Goal: Task Accomplishment & Management: Manage account settings

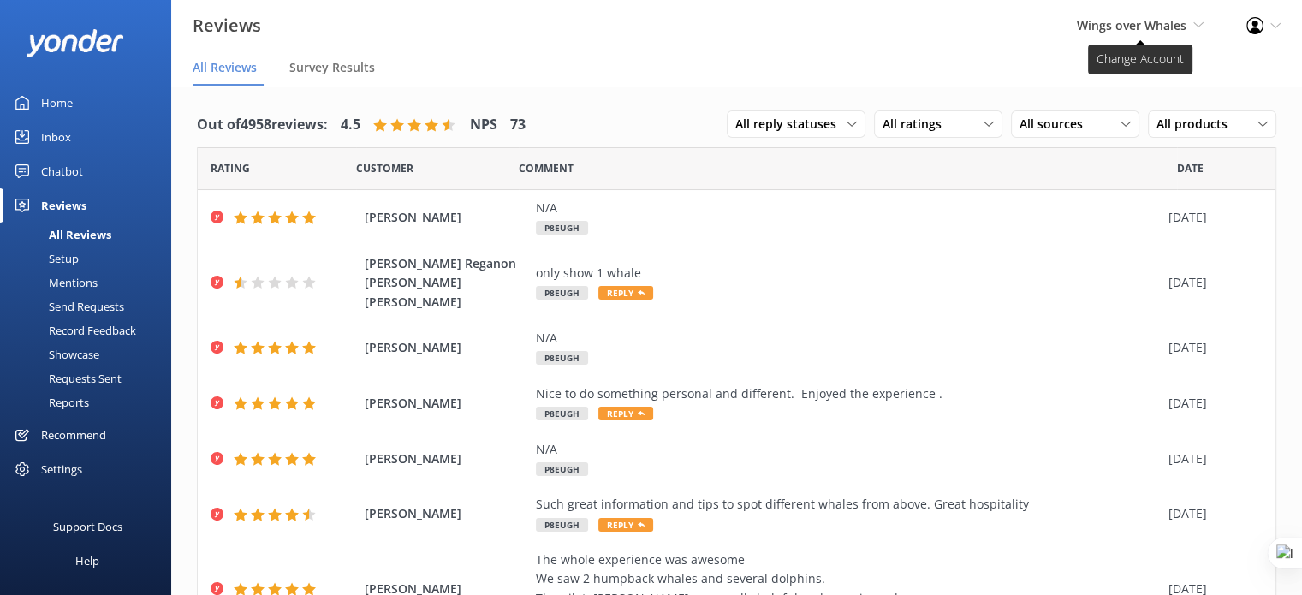
click at [1182, 20] on span "Wings over Whales" at bounding box center [1132, 25] width 110 height 16
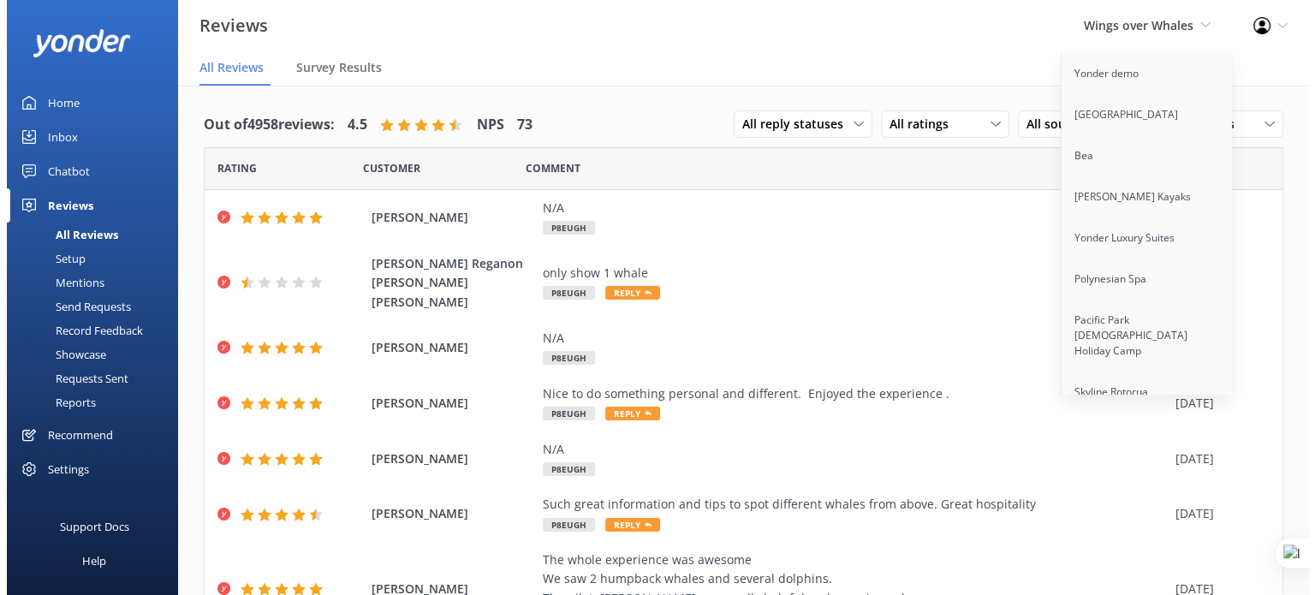
scroll to position [2510, 0]
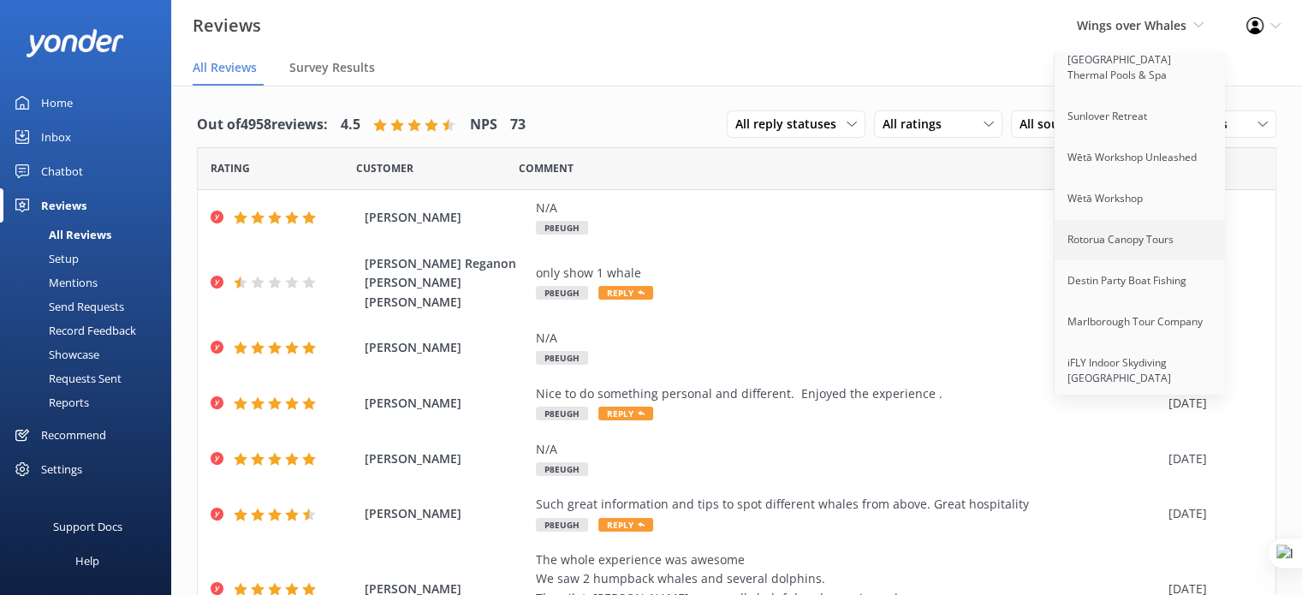
click at [1109, 223] on link "Rotorua Canopy Tours" at bounding box center [1140, 239] width 171 height 41
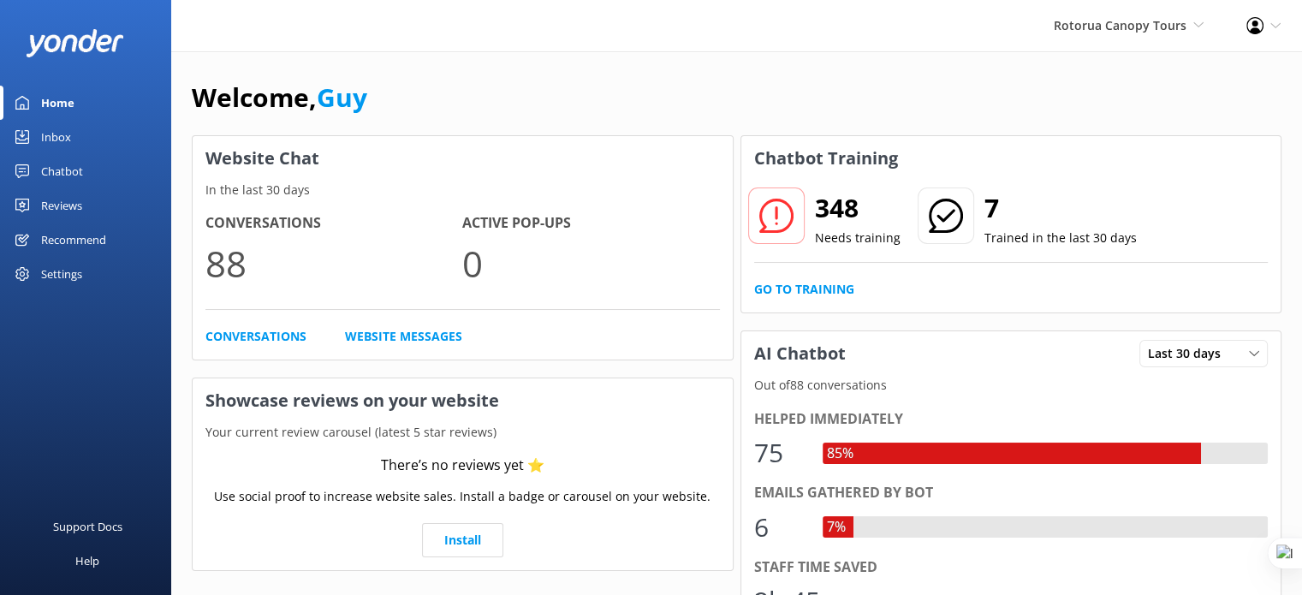
click at [64, 174] on div "Chatbot" at bounding box center [62, 171] width 42 height 34
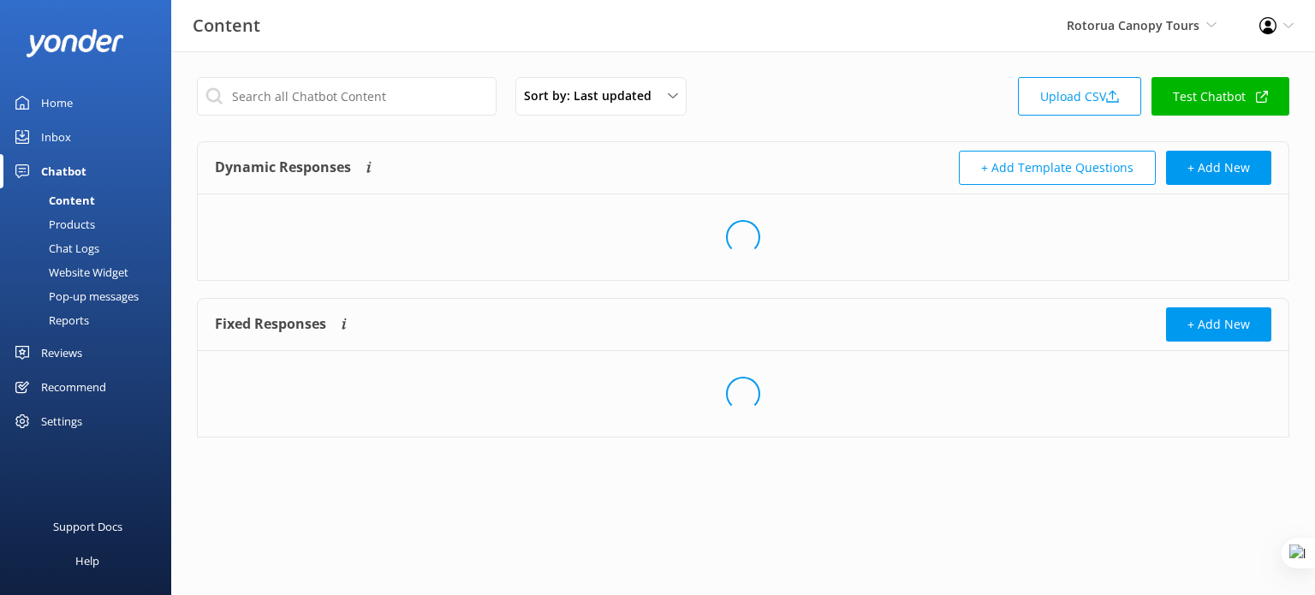
click at [96, 247] on div "Chat Logs" at bounding box center [54, 248] width 89 height 24
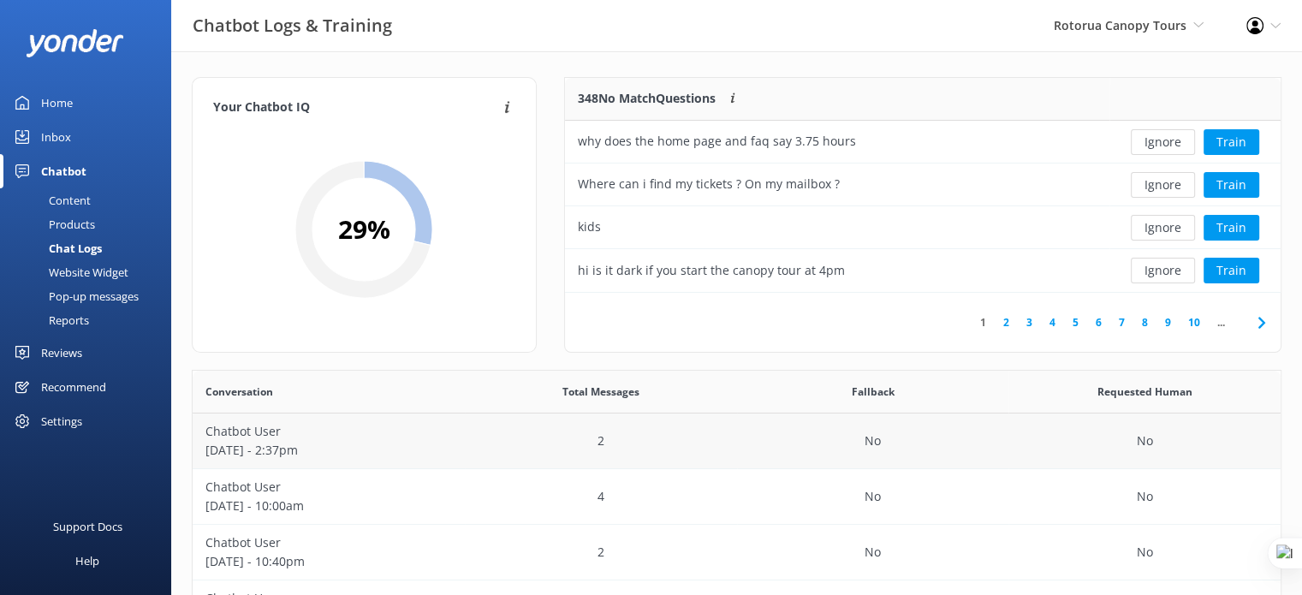
scroll to position [86, 0]
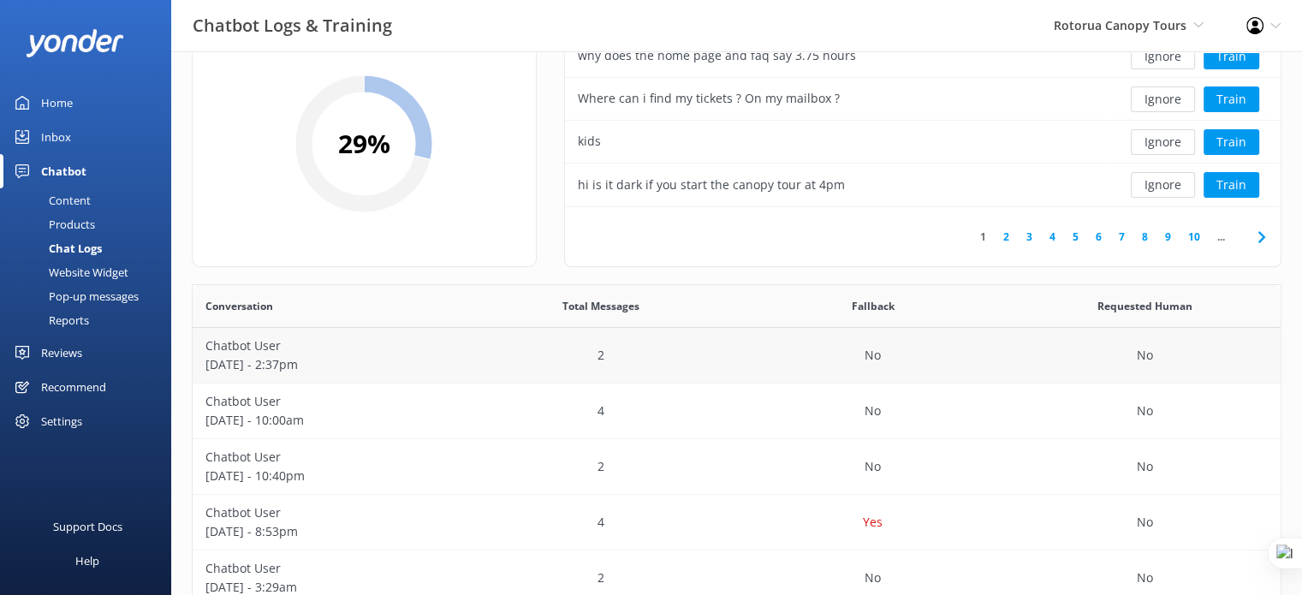
click at [676, 365] on div "2" at bounding box center [601, 356] width 272 height 56
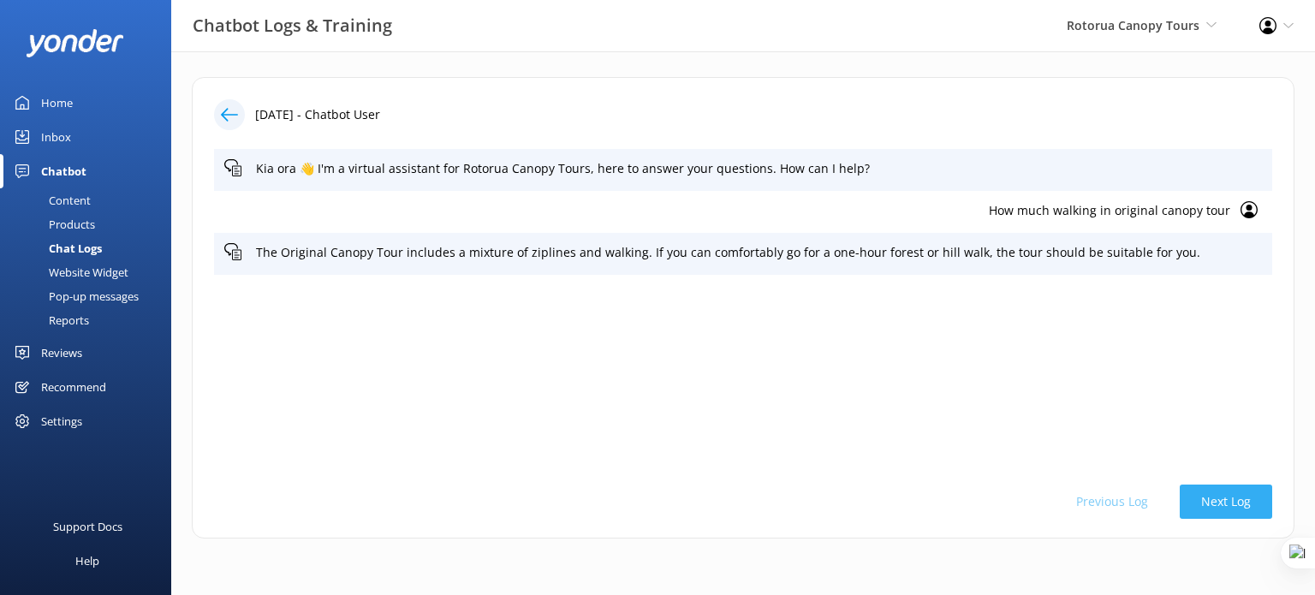
click at [1222, 501] on button "Next Log" at bounding box center [1226, 502] width 92 height 34
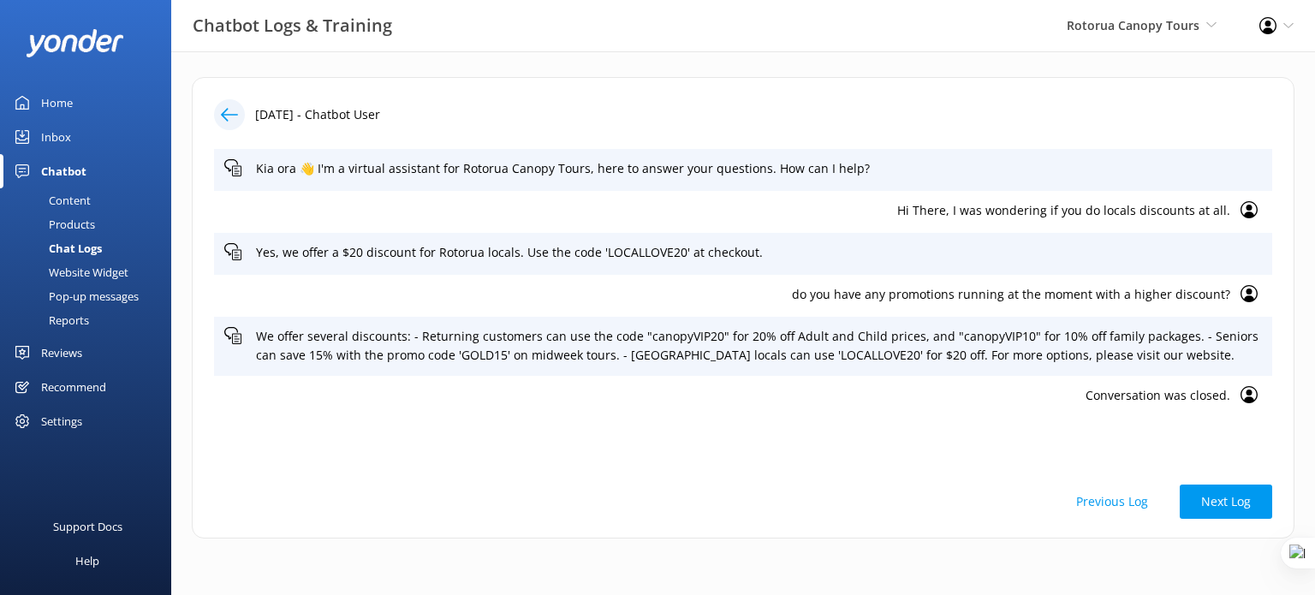
click at [1014, 201] on p "Hi There, I was wondering if you do locals discounts at all." at bounding box center [727, 210] width 1006 height 19
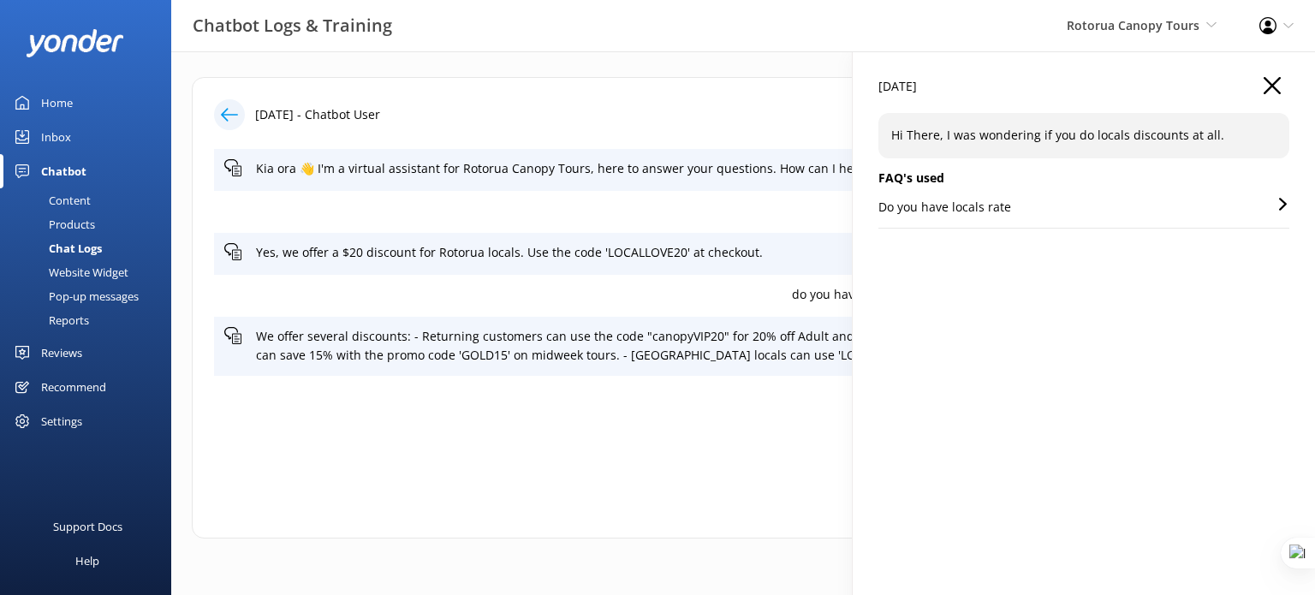
click at [1027, 201] on div "Do you have locals rate" at bounding box center [1083, 213] width 411 height 30
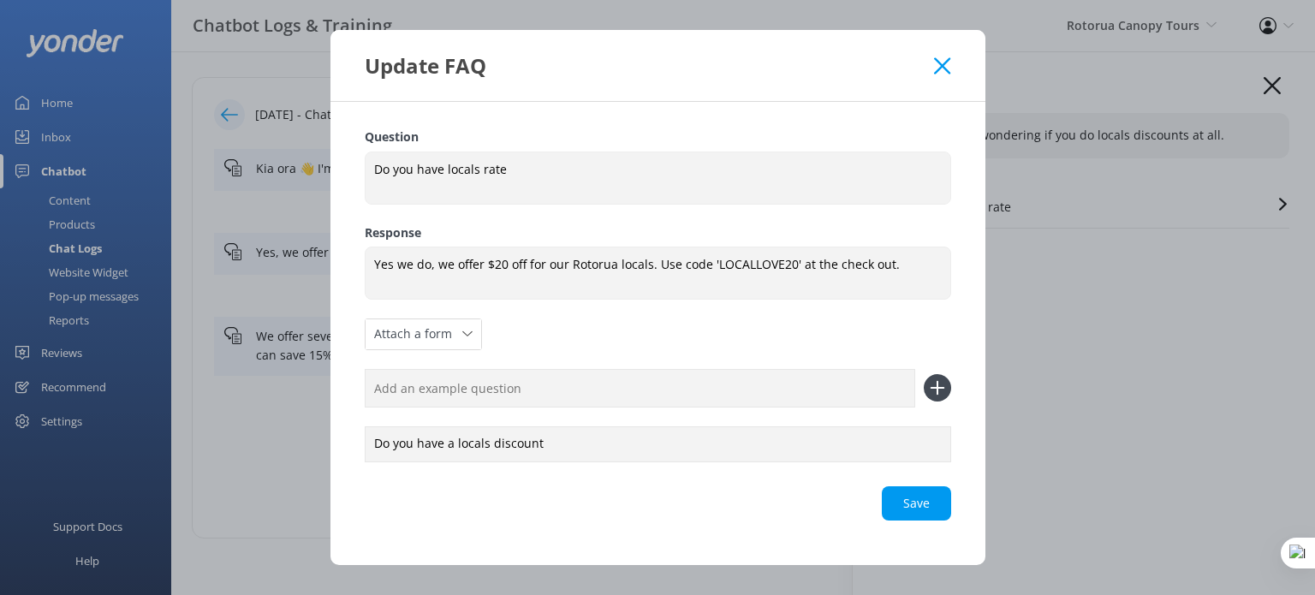
click at [939, 61] on icon at bounding box center [942, 65] width 16 height 17
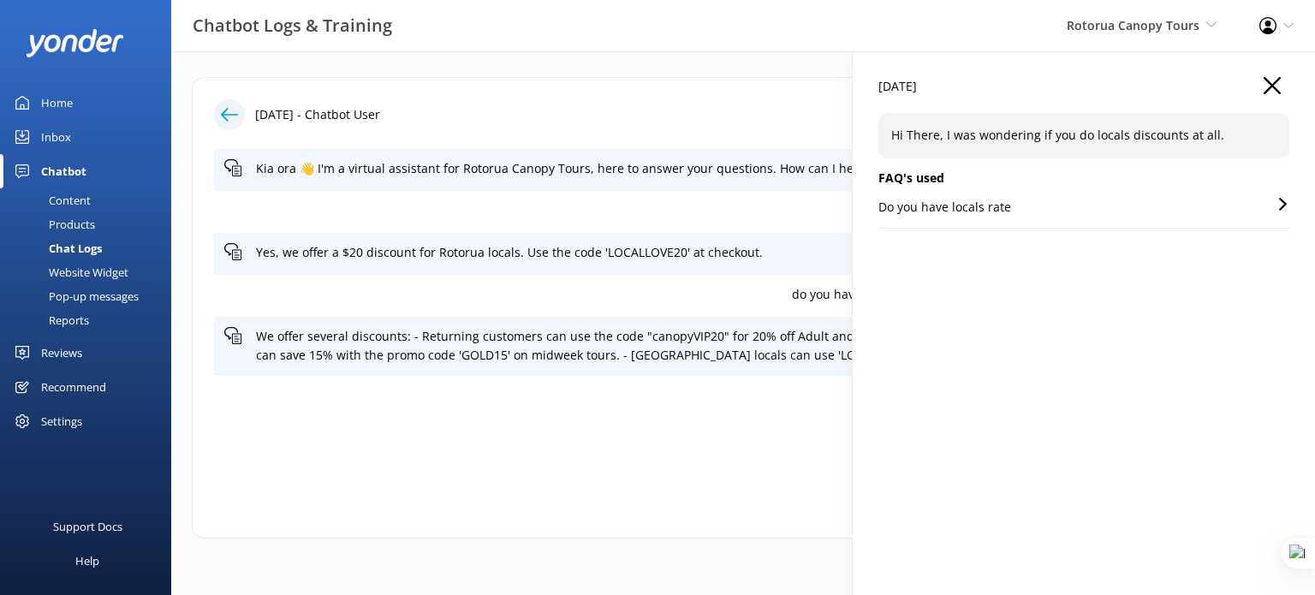
click at [832, 294] on p "do you have any promotions running at the moment with a higher discount?" at bounding box center [727, 294] width 1006 height 19
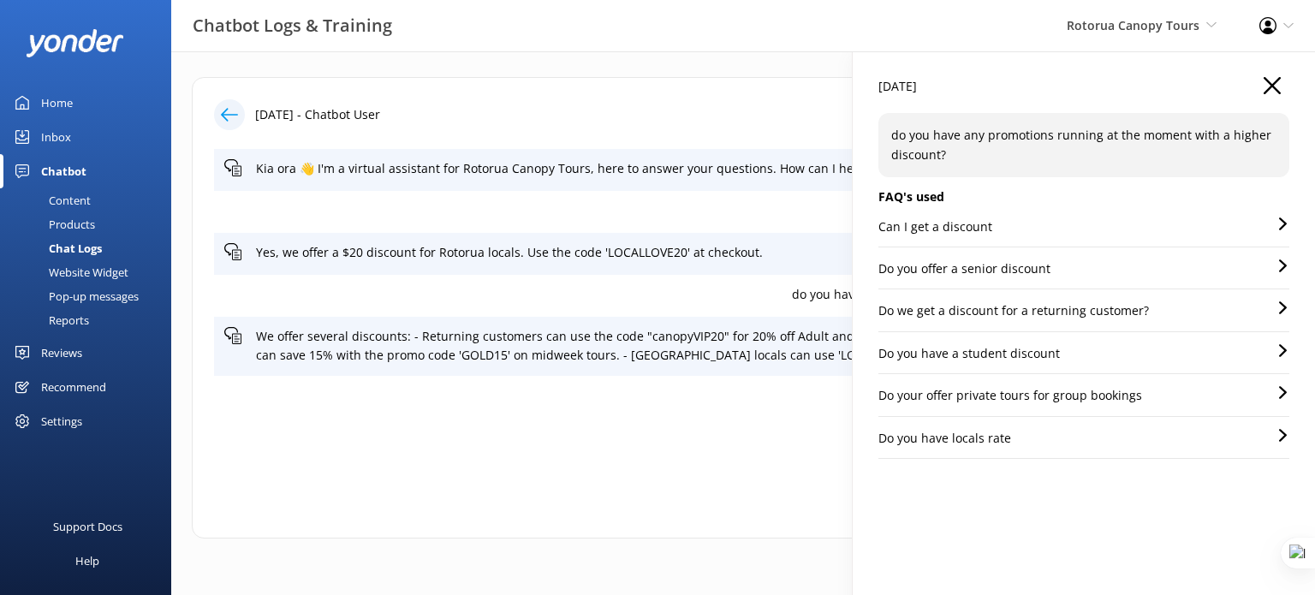
click at [956, 230] on p "Can I get a discount" at bounding box center [935, 226] width 114 height 19
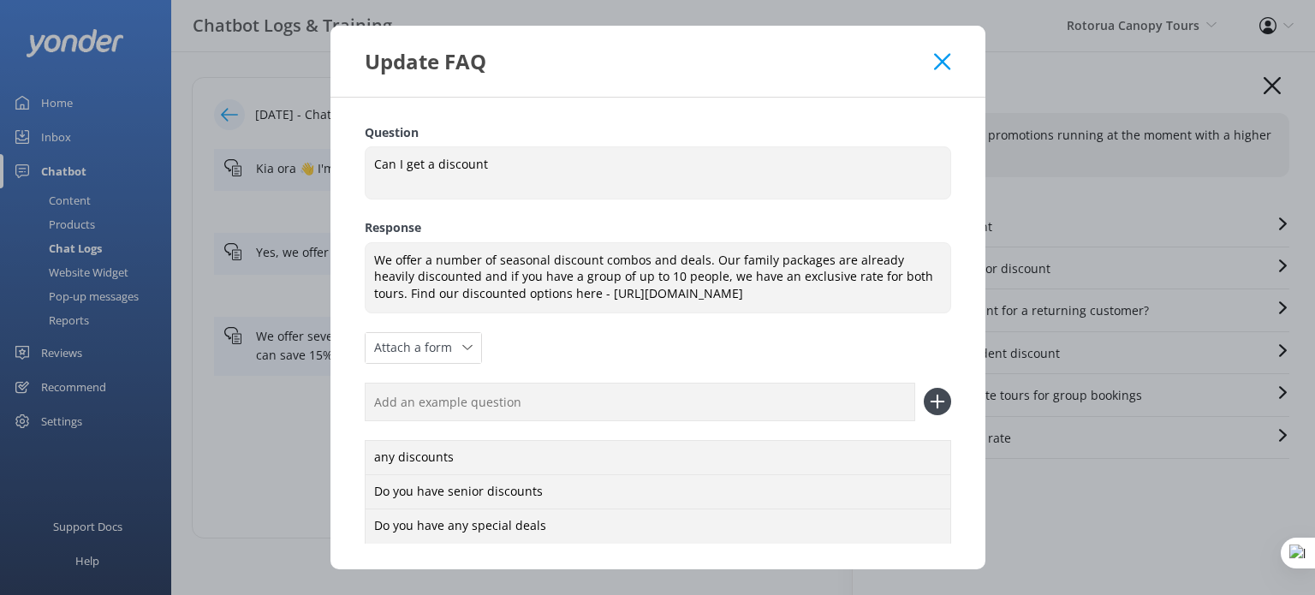
click at [949, 64] on icon at bounding box center [942, 61] width 16 height 17
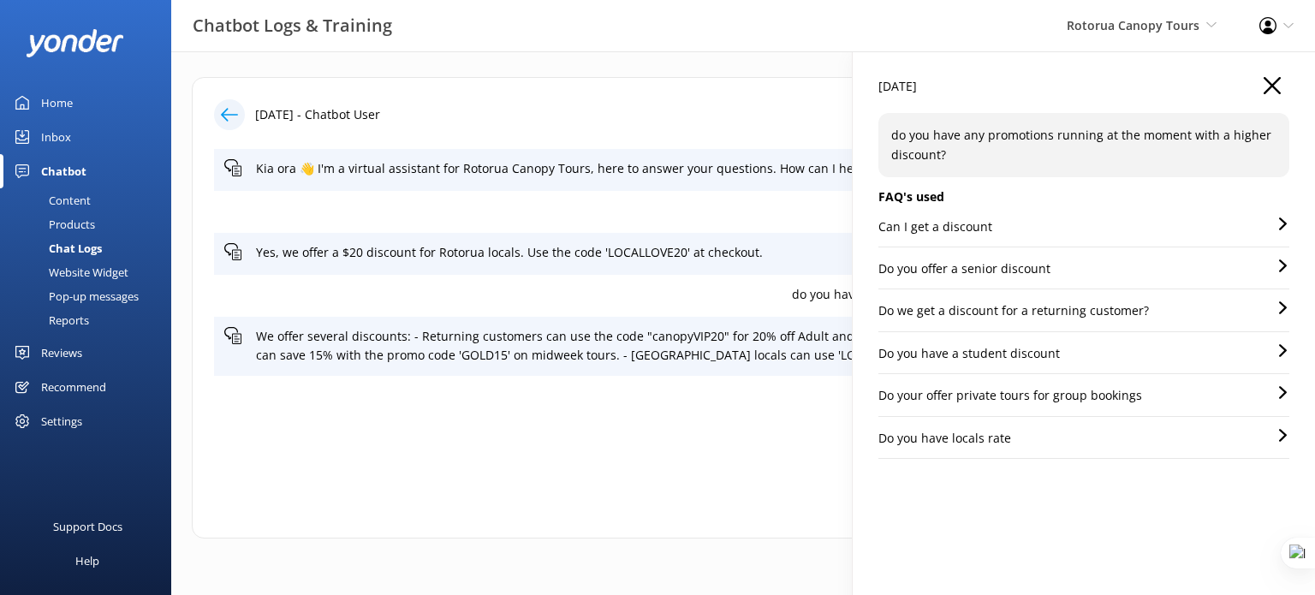
click at [1004, 273] on p "Do you offer a senior discount" at bounding box center [964, 268] width 172 height 19
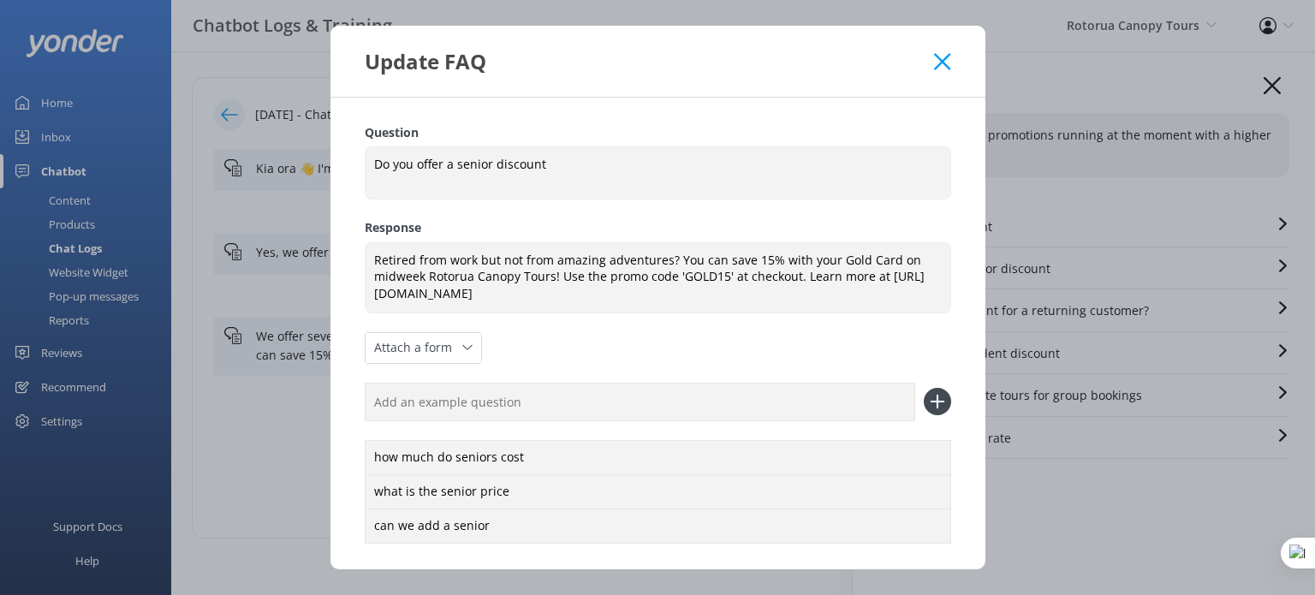
click at [1123, 330] on div "Update FAQ Question Do you offer a senior discount Do you offer a senior discou…" at bounding box center [657, 297] width 1315 height 595
click at [937, 62] on icon at bounding box center [942, 61] width 16 height 17
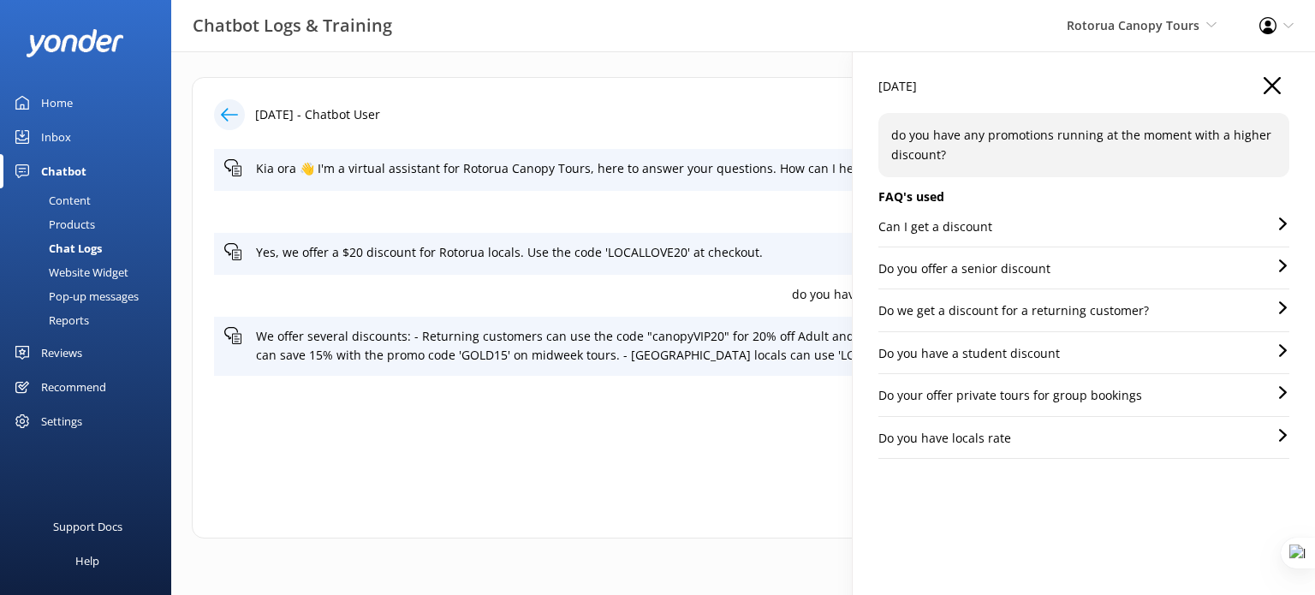
click at [1046, 311] on p "Do we get a discount for a returning customer?" at bounding box center [1013, 310] width 271 height 19
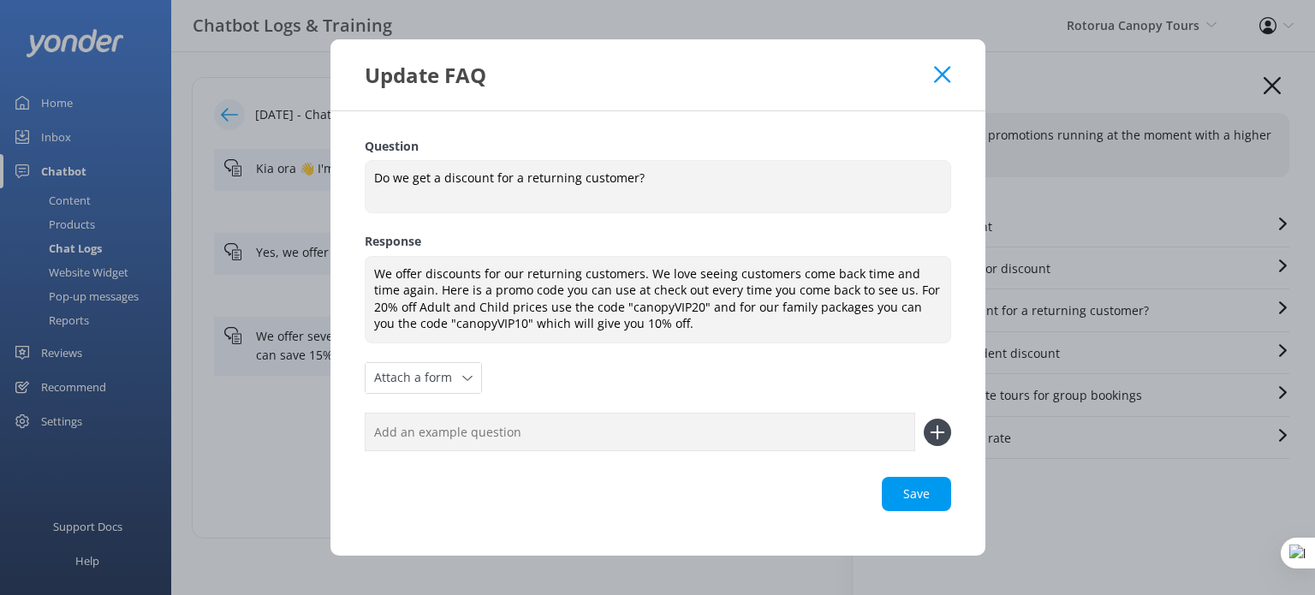
click at [945, 63] on div "Update FAQ" at bounding box center [657, 74] width 655 height 71
click at [944, 78] on use at bounding box center [942, 75] width 16 height 16
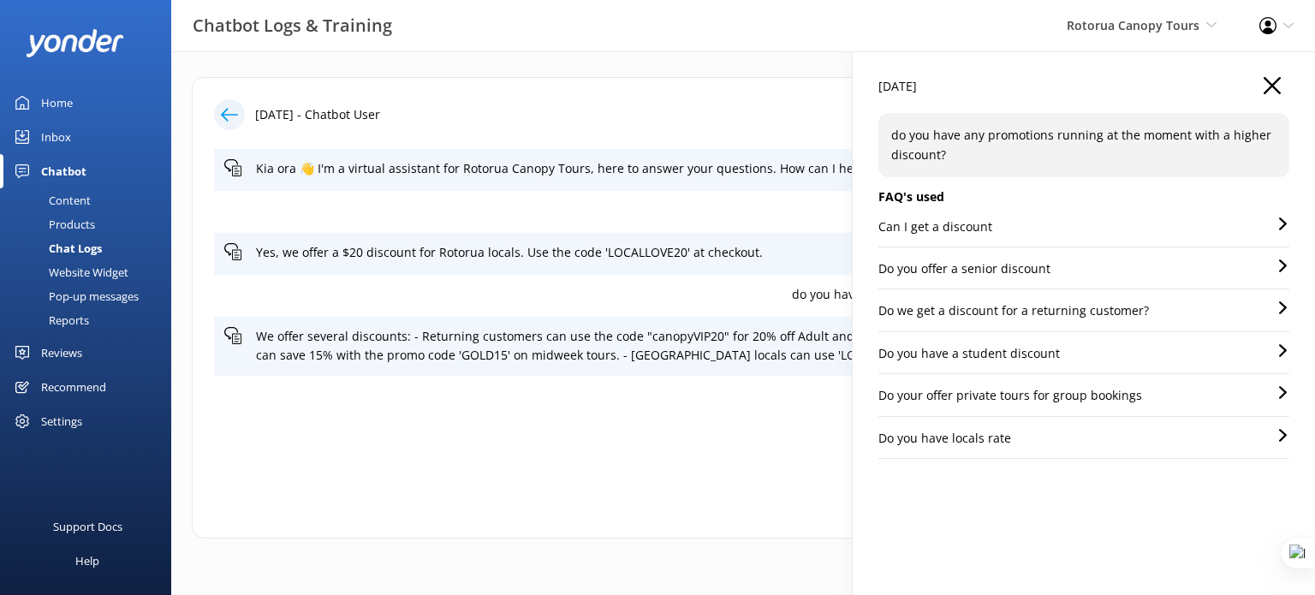
click at [1001, 359] on p "Do you have a student discount" at bounding box center [968, 353] width 181 height 19
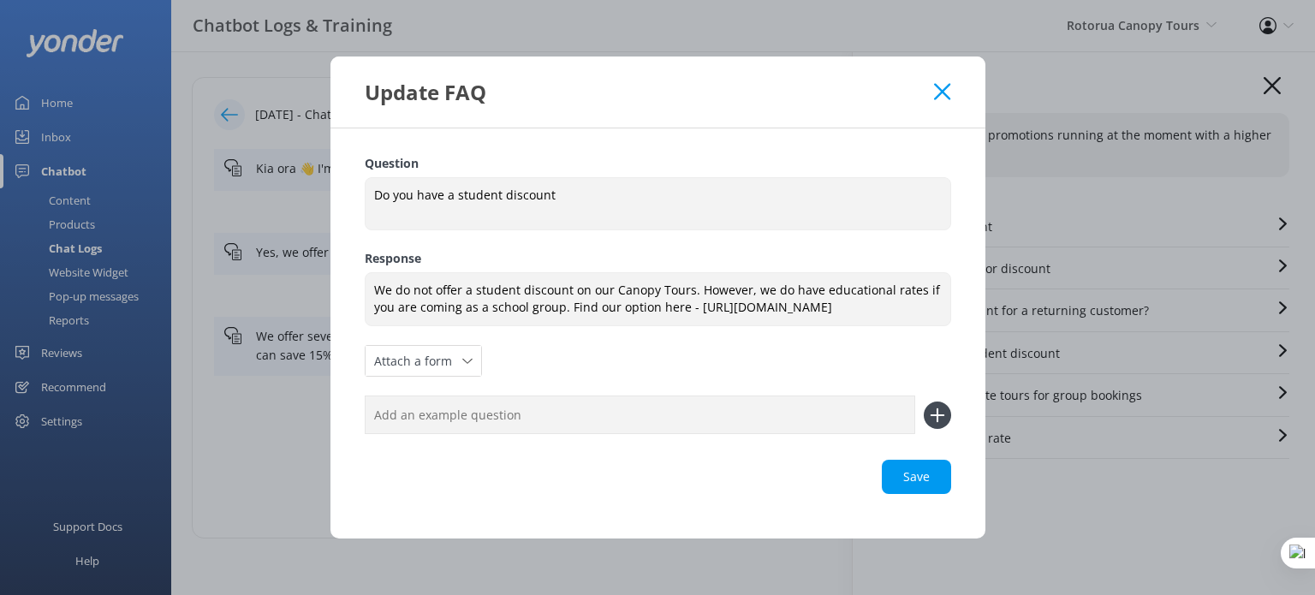
click at [941, 88] on icon at bounding box center [942, 91] width 16 height 17
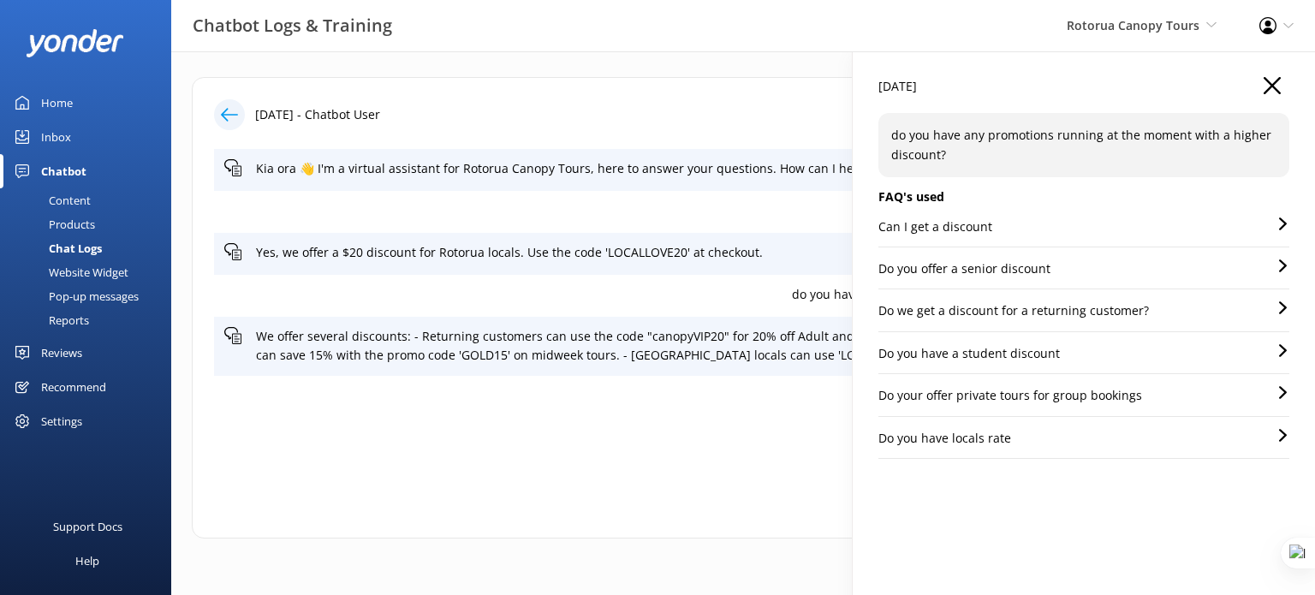
click at [1000, 434] on p "Do you have locals rate" at bounding box center [944, 438] width 133 height 19
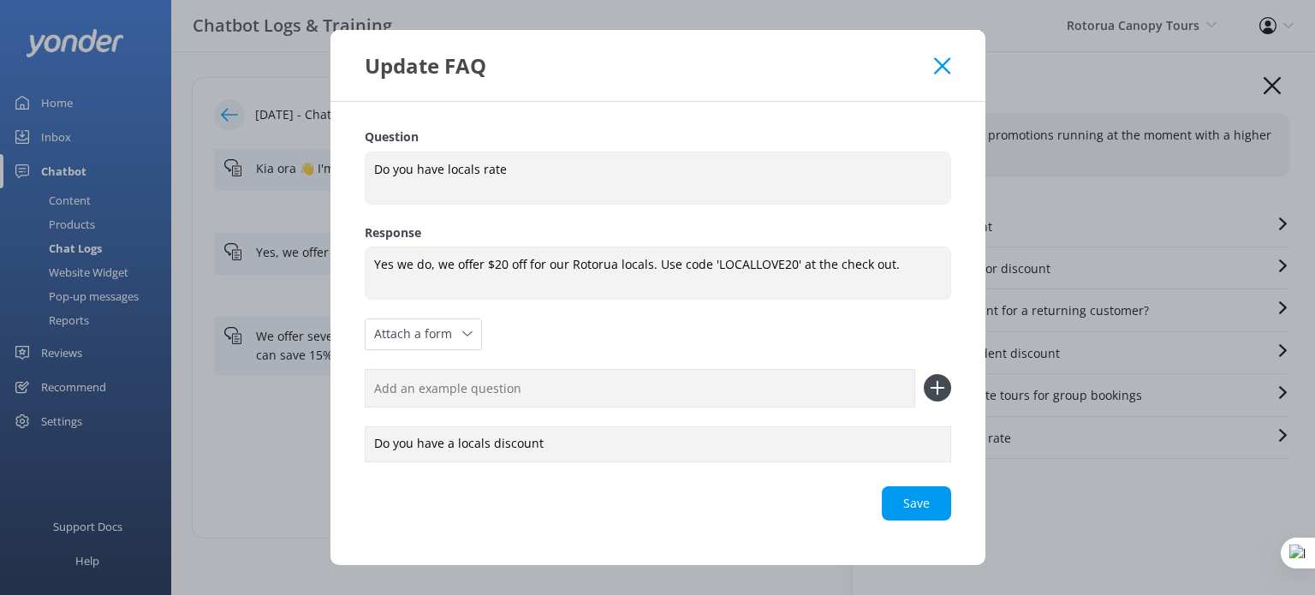
drag, startPoint x: 945, startPoint y: 62, endPoint x: 923, endPoint y: 66, distance: 22.7
click at [945, 62] on use at bounding box center [942, 65] width 16 height 16
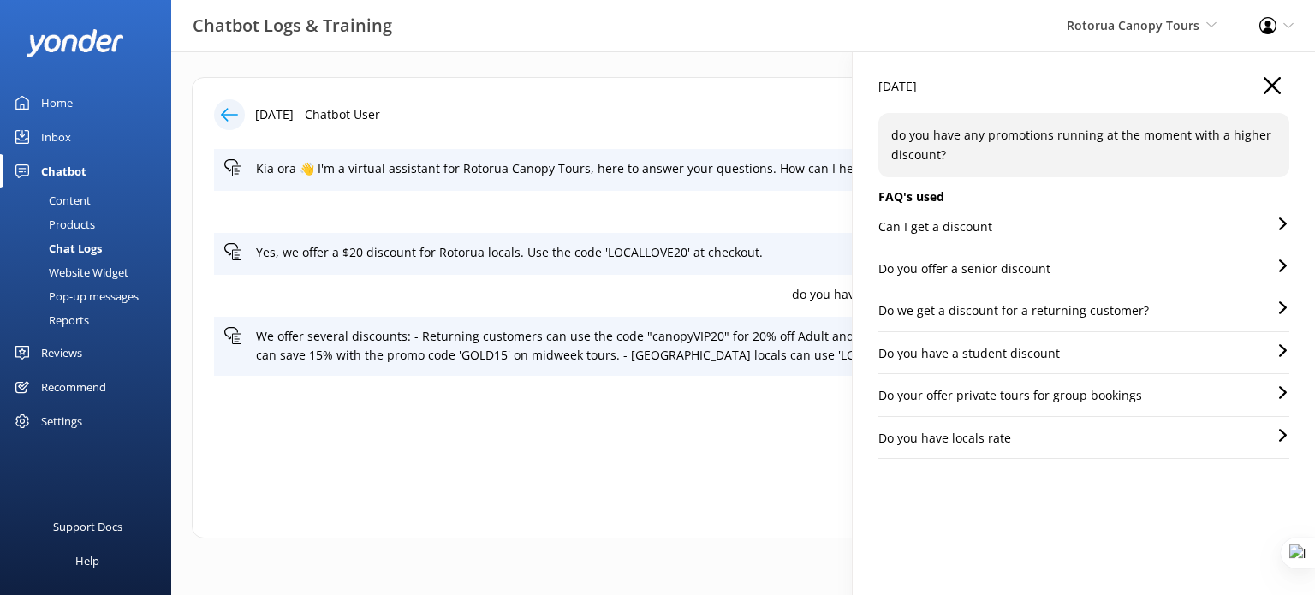
click at [526, 211] on p "Hi There, I was wondering if you do locals discounts at all." at bounding box center [727, 210] width 1006 height 19
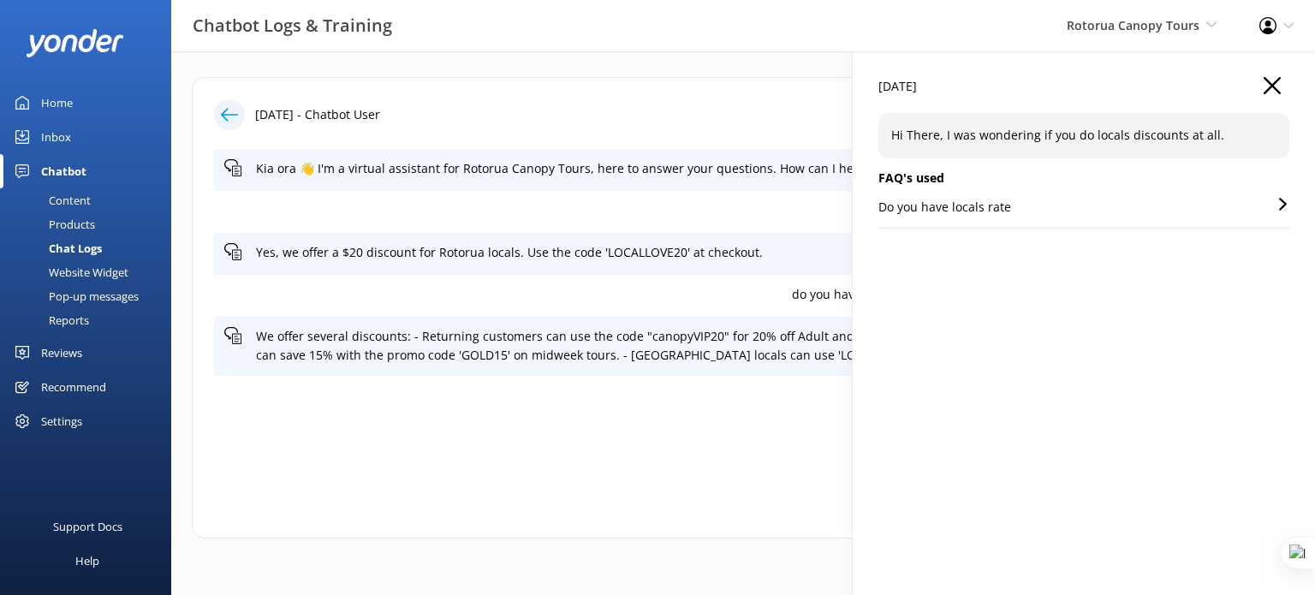
click at [1008, 217] on div "Do you have locals rate" at bounding box center [1083, 213] width 411 height 30
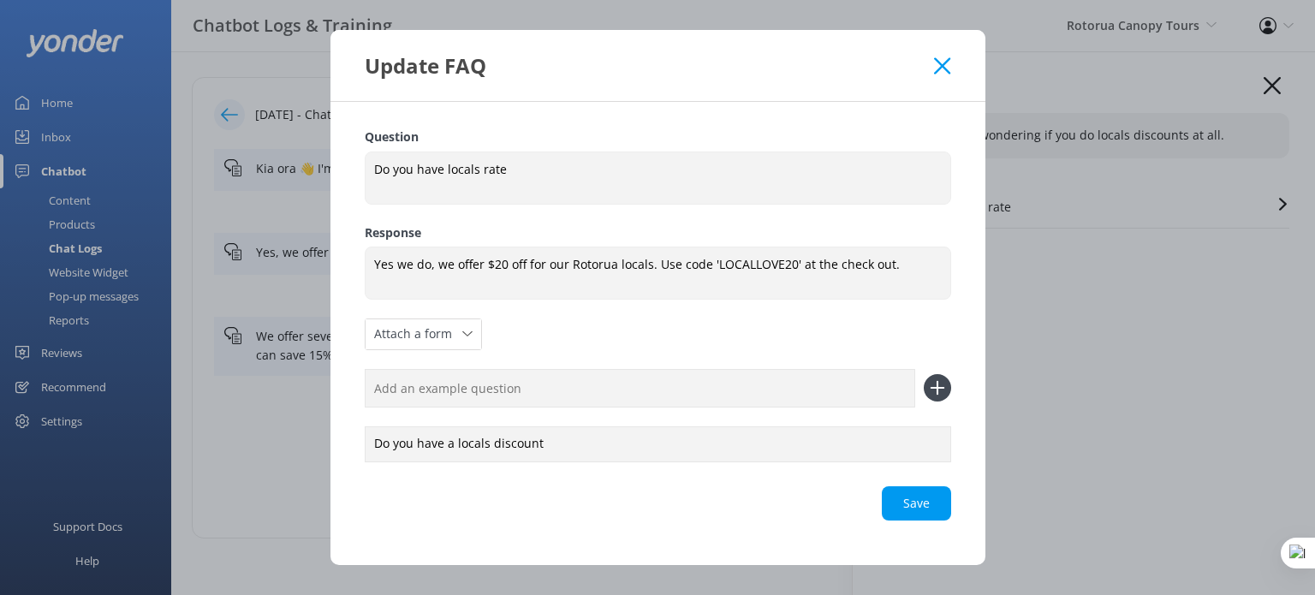
click at [940, 66] on icon at bounding box center [942, 65] width 16 height 17
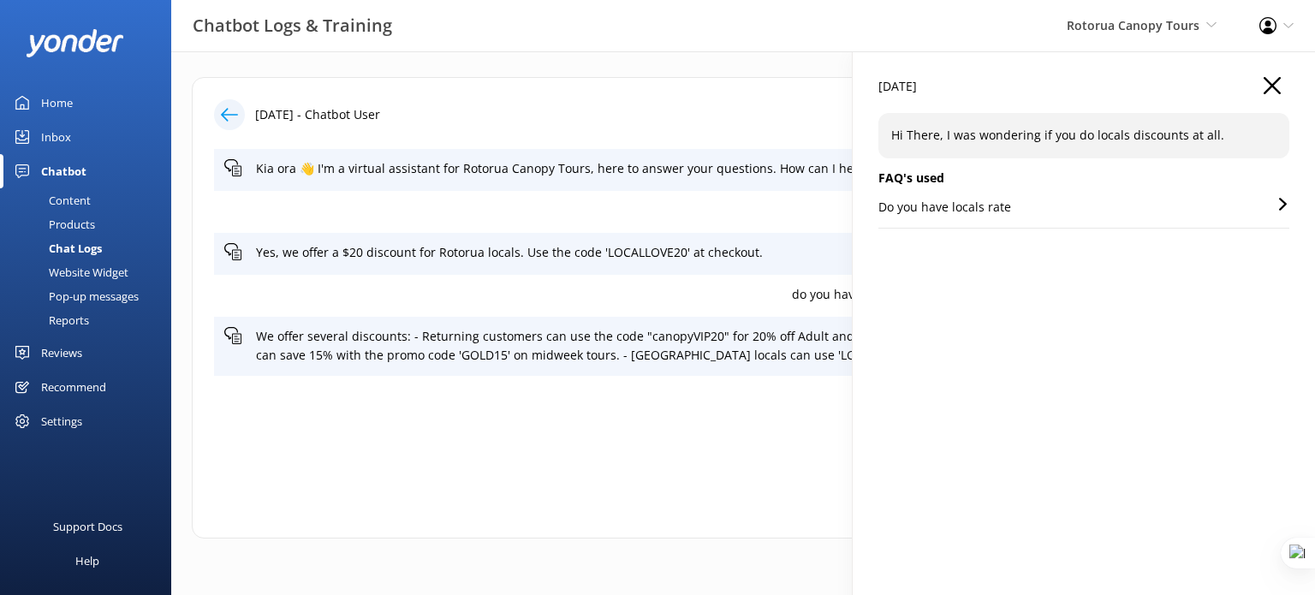
drag, startPoint x: 62, startPoint y: 199, endPoint x: 82, endPoint y: 199, distance: 20.6
click at [62, 199] on div "Content" at bounding box center [50, 200] width 80 height 24
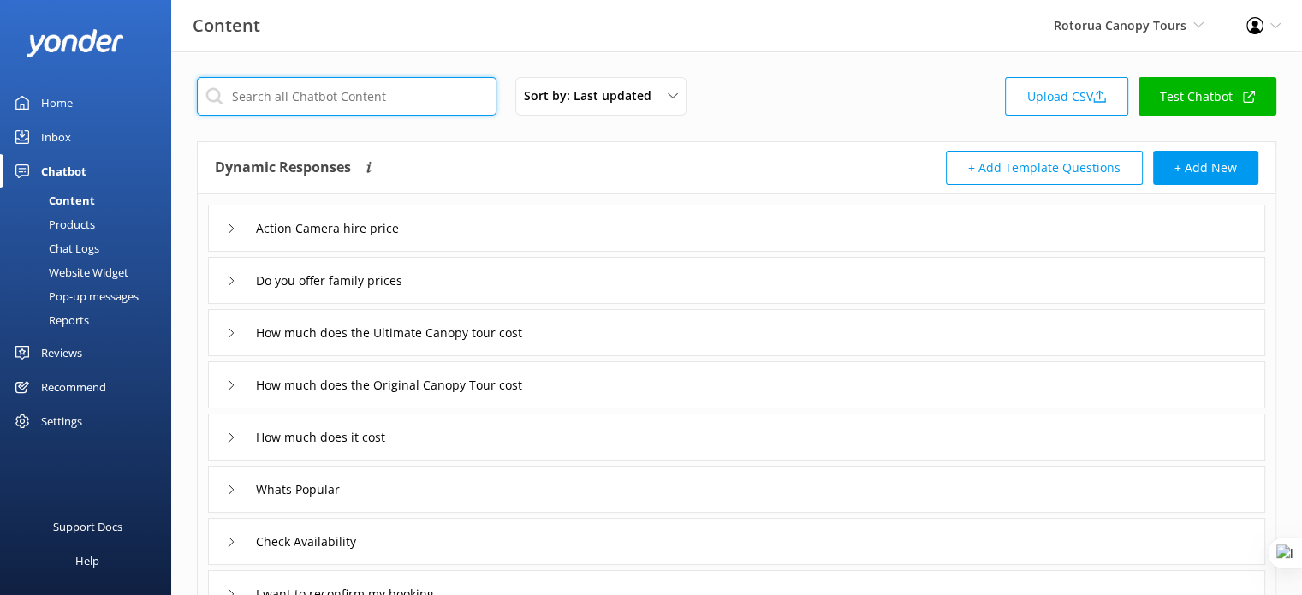
click at [356, 97] on input "text" at bounding box center [347, 96] width 300 height 39
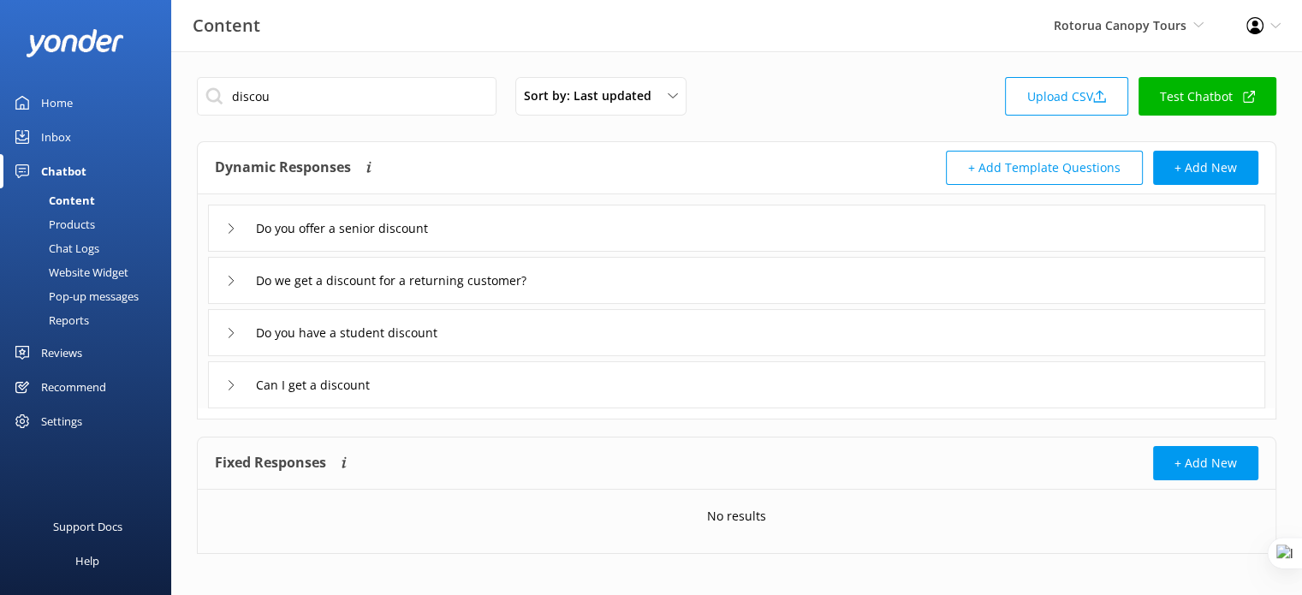
click at [527, 229] on div "Do you offer a senior discount" at bounding box center [736, 228] width 1057 height 47
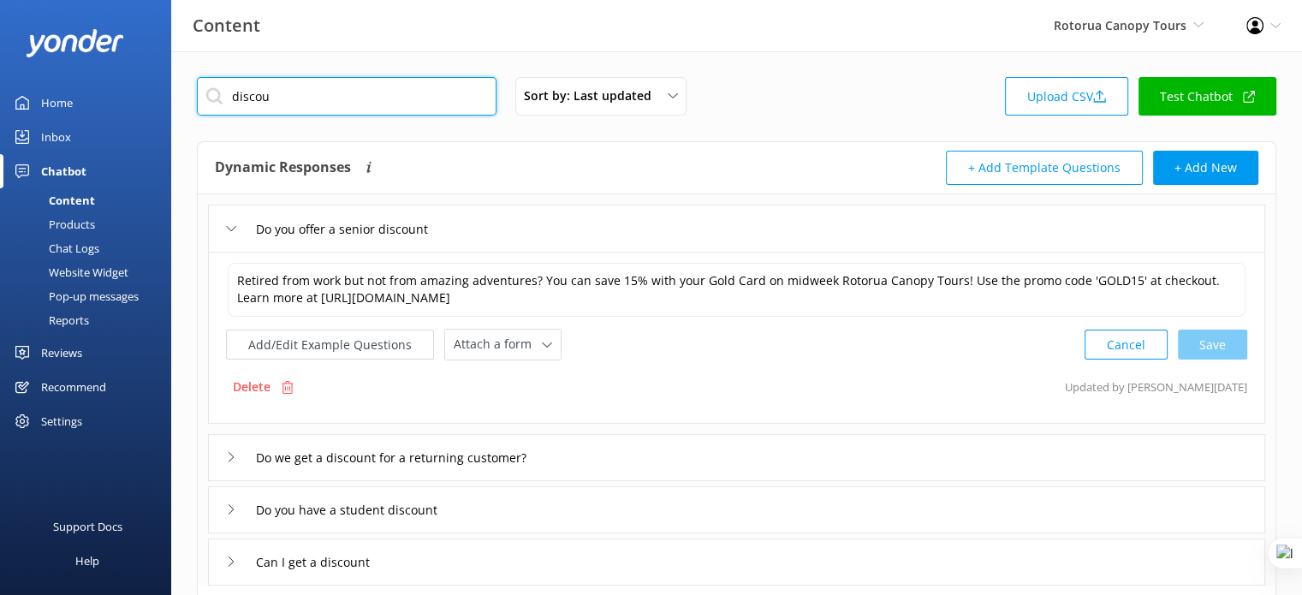
drag, startPoint x: 309, startPoint y: 96, endPoint x: 205, endPoint y: 100, distance: 103.7
click at [205, 100] on input "discou" at bounding box center [347, 96] width 300 height 39
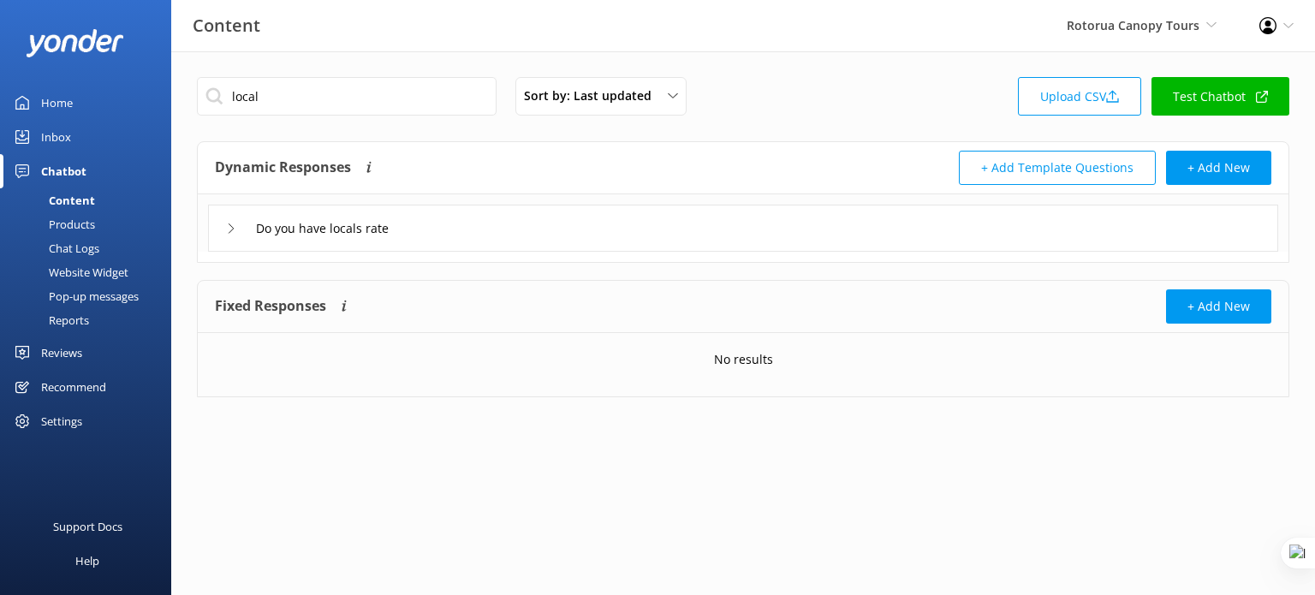
click at [558, 225] on div "Do you have locals rate" at bounding box center [743, 228] width 1070 height 47
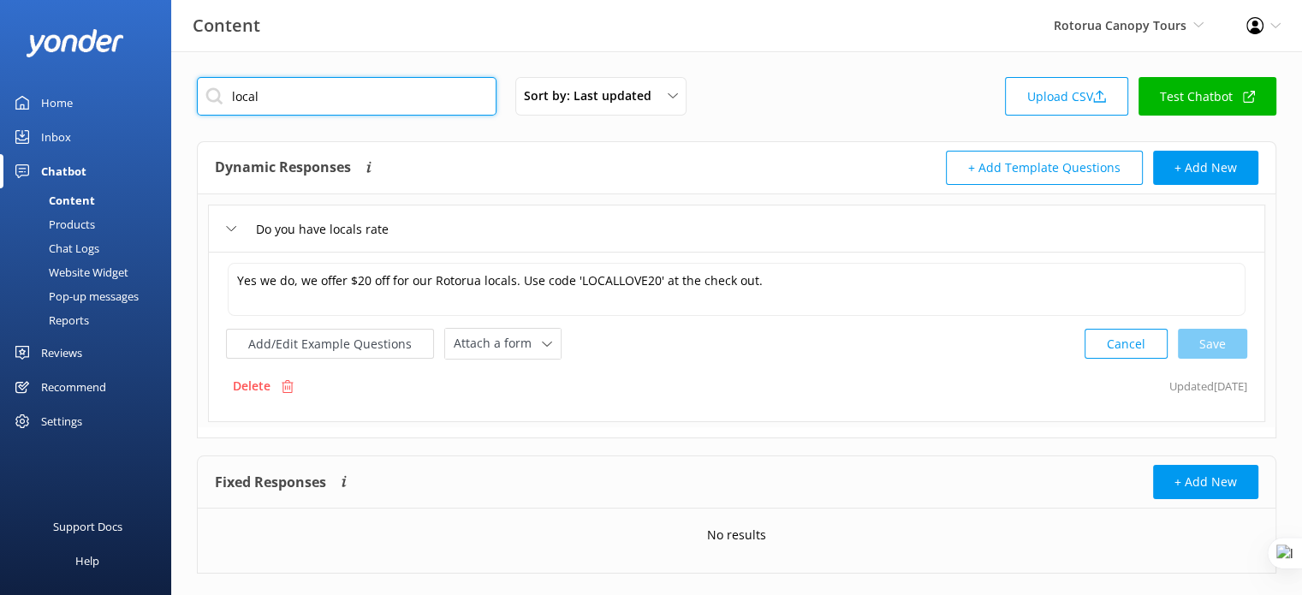
drag, startPoint x: 264, startPoint y: 98, endPoint x: 170, endPoint y: 107, distance: 94.6
click at [170, 107] on div "Content Rotorua Canopy Tours Yonder demo Musket Cove Island Resort & Marina Bea…" at bounding box center [651, 338] width 1302 height 574
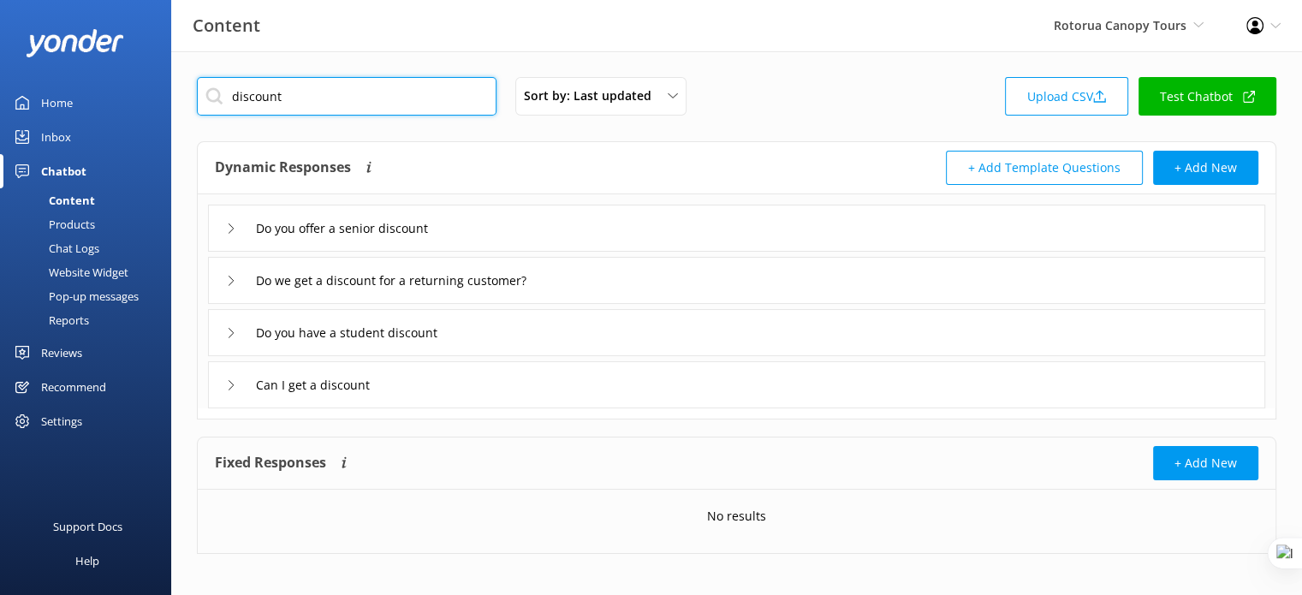
type input "discount"
click at [496, 232] on div "Do you offer a senior discount" at bounding box center [736, 228] width 1057 height 47
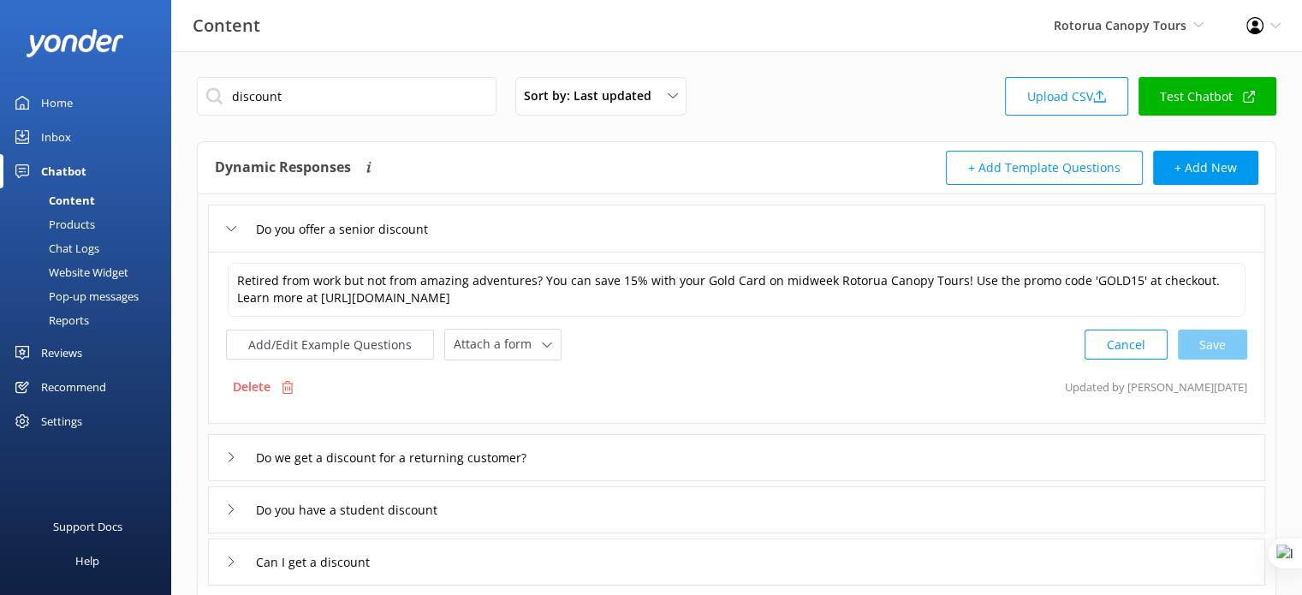
click at [639, 464] on div "Do we get a discount for a returning customer?" at bounding box center [736, 457] width 1057 height 47
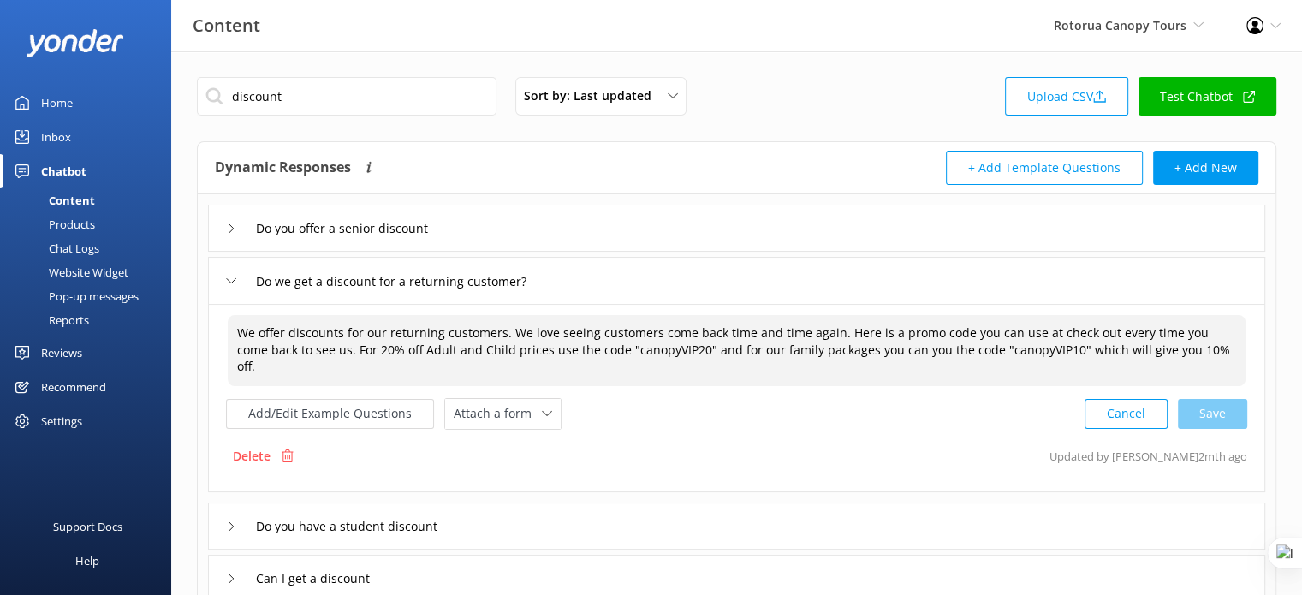
drag, startPoint x: 608, startPoint y: 333, endPoint x: 758, endPoint y: 348, distance: 151.4
click at [758, 348] on textarea "We offer discounts for our returning customers. We love seeing customers come b…" at bounding box center [737, 350] width 1018 height 71
click at [852, 354] on textarea "We offer discounts for our returning customers. We love seeing customers come b…" at bounding box center [737, 350] width 1018 height 71
drag, startPoint x: 1204, startPoint y: 348, endPoint x: 920, endPoint y: 338, distance: 283.5
click at [920, 338] on textarea "We offer discounts for our returning customers. We love seeing customers come b…" at bounding box center [737, 350] width 1018 height 71
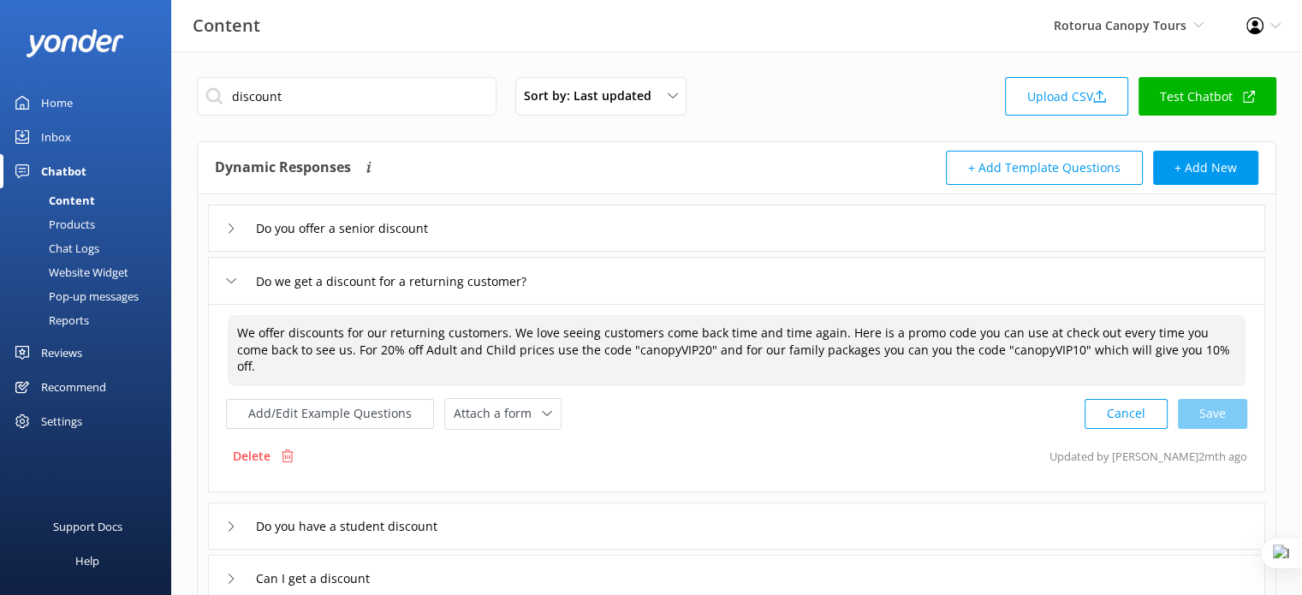
click at [808, 336] on textarea "We offer discounts for our returning customers. We love seeing customers come b…" at bounding box center [737, 350] width 1018 height 71
click at [1145, 21] on span "Rotorua Canopy Tours" at bounding box center [1120, 25] width 133 height 16
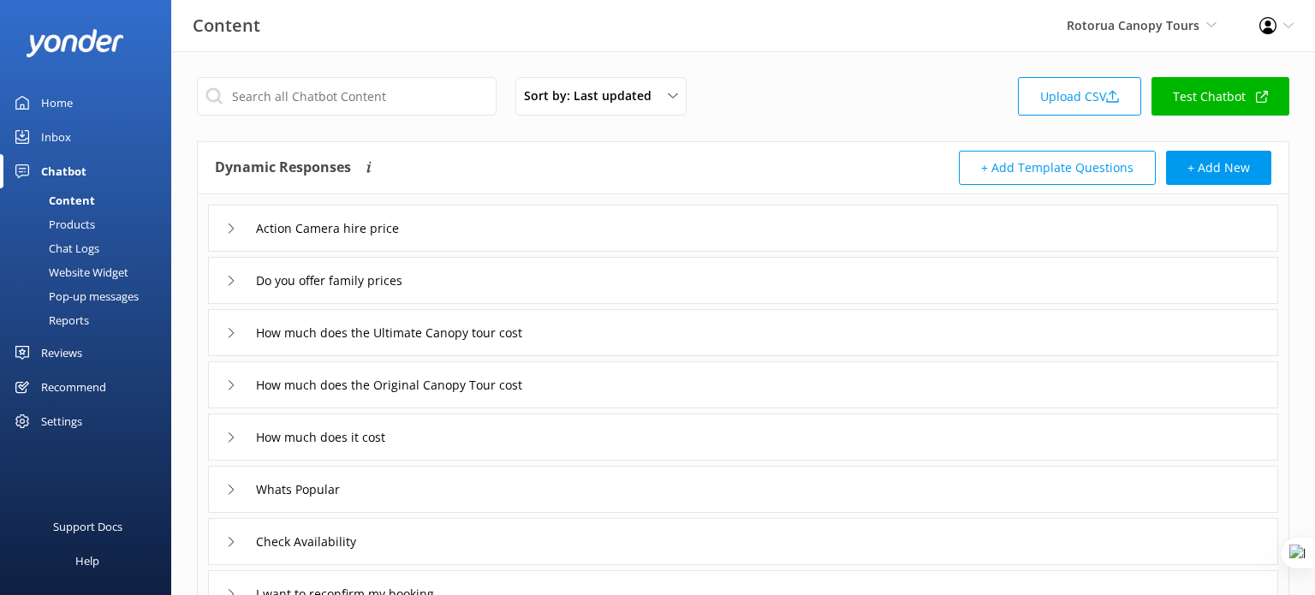
click at [1103, 33] on span "Rotorua Canopy Tours" at bounding box center [1133, 25] width 133 height 16
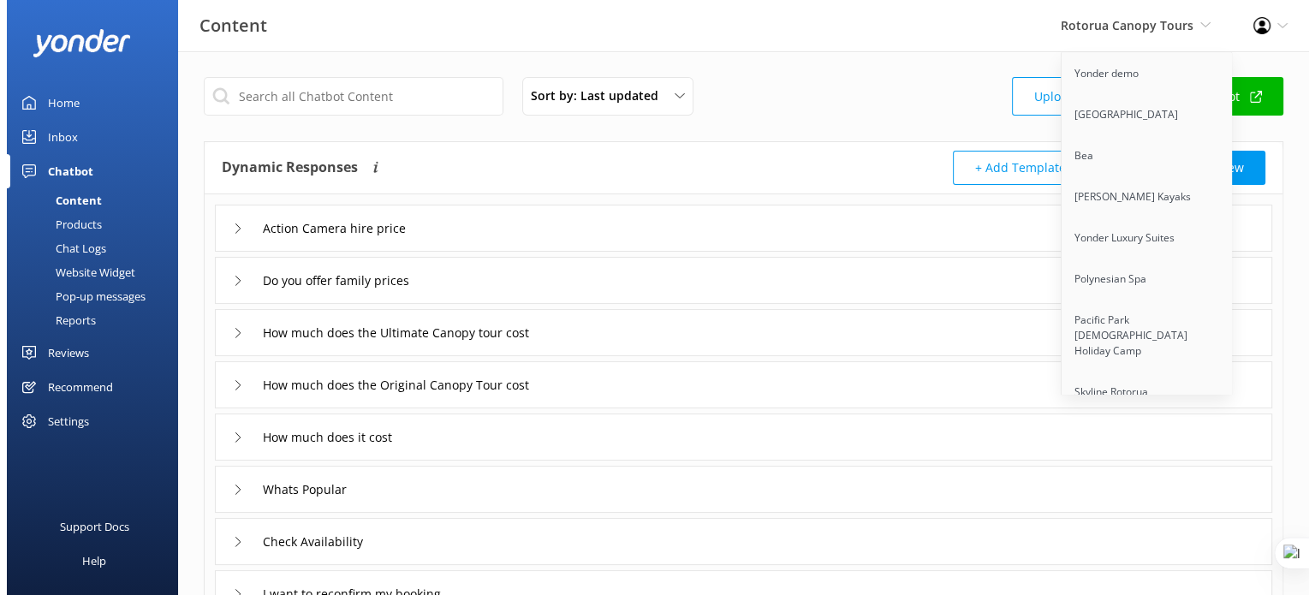
scroll to position [7677, 0]
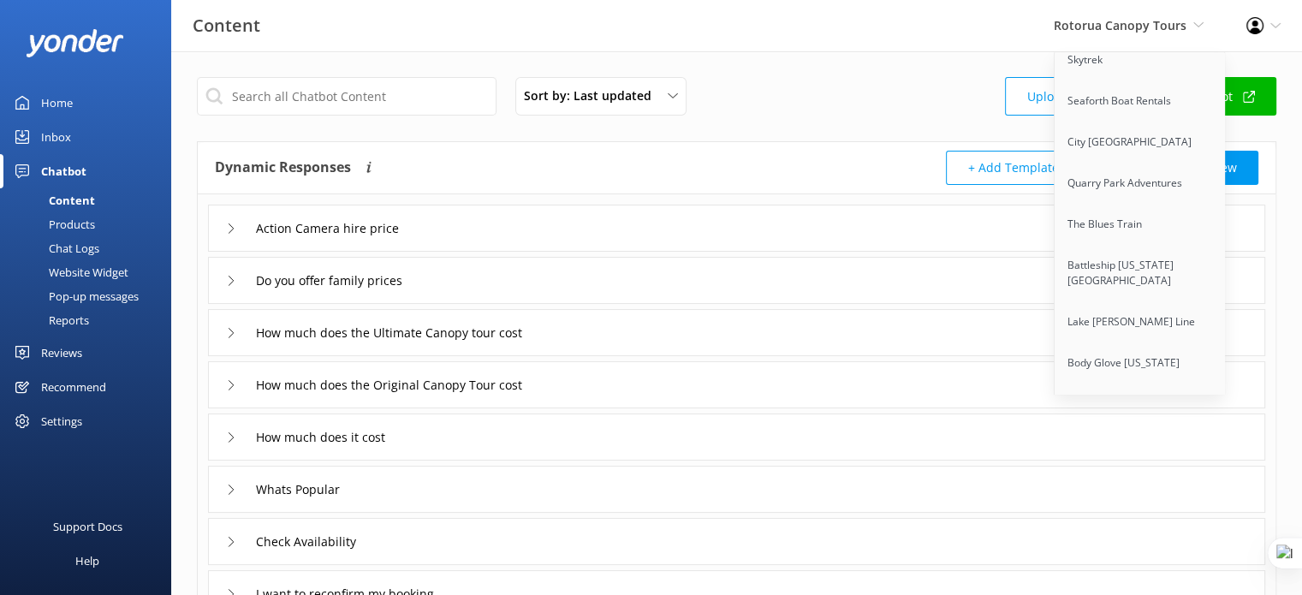
click at [1119, 466] on link "Dart River Adventures" at bounding box center [1140, 486] width 171 height 41
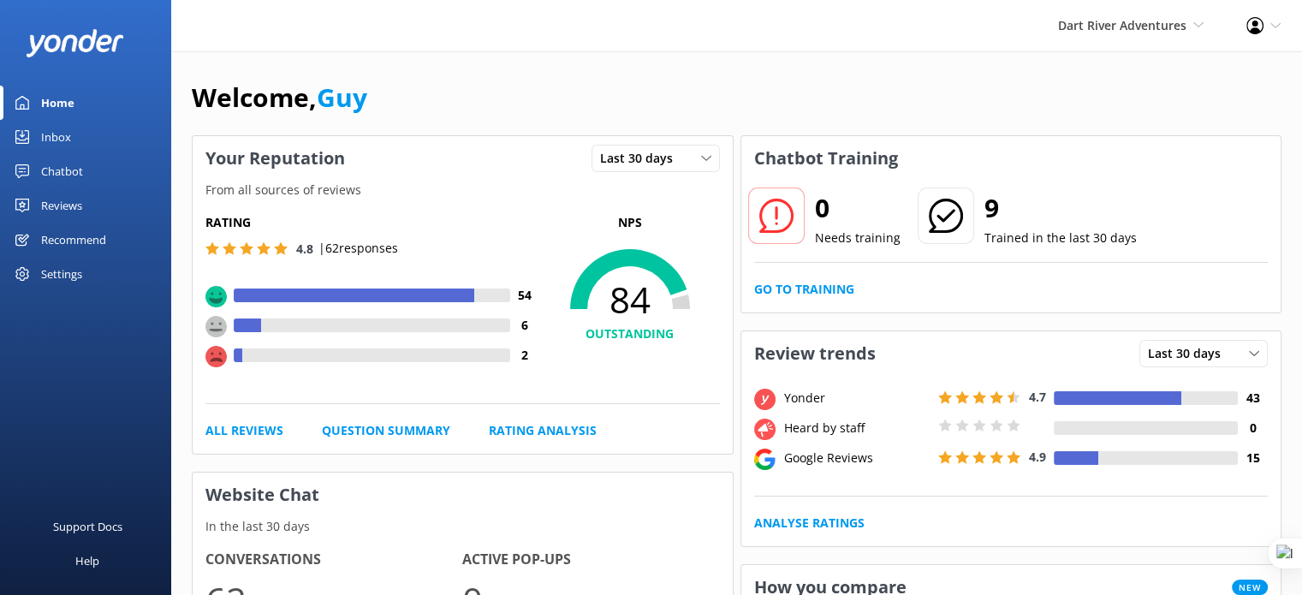
click at [62, 173] on div "Chatbot" at bounding box center [62, 171] width 42 height 34
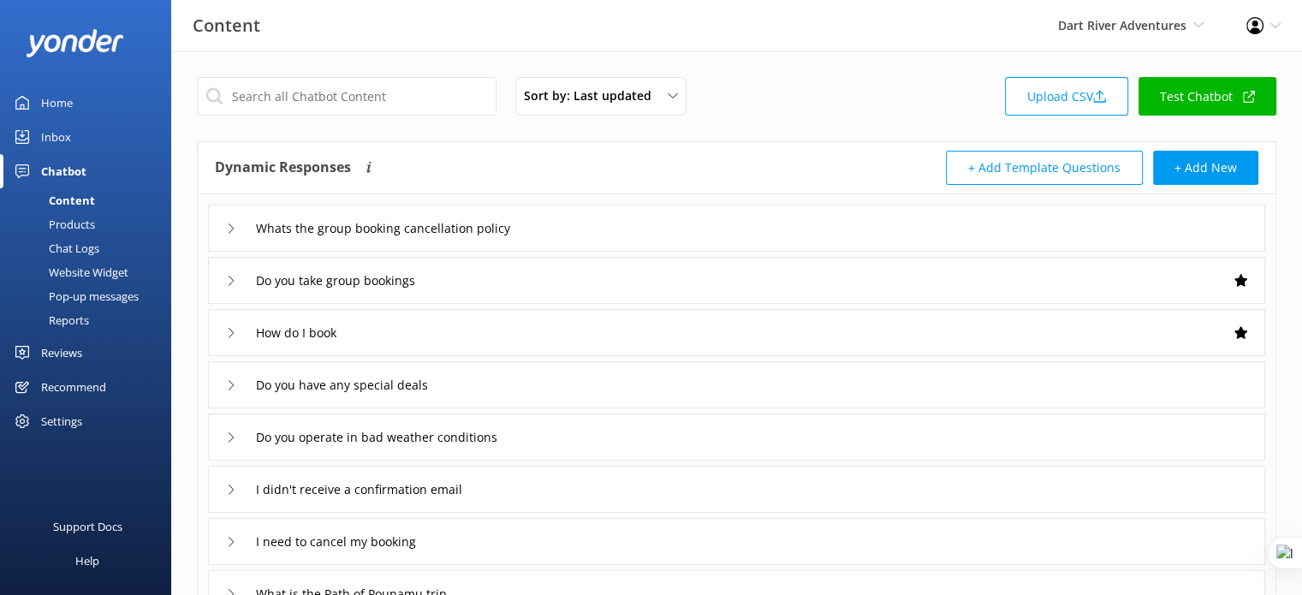
click at [619, 229] on div "Whats the group booking cancellation policy" at bounding box center [736, 228] width 1057 height 47
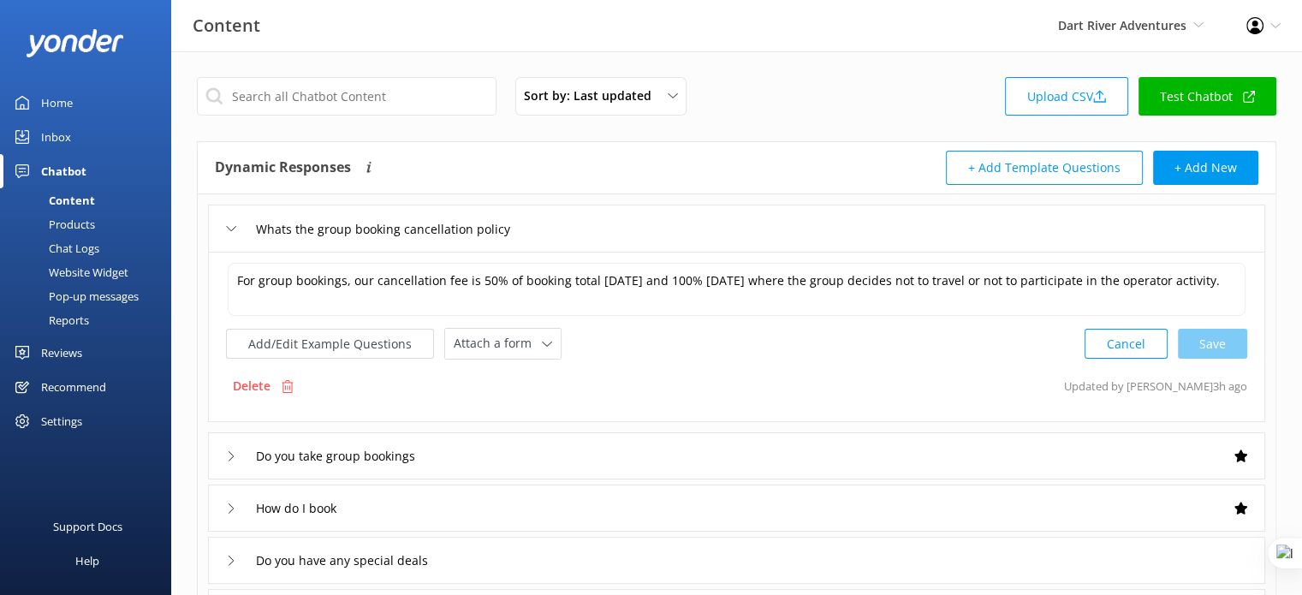
click at [594, 446] on div "Do you take group bookings" at bounding box center [736, 455] width 1057 height 47
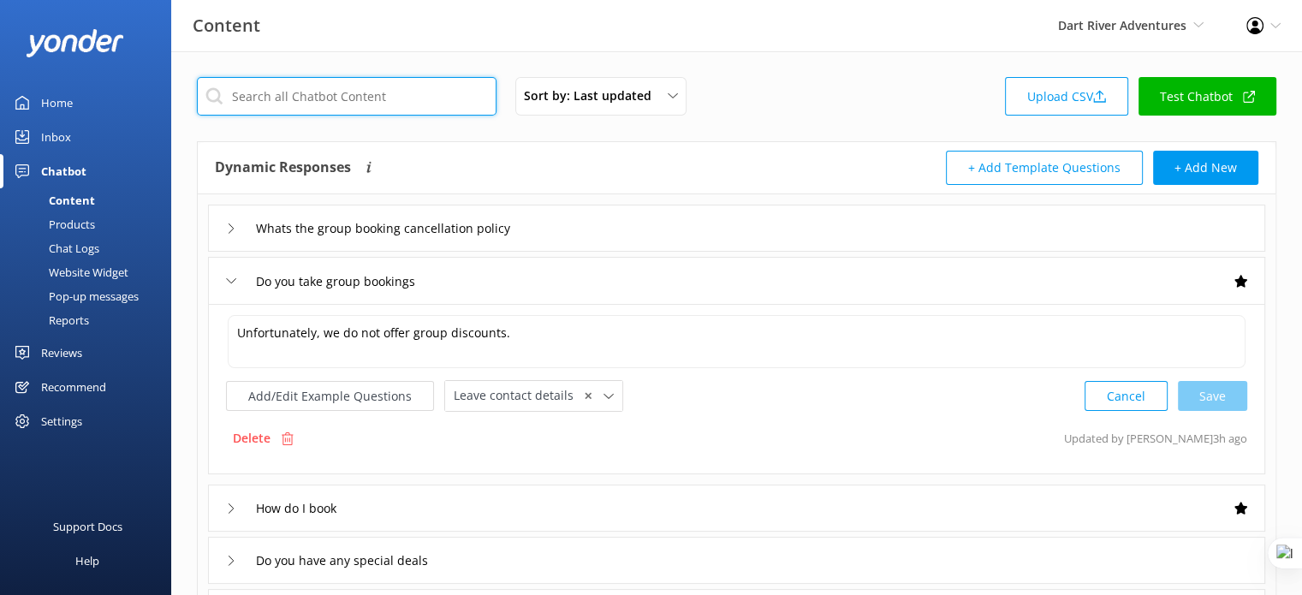
click at [312, 95] on input "text" at bounding box center [347, 96] width 300 height 39
drag, startPoint x: 81, startPoint y: 248, endPoint x: 104, endPoint y: 249, distance: 23.1
click at [81, 248] on div "Chat Logs" at bounding box center [54, 248] width 89 height 24
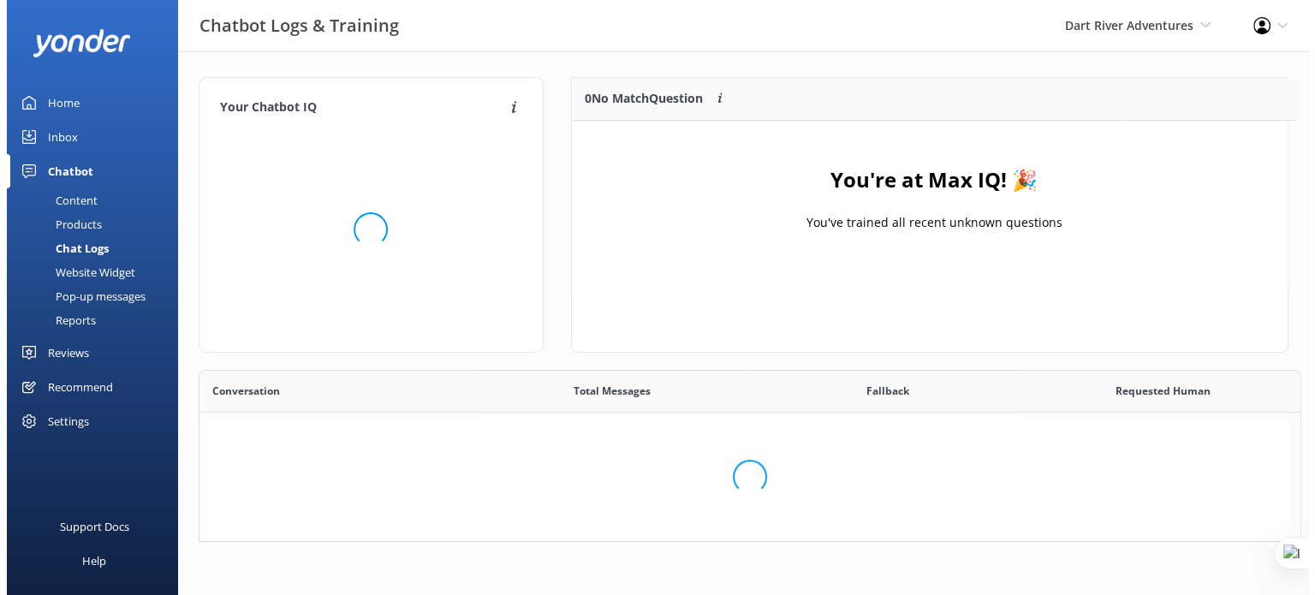
scroll to position [200, 703]
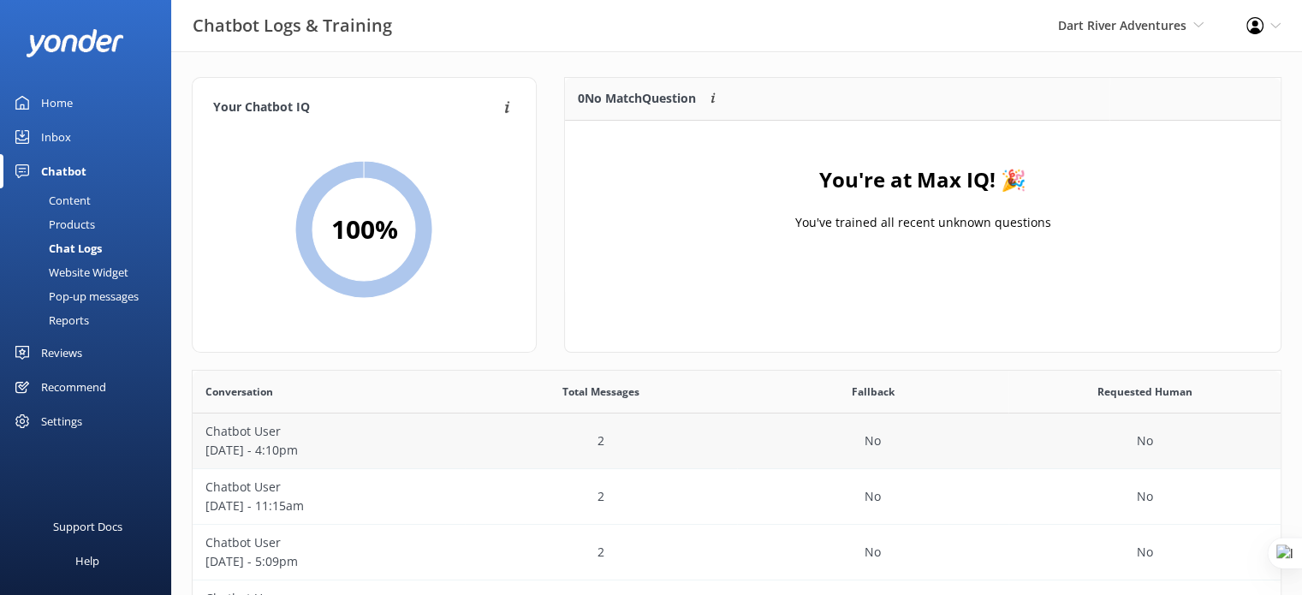
click at [524, 461] on div "2" at bounding box center [601, 441] width 272 height 56
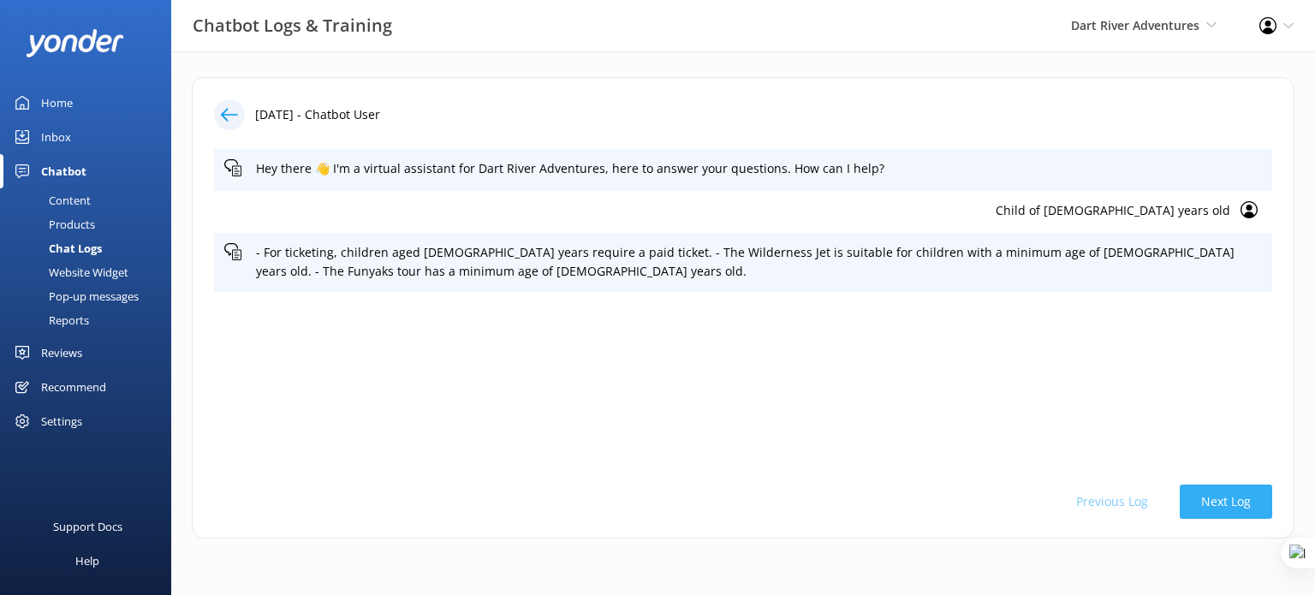
click at [1205, 492] on button "Next Log" at bounding box center [1226, 502] width 92 height 34
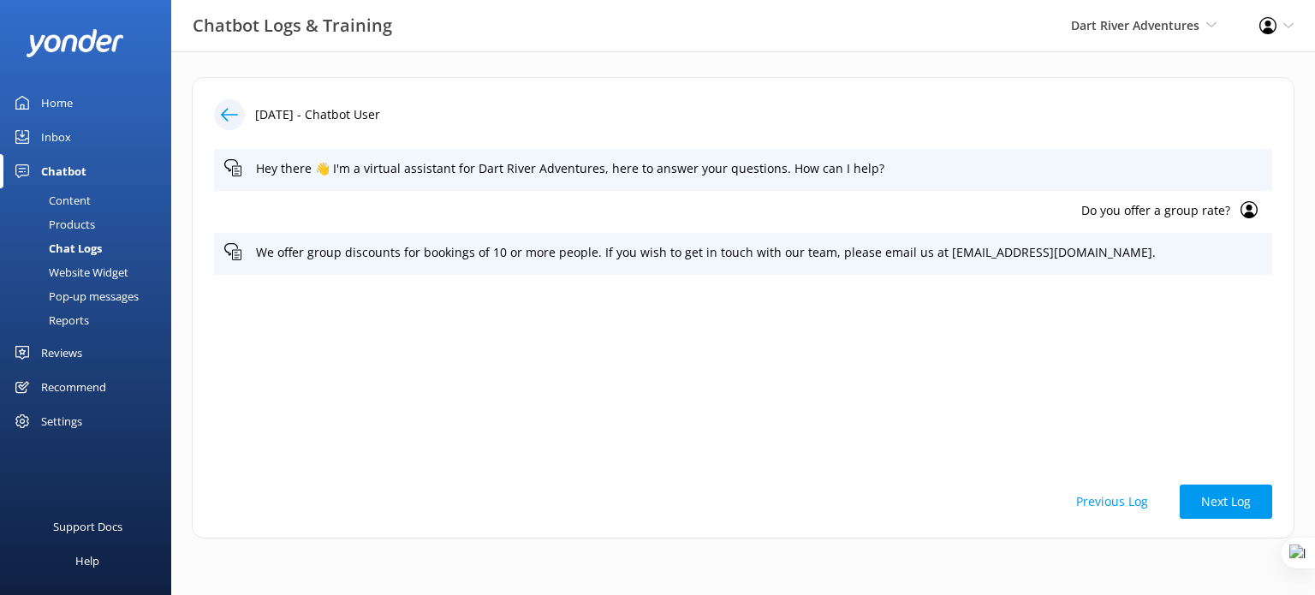
click at [1118, 215] on p "Do you offer a group rate?" at bounding box center [727, 210] width 1006 height 19
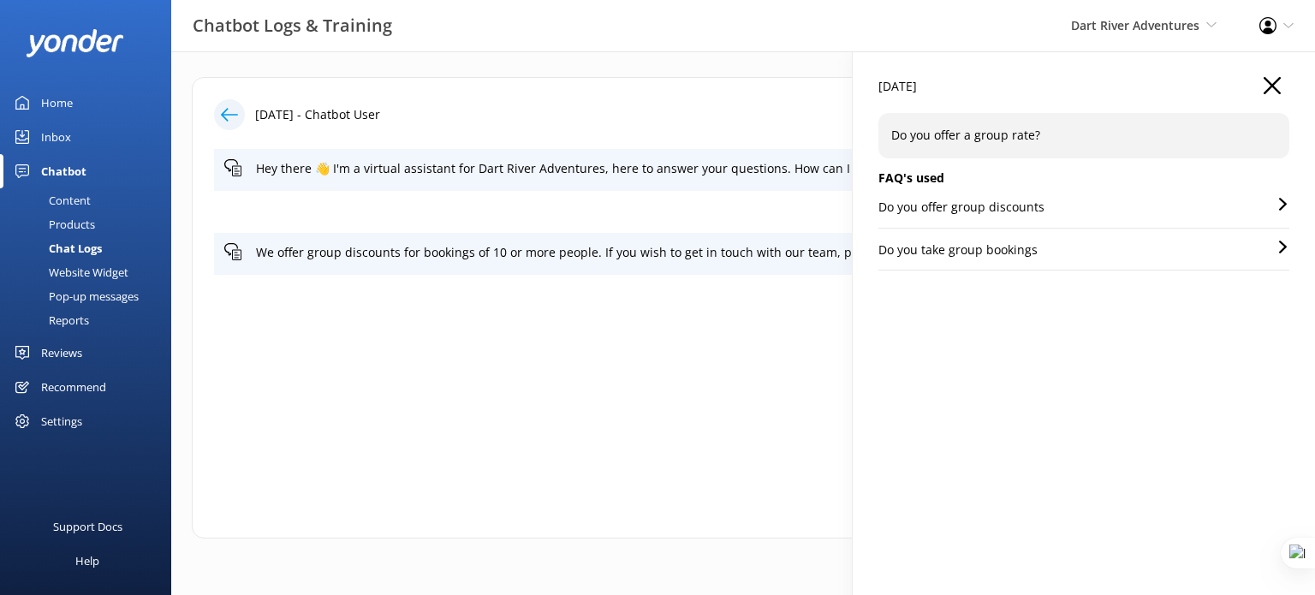
click at [1051, 210] on div "Do you offer group discounts" at bounding box center [1083, 213] width 411 height 30
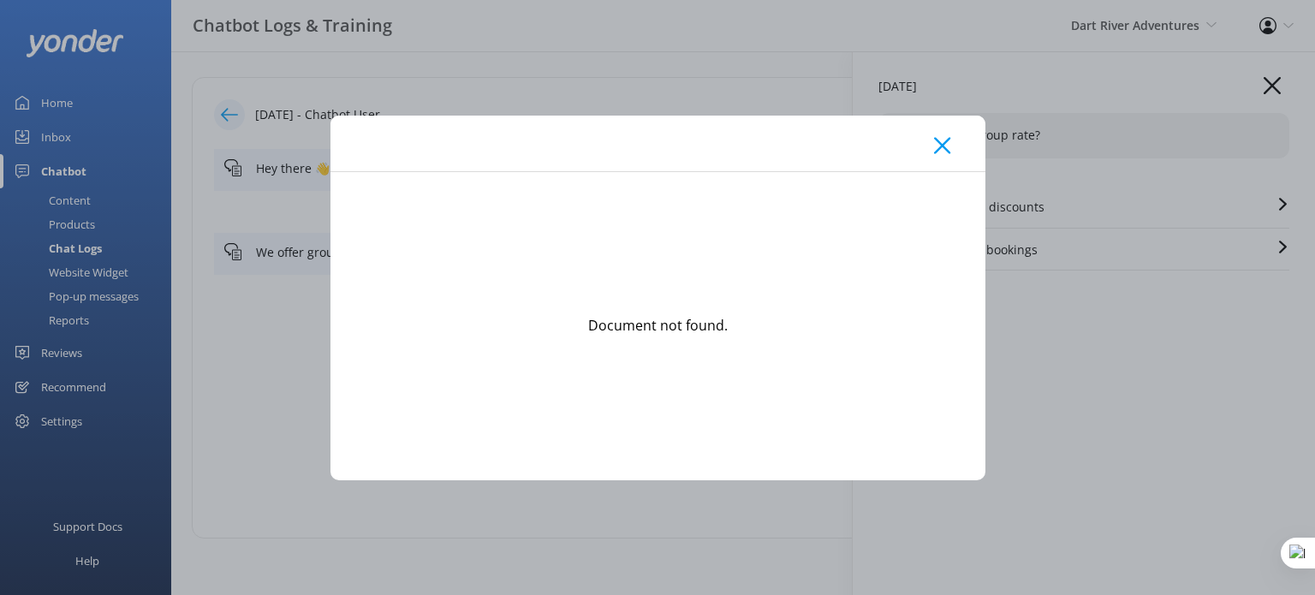
click at [931, 145] on div at bounding box center [657, 144] width 655 height 56
click at [945, 144] on icon at bounding box center [942, 145] width 16 height 17
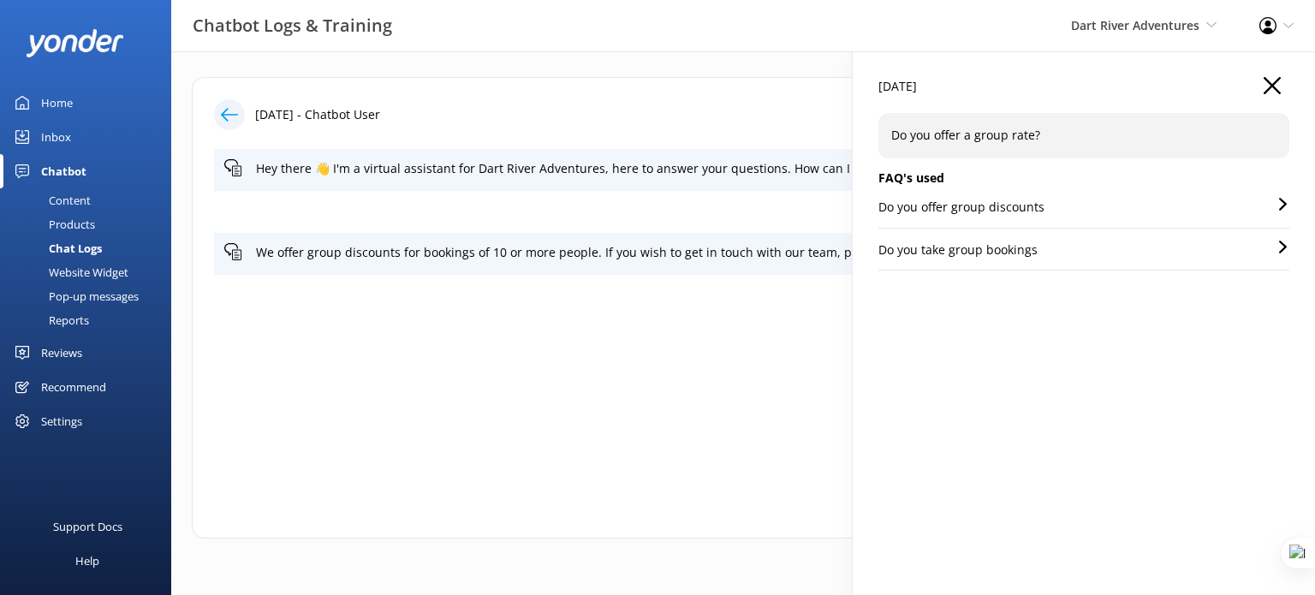
click at [1050, 245] on div "Do you take group bookings" at bounding box center [1083, 256] width 411 height 30
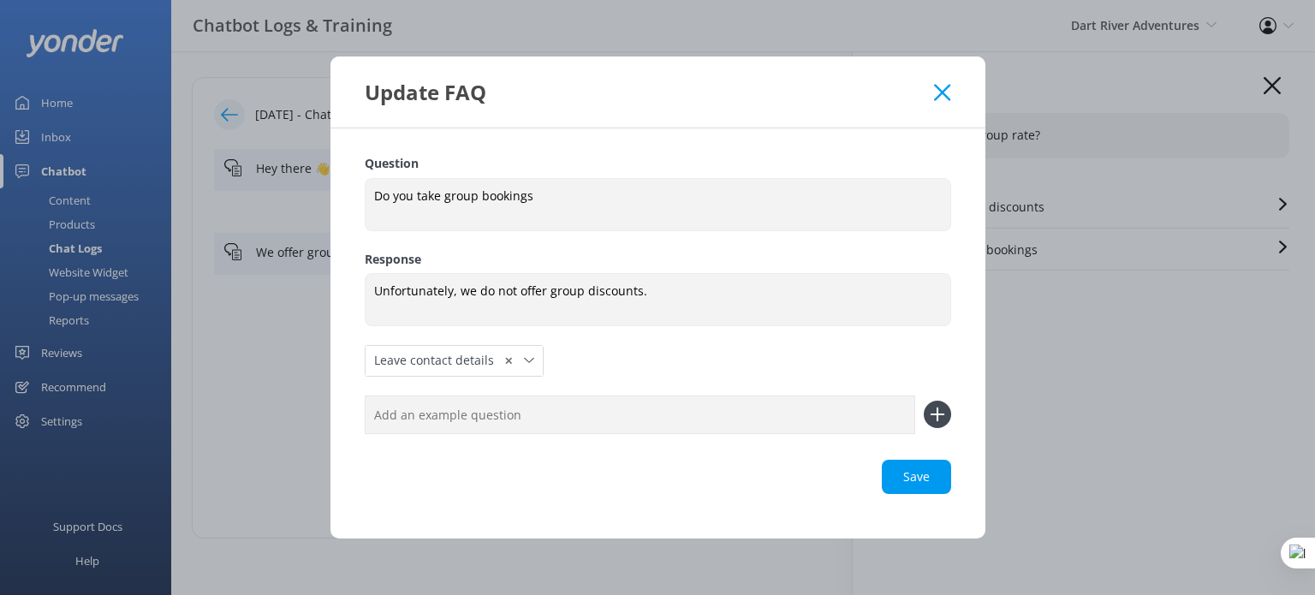
click at [946, 85] on icon at bounding box center [942, 92] width 16 height 17
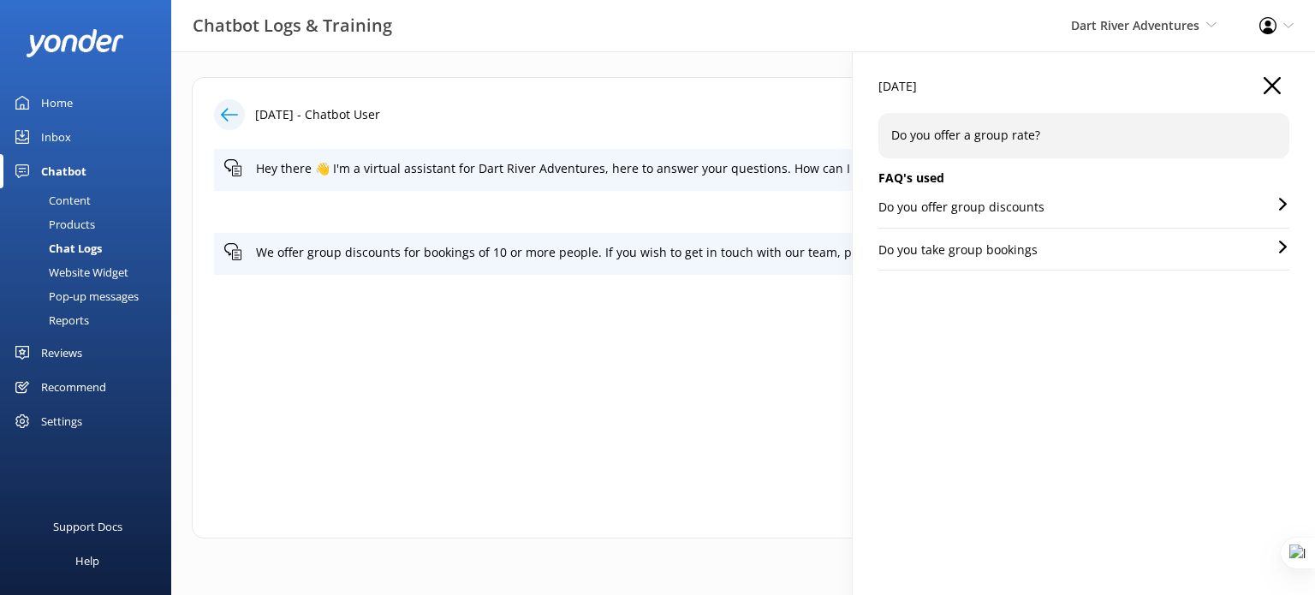
click at [1273, 85] on use "button" at bounding box center [1272, 85] width 17 height 17
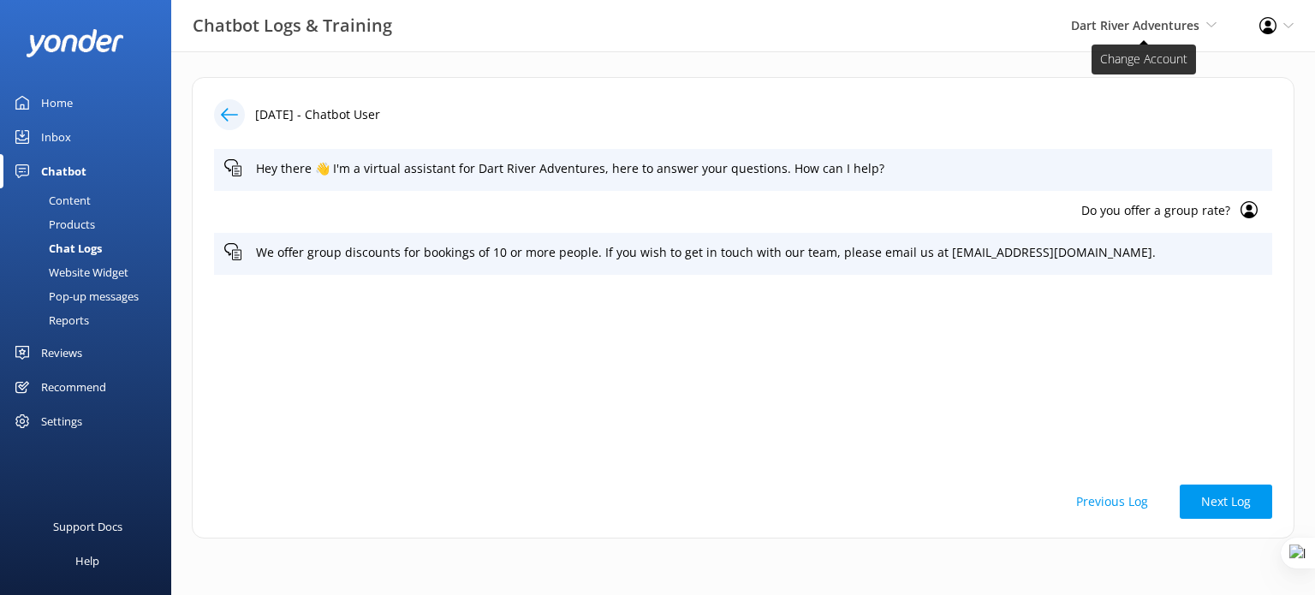
click at [1123, 34] on span "Dart River Adventures Yonder demo Musket Cove Island Resort & Marina Bea Abel T…" at bounding box center [1144, 25] width 146 height 19
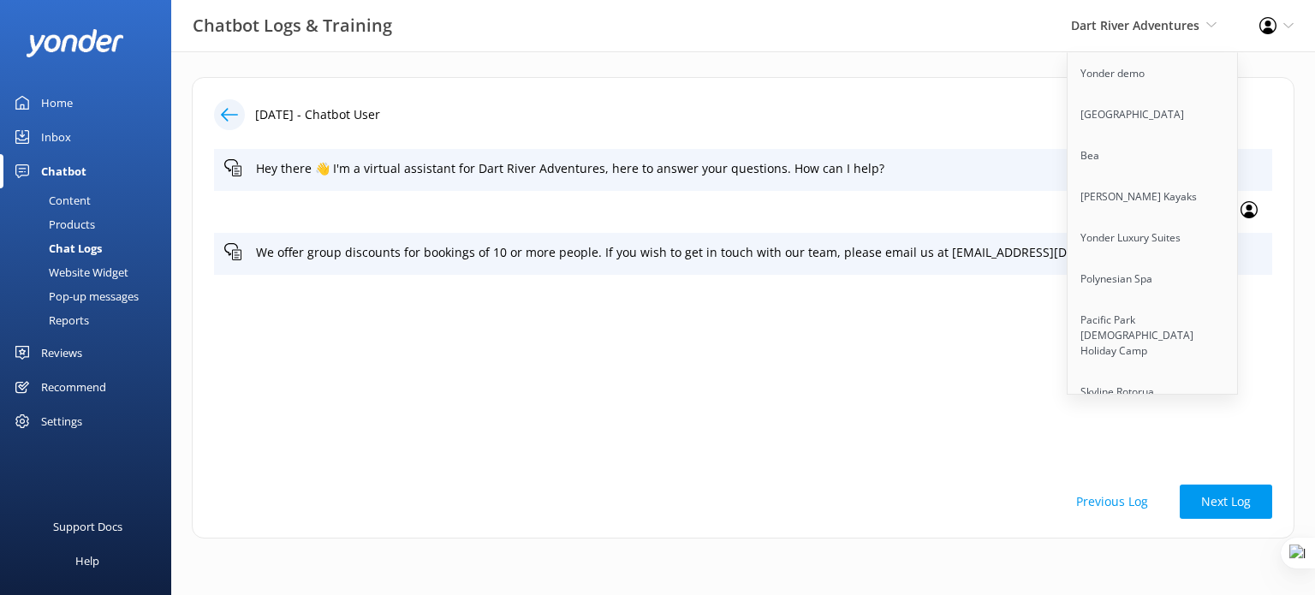
scroll to position [4385, 0]
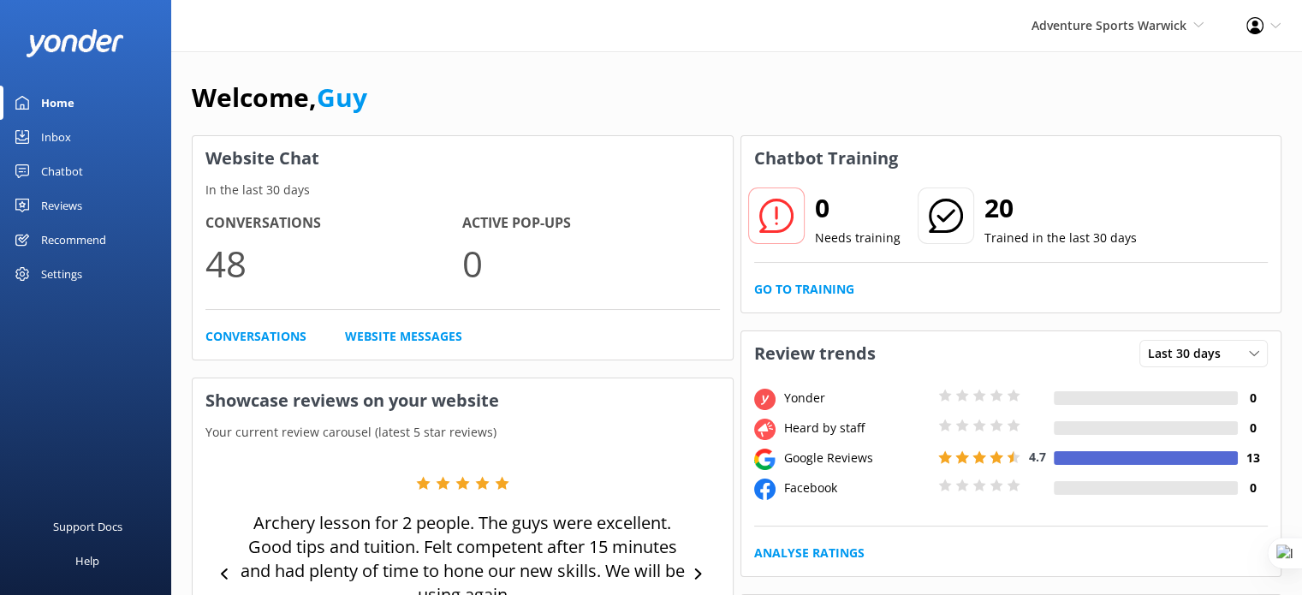
click at [72, 286] on div "Settings" at bounding box center [61, 274] width 41 height 34
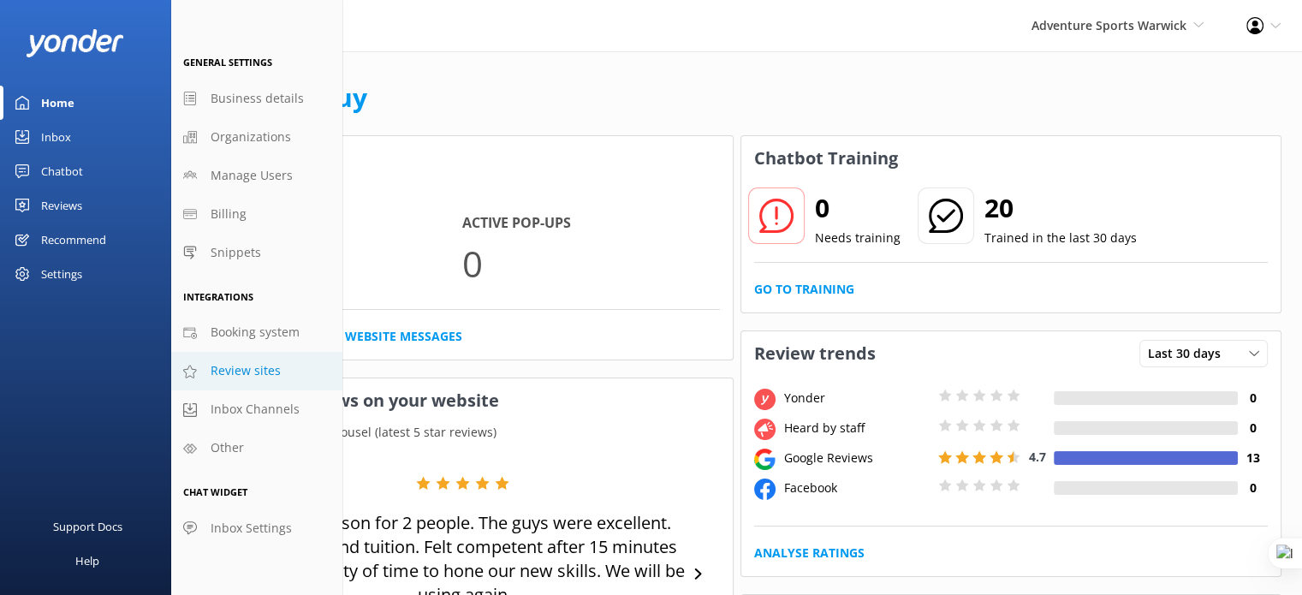
click at [285, 372] on link "Review sites" at bounding box center [256, 371] width 171 height 39
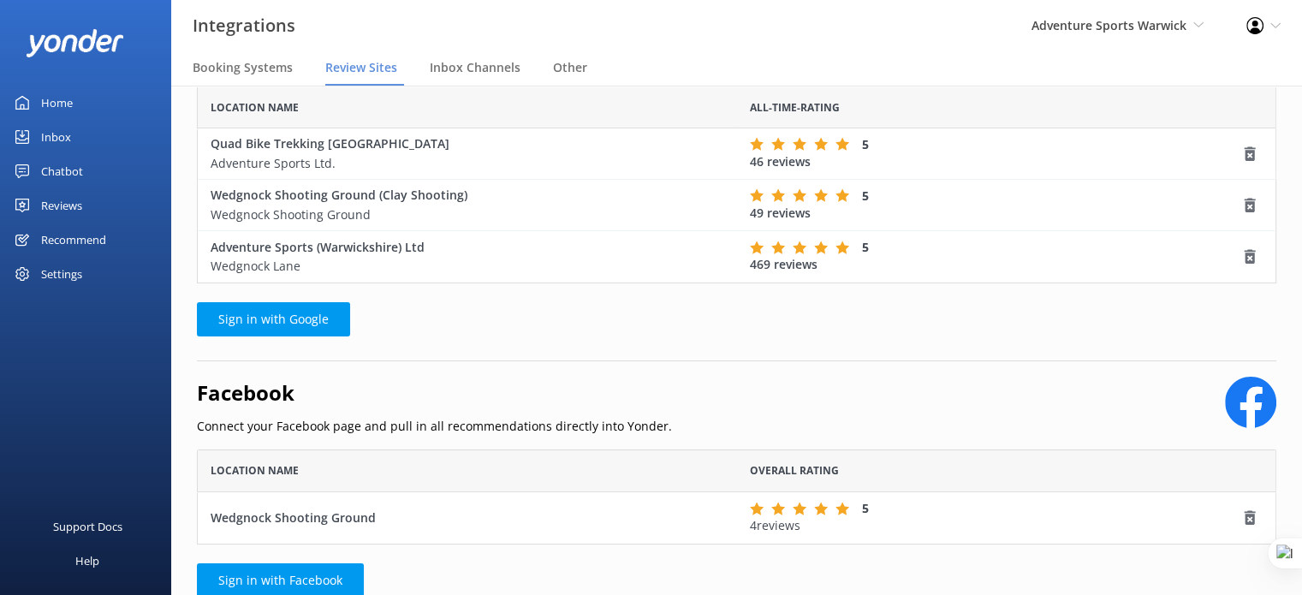
scroll to position [171, 0]
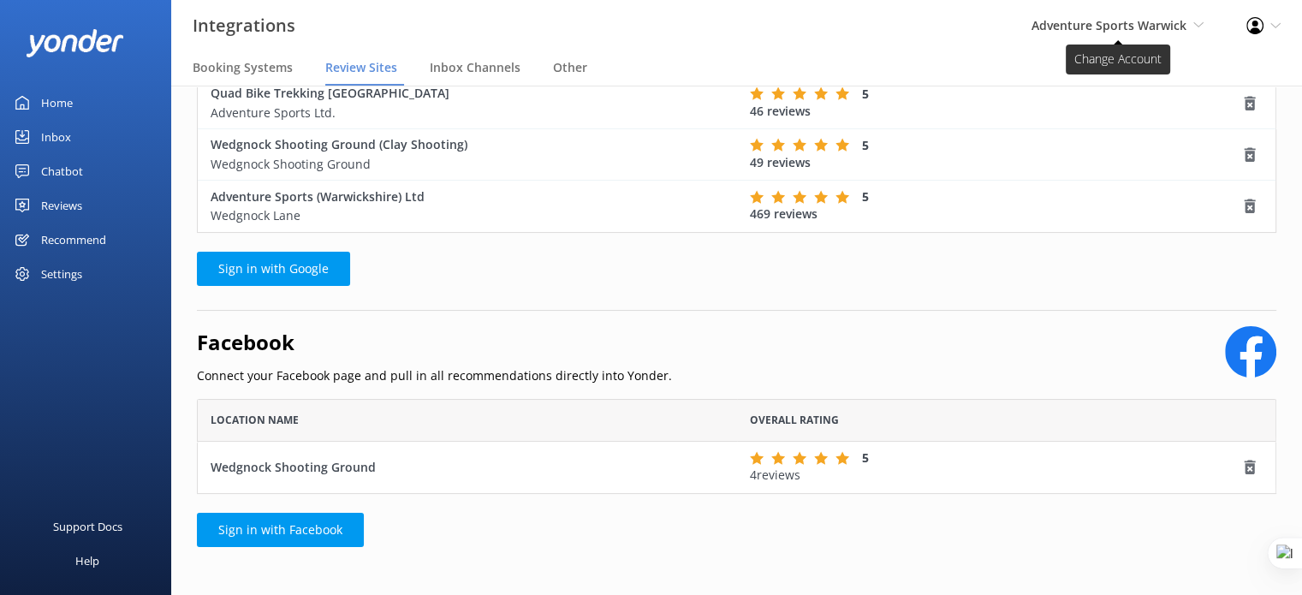
click at [1121, 32] on span "Adventure Sports Warwick" at bounding box center [1109, 25] width 155 height 16
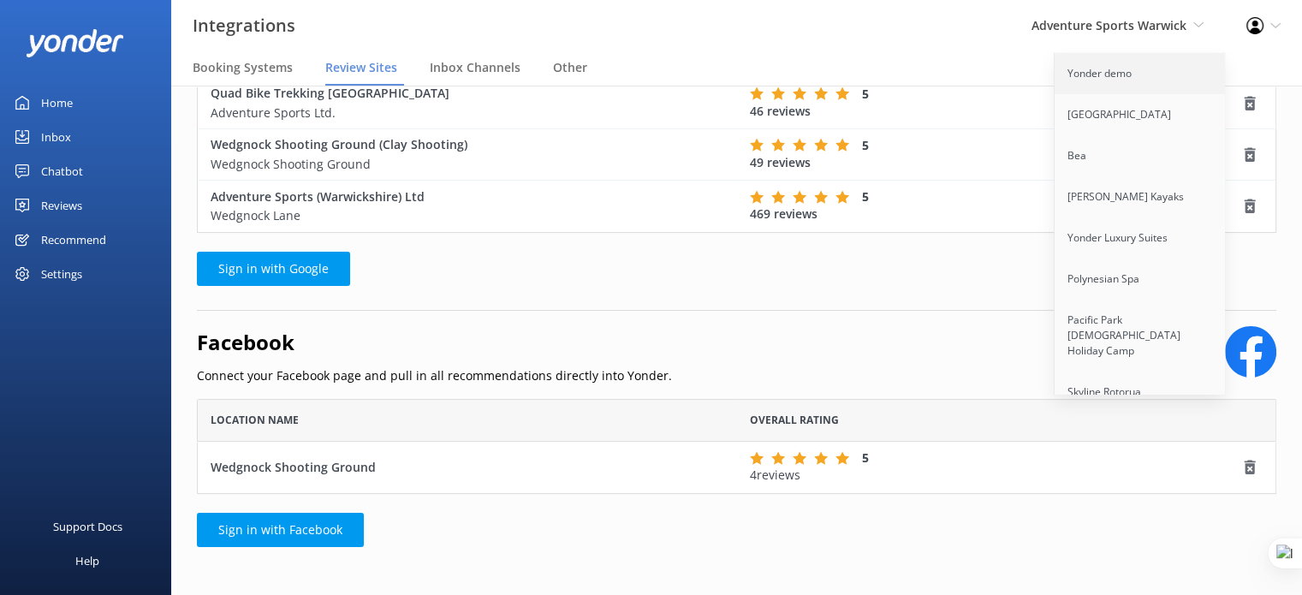
scroll to position [13846, 0]
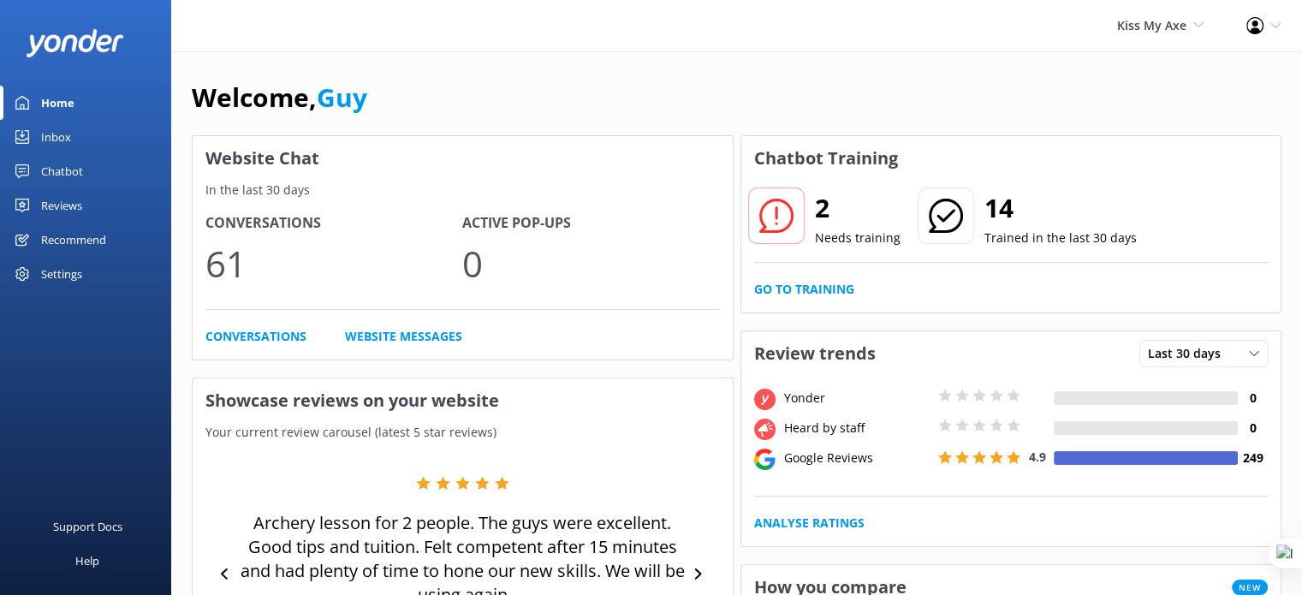
click at [74, 274] on div "Settings" at bounding box center [61, 274] width 41 height 34
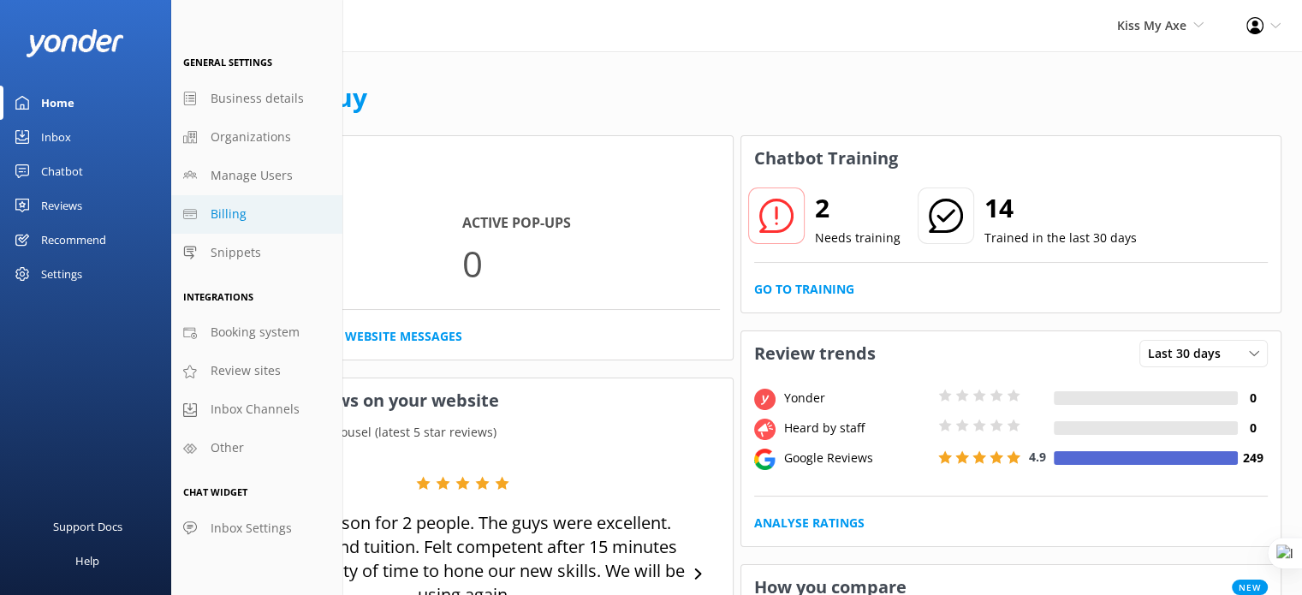
click at [247, 215] on link "Billing" at bounding box center [256, 214] width 171 height 39
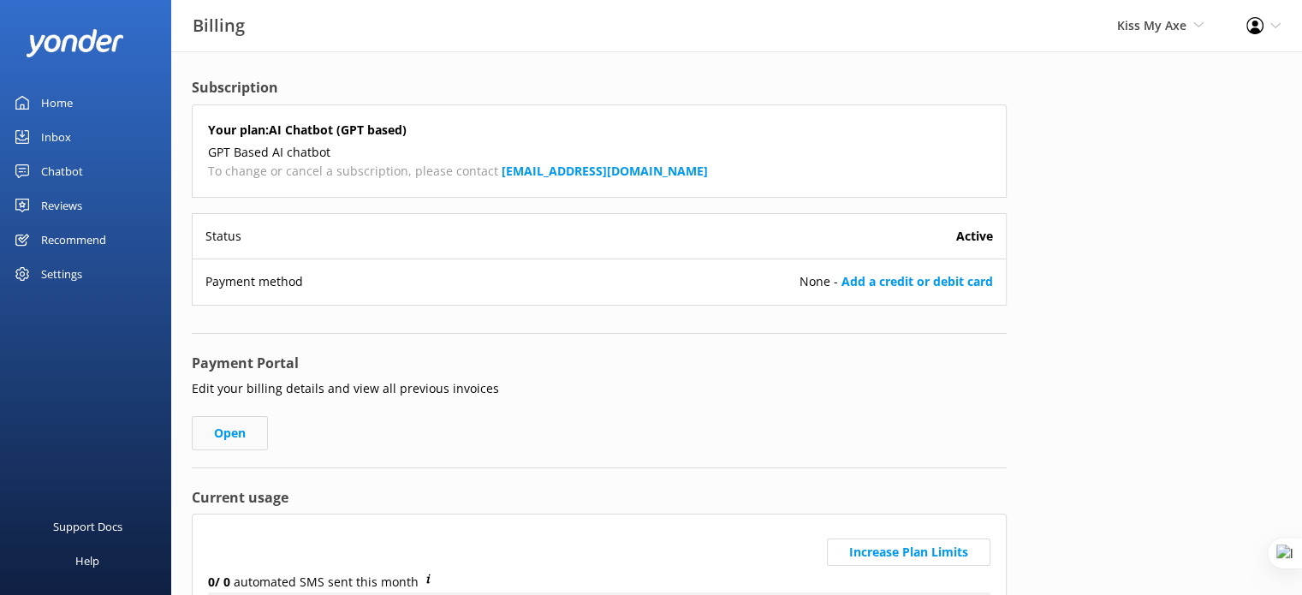
click at [235, 442] on link "Open" at bounding box center [230, 433] width 76 height 34
click at [1154, 30] on span "Kiss My Axe" at bounding box center [1151, 25] width 69 height 16
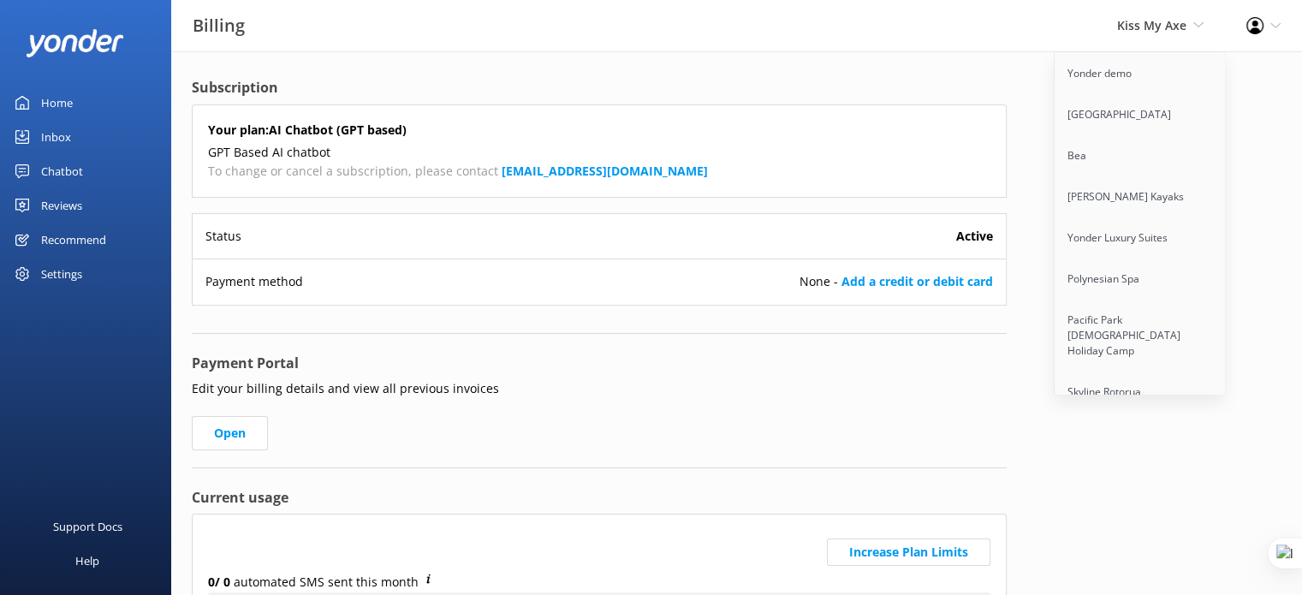
scroll to position [10667, 0]
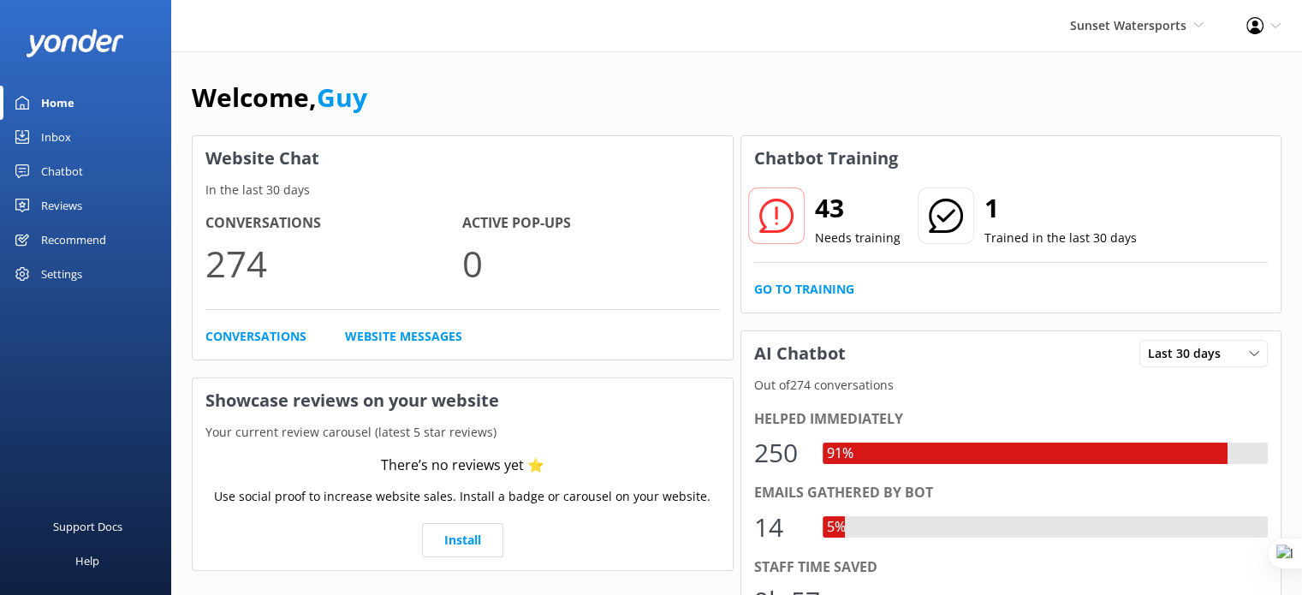
click at [68, 242] on div "Recommend" at bounding box center [73, 240] width 65 height 34
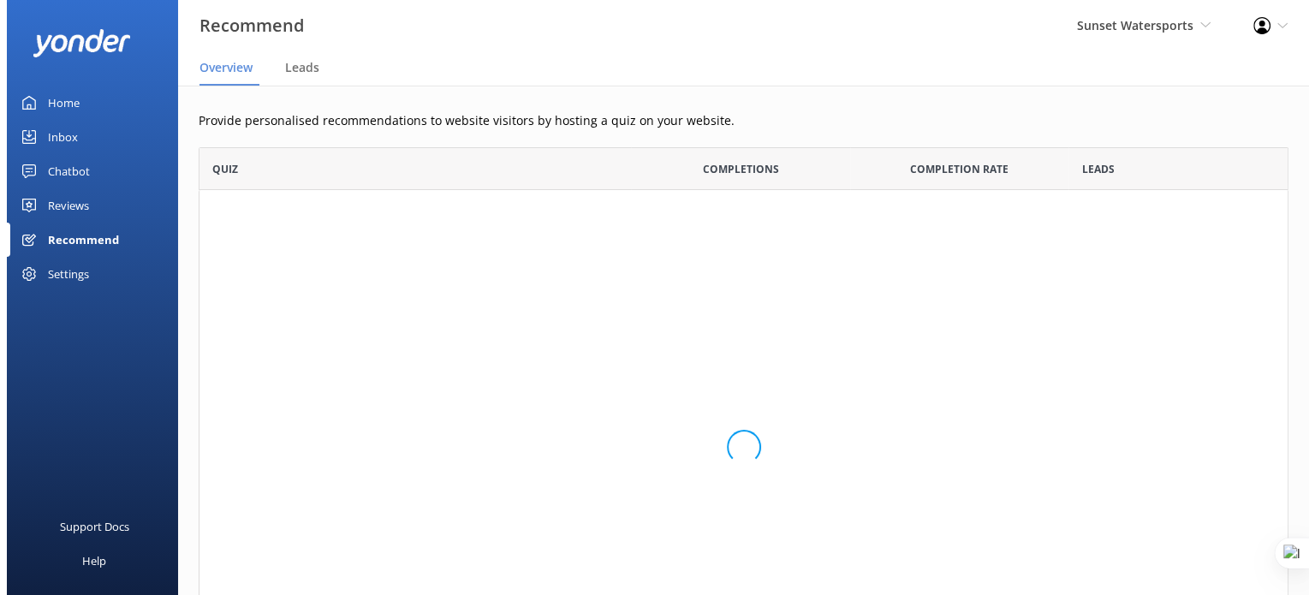
scroll to position [14, 14]
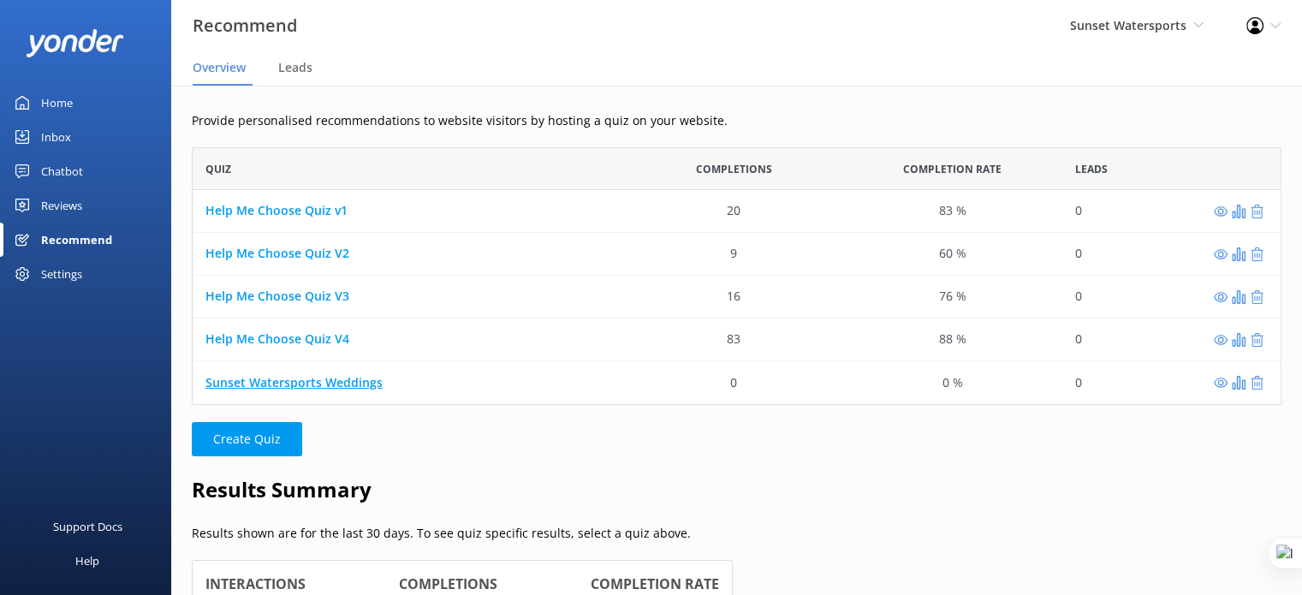
click at [356, 377] on link "Sunset Watersports Weddings" at bounding box center [293, 382] width 177 height 16
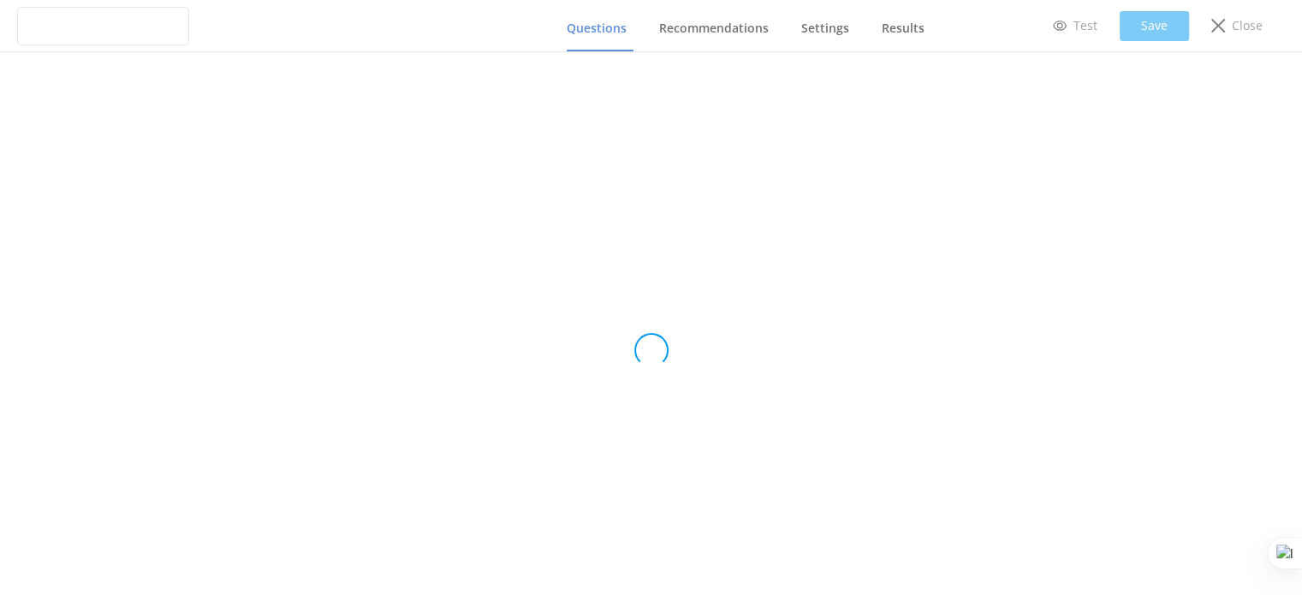
type input "Sunset Watersports Weddings"
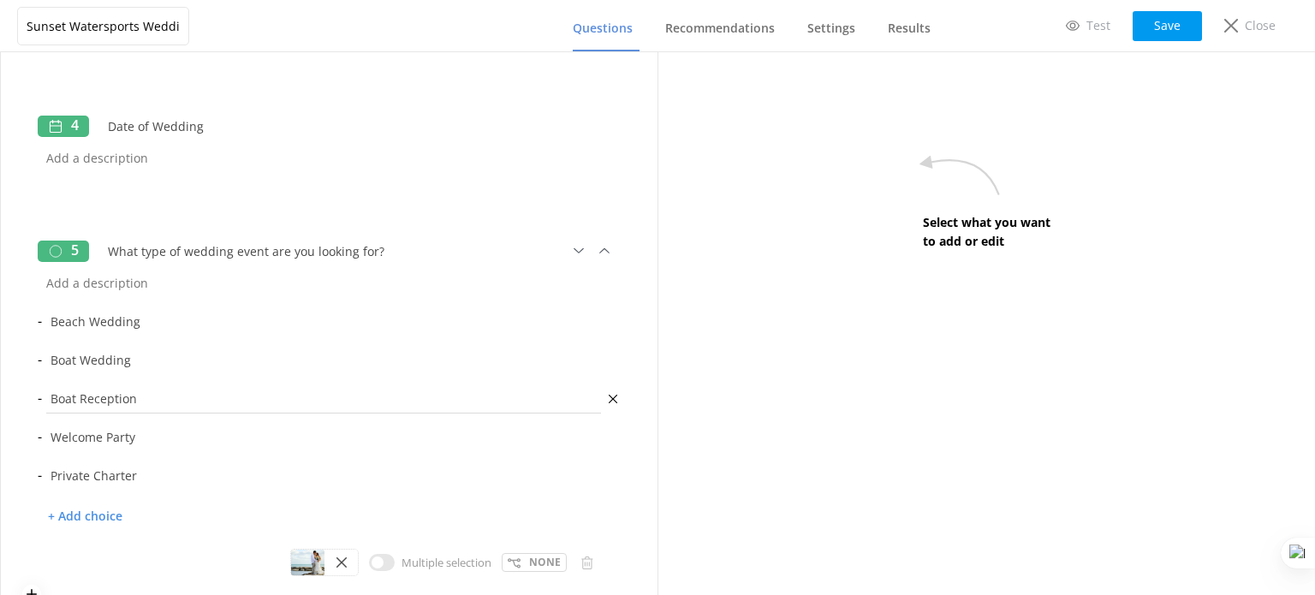
scroll to position [685, 0]
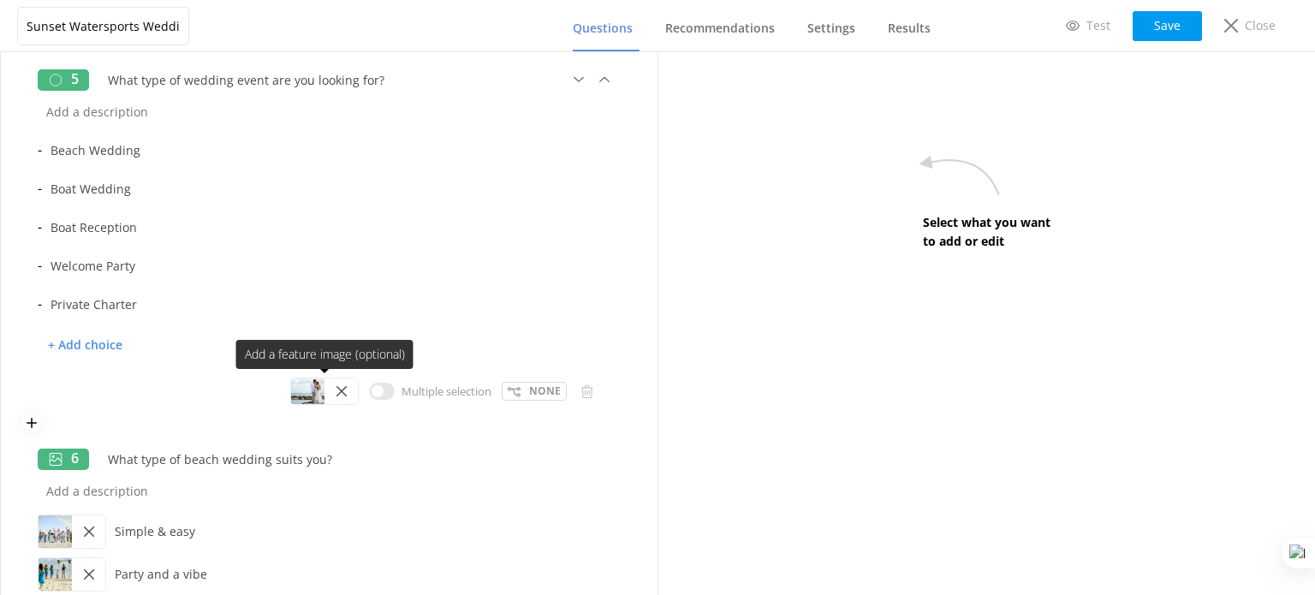
click at [294, 390] on div at bounding box center [307, 391] width 33 height 26
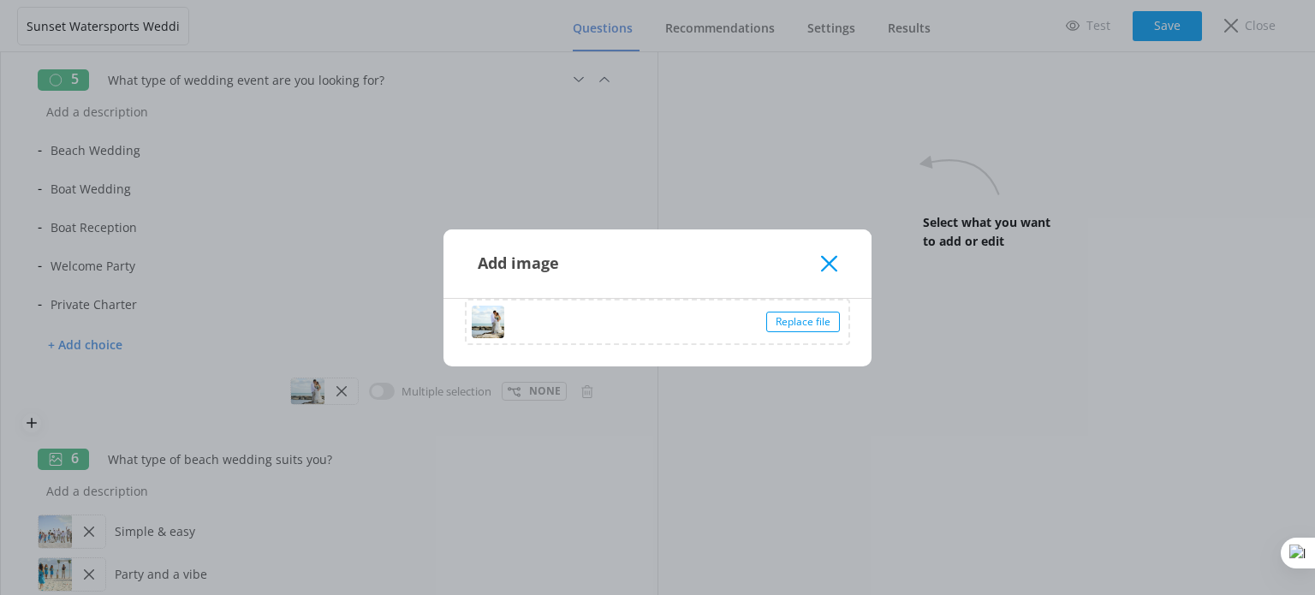
click at [795, 322] on div "Replace file" at bounding box center [803, 322] width 74 height 21
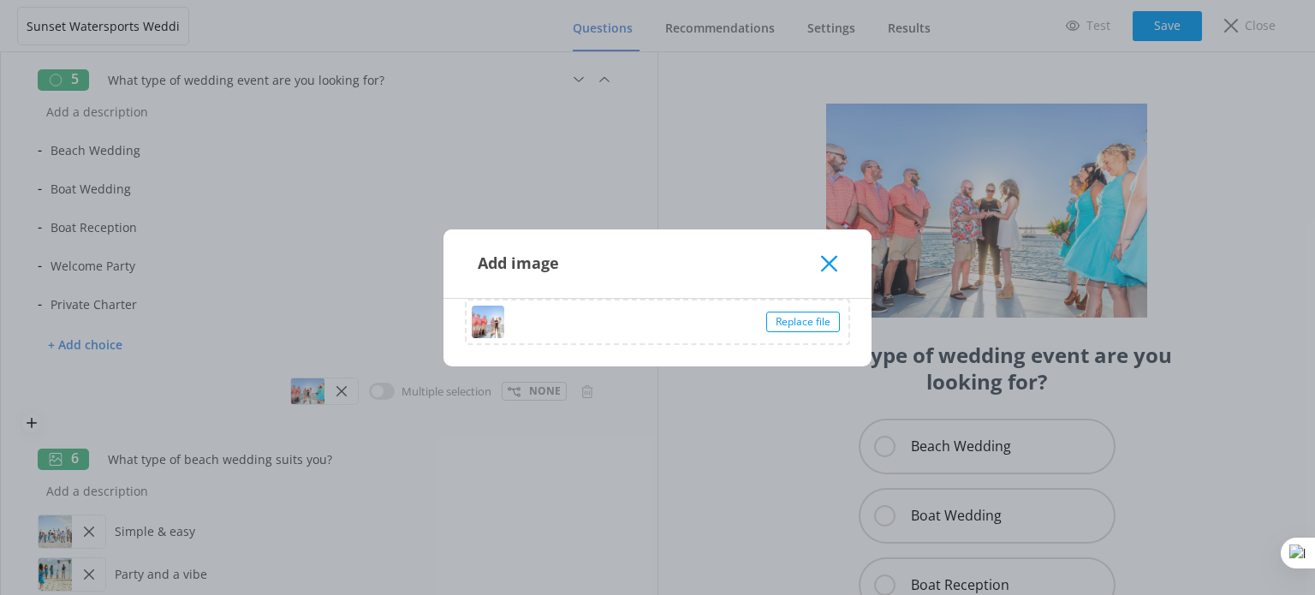
click at [832, 263] on icon at bounding box center [829, 263] width 16 height 17
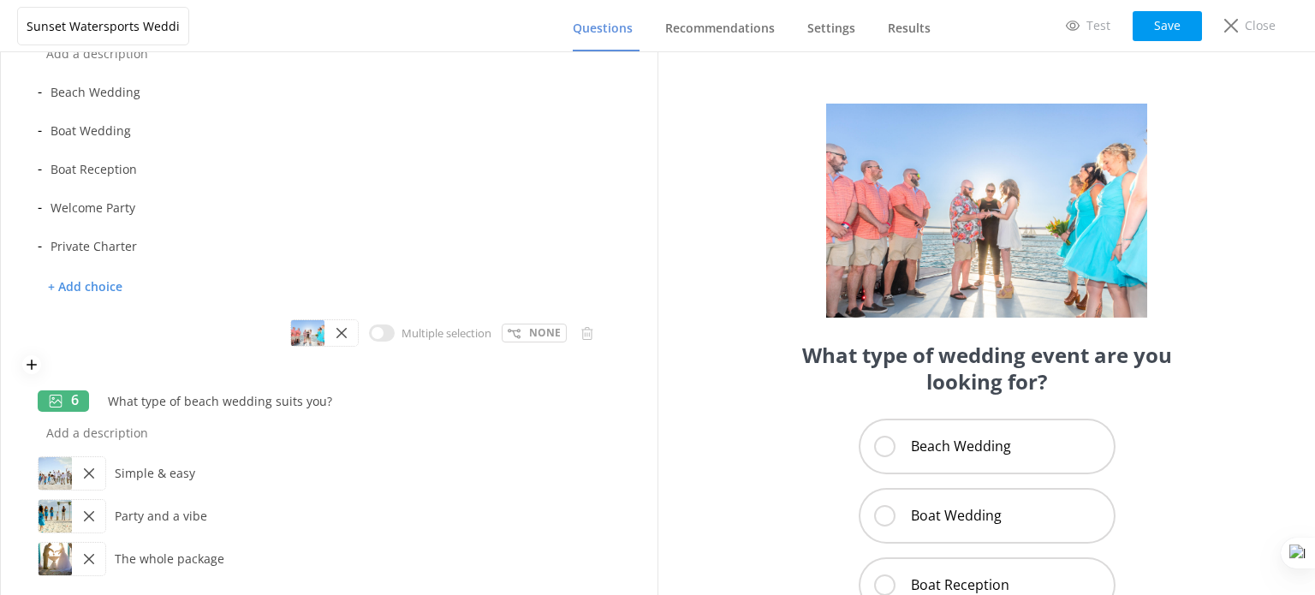
scroll to position [770, 0]
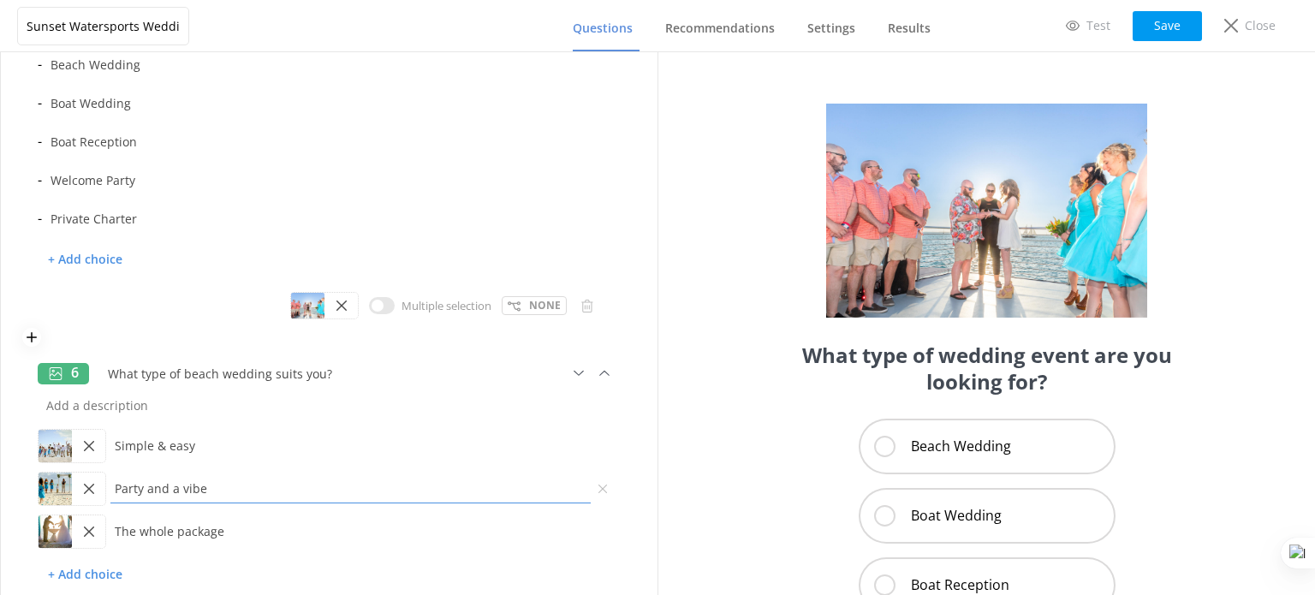
click at [156, 491] on input "Party and a vibe" at bounding box center [350, 488] width 489 height 39
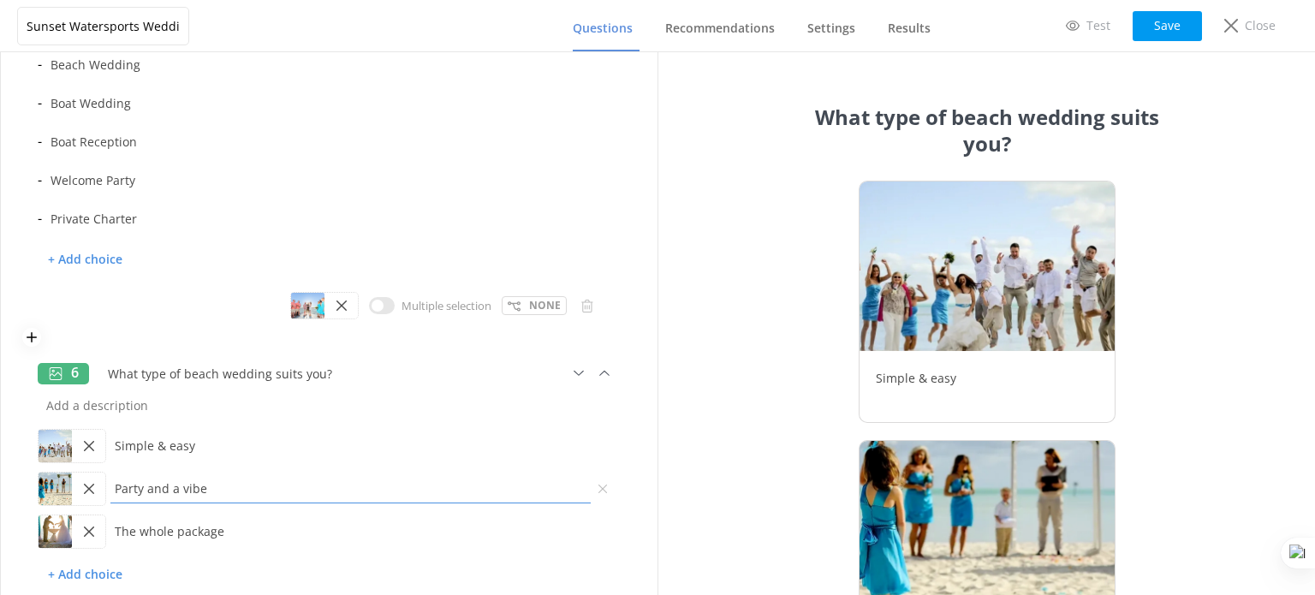
click at [156, 491] on input "Party and a vibe" at bounding box center [350, 488] width 489 height 39
paste input "It's 5' O'clock Somewhere Packag"
type input "It's 5' O'clock Somewhere Package"
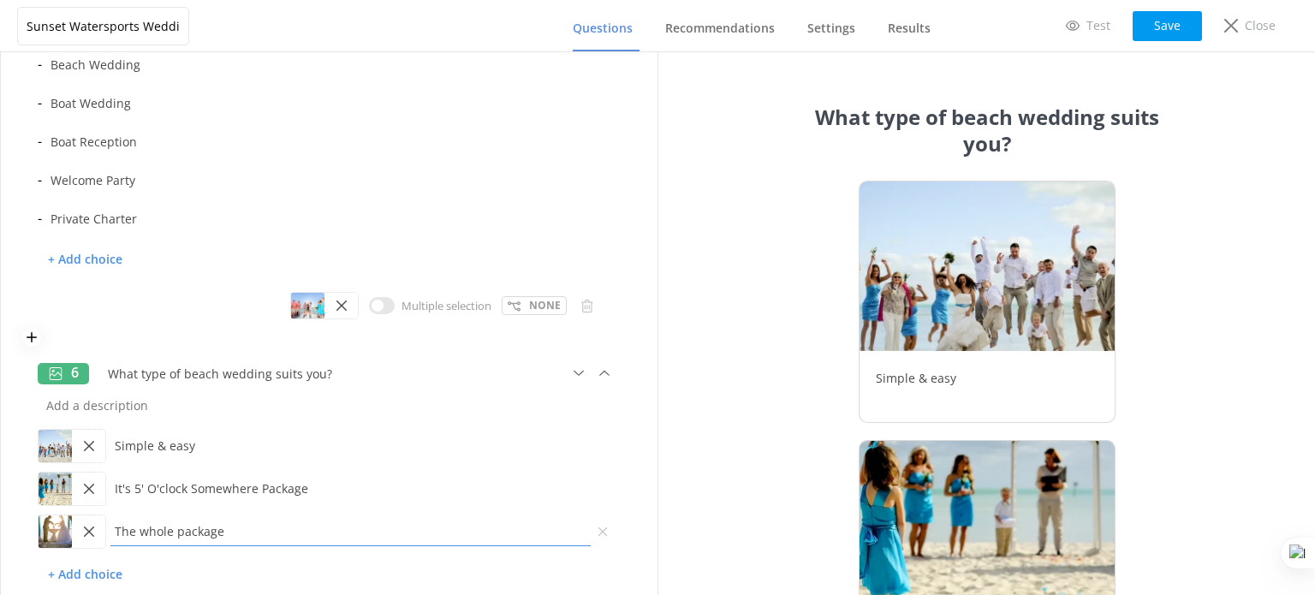
click at [160, 525] on input "The whole package" at bounding box center [350, 531] width 489 height 39
paste input "he Ultimate Beach Wedding Package."
click at [116, 530] on input "he Ultimate Beach Wedding Package." at bounding box center [350, 531] width 489 height 39
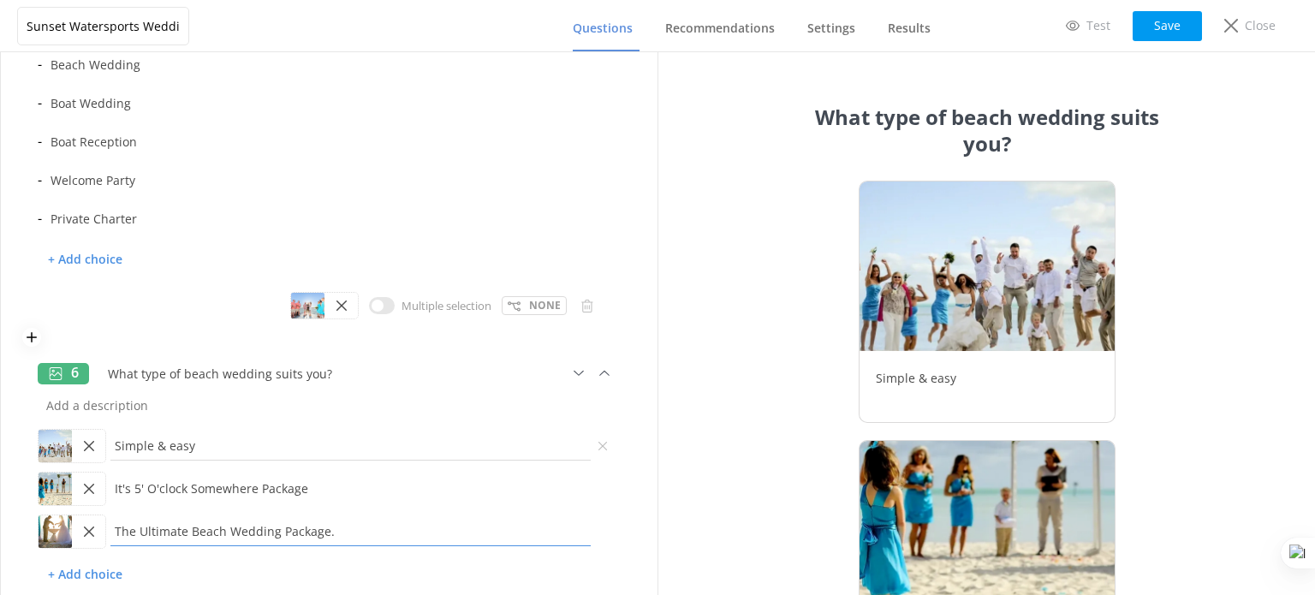
type input "The Ultimate Beach Wedding Package."
click at [194, 442] on input "Simple & easy" at bounding box center [350, 445] width 489 height 39
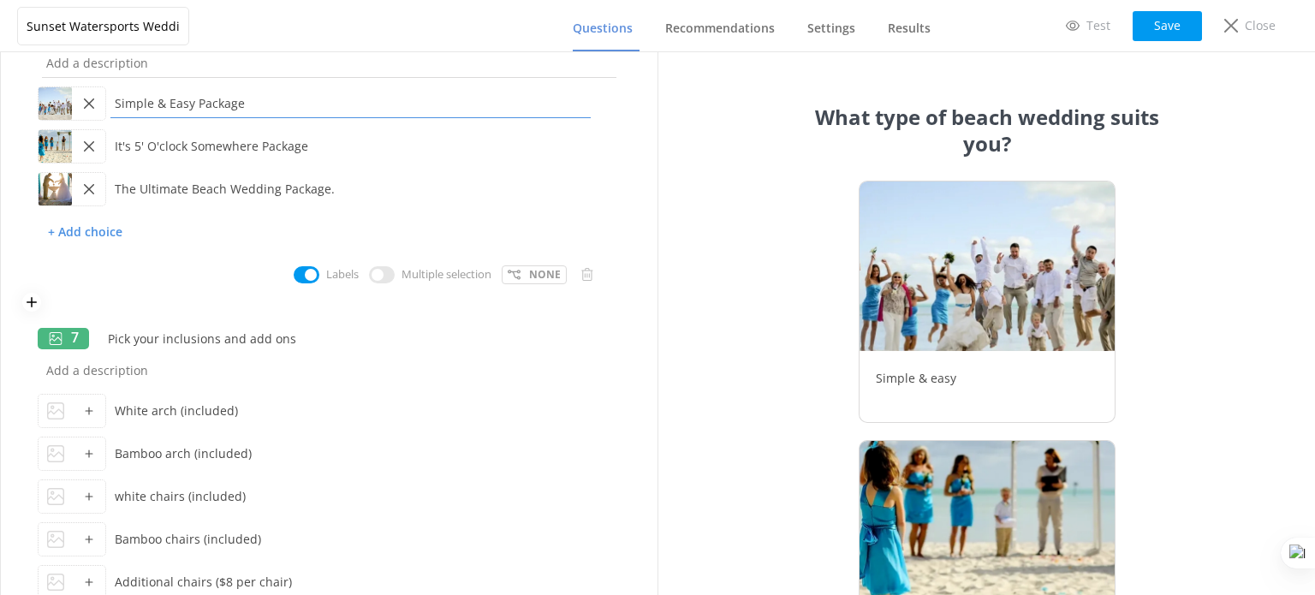
scroll to position [1199, 0]
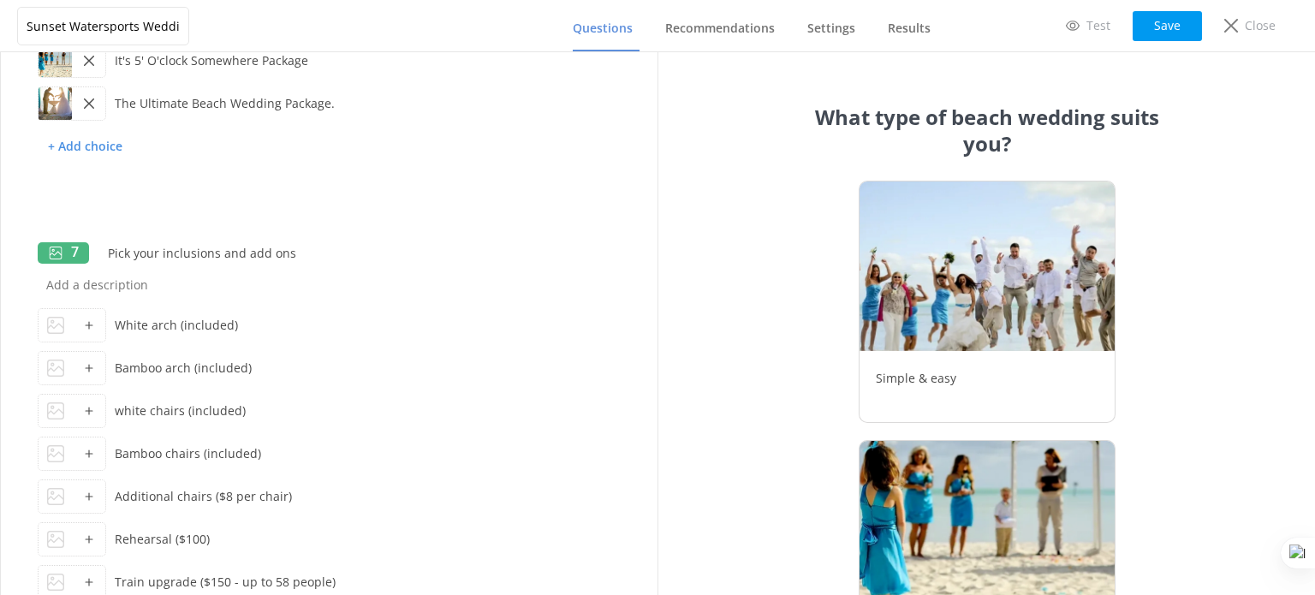
type input "Simple & Easy Package"
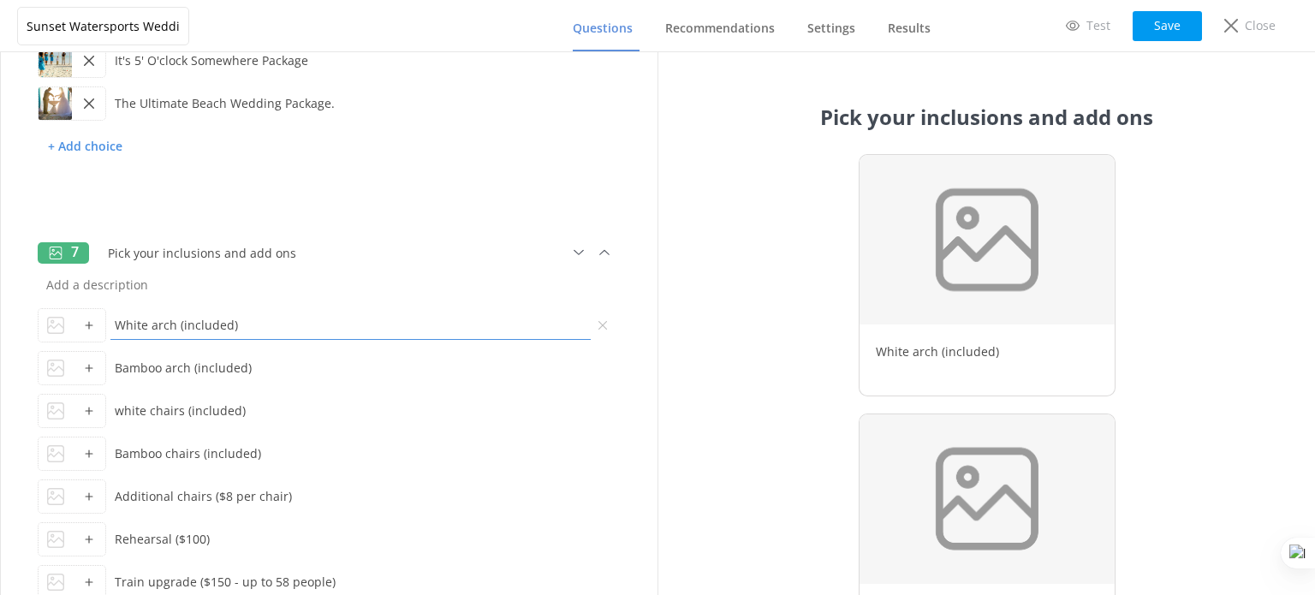
drag, startPoint x: 113, startPoint y: 321, endPoint x: 178, endPoint y: 324, distance: 65.2
click at [178, 324] on input "White arch (included)" at bounding box center [350, 325] width 489 height 39
click at [68, 318] on div at bounding box center [55, 325] width 33 height 33
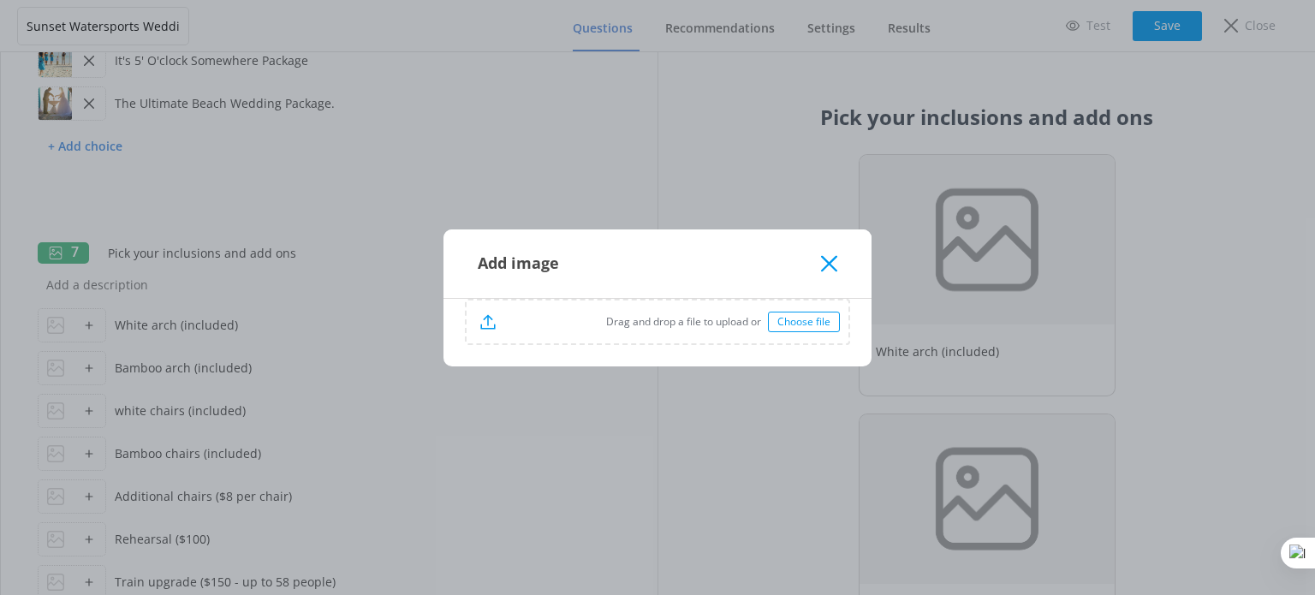
click at [832, 323] on div "Choose file" at bounding box center [804, 322] width 72 height 21
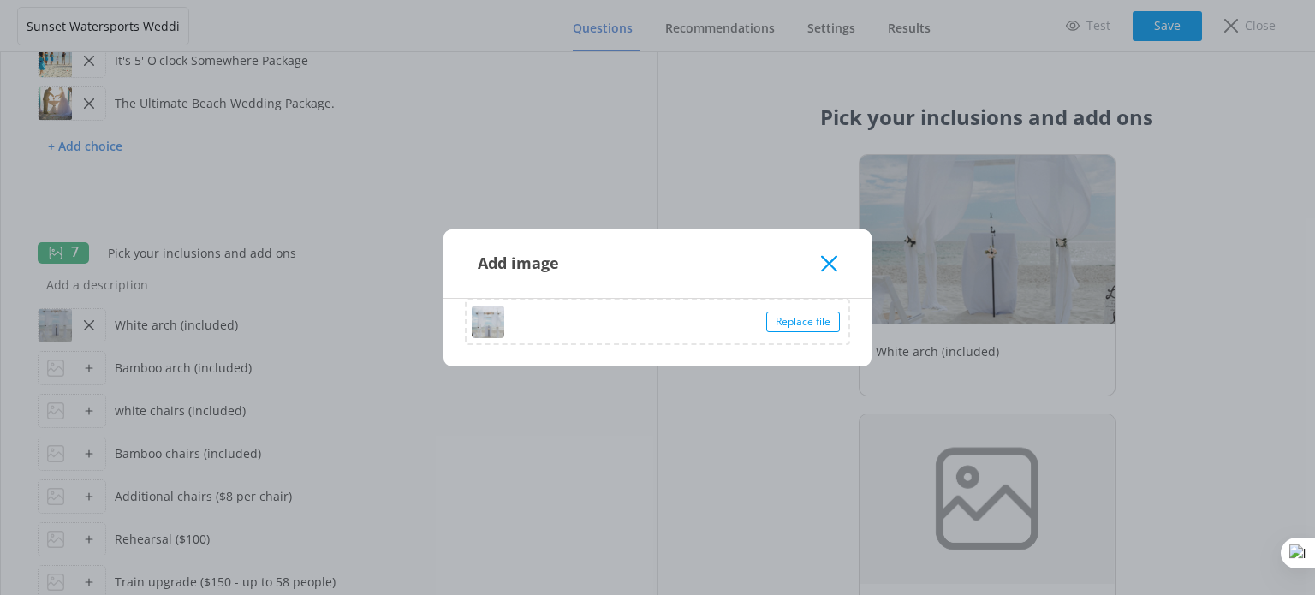
click at [824, 271] on icon at bounding box center [829, 263] width 16 height 17
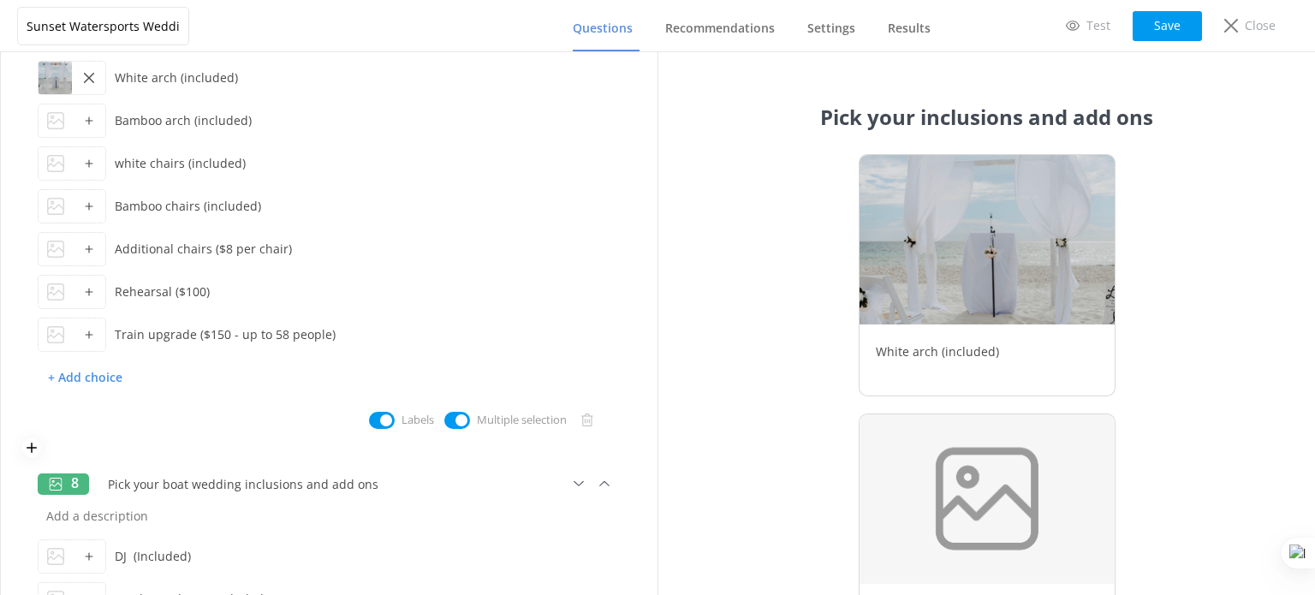
scroll to position [1370, 0]
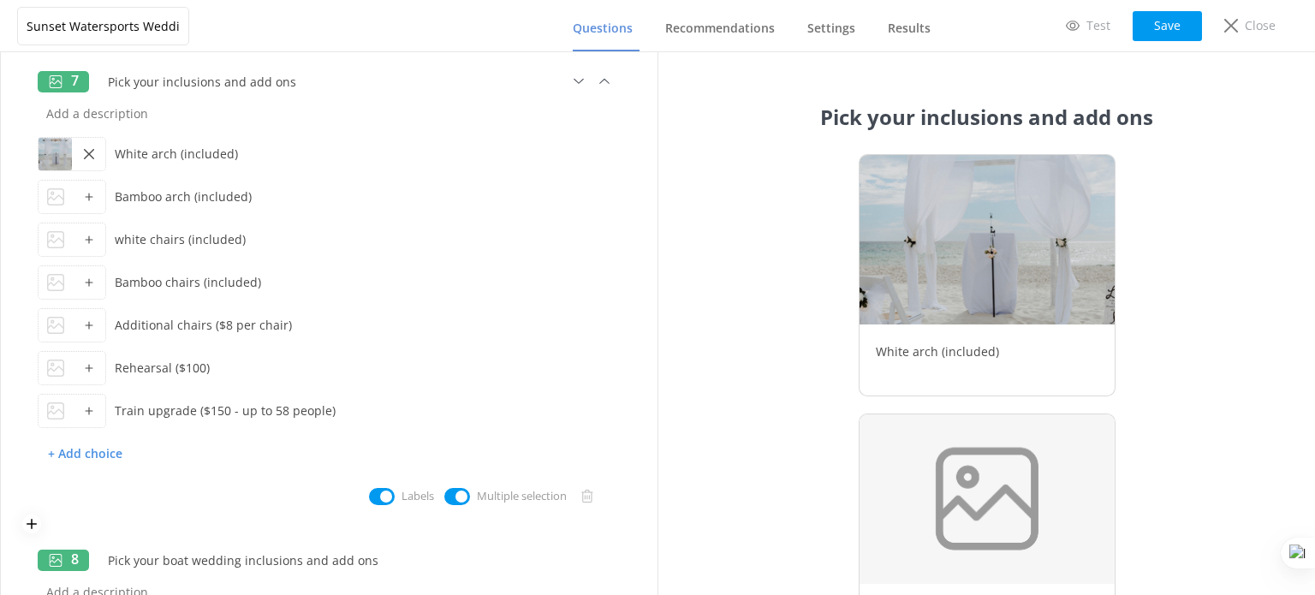
click at [87, 194] on icon at bounding box center [89, 197] width 10 height 10
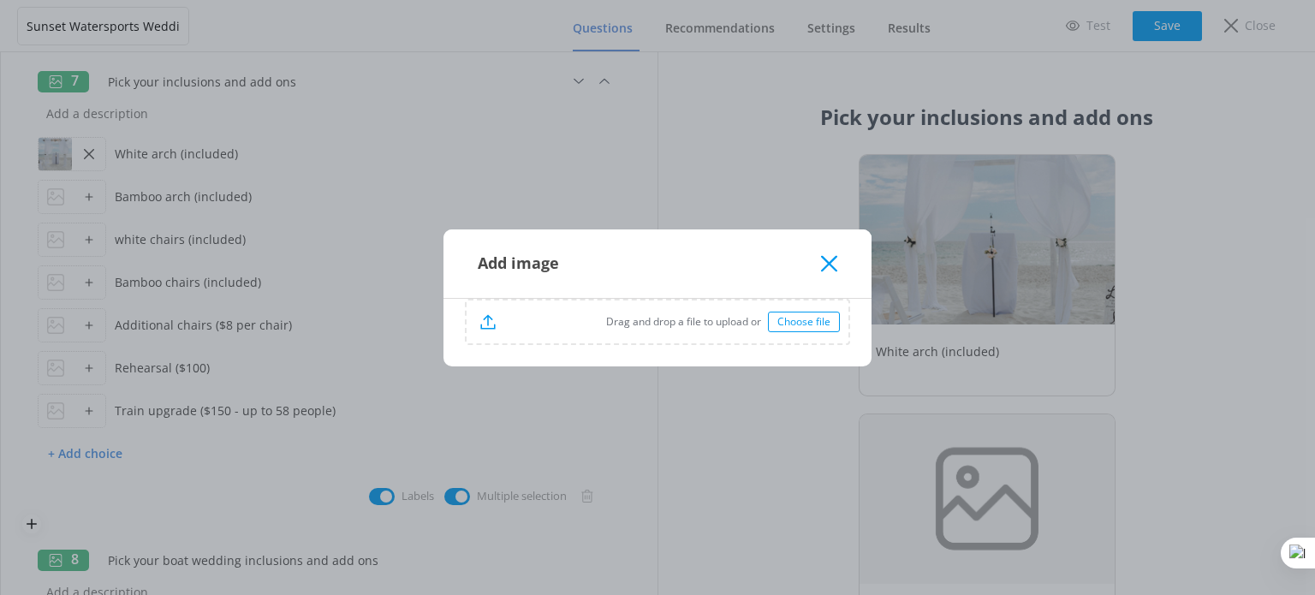
click at [848, 312] on div "Drag and drop a file to upload or Choose file" at bounding box center [658, 321] width 382 height 43
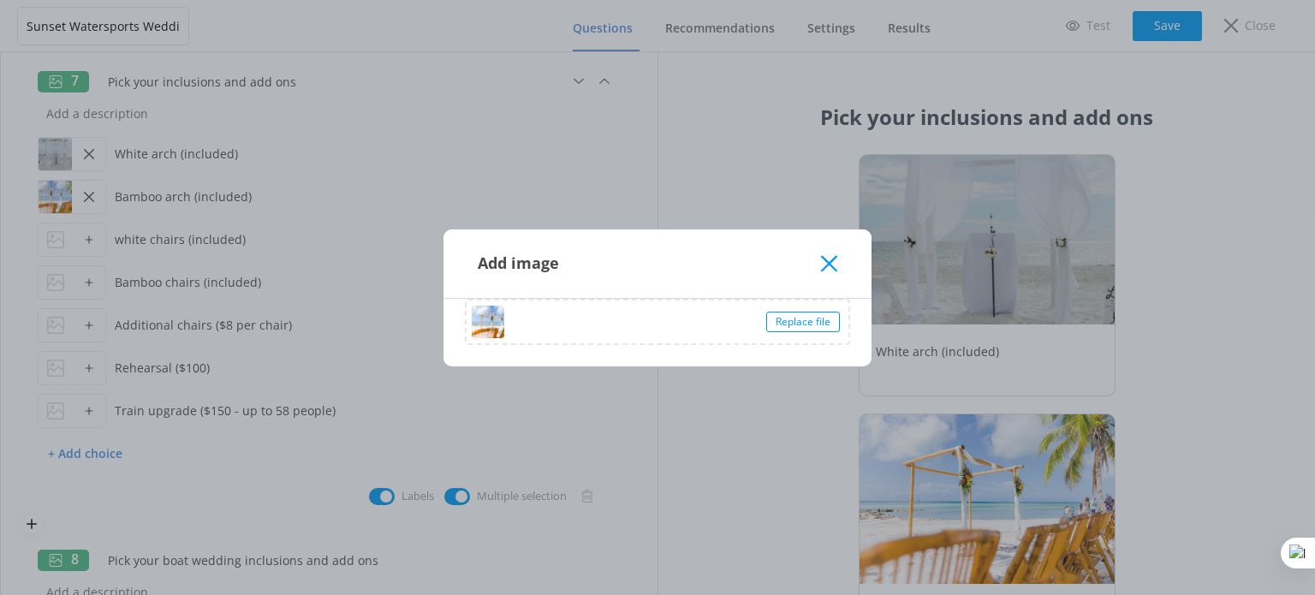
click at [836, 255] on icon at bounding box center [829, 263] width 16 height 17
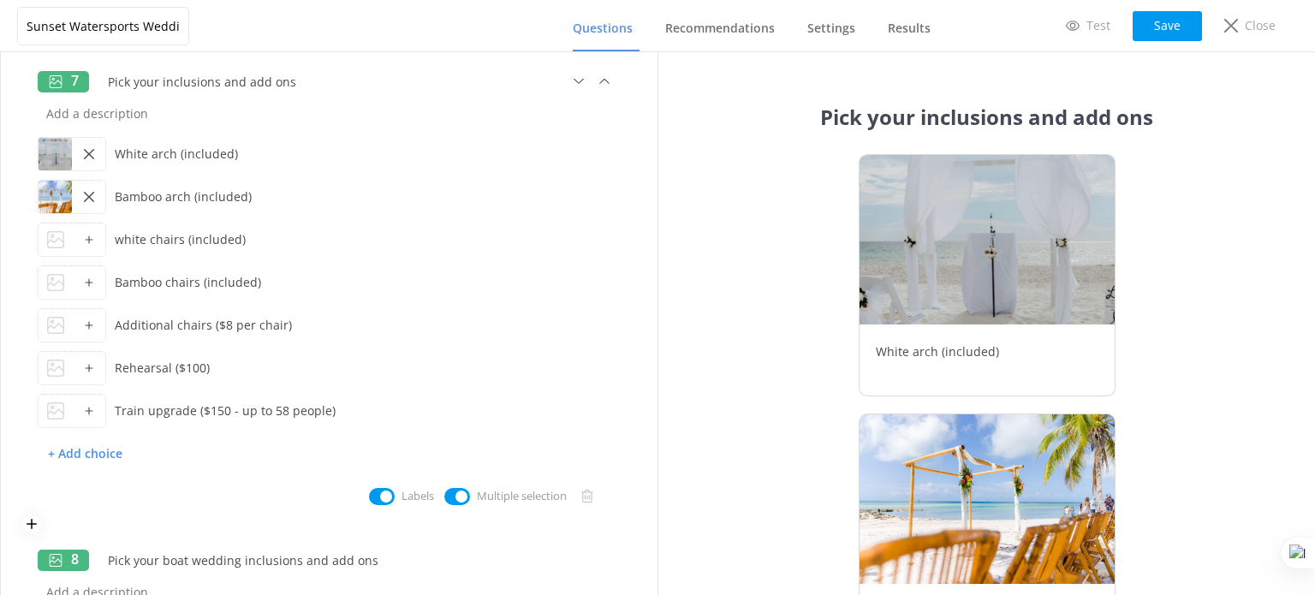
click at [91, 236] on icon at bounding box center [89, 240] width 10 height 10
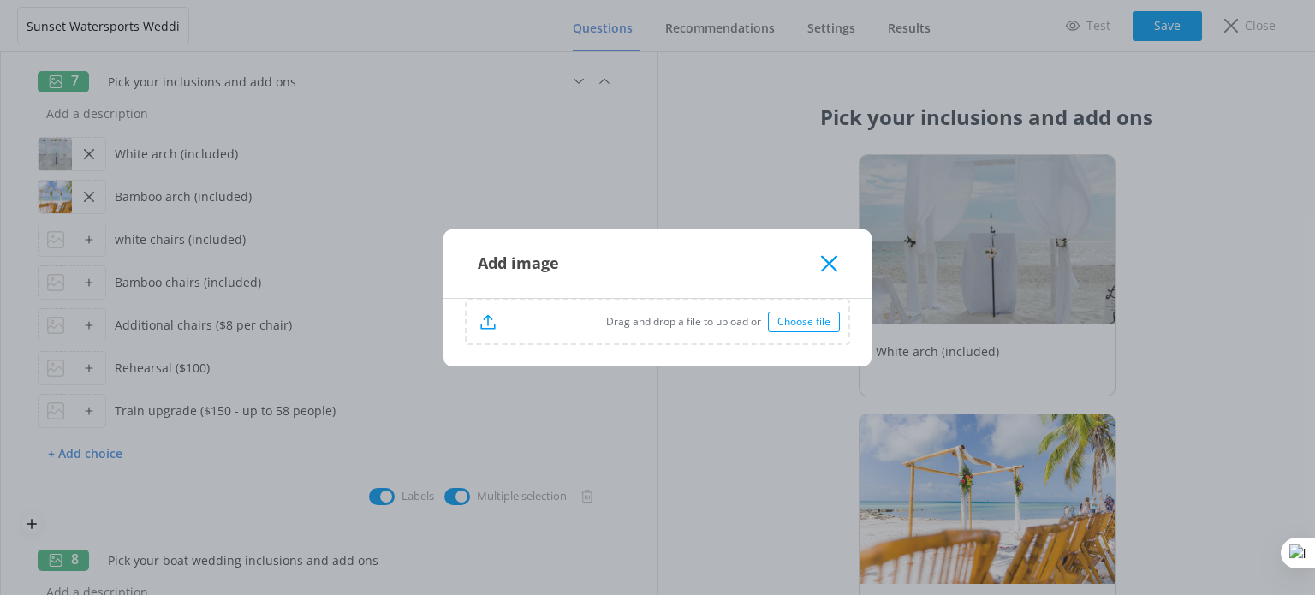
click at [754, 321] on p "Drag and drop a file to upload or" at bounding box center [632, 321] width 272 height 16
click at [829, 264] on use at bounding box center [829, 263] width 16 height 16
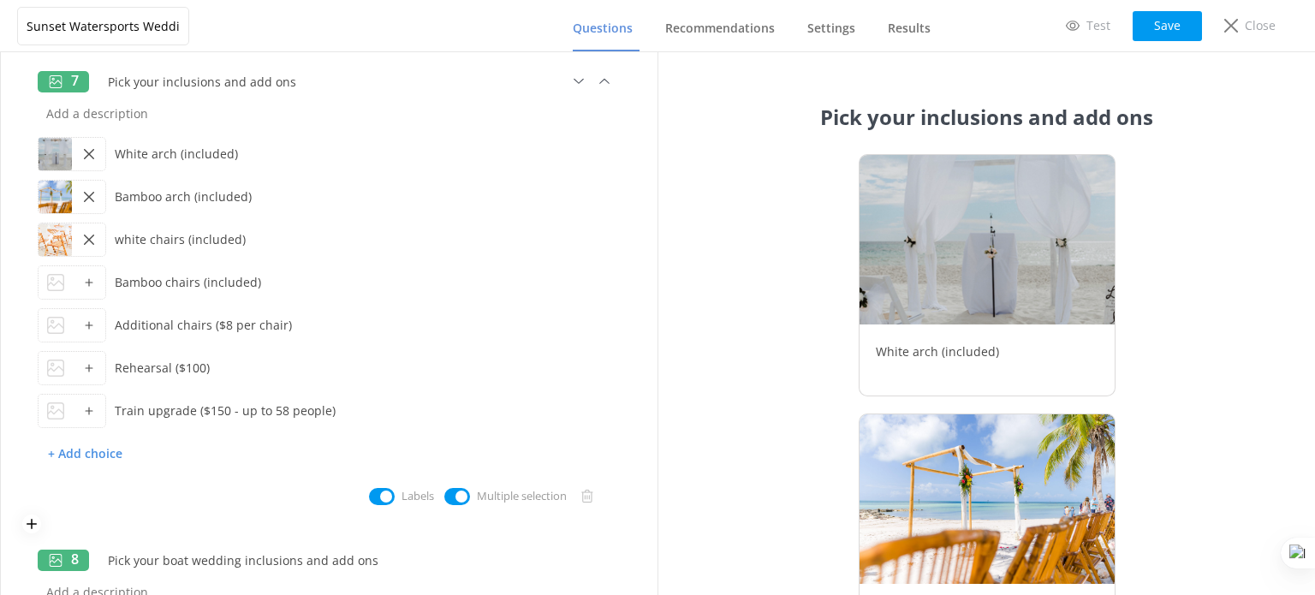
click at [86, 239] on icon at bounding box center [89, 240] width 10 height 10
click at [53, 245] on icon at bounding box center [55, 239] width 17 height 17
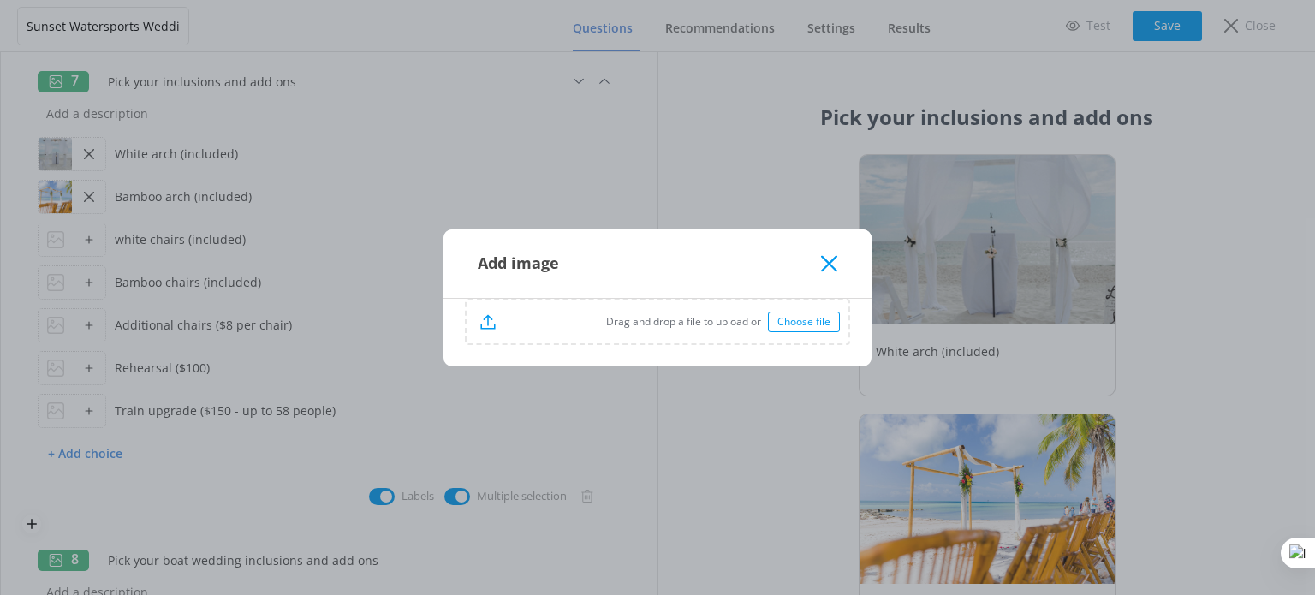
click at [806, 324] on div "Choose file" at bounding box center [804, 322] width 72 height 21
click at [821, 265] on icon at bounding box center [829, 263] width 16 height 17
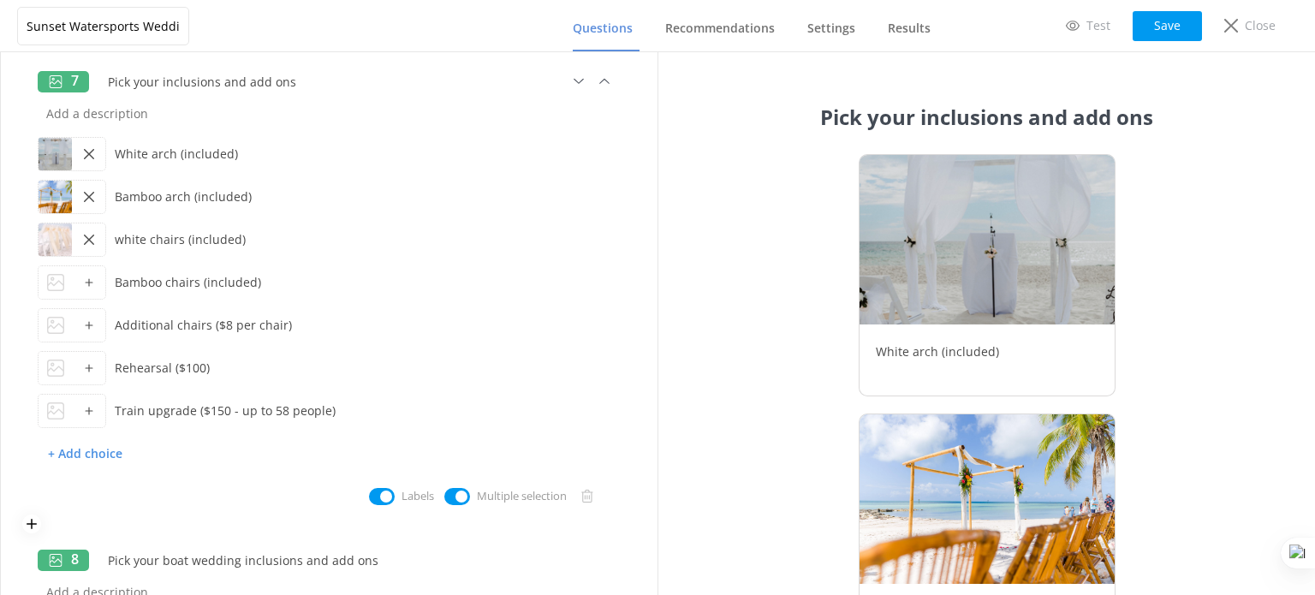
click at [73, 285] on div at bounding box center [88, 282] width 33 height 33
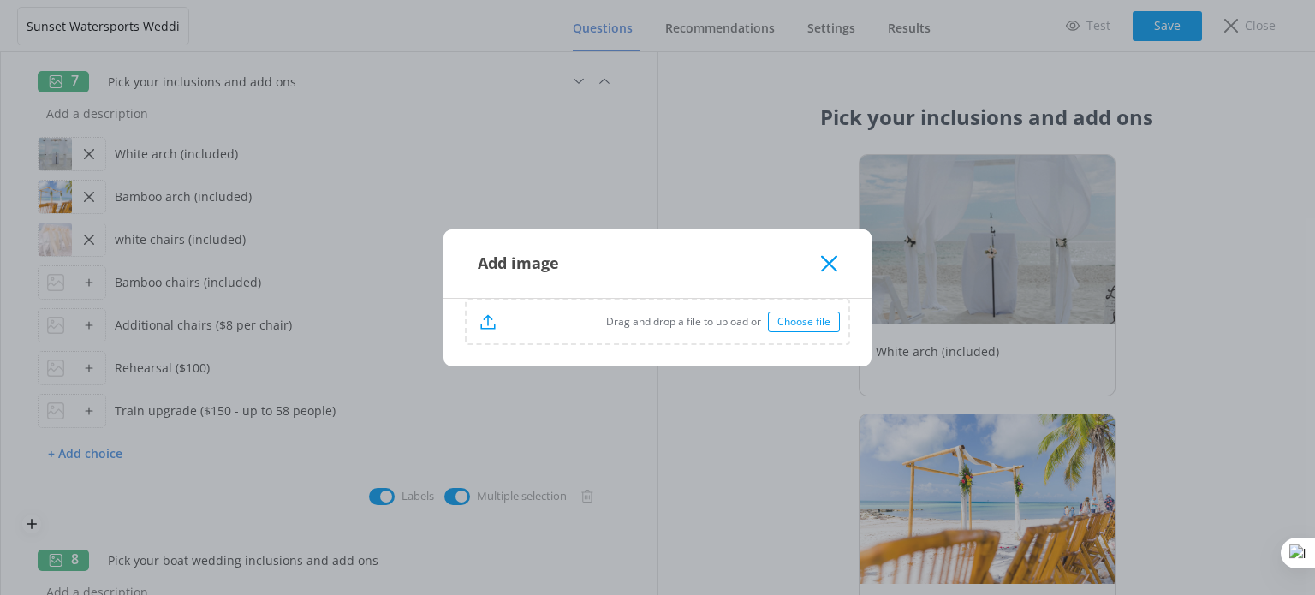
click at [806, 326] on div "Choose file" at bounding box center [804, 322] width 72 height 21
click at [829, 263] on use at bounding box center [829, 263] width 16 height 16
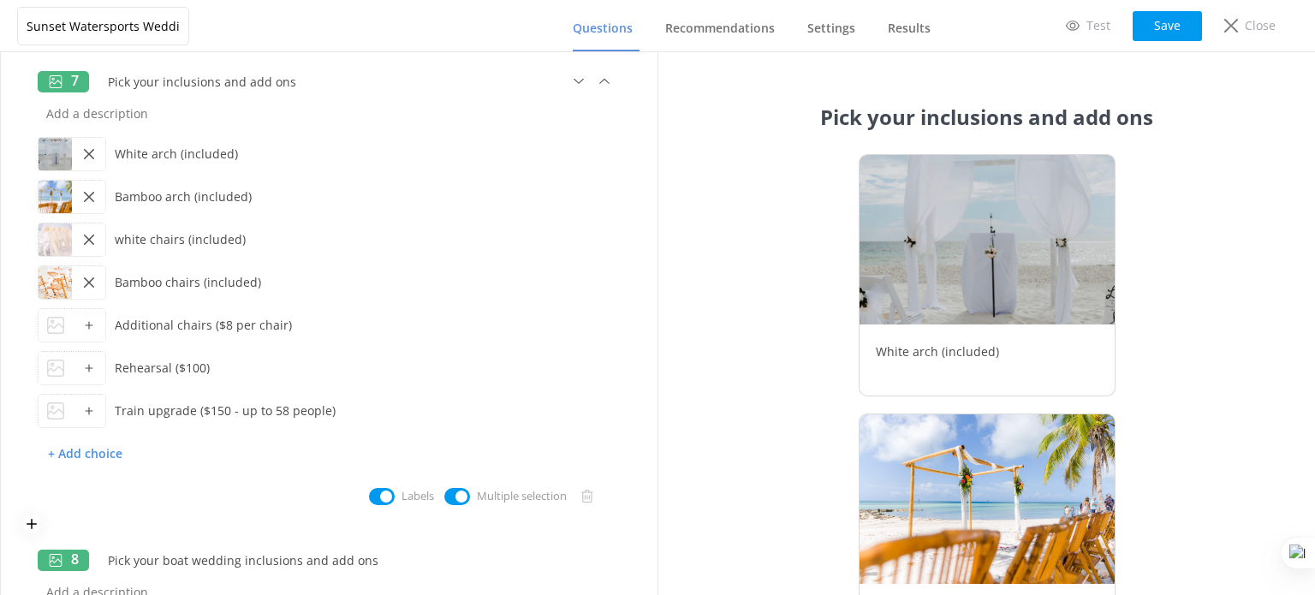
click at [65, 328] on div at bounding box center [55, 325] width 33 height 33
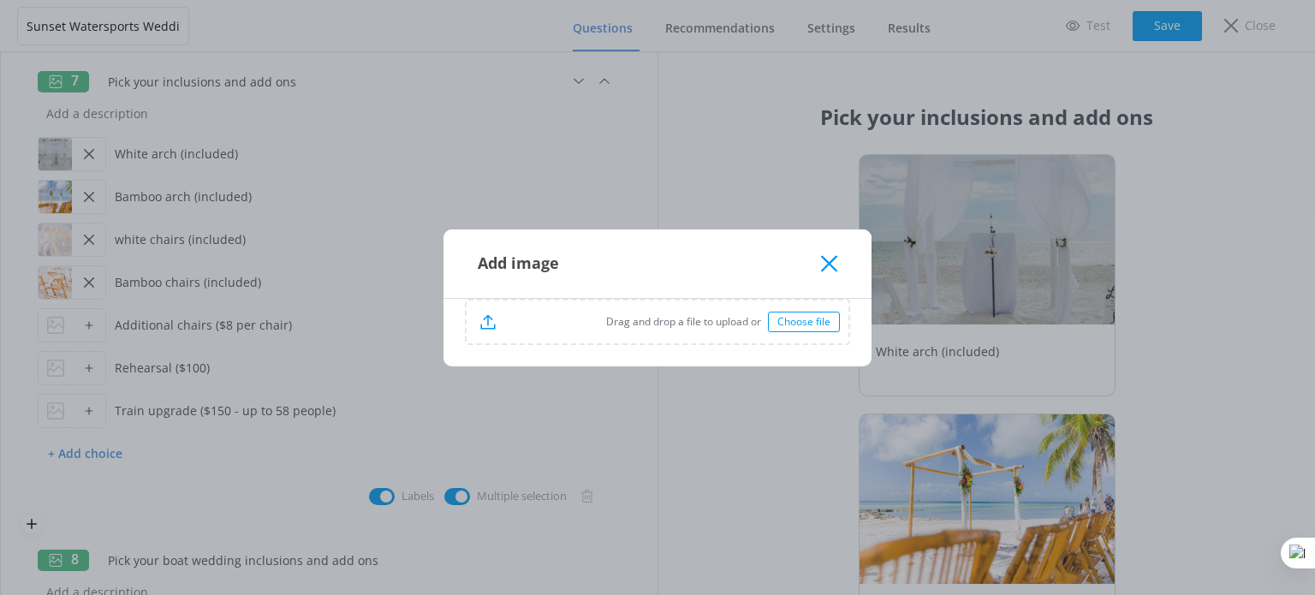
click at [808, 321] on div "Choose file" at bounding box center [804, 322] width 72 height 21
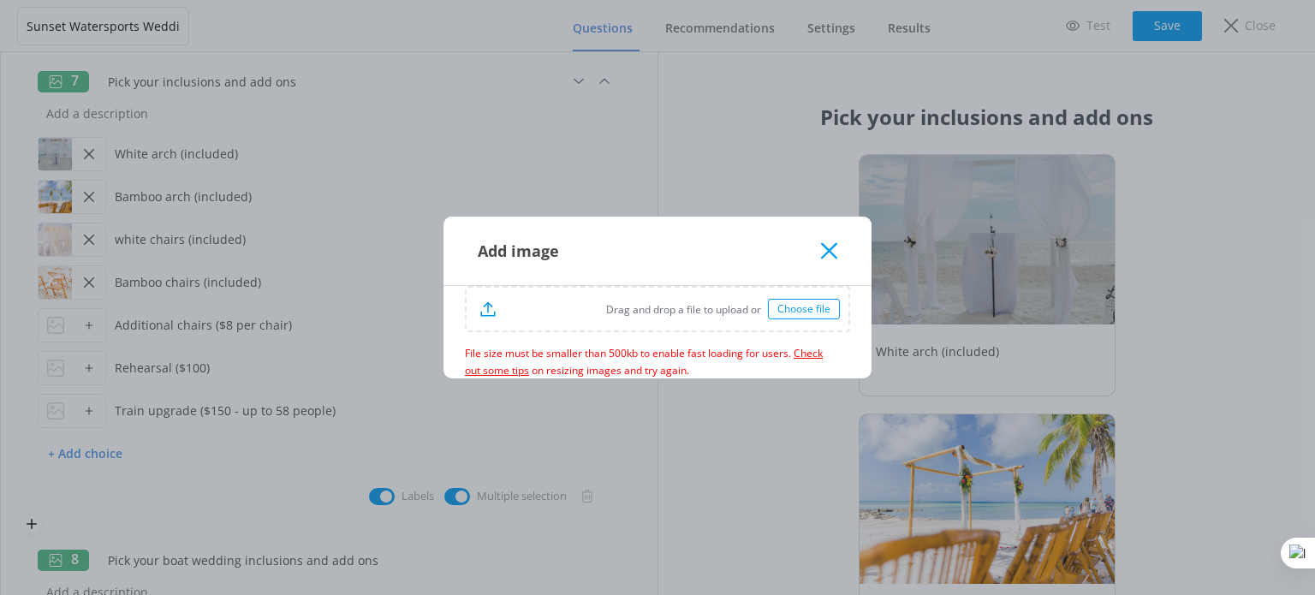
click at [797, 309] on div "Choose file" at bounding box center [804, 309] width 72 height 21
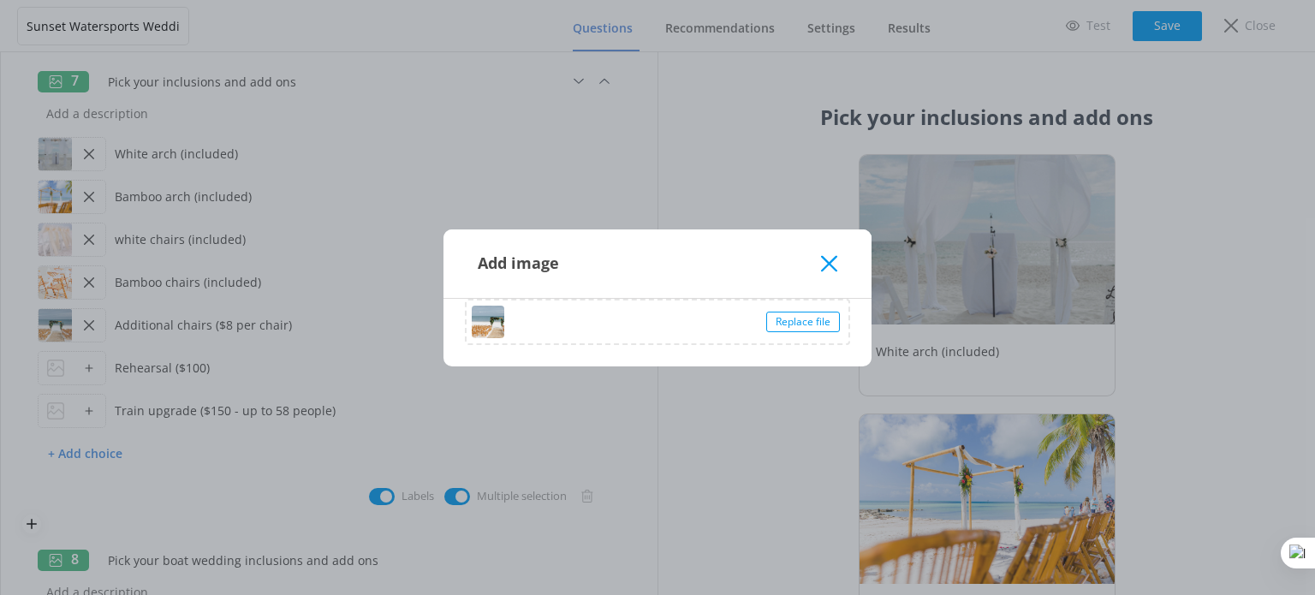
click at [831, 258] on icon at bounding box center [829, 263] width 16 height 17
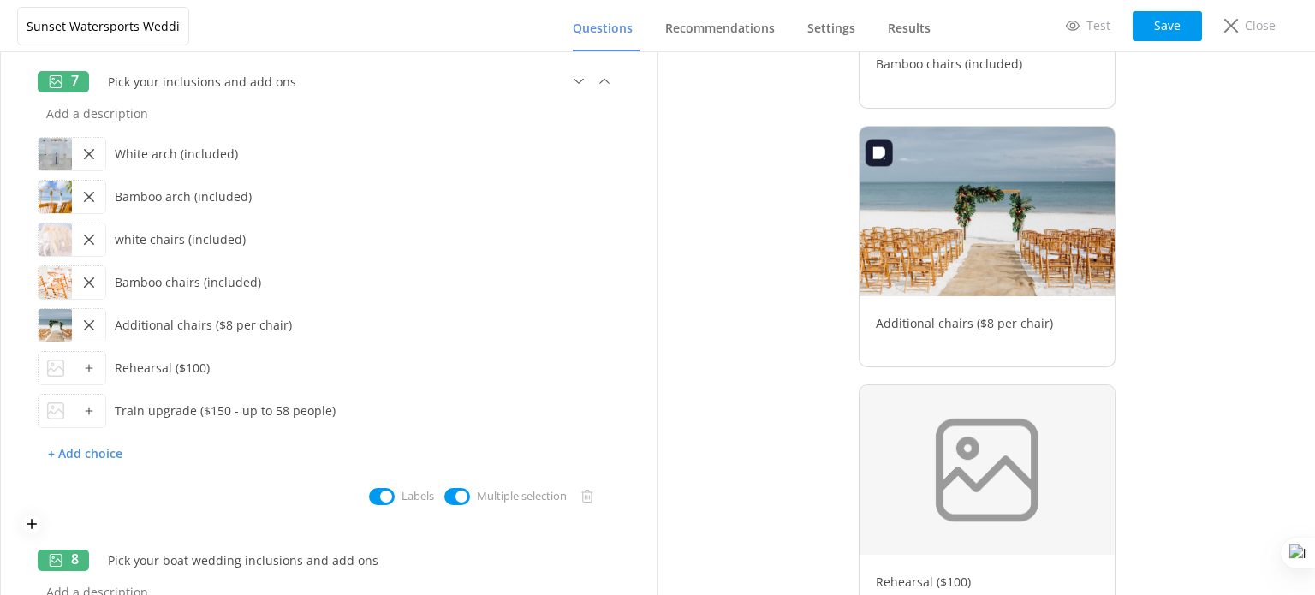
scroll to position [1199, 0]
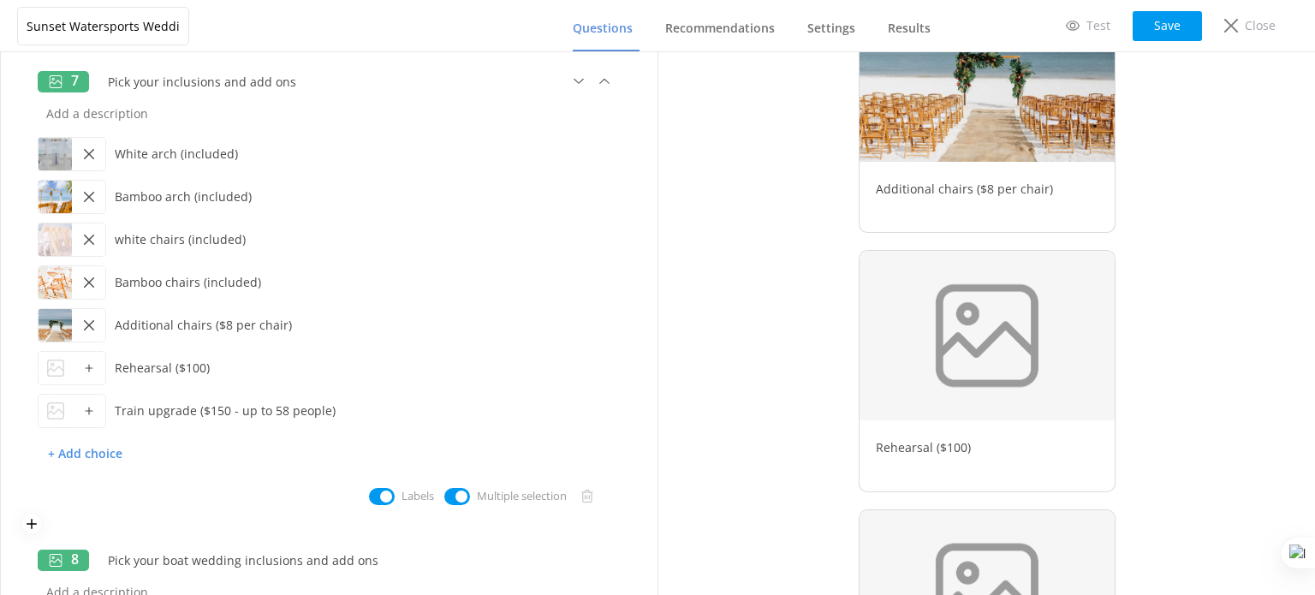
click at [92, 368] on icon at bounding box center [89, 368] width 10 height 10
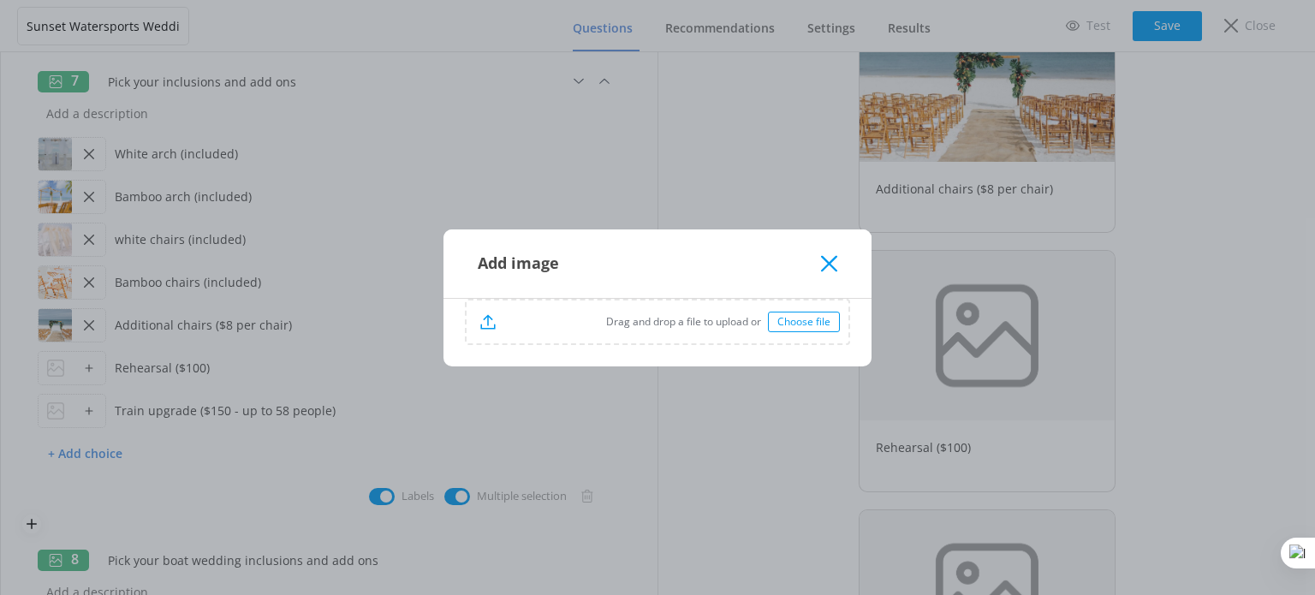
click at [810, 320] on div "Choose file" at bounding box center [804, 322] width 72 height 21
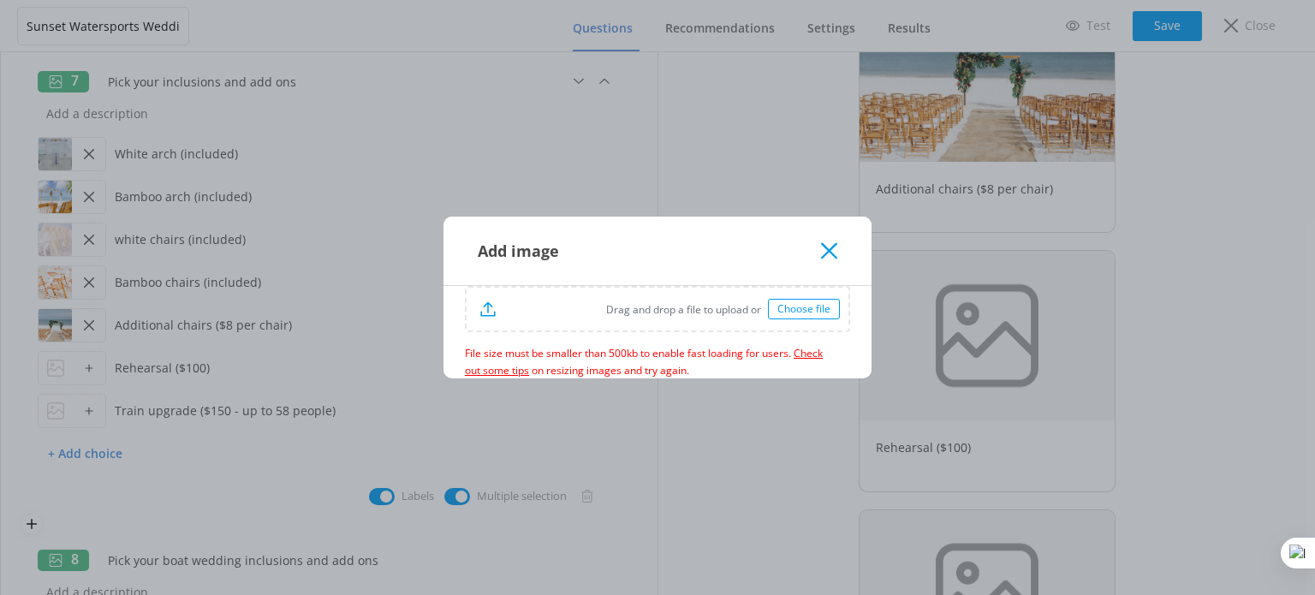
click at [806, 305] on div "Choose file" at bounding box center [804, 309] width 72 height 21
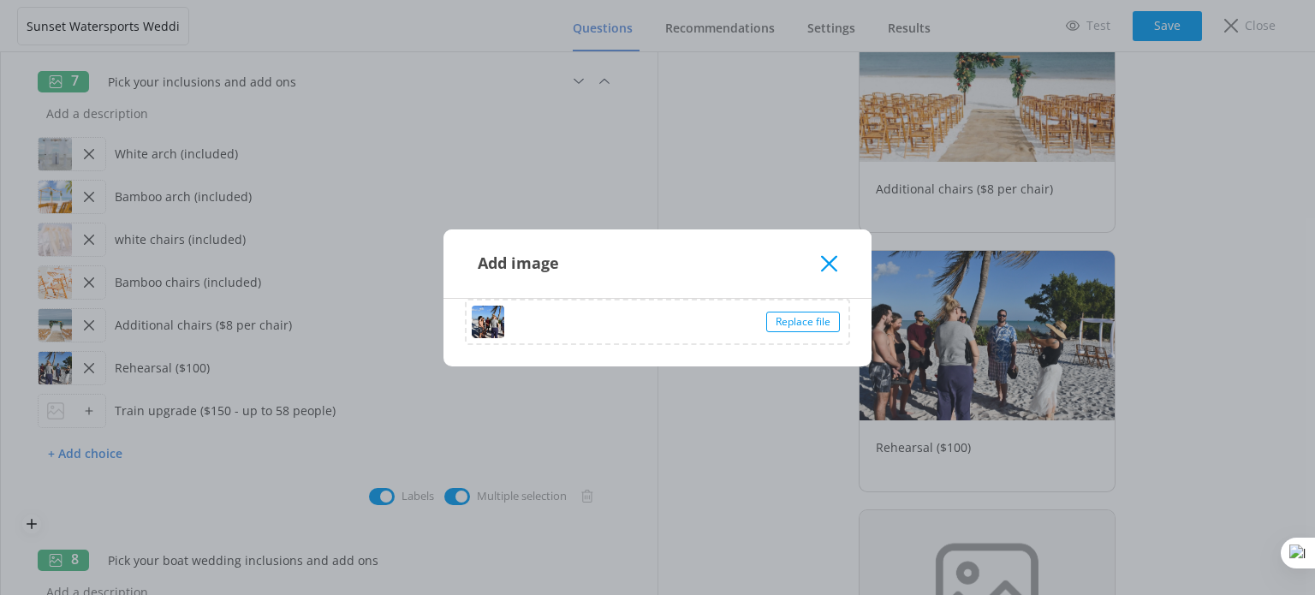
click at [821, 262] on icon at bounding box center [829, 263] width 16 height 17
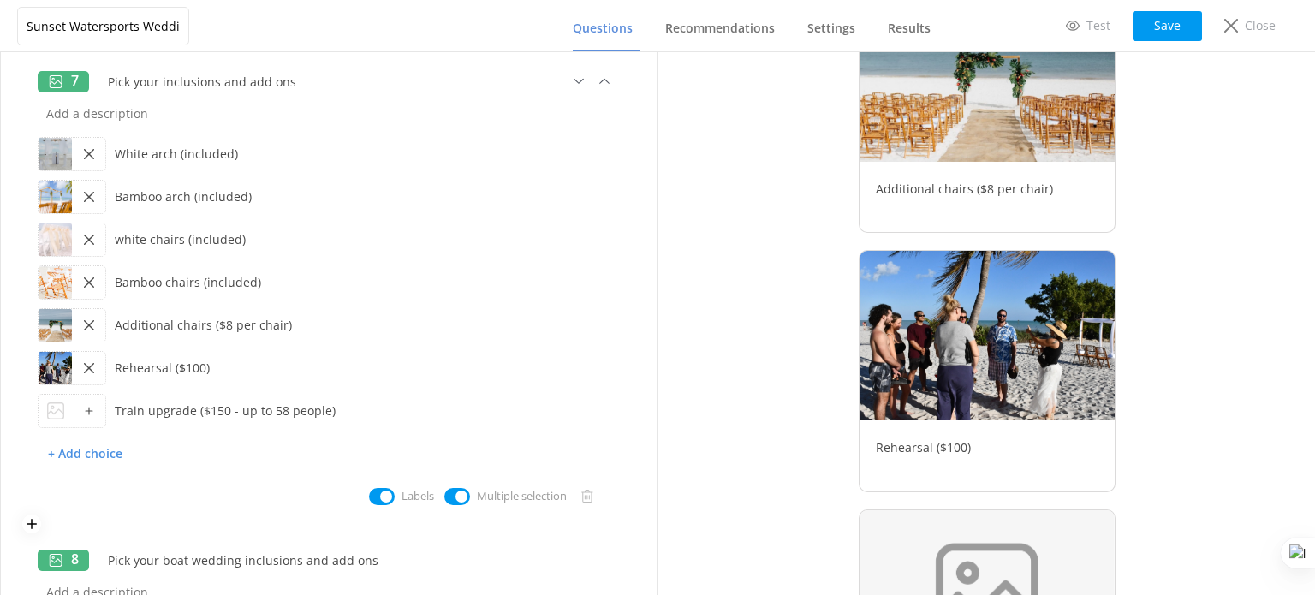
click at [78, 413] on div at bounding box center [88, 411] width 33 height 33
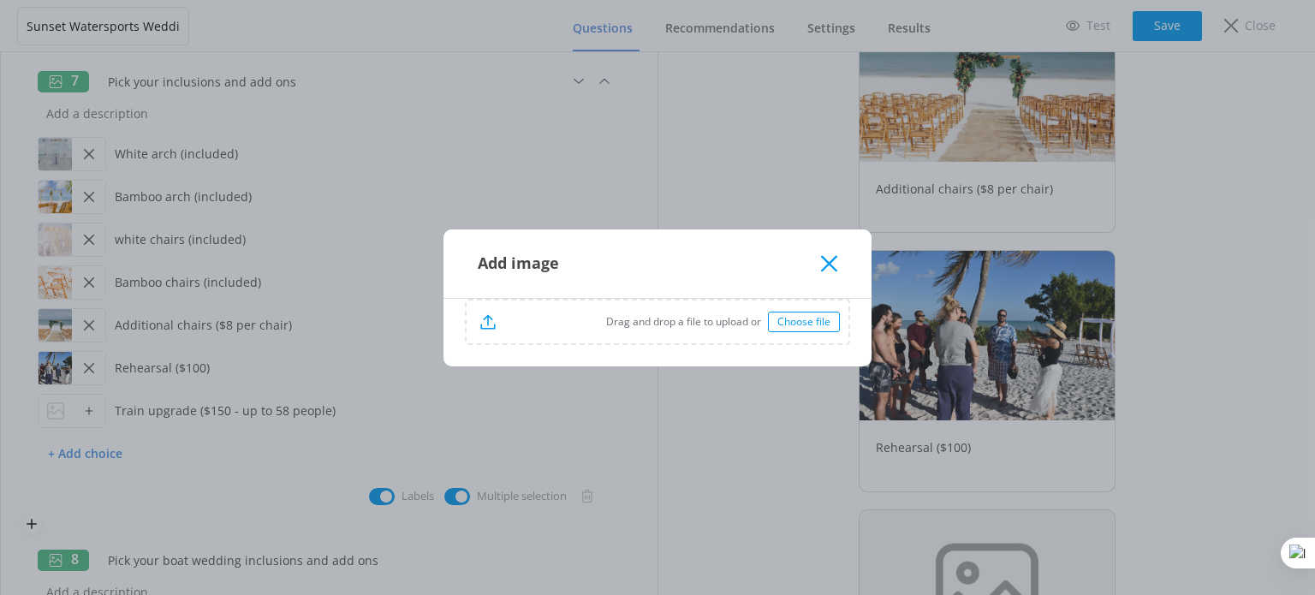
click at [797, 321] on div "Choose file" at bounding box center [804, 322] width 72 height 21
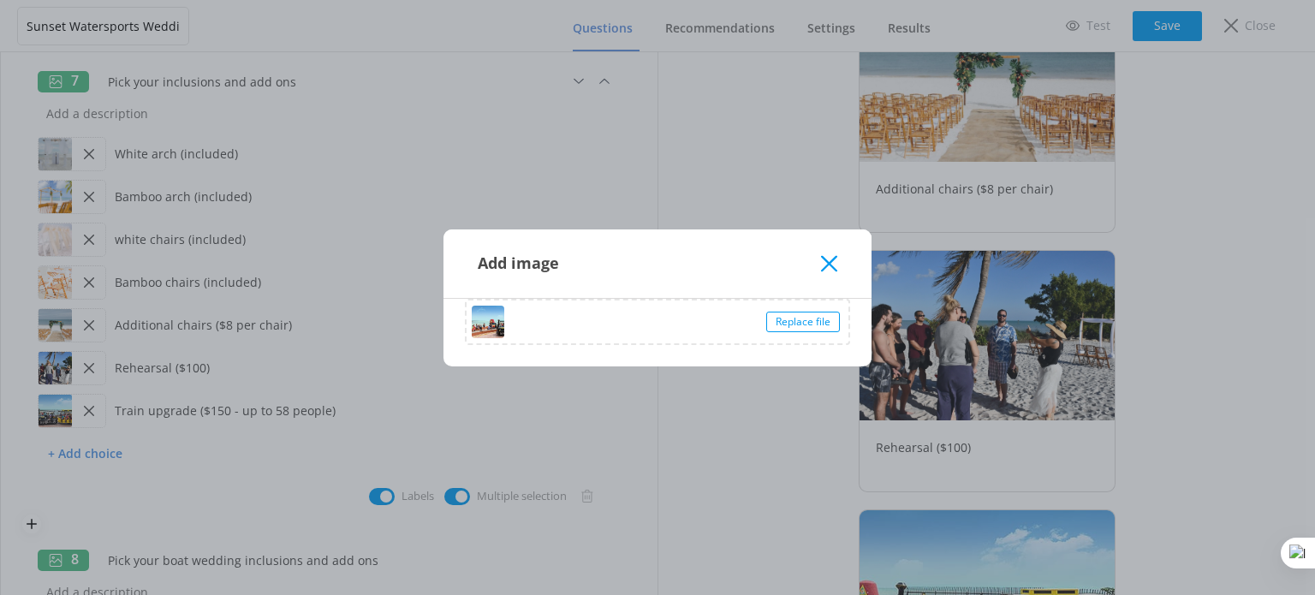
click at [832, 264] on icon at bounding box center [829, 263] width 16 height 17
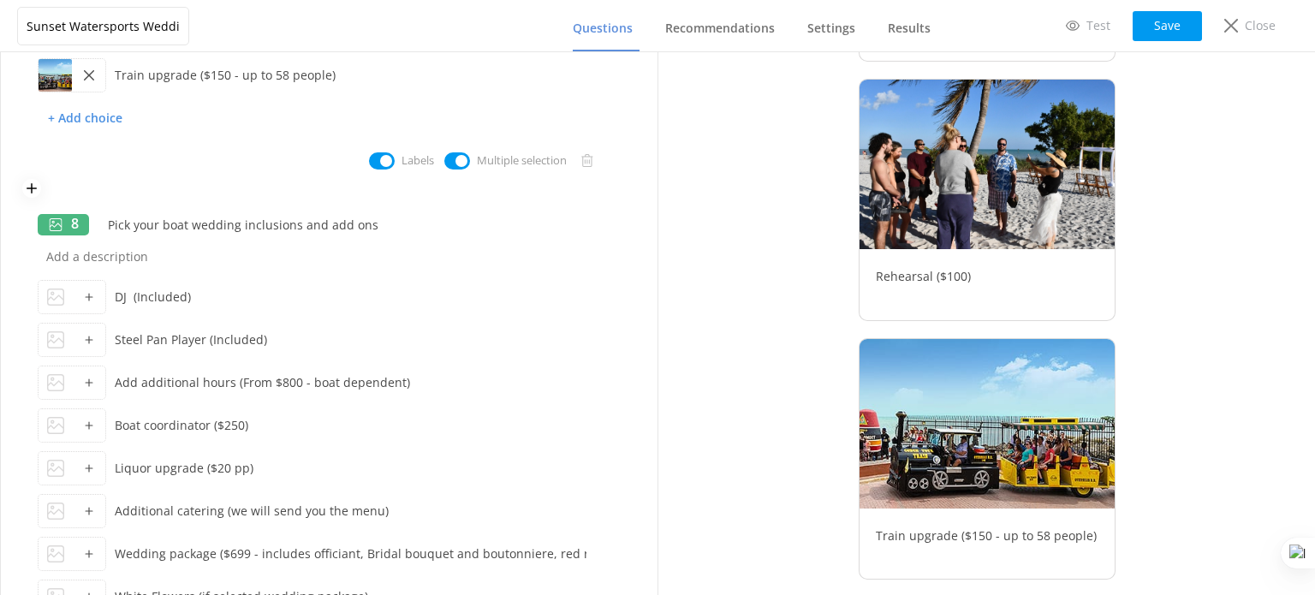
scroll to position [1712, 0]
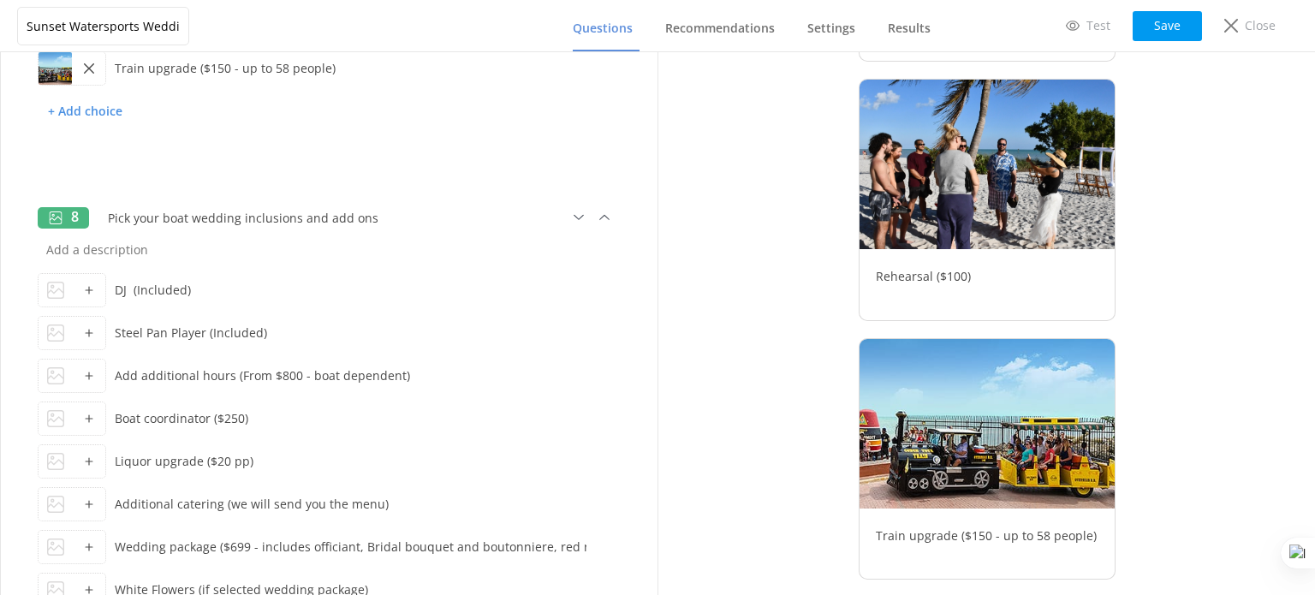
click at [69, 291] on div at bounding box center [55, 290] width 33 height 33
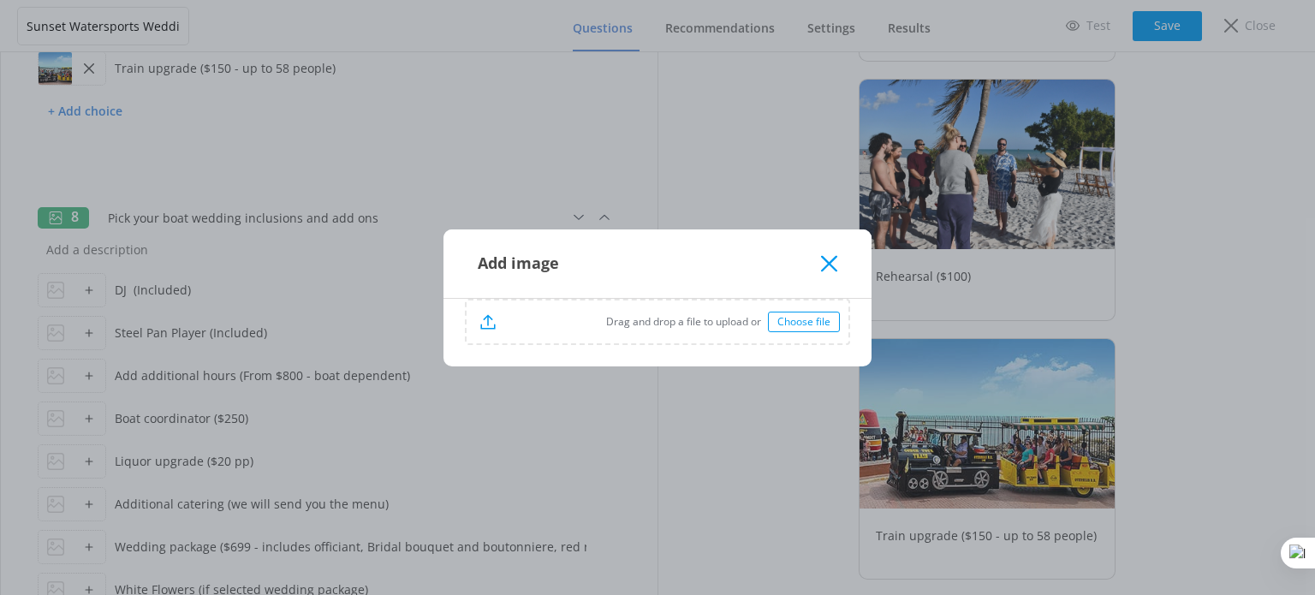
click at [776, 318] on div "Choose file" at bounding box center [804, 322] width 72 height 21
click at [841, 261] on div "Add image" at bounding box center [657, 263] width 428 height 68
click at [822, 263] on icon at bounding box center [829, 263] width 16 height 17
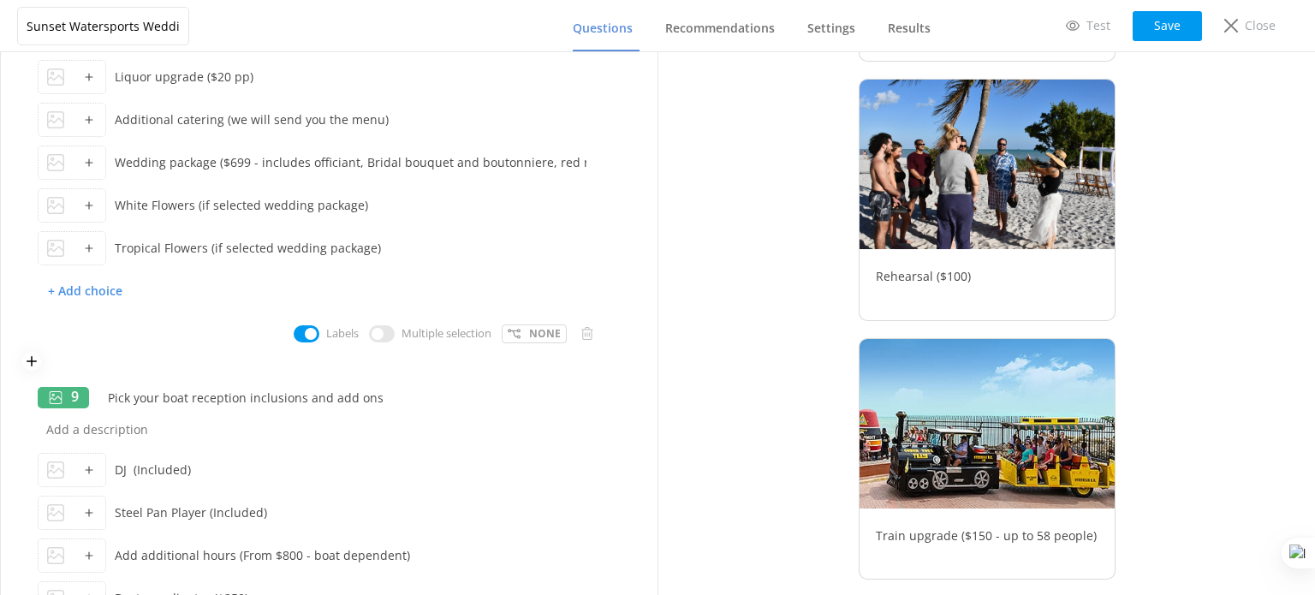
scroll to position [2140, 0]
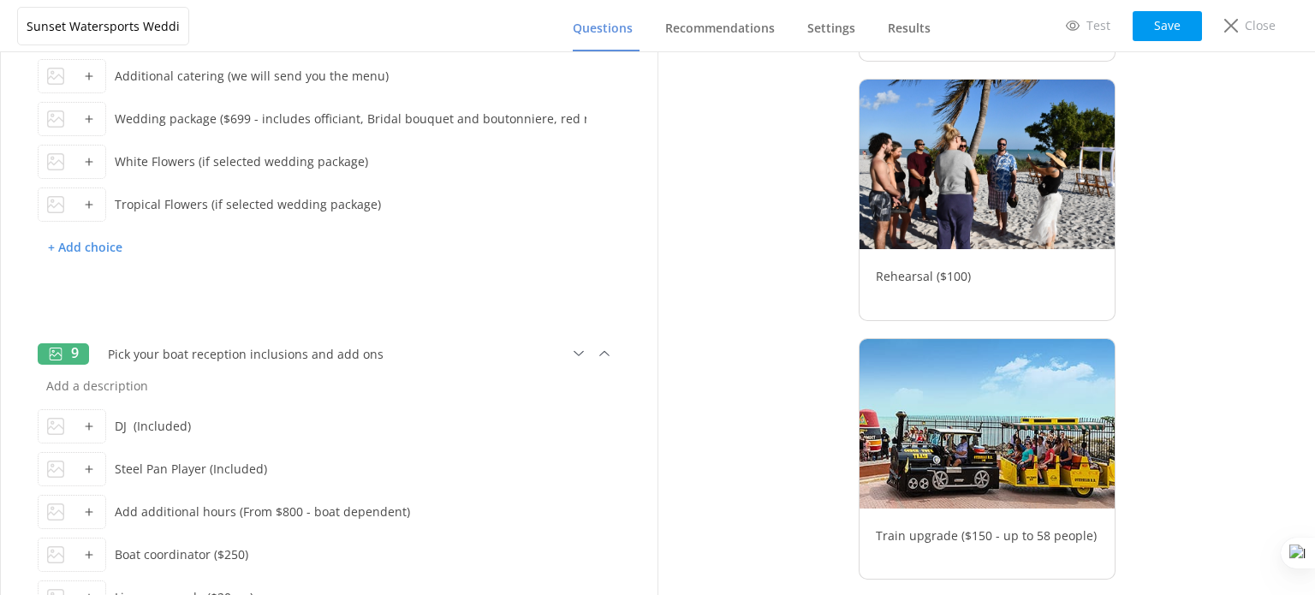
click at [79, 431] on div at bounding box center [88, 426] width 33 height 33
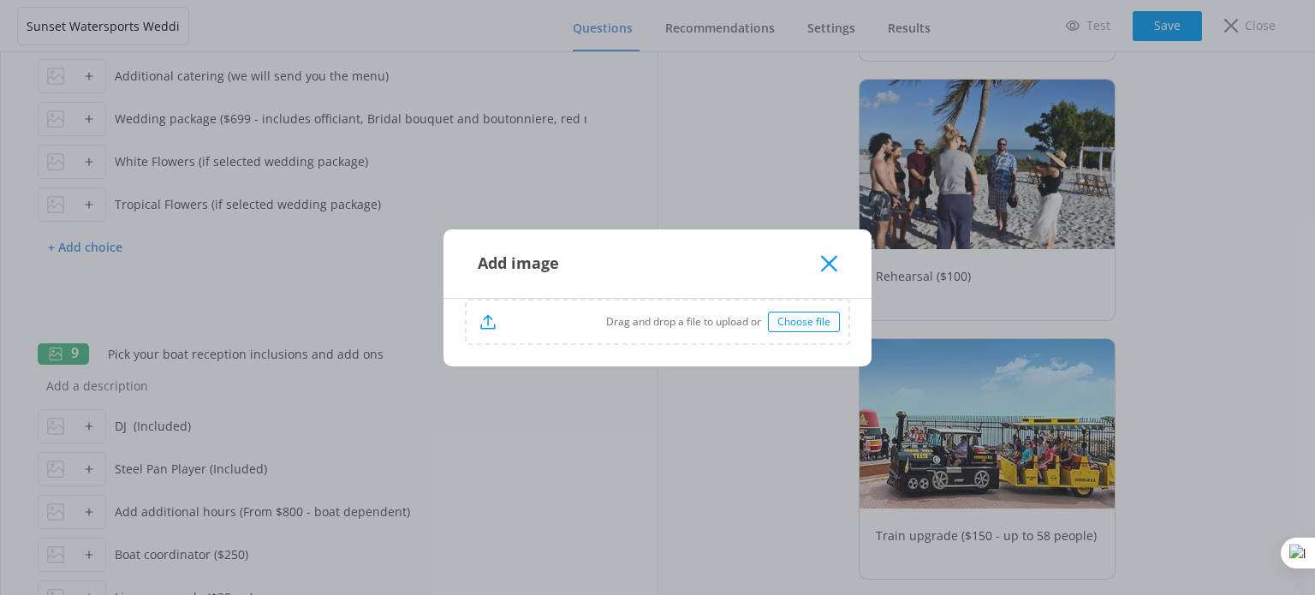
click at [700, 310] on div "Drag and drop a file to upload or Choose file" at bounding box center [658, 321] width 382 height 43
click at [836, 261] on icon at bounding box center [829, 263] width 16 height 17
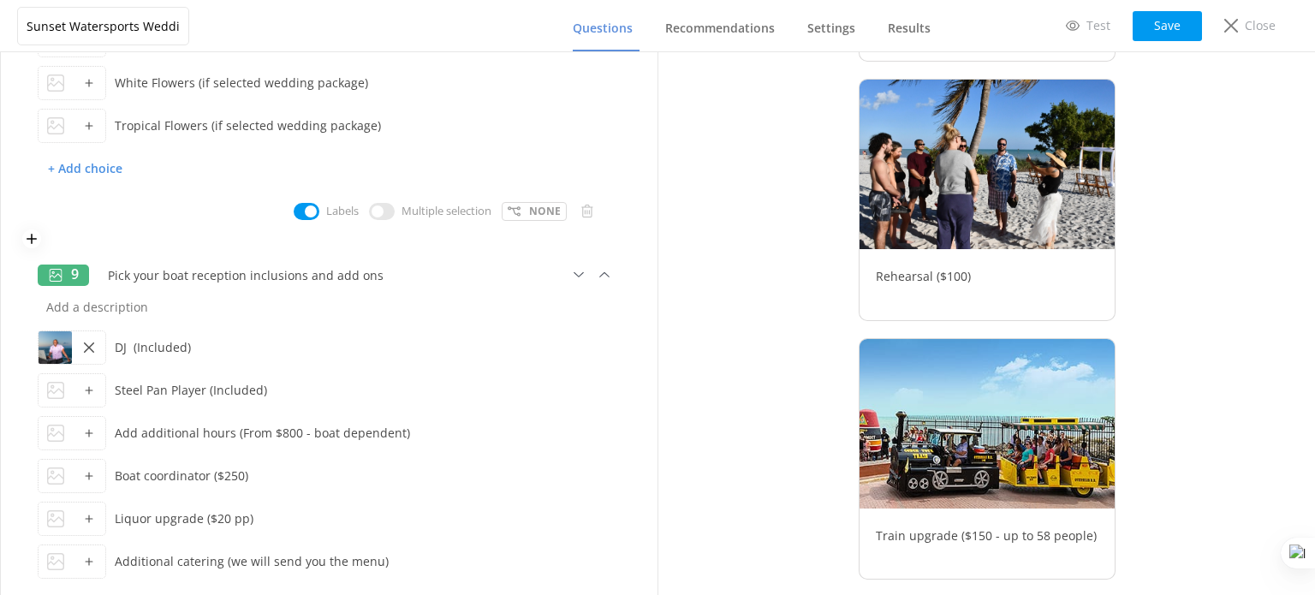
scroll to position [1877, 0]
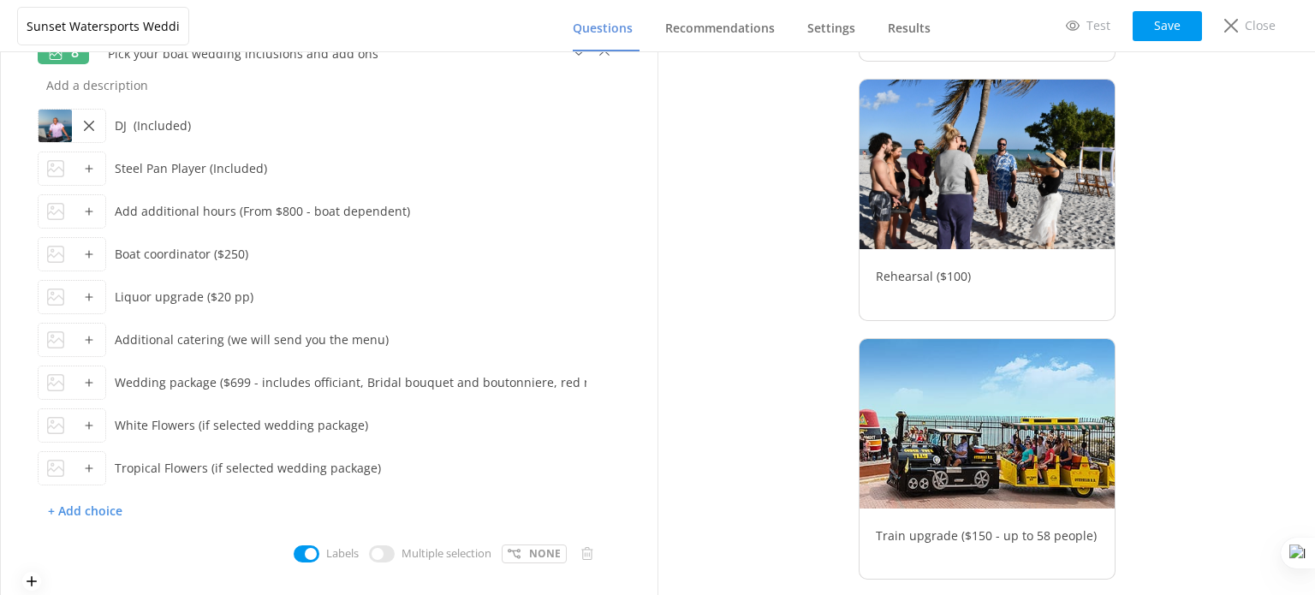
click at [81, 160] on div at bounding box center [88, 168] width 33 height 33
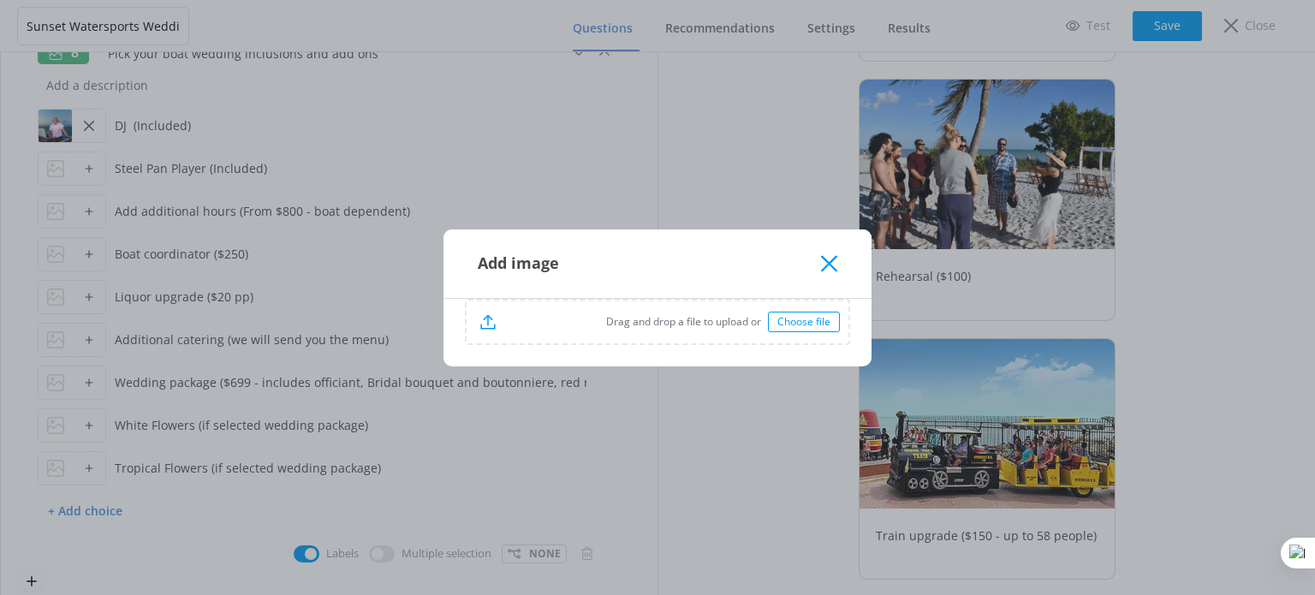
click at [805, 321] on div "Choose file" at bounding box center [804, 322] width 72 height 21
click at [836, 265] on icon at bounding box center [829, 263] width 16 height 17
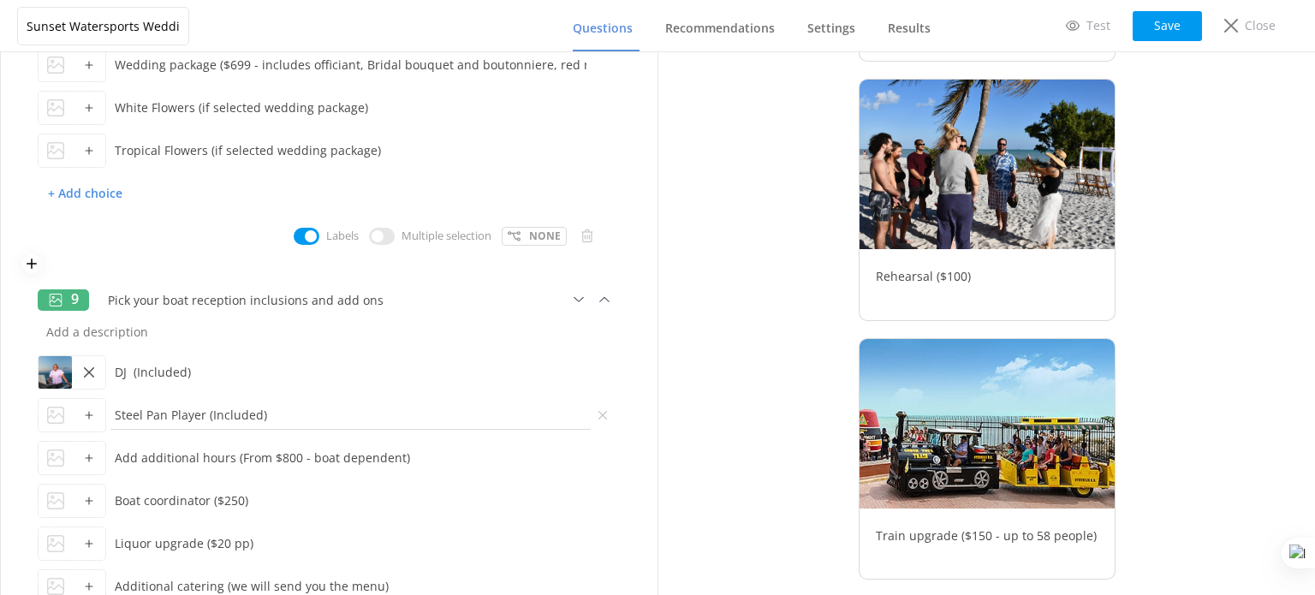
scroll to position [2219, 0]
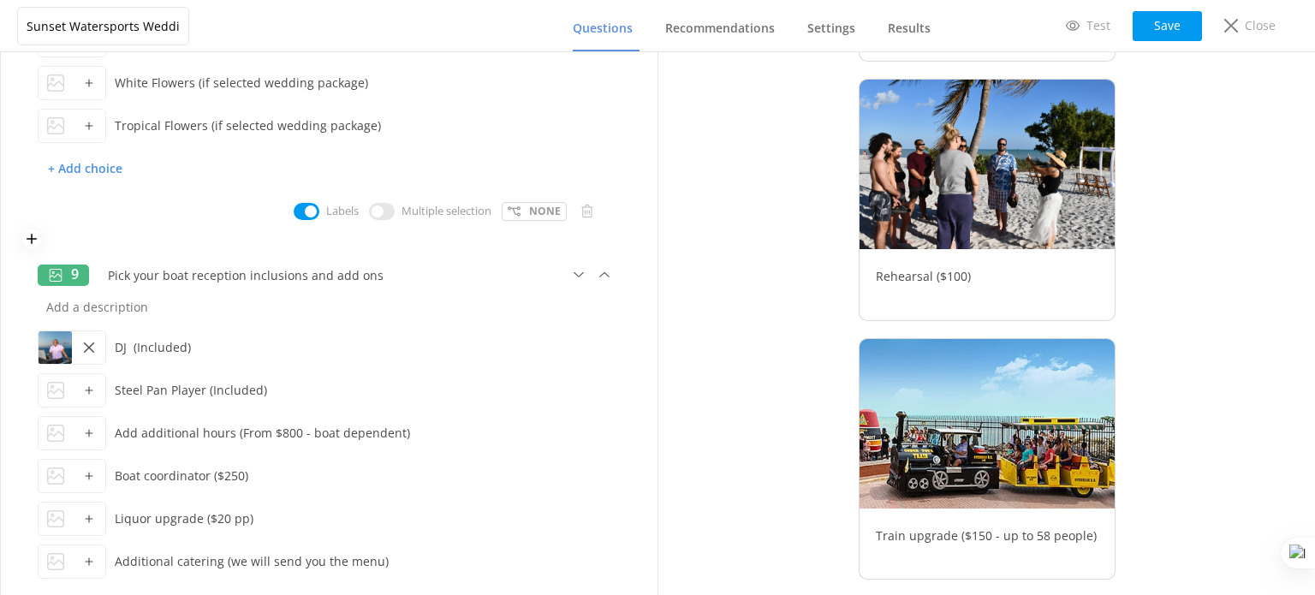
click at [90, 393] on icon at bounding box center [89, 390] width 10 height 10
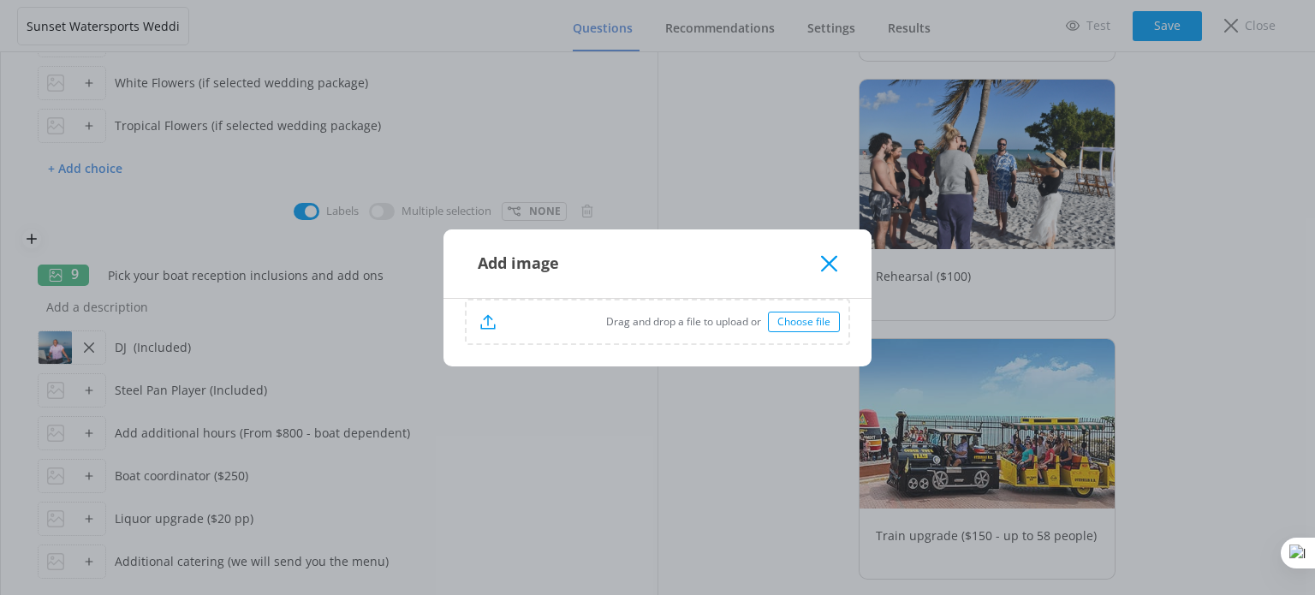
click at [814, 321] on div "Choose file" at bounding box center [804, 322] width 72 height 21
drag, startPoint x: 832, startPoint y: 265, endPoint x: 809, endPoint y: 263, distance: 23.3
click at [830, 265] on use at bounding box center [829, 263] width 16 height 16
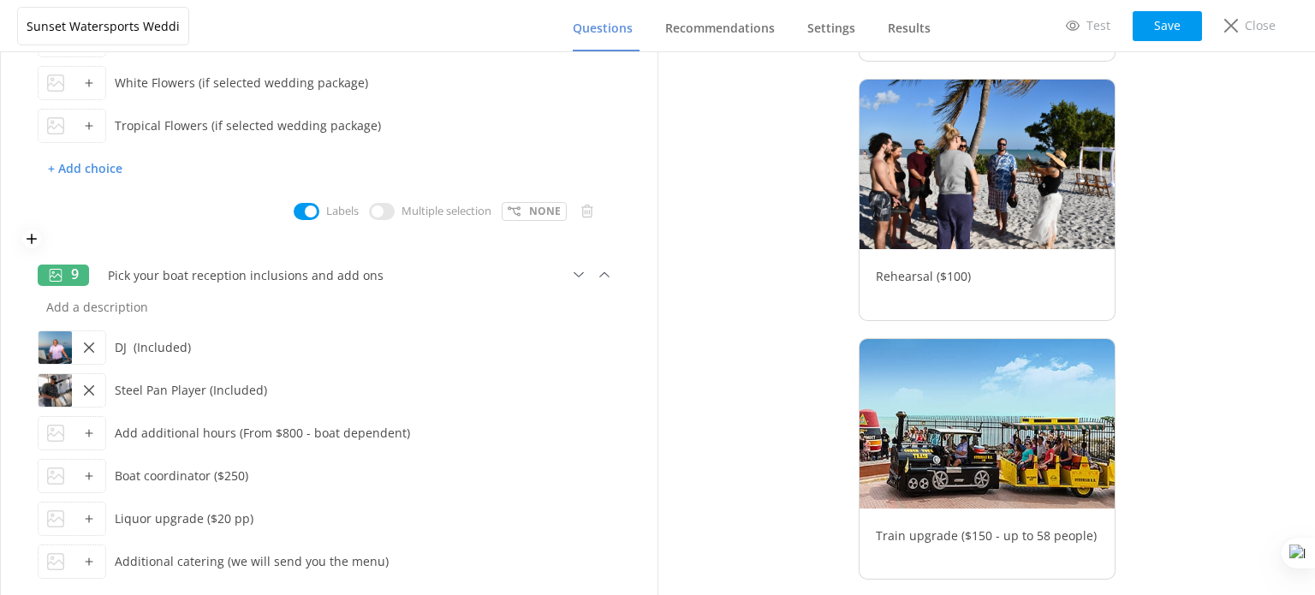
click at [84, 519] on icon at bounding box center [89, 519] width 10 height 10
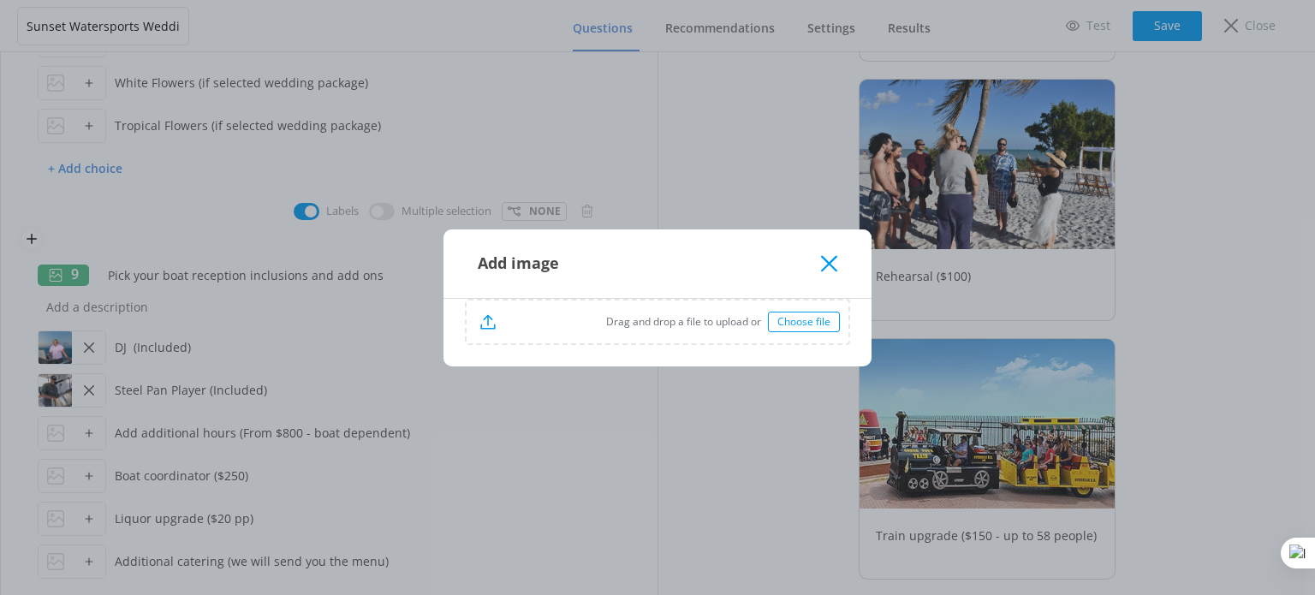
click at [815, 324] on div "Choose file" at bounding box center [804, 322] width 72 height 21
click at [829, 261] on icon at bounding box center [829, 263] width 16 height 17
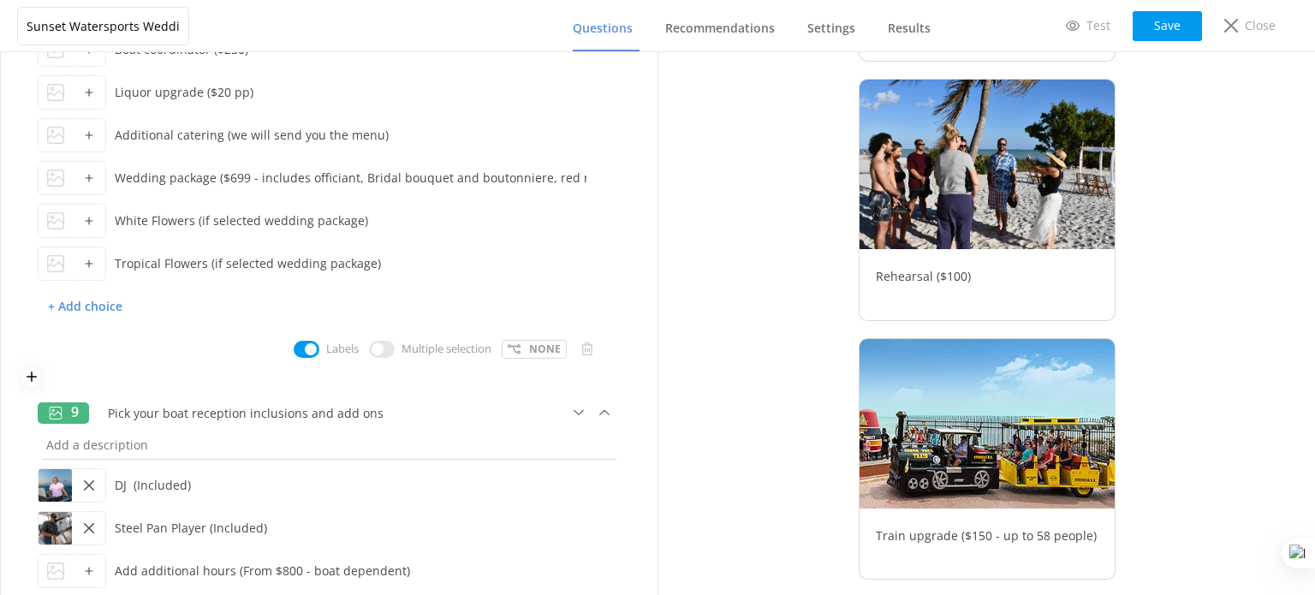
scroll to position [1877, 0]
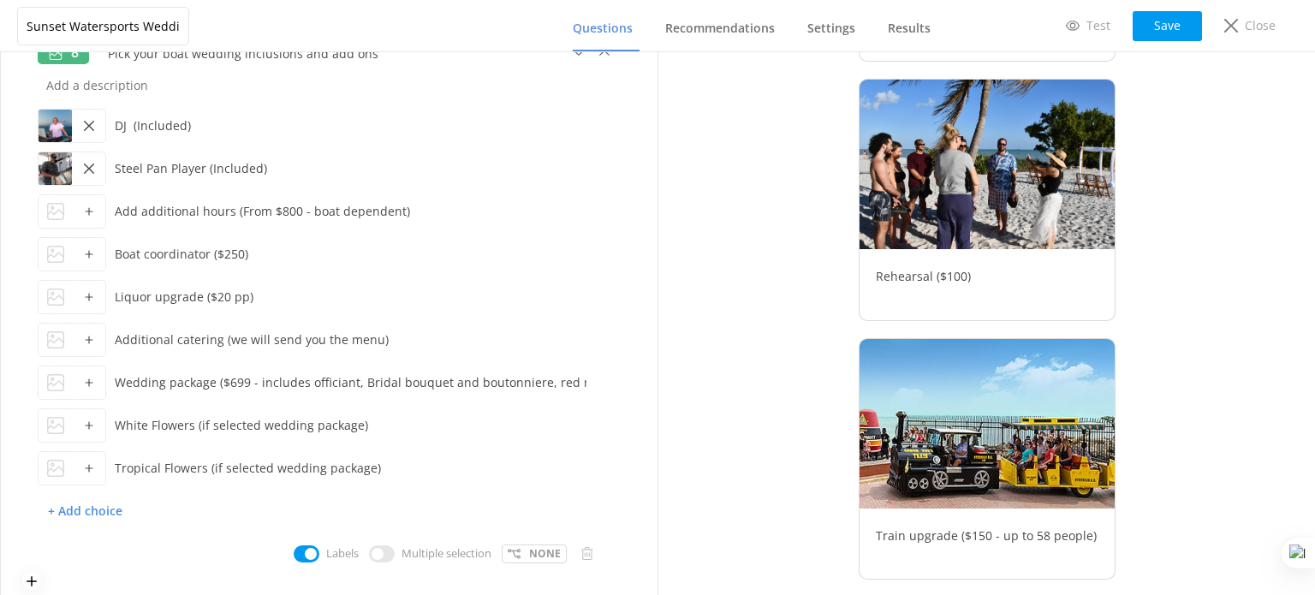
click at [74, 294] on div at bounding box center [88, 297] width 33 height 33
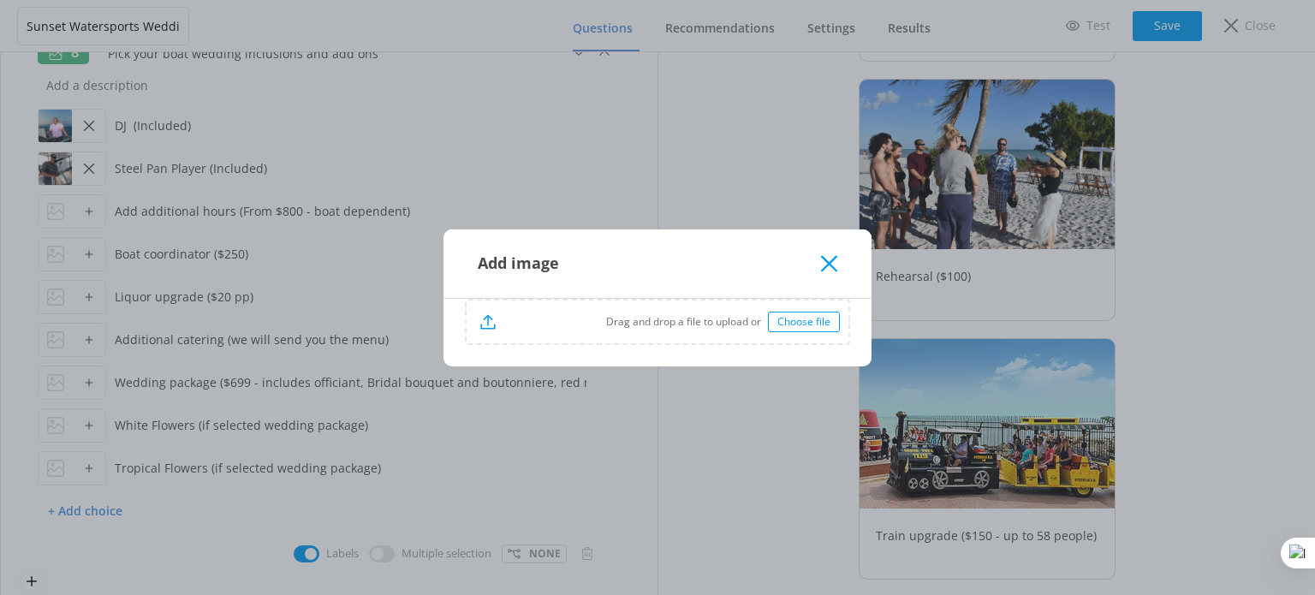
click at [791, 320] on div "Choose file" at bounding box center [804, 322] width 72 height 21
click at [827, 260] on use at bounding box center [829, 263] width 16 height 16
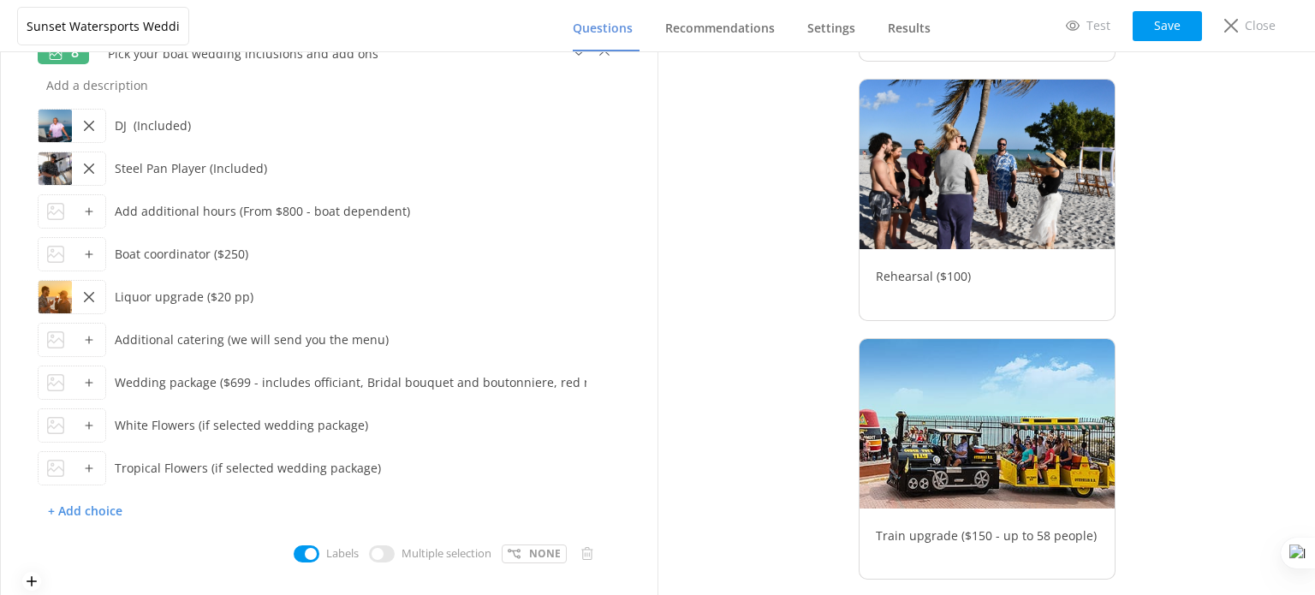
click at [84, 250] on icon at bounding box center [89, 254] width 10 height 10
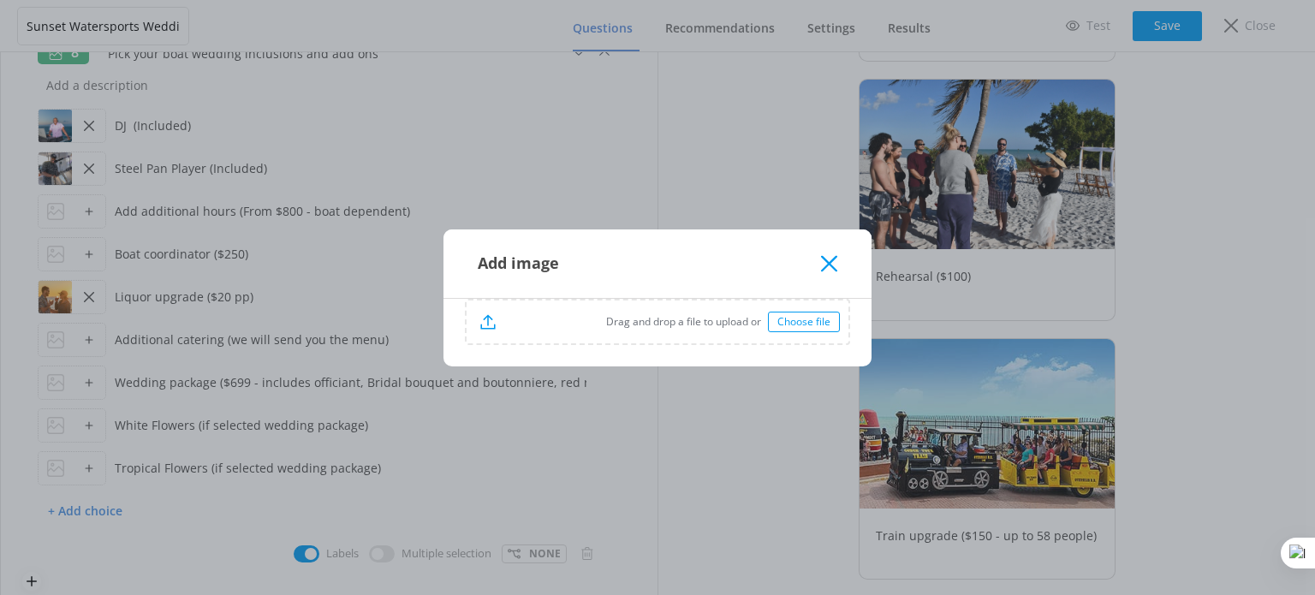
click at [825, 324] on div "Choose file" at bounding box center [804, 322] width 72 height 21
click at [826, 262] on use at bounding box center [829, 263] width 16 height 16
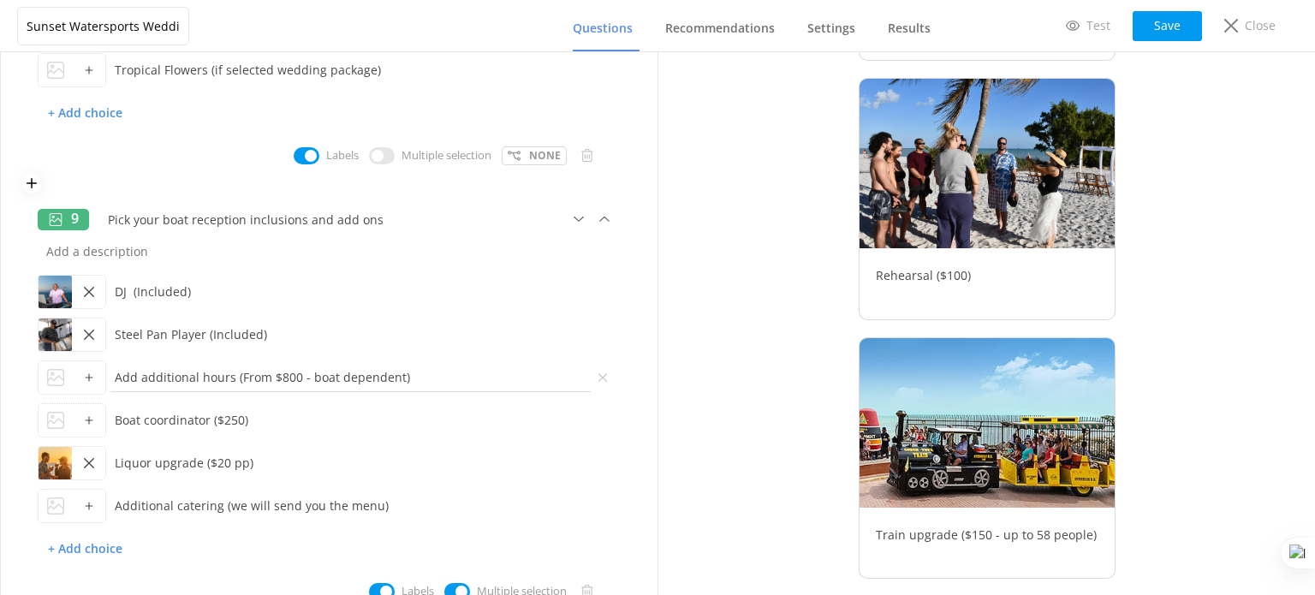
scroll to position [2305, 0]
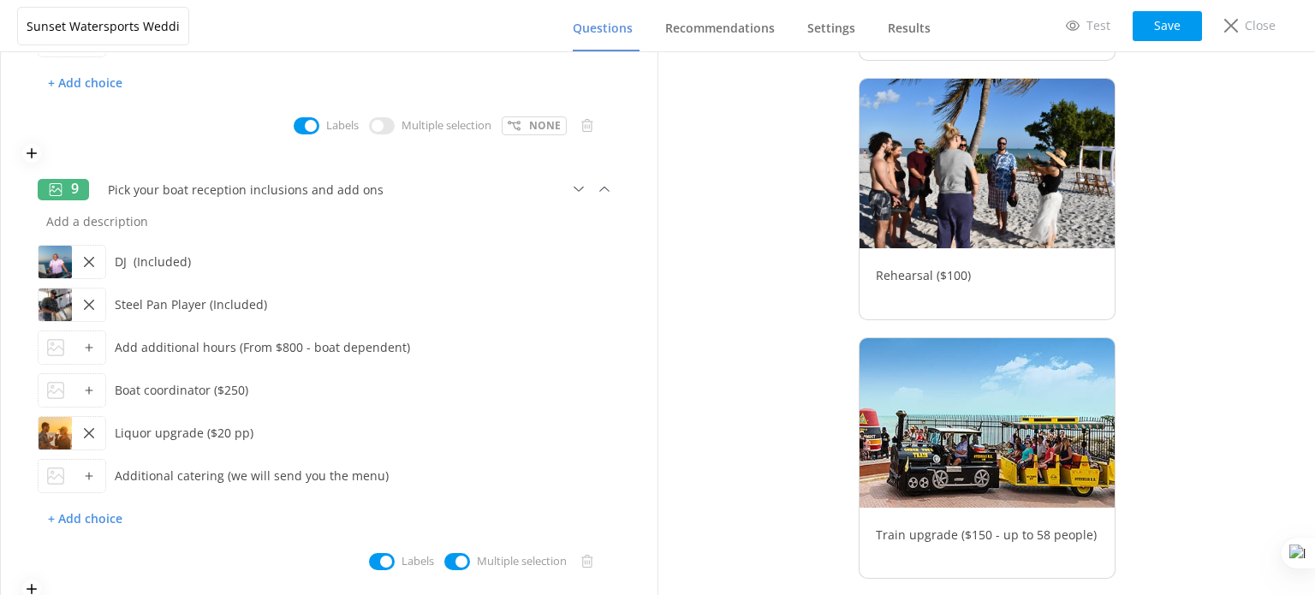
click at [92, 390] on icon at bounding box center [89, 390] width 10 height 10
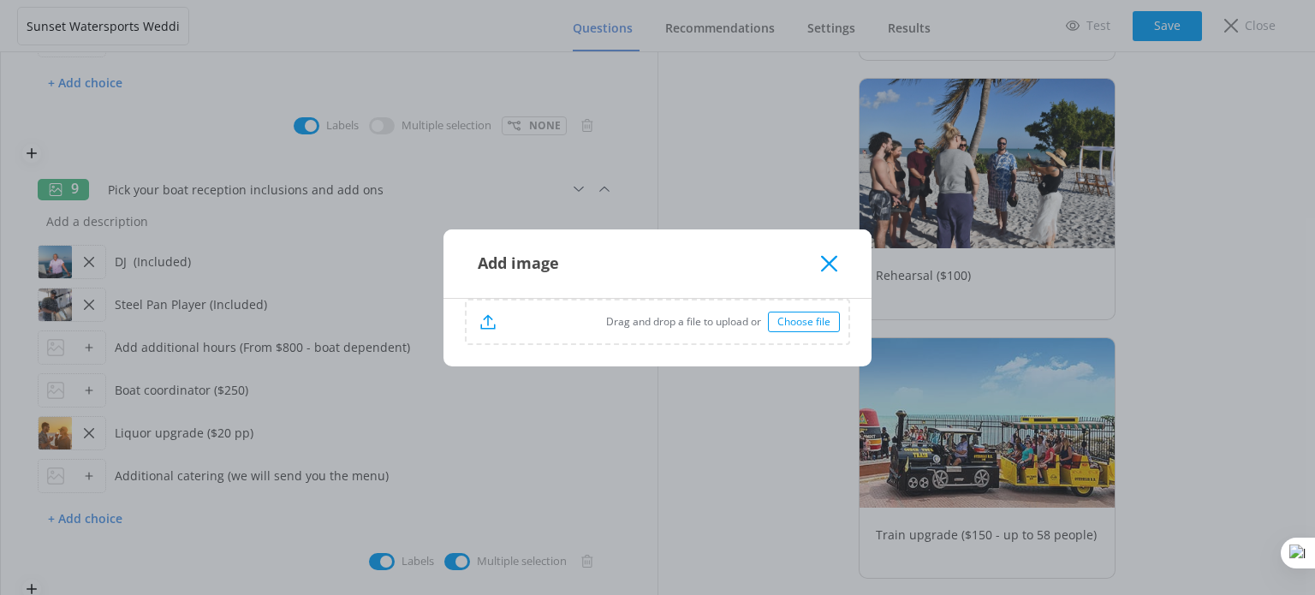
click at [837, 318] on div "Choose file" at bounding box center [804, 322] width 72 height 21
click at [824, 269] on use at bounding box center [829, 263] width 16 height 16
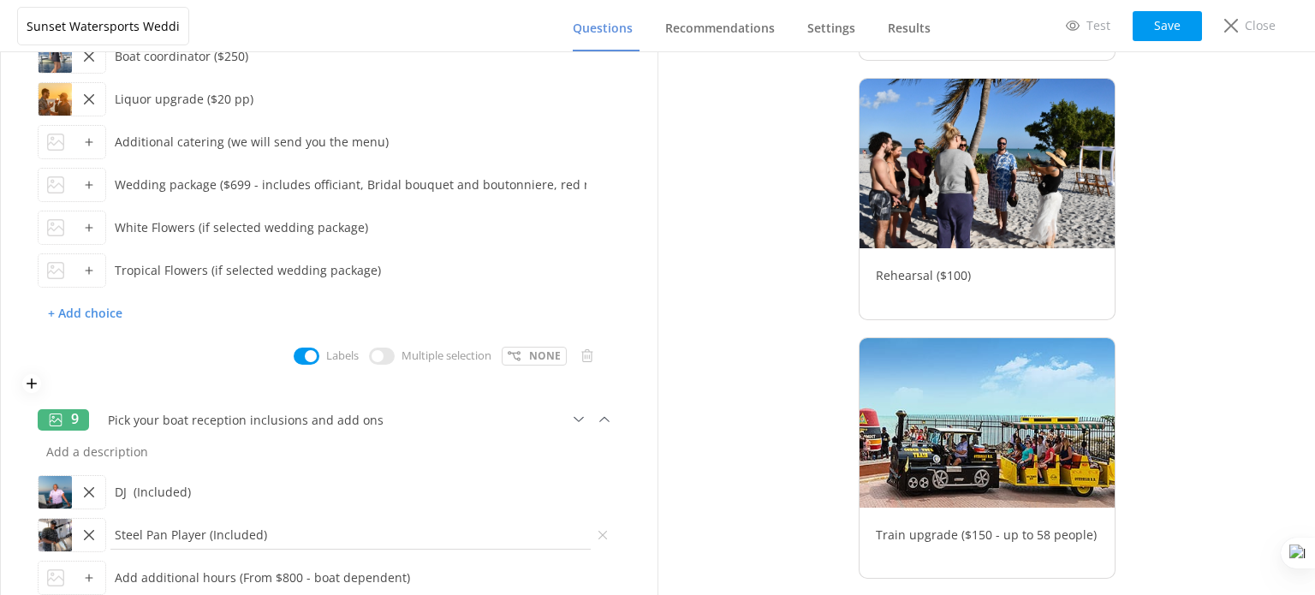
scroll to position [2048, 0]
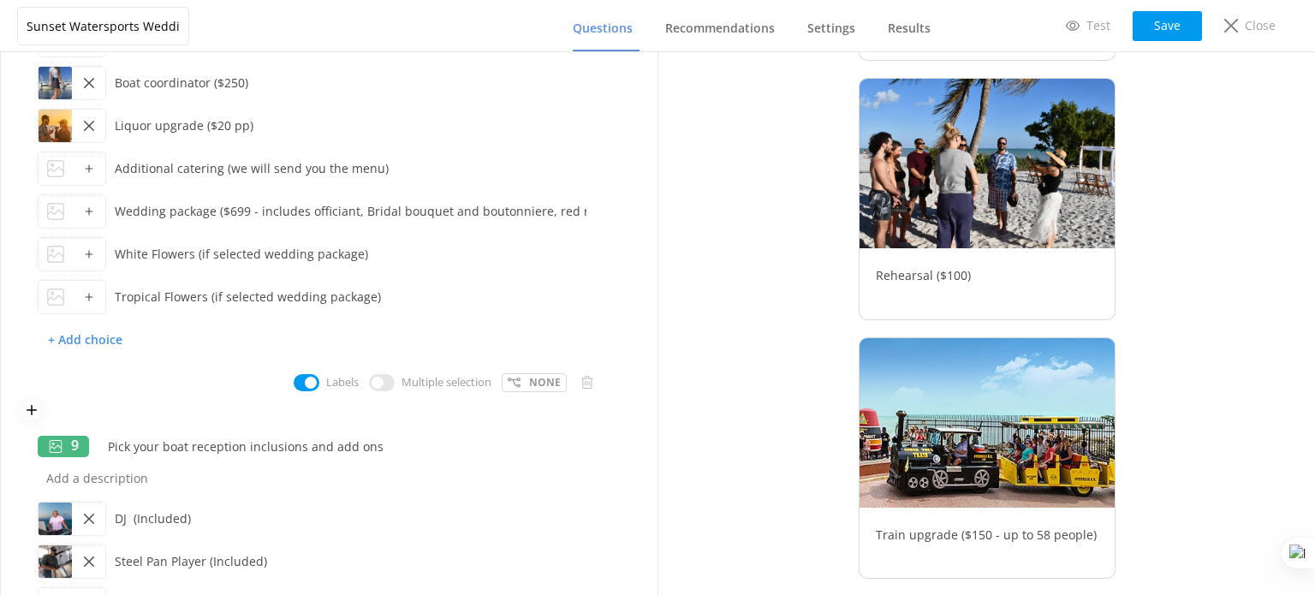
click at [86, 205] on div at bounding box center [88, 211] width 33 height 33
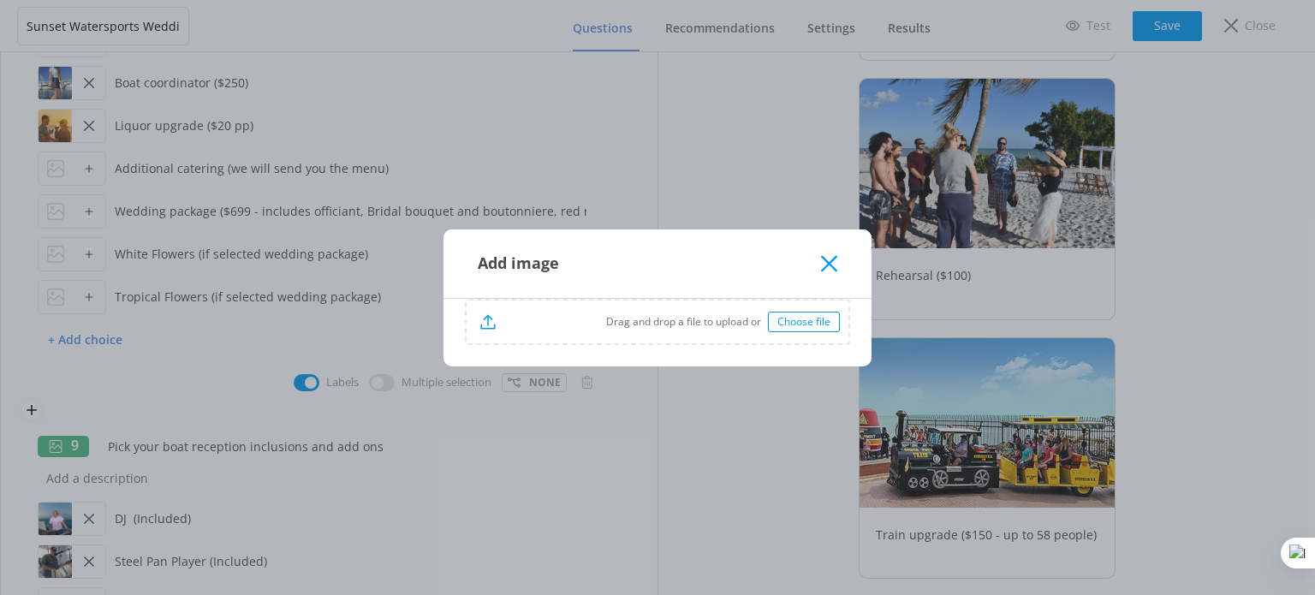
click at [760, 311] on div "Drag and drop a file to upload or Choose file" at bounding box center [658, 321] width 382 height 43
click at [831, 263] on icon at bounding box center [829, 263] width 16 height 17
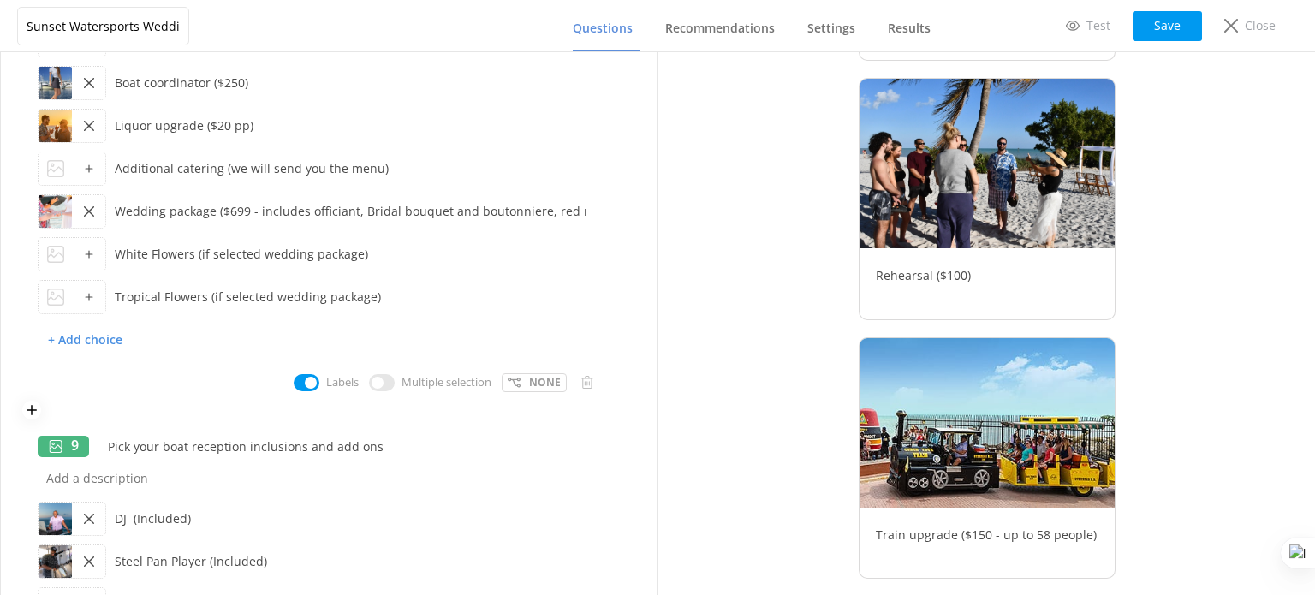
click at [84, 171] on icon at bounding box center [89, 169] width 10 height 10
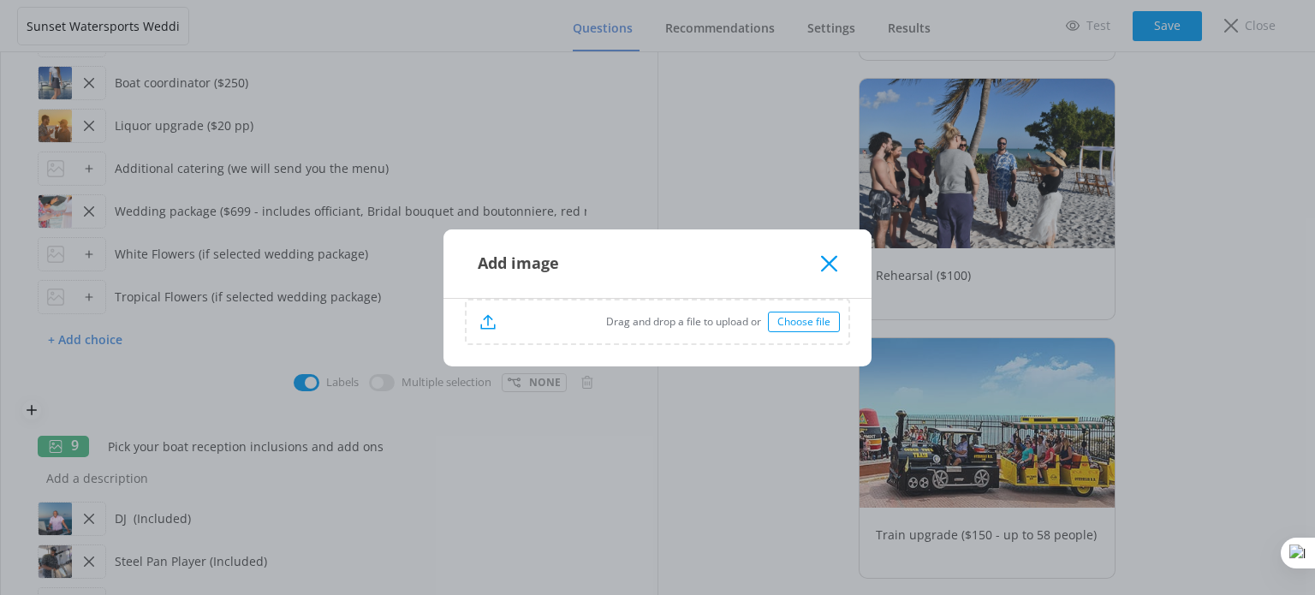
click at [711, 317] on p "Drag and drop a file to upload or" at bounding box center [632, 321] width 272 height 16
click at [830, 258] on icon at bounding box center [829, 263] width 16 height 17
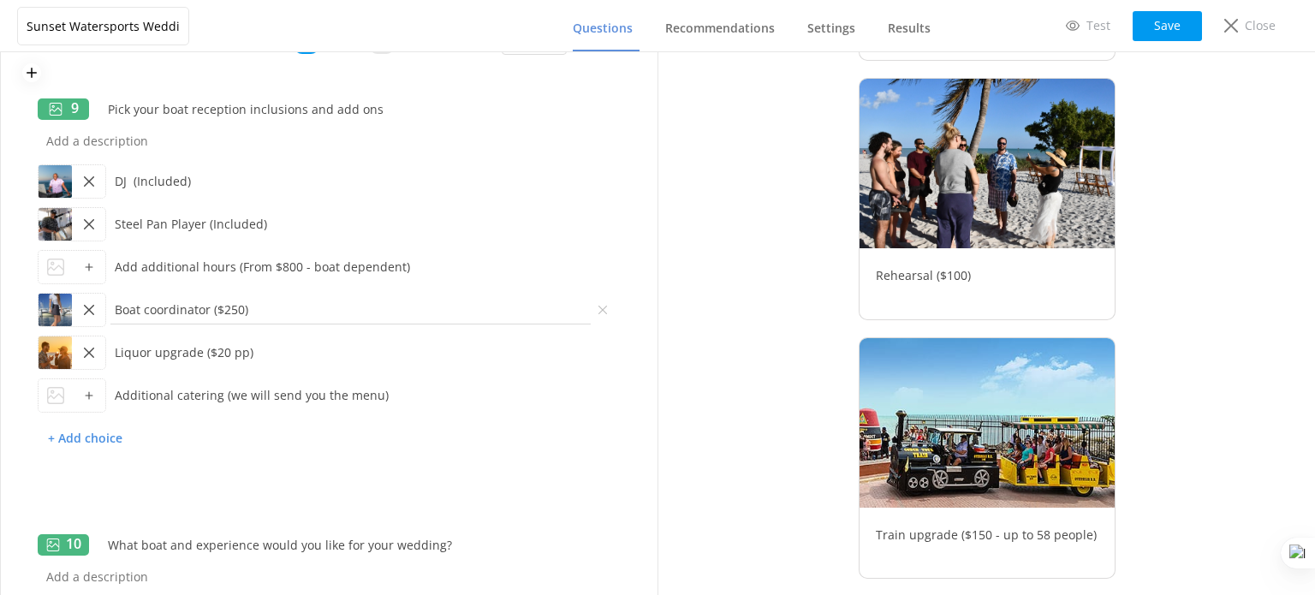
scroll to position [2390, 0]
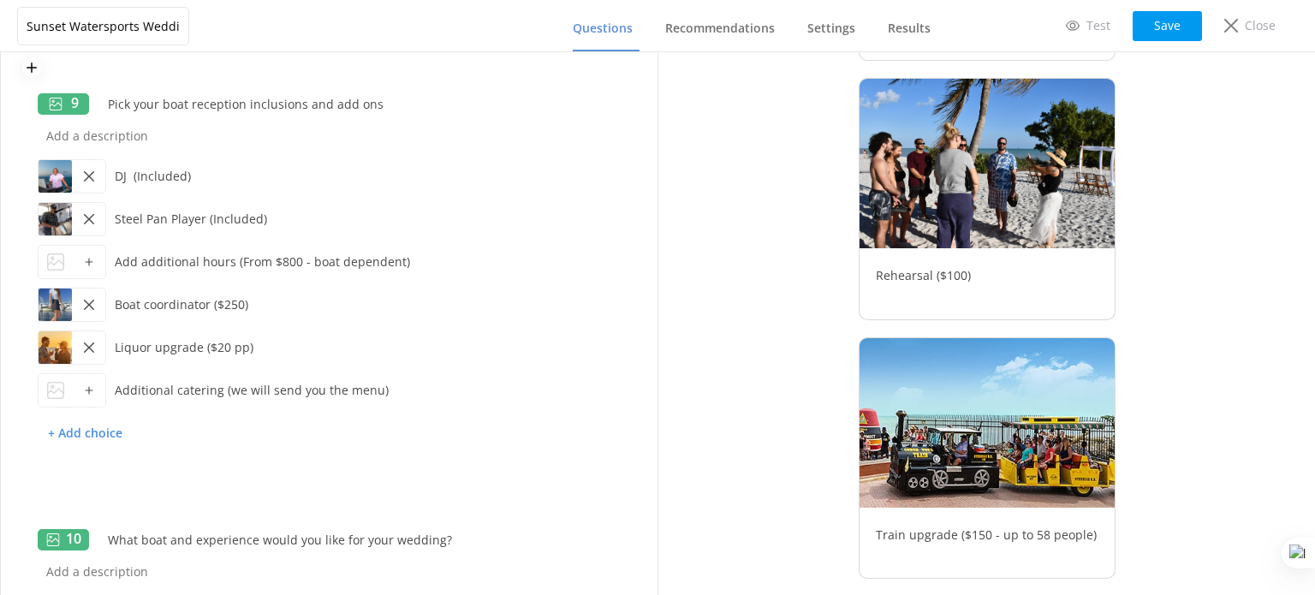
click at [79, 395] on div at bounding box center [88, 390] width 33 height 33
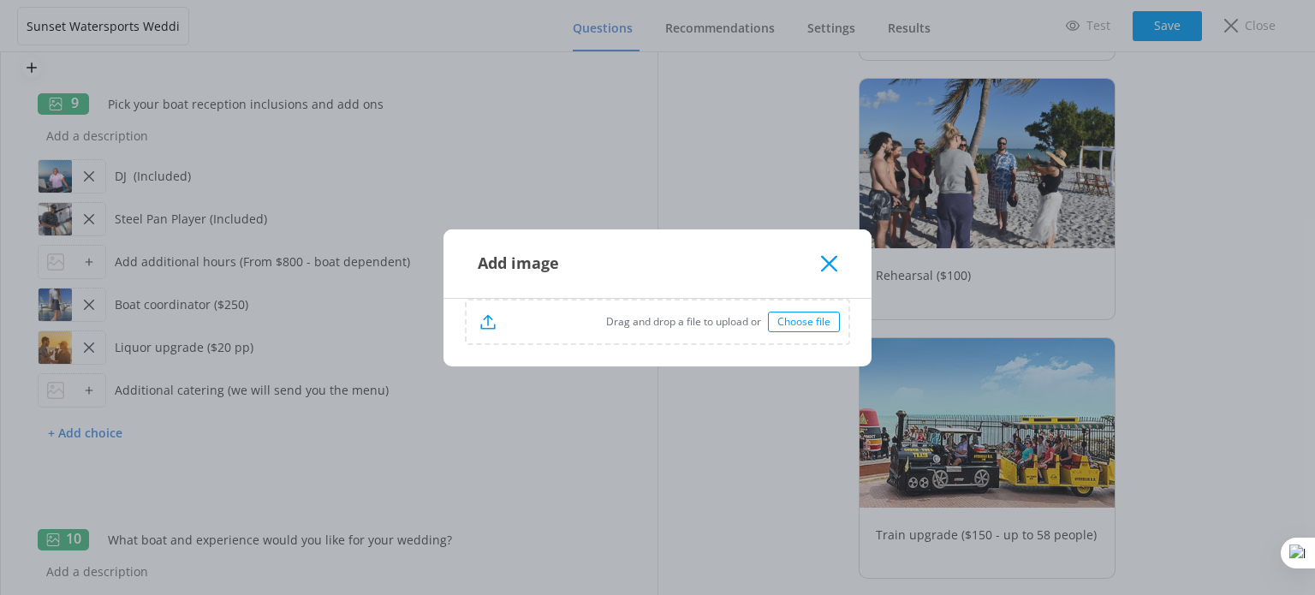
click at [684, 316] on p "Drag and drop a file to upload or" at bounding box center [632, 321] width 272 height 16
click at [224, 218] on div "Add image Replace file" at bounding box center [657, 297] width 1315 height 595
drag, startPoint x: 831, startPoint y: 268, endPoint x: 779, endPoint y: 268, distance: 52.2
click at [832, 268] on icon at bounding box center [829, 263] width 16 height 17
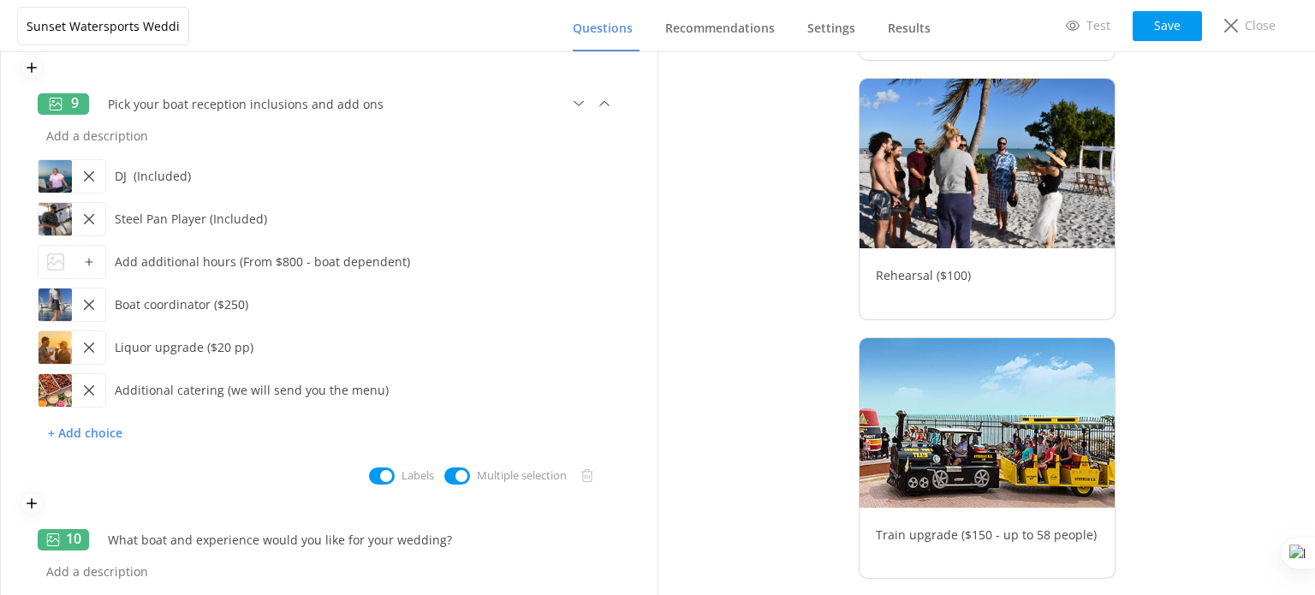
click at [65, 264] on div at bounding box center [55, 262] width 33 height 33
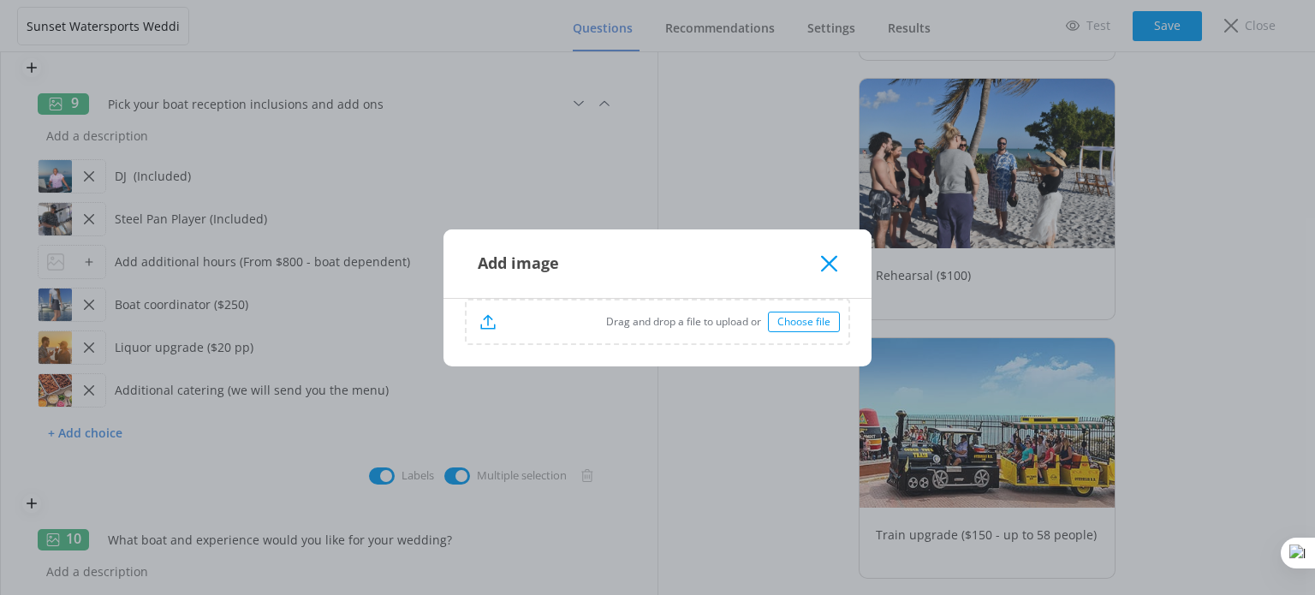
click at [760, 321] on p "Drag and drop a file to upload or" at bounding box center [632, 321] width 272 height 16
click at [831, 263] on icon at bounding box center [829, 263] width 16 height 17
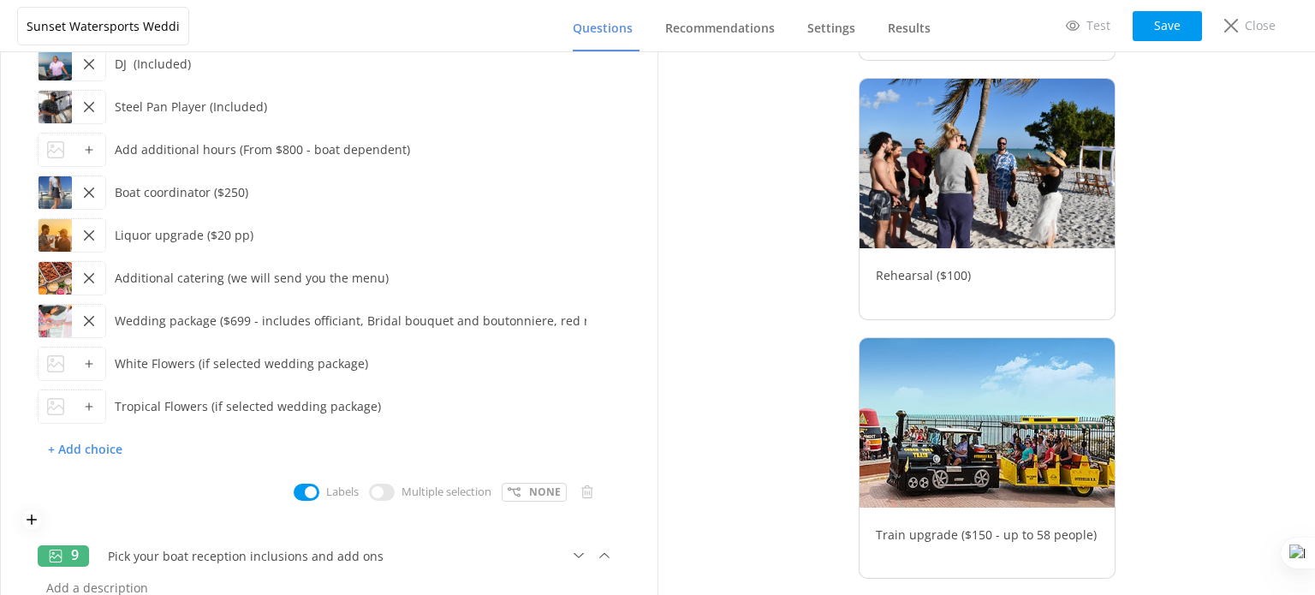
scroll to position [1877, 0]
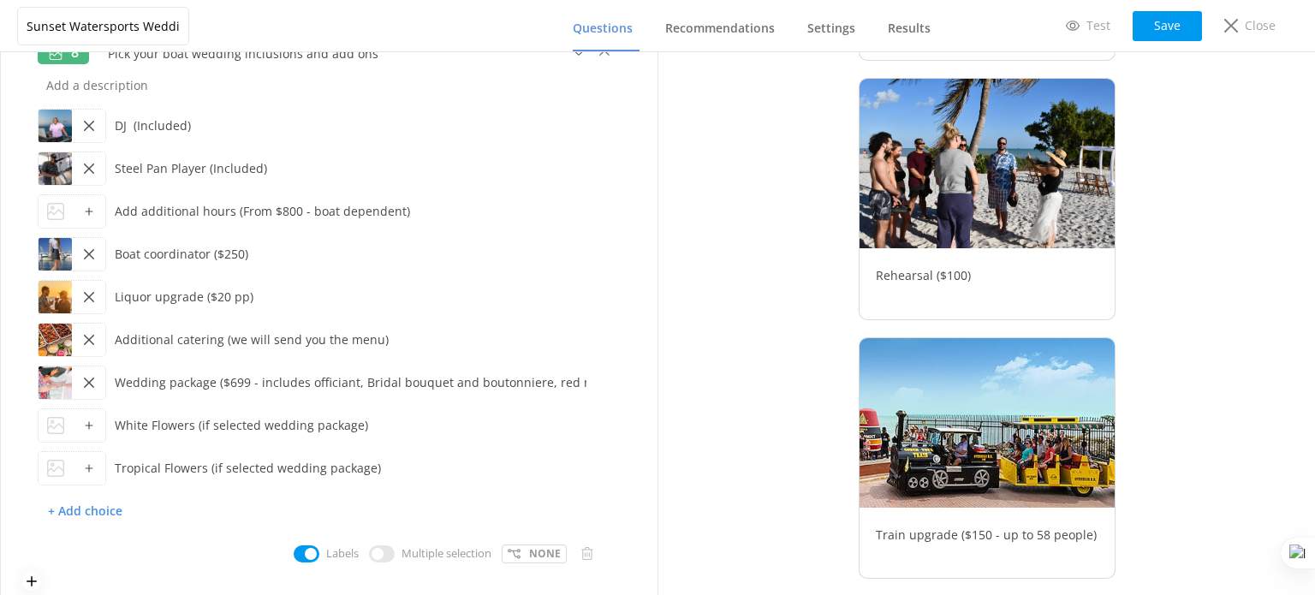
click at [73, 209] on div at bounding box center [88, 211] width 33 height 33
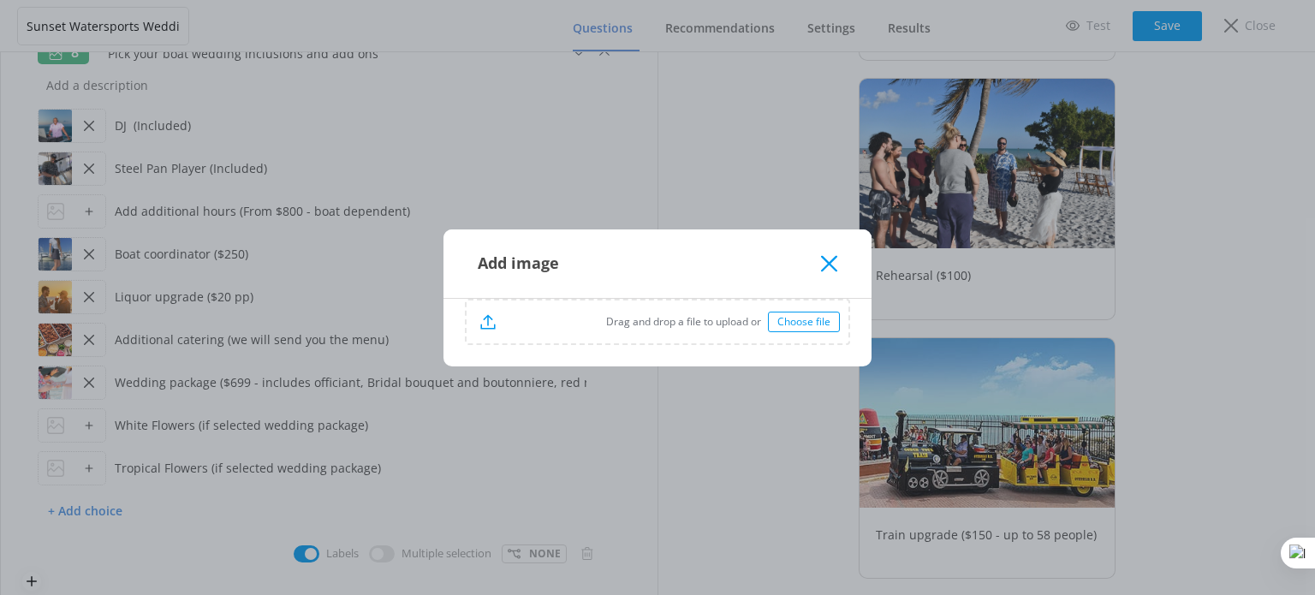
click at [612, 324] on p "Drag and drop a file to upload or" at bounding box center [632, 321] width 272 height 16
click at [830, 266] on icon at bounding box center [829, 263] width 16 height 17
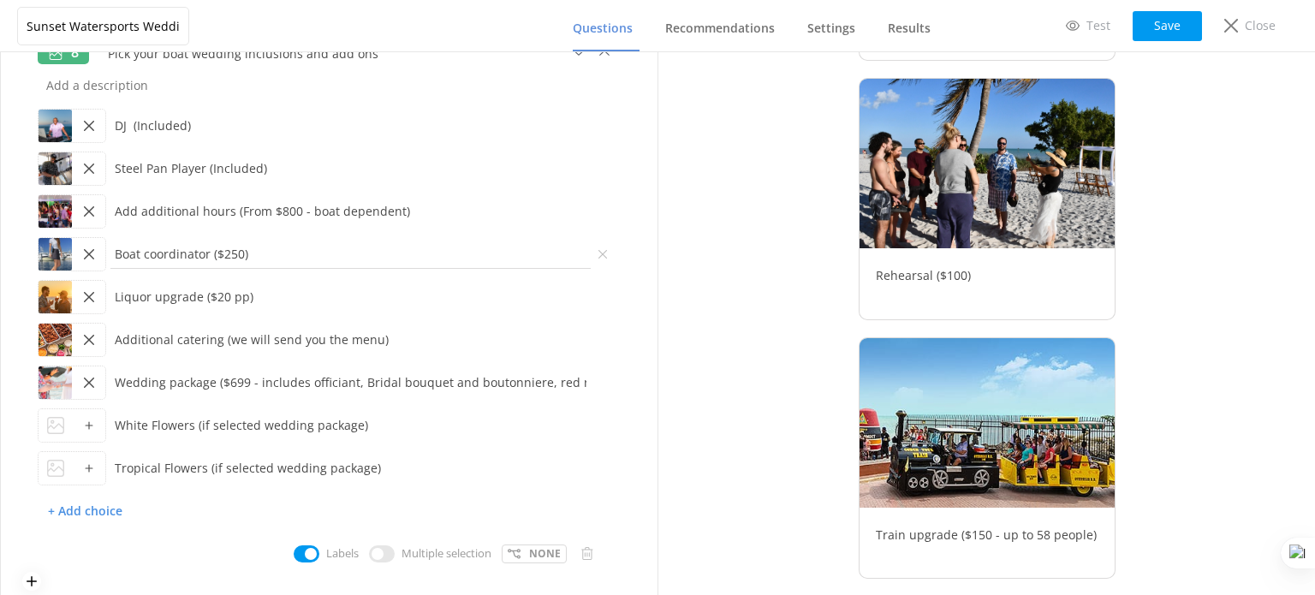
scroll to position [1962, 0]
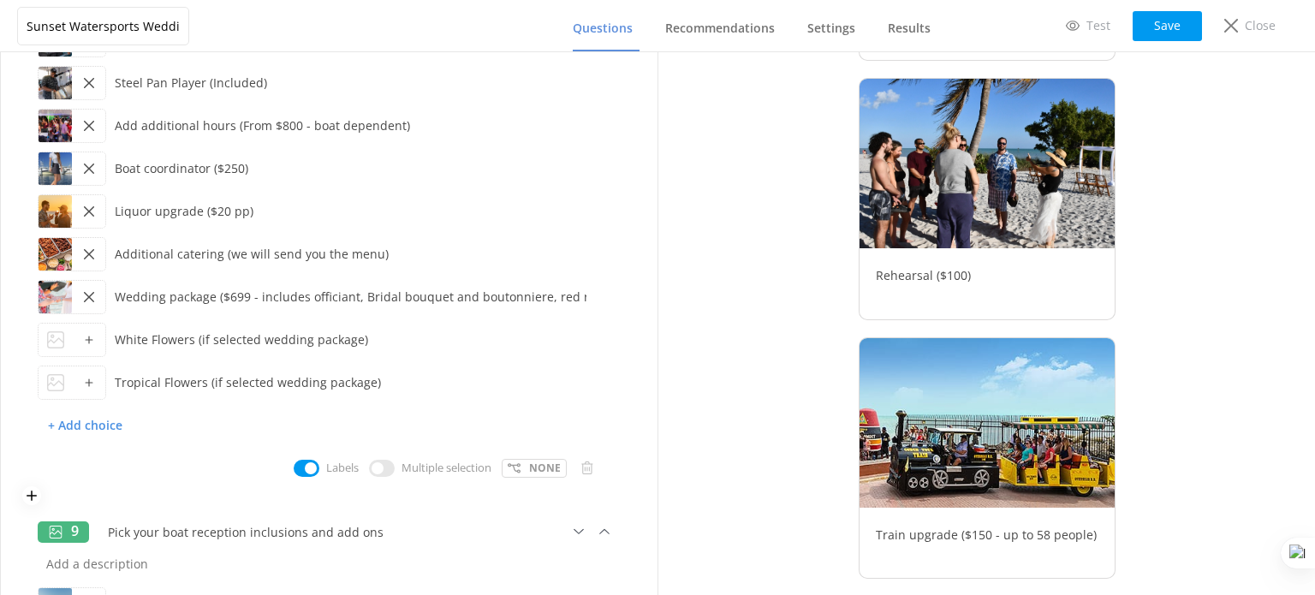
click at [86, 341] on icon at bounding box center [89, 340] width 10 height 10
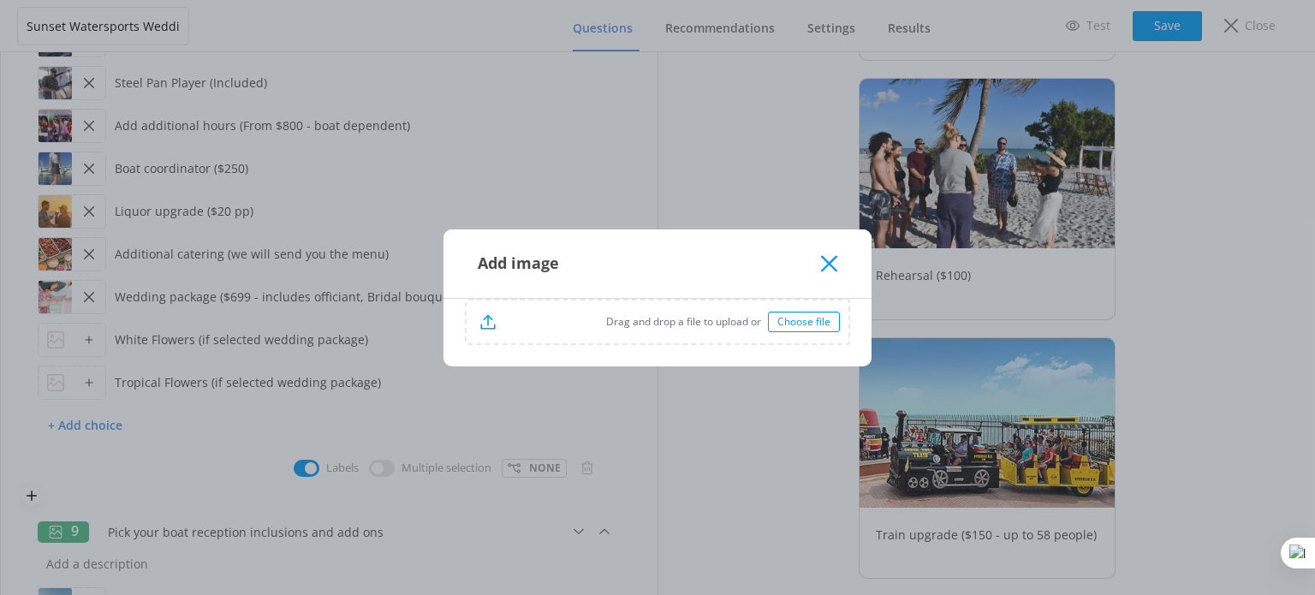
click at [632, 317] on p "Drag and drop a file to upload or" at bounding box center [632, 321] width 272 height 16
click at [828, 263] on use at bounding box center [829, 263] width 16 height 16
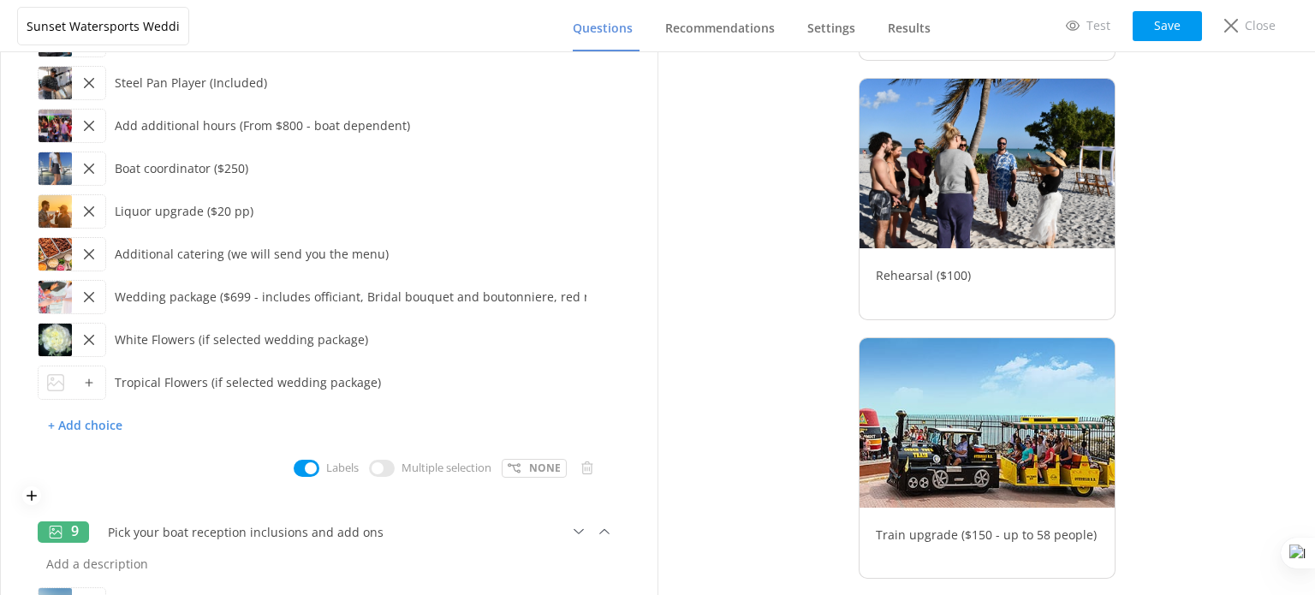
click at [65, 376] on div at bounding box center [55, 382] width 33 height 33
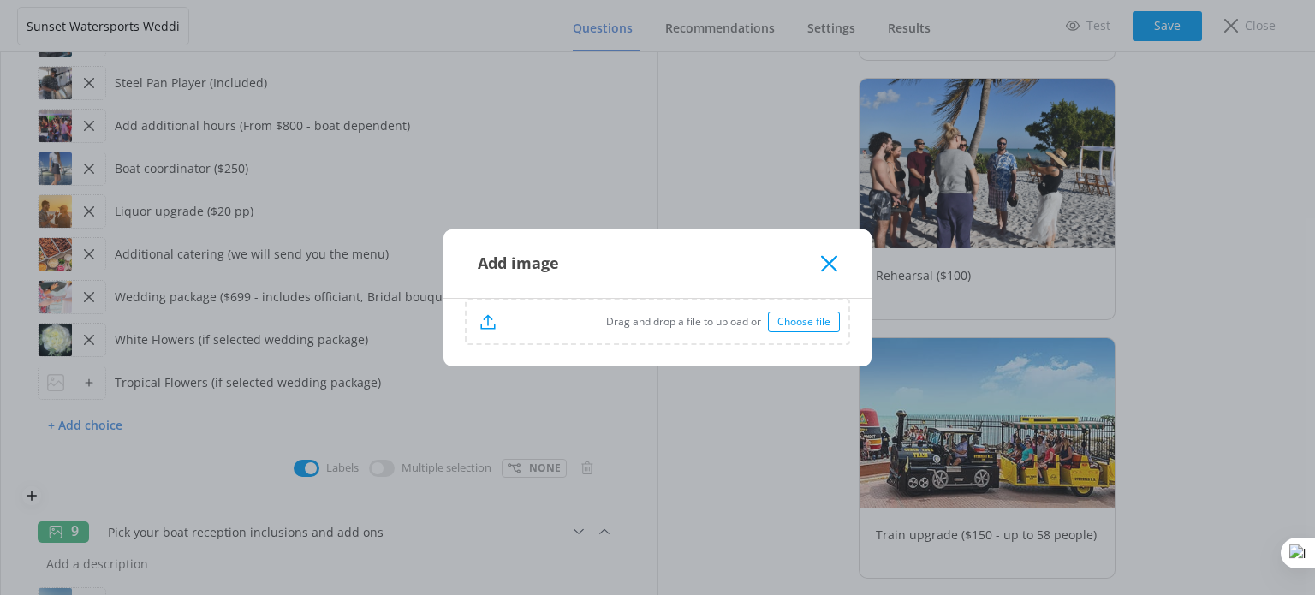
click at [809, 315] on div "Choose file" at bounding box center [804, 322] width 72 height 21
click at [830, 269] on icon at bounding box center [829, 263] width 16 height 17
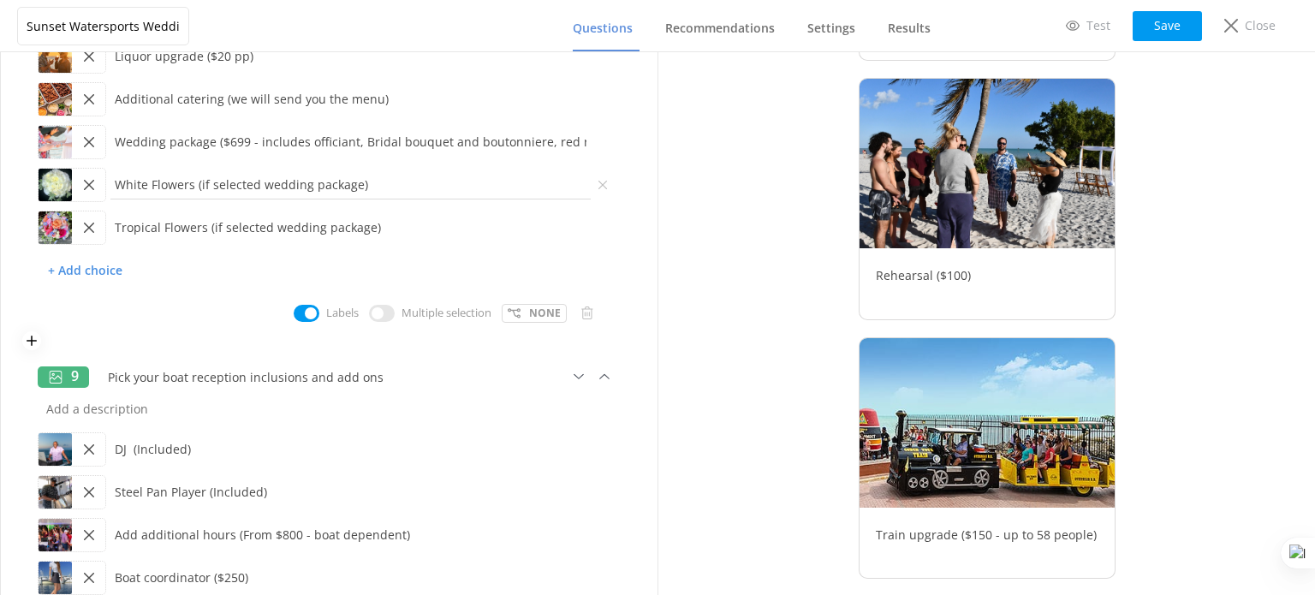
scroll to position [2133, 0]
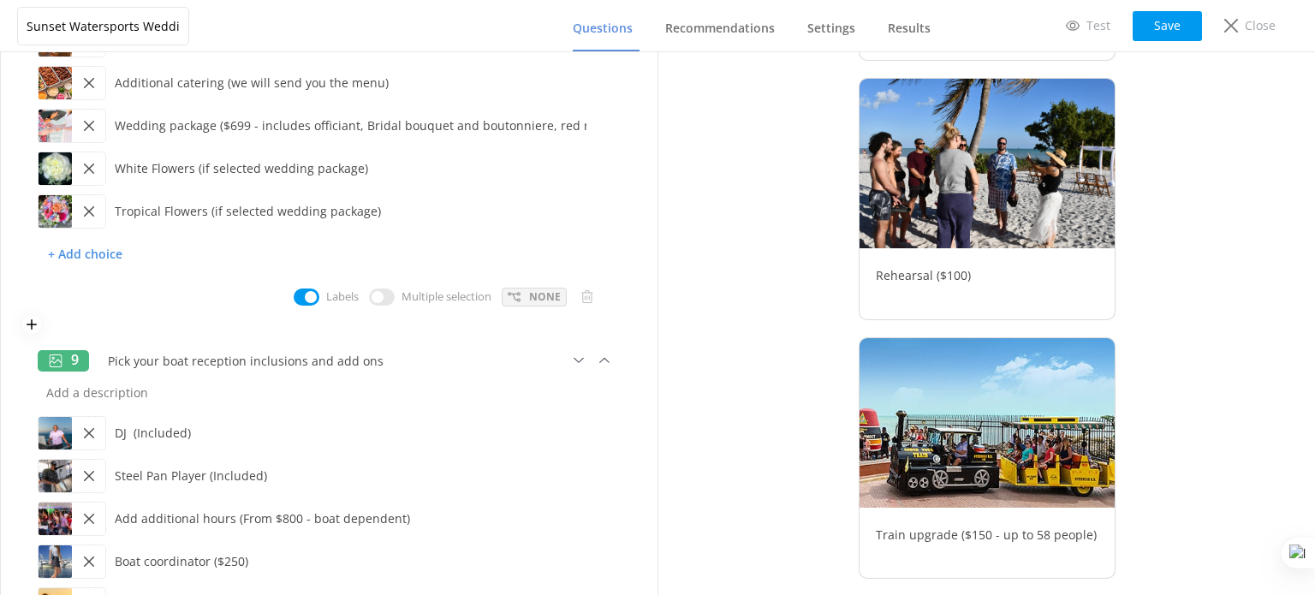
click at [529, 294] on p "None" at bounding box center [545, 296] width 32 height 16
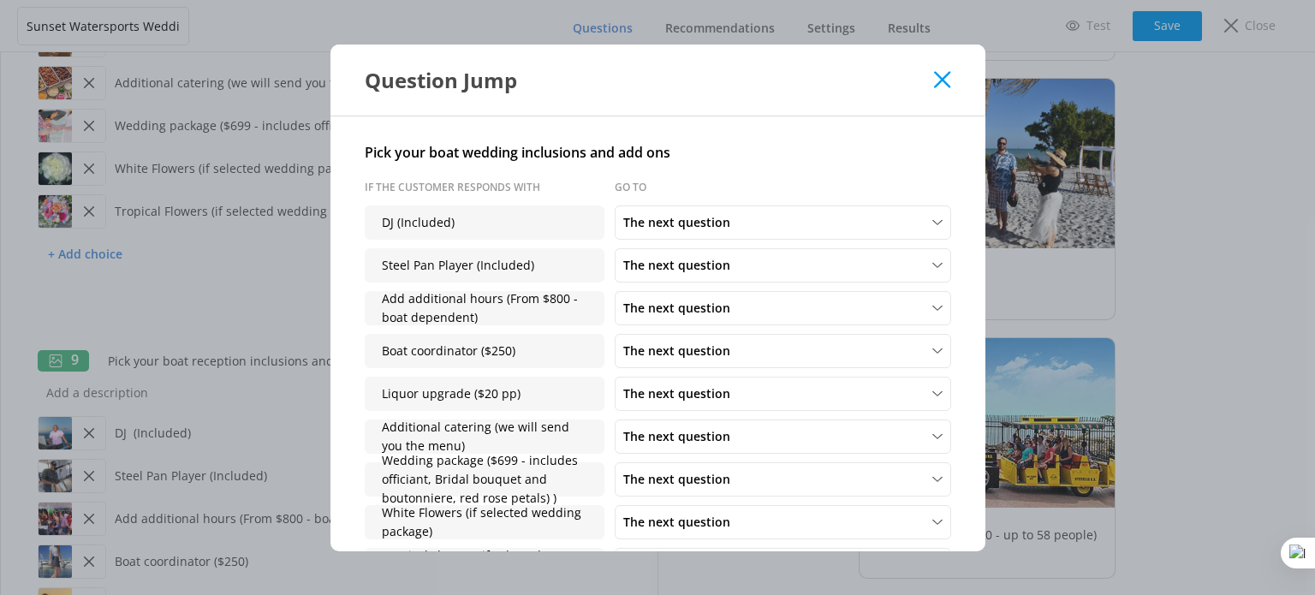
click at [940, 81] on use at bounding box center [942, 79] width 16 height 16
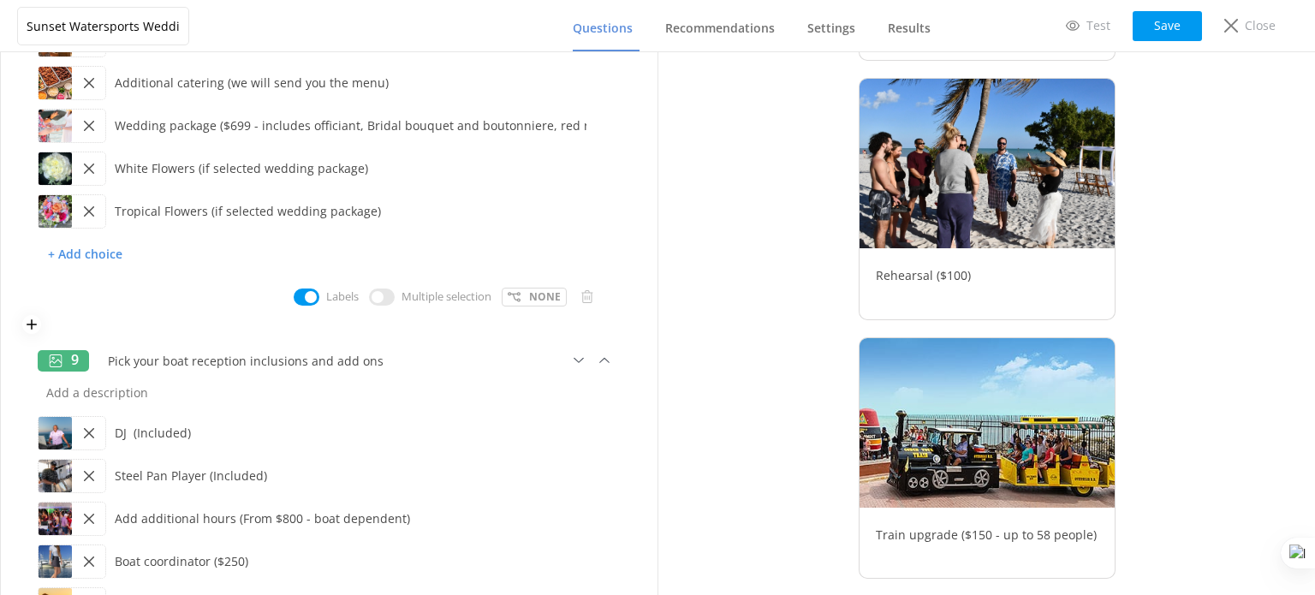
click at [377, 294] on input "checkbox" at bounding box center [382, 296] width 26 height 17
checkbox input "true"
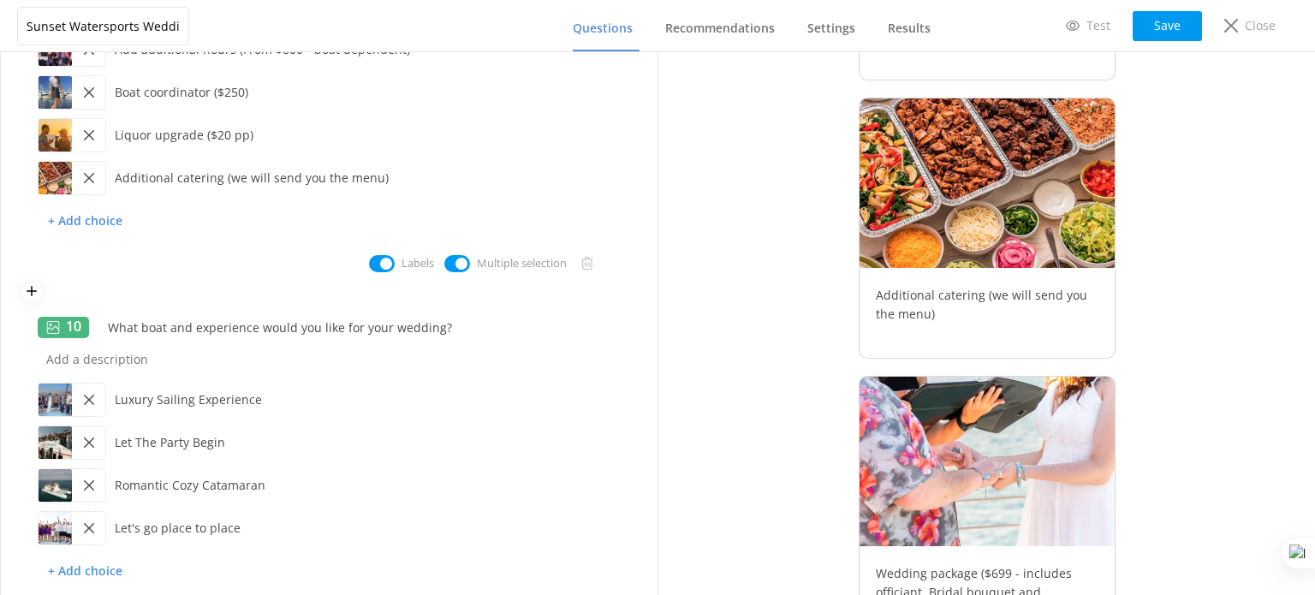
scroll to position [2733, 0]
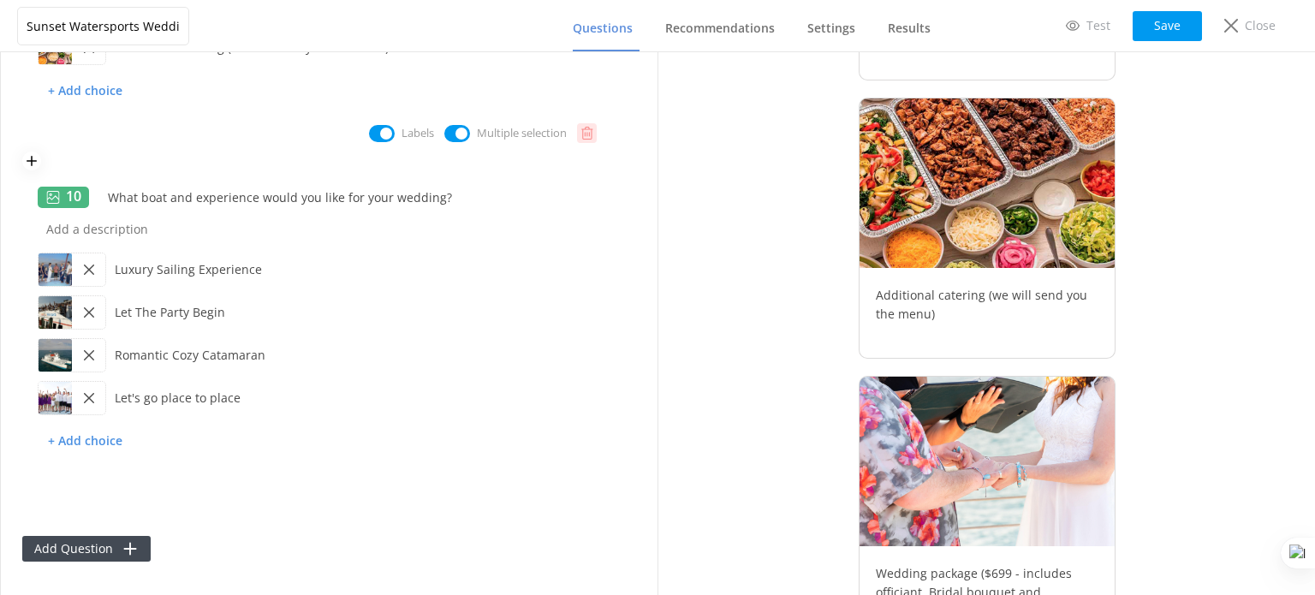
click at [581, 481] on use at bounding box center [587, 483] width 12 height 13
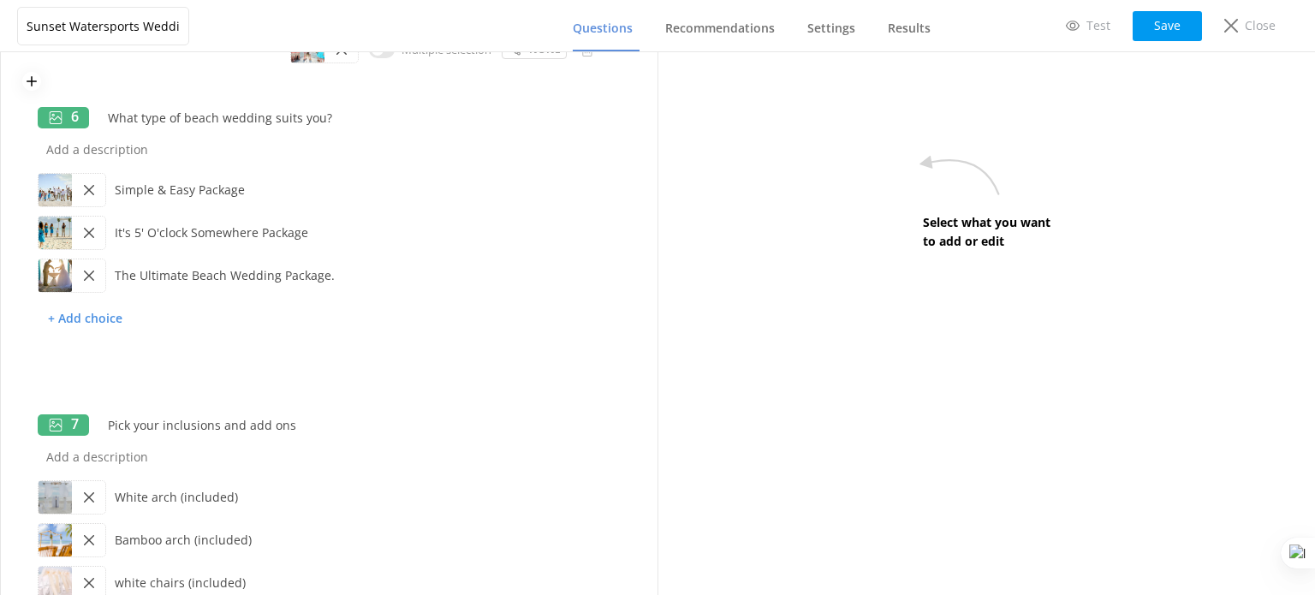
scroll to position [1027, 0]
click at [1164, 21] on button "Save" at bounding box center [1167, 26] width 69 height 30
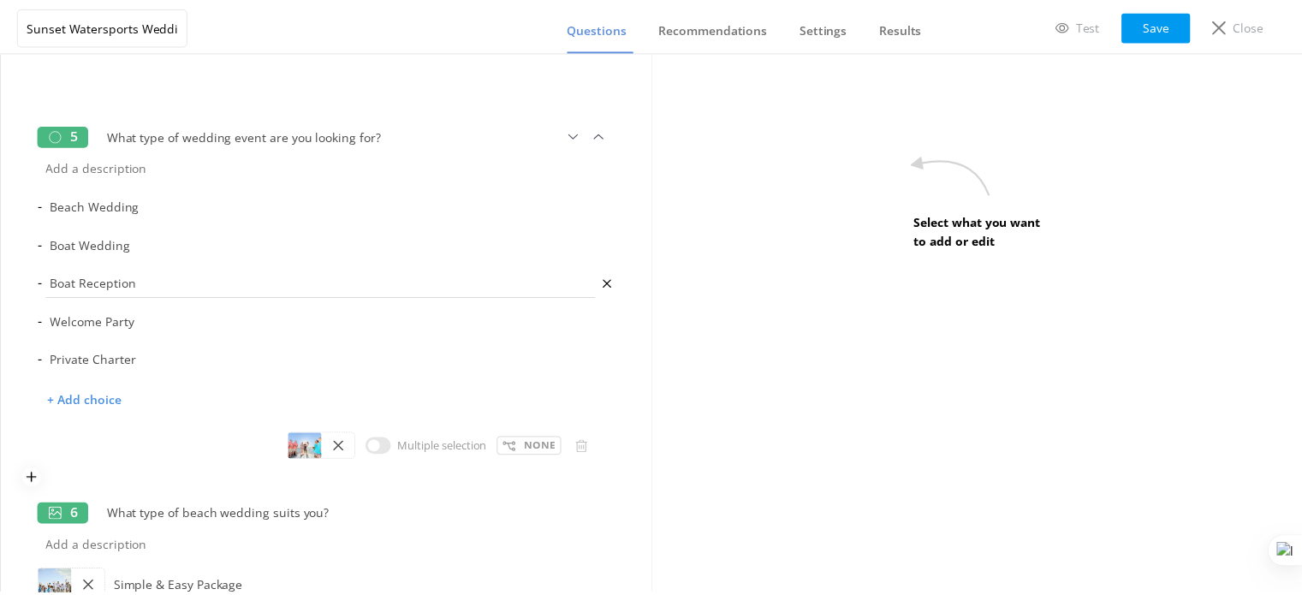
scroll to position [599, 0]
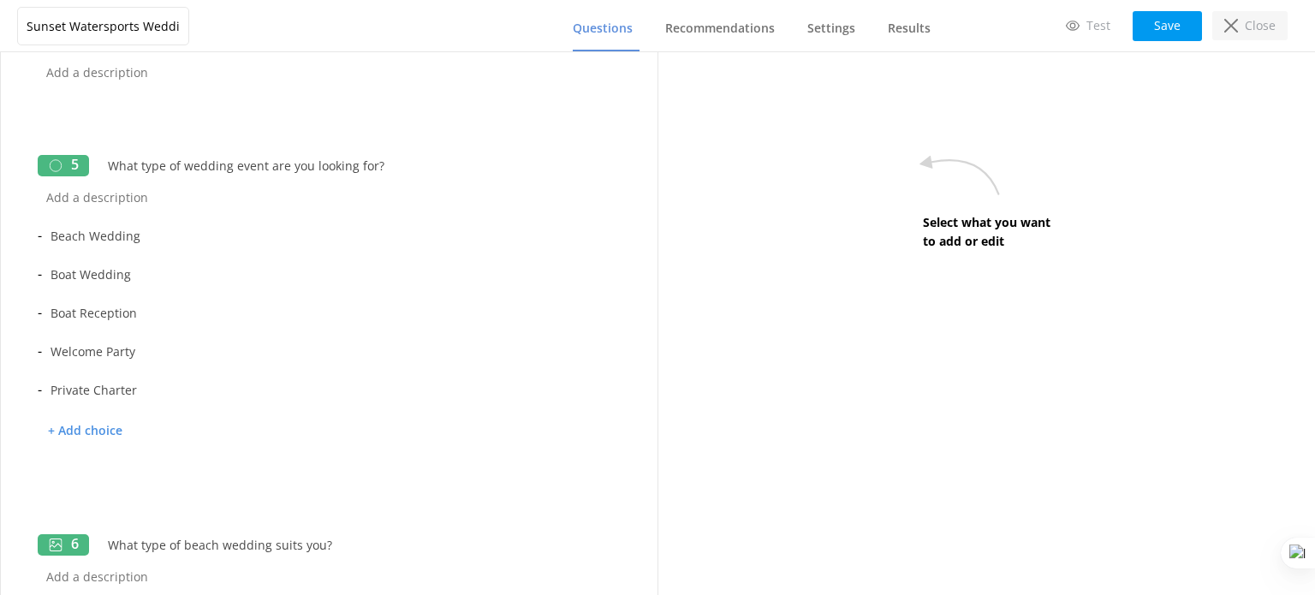
click at [1271, 23] on p "Close" at bounding box center [1260, 25] width 31 height 19
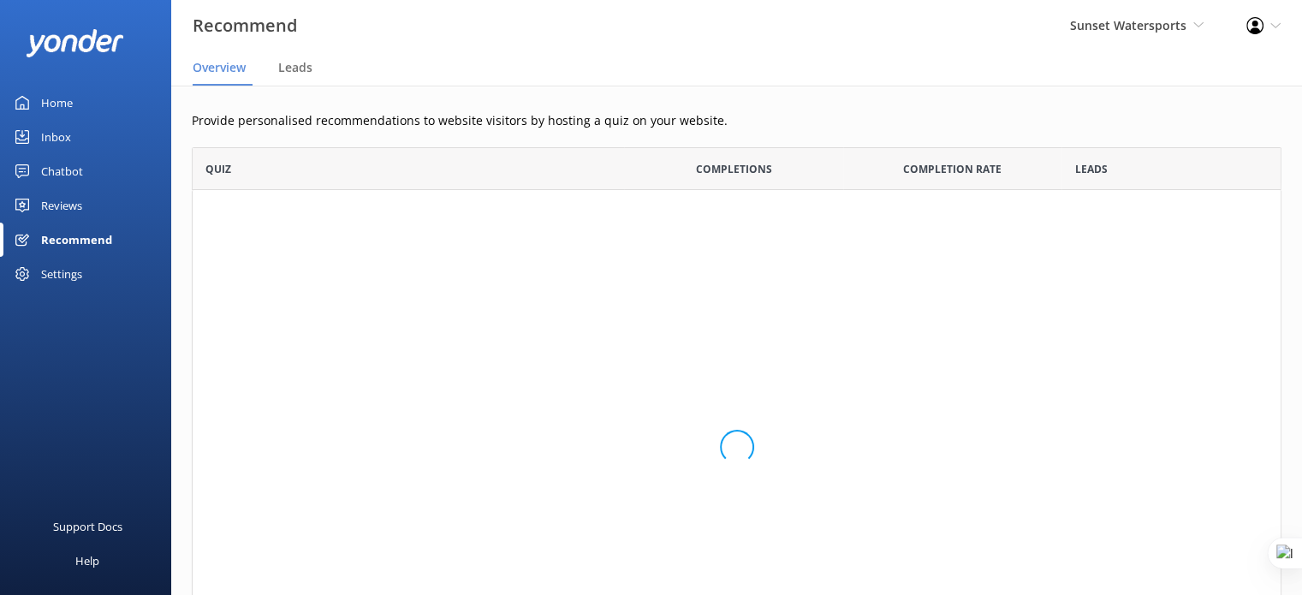
scroll to position [544, 1076]
click at [1164, 27] on span "Sunset Watersports" at bounding box center [1128, 25] width 116 height 16
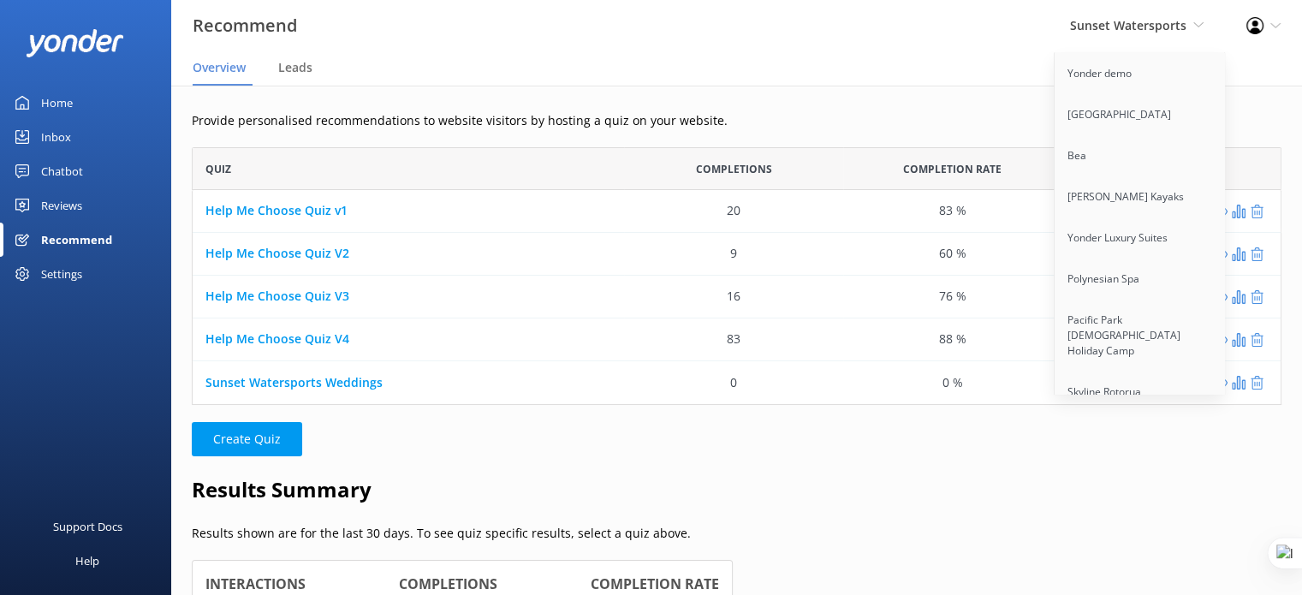
scroll to position [12326, 0]
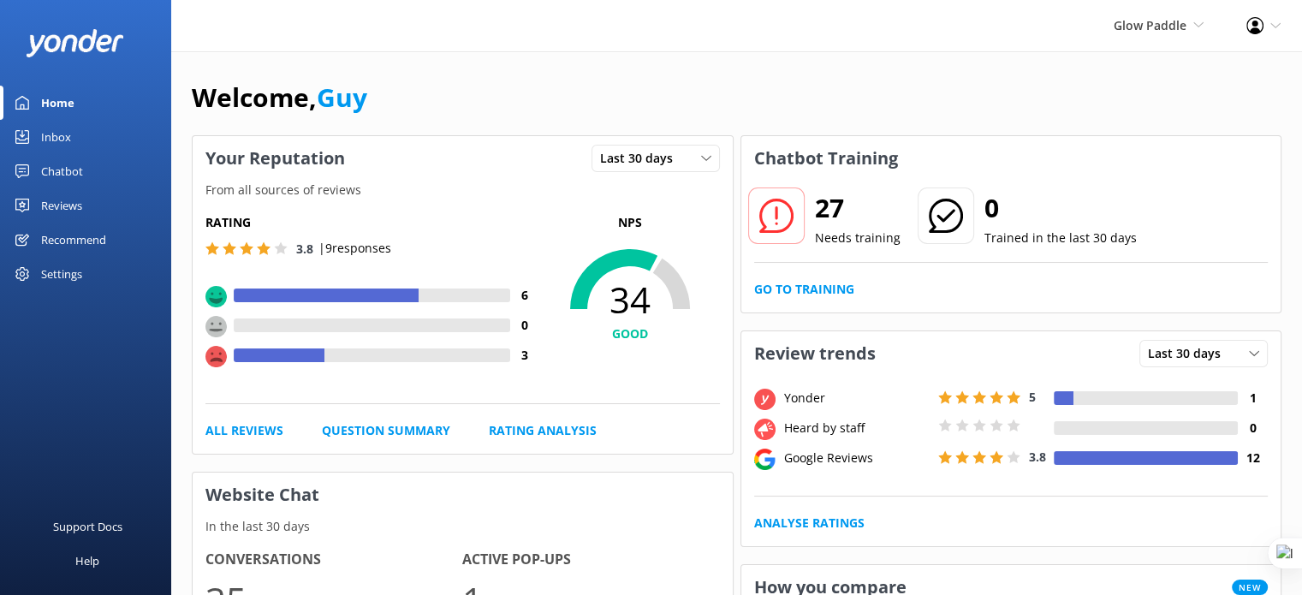
click at [62, 167] on div "Chatbot" at bounding box center [62, 171] width 42 height 34
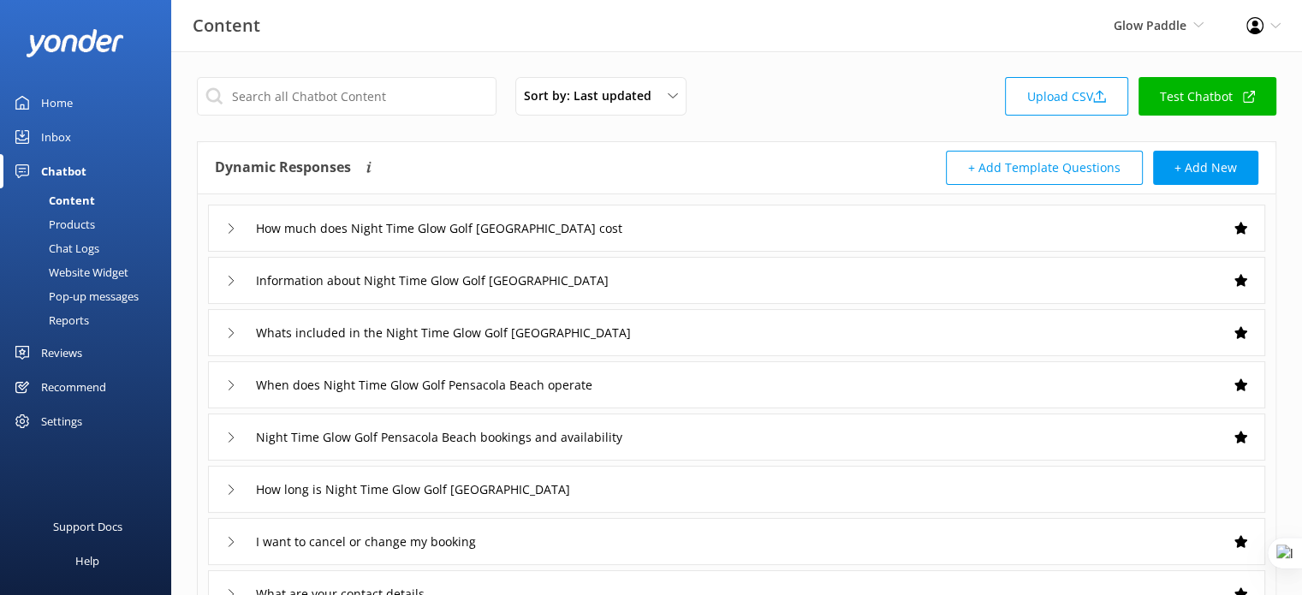
click at [71, 355] on div "Reviews" at bounding box center [61, 353] width 41 height 34
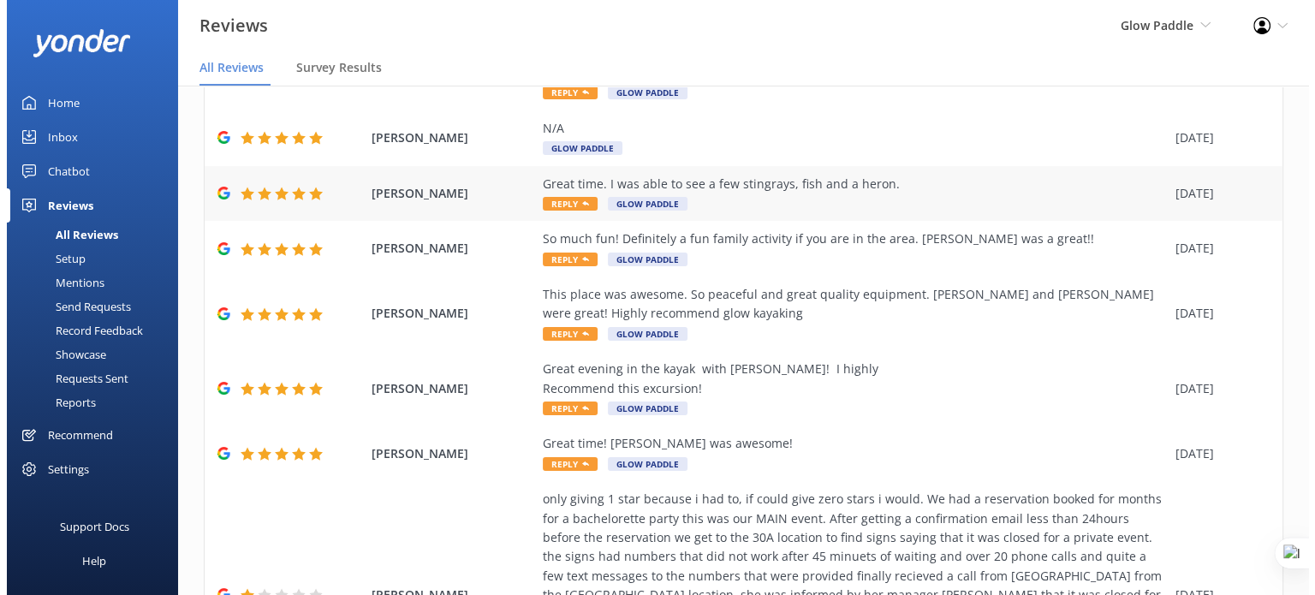
scroll to position [257, 0]
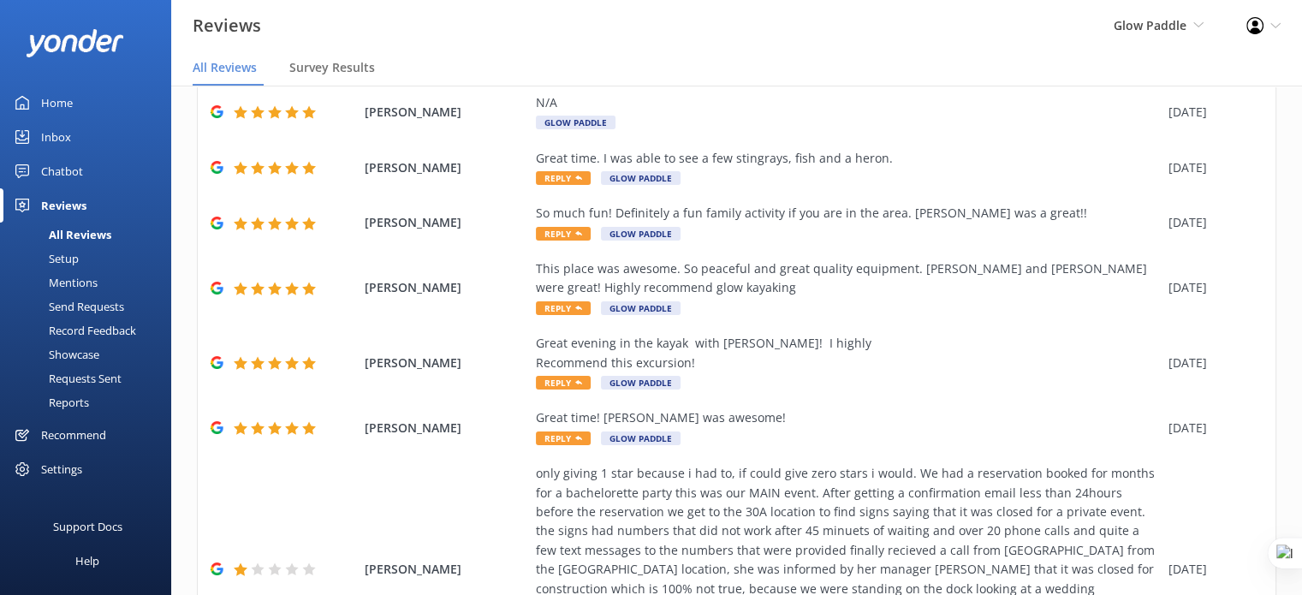
click at [64, 464] on div "Settings" at bounding box center [61, 469] width 41 height 34
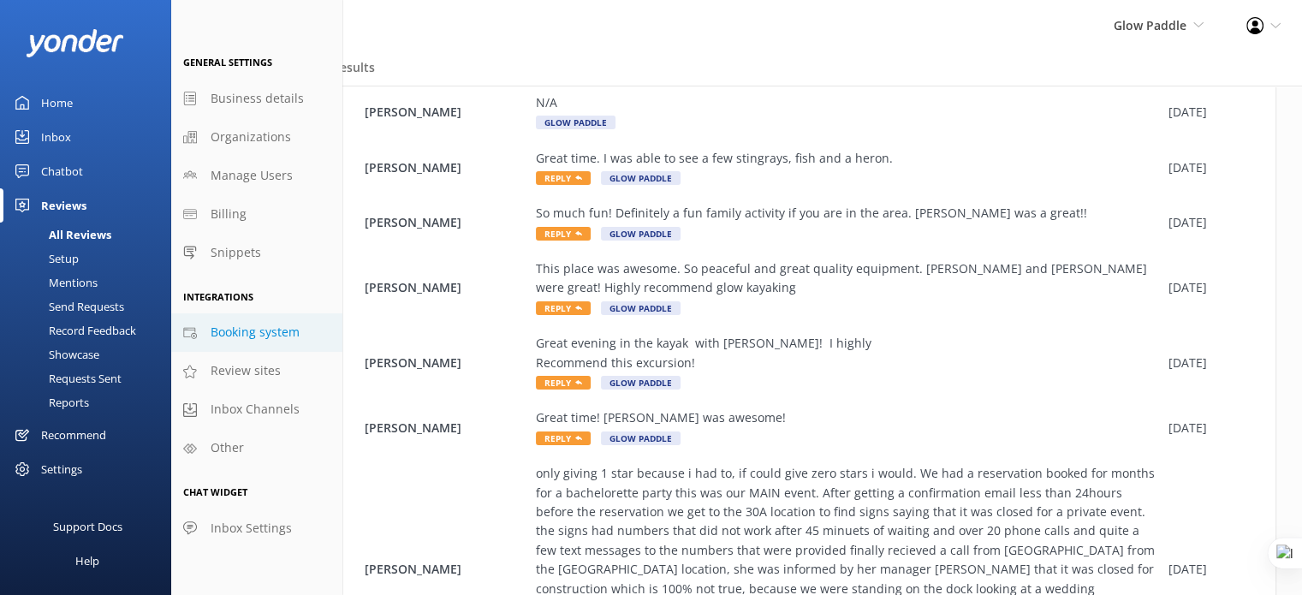
click at [246, 334] on span "Booking system" at bounding box center [255, 332] width 89 height 19
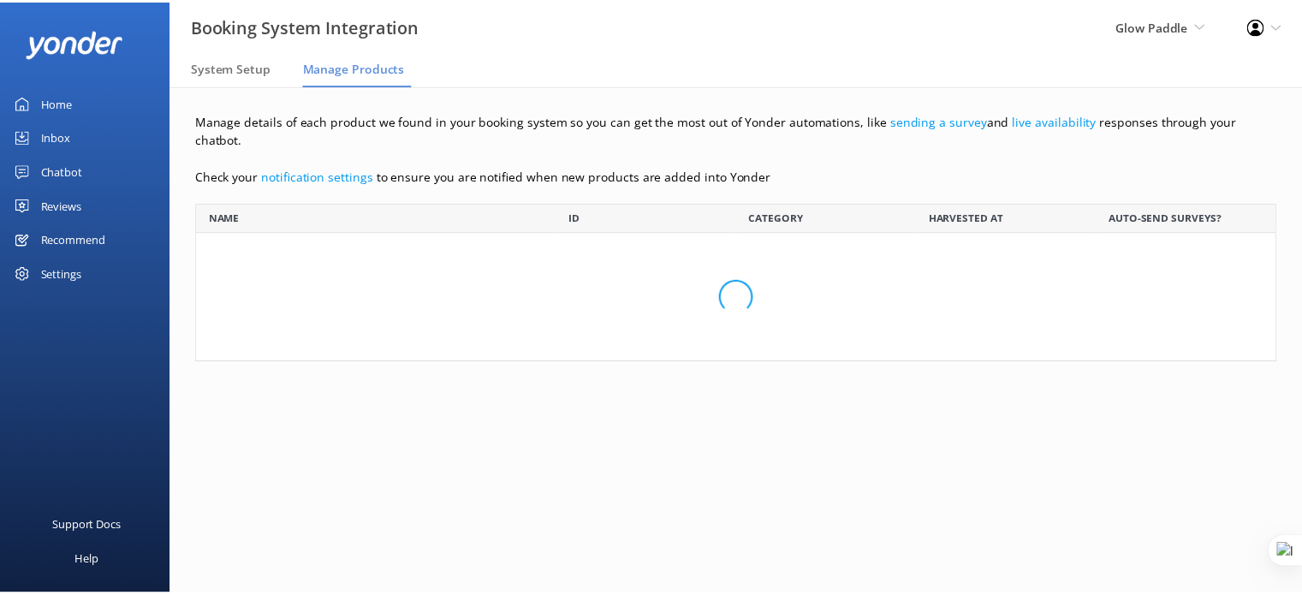
scroll to position [445, 1066]
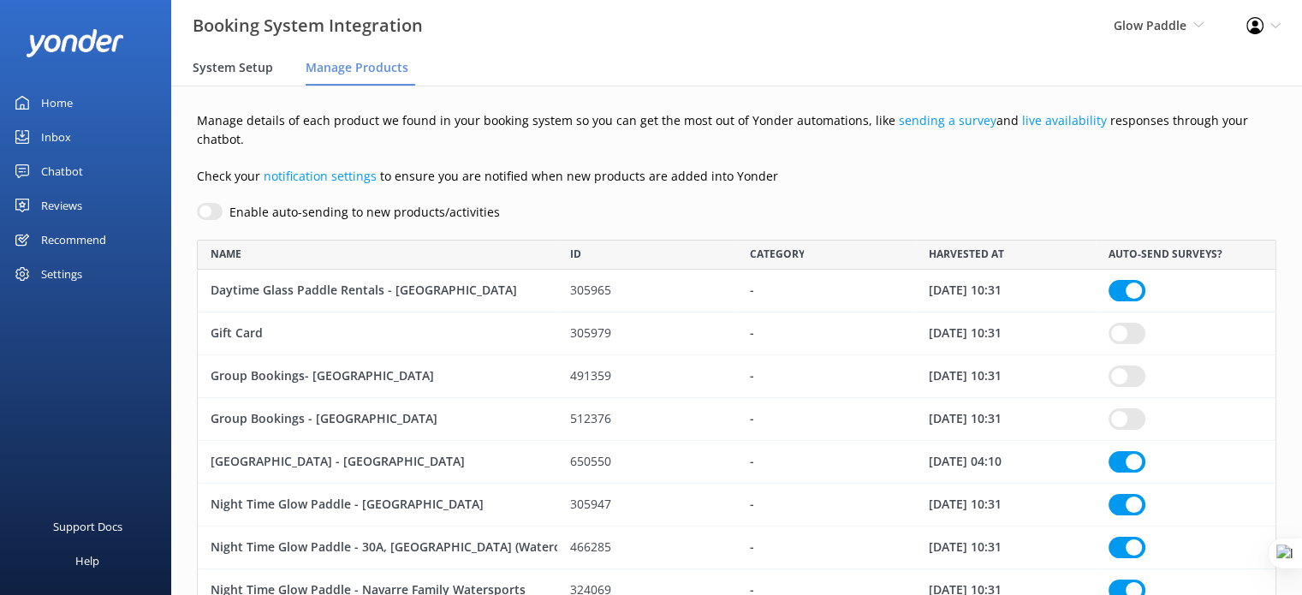
click at [226, 61] on span "System Setup" at bounding box center [233, 67] width 80 height 17
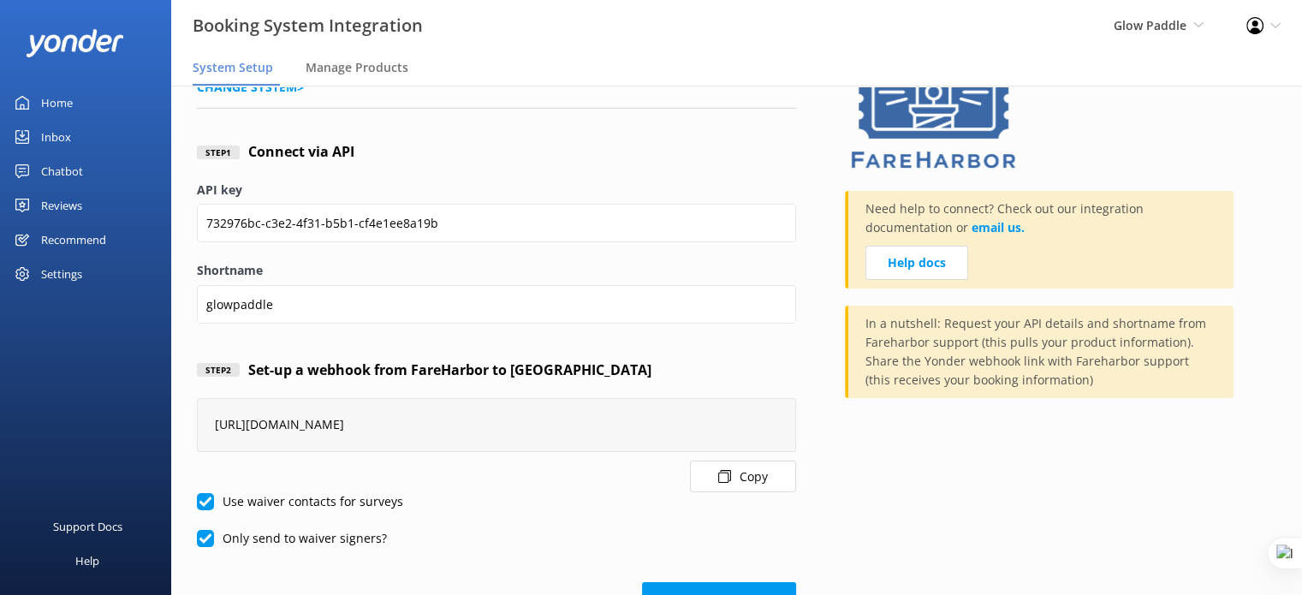
scroll to position [121, 0]
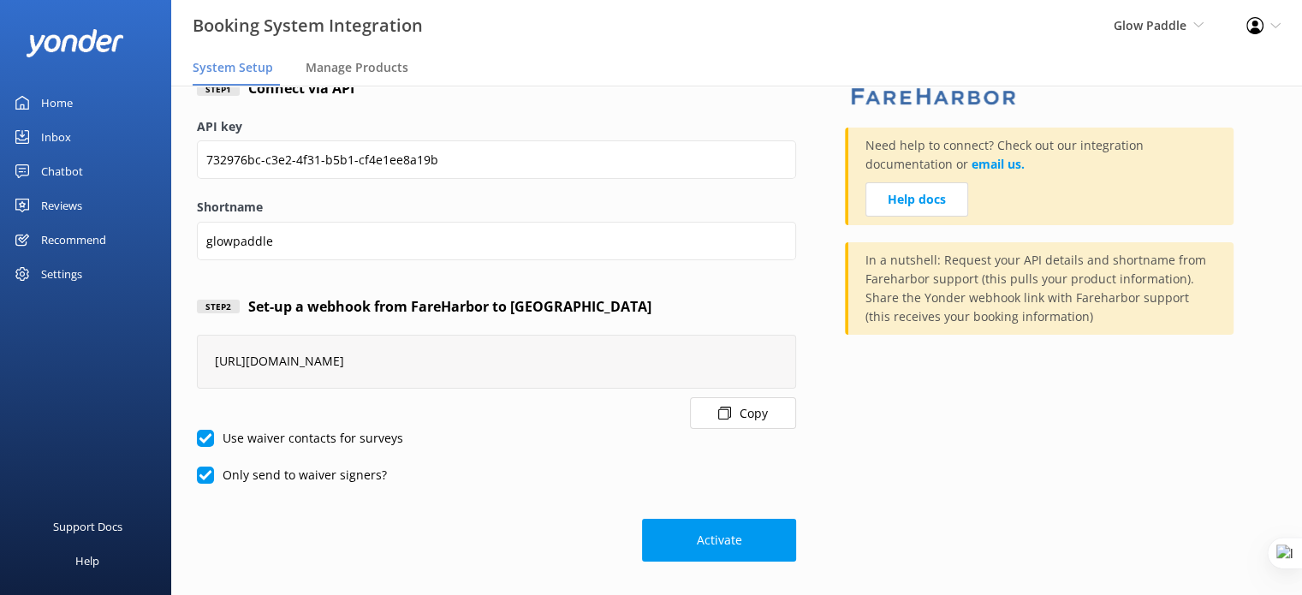
click at [220, 436] on label "Use waiver contacts for surveys" at bounding box center [300, 438] width 206 height 19
click at [214, 436] on input "Use waiver contacts for surveys" at bounding box center [205, 438] width 17 height 17
click at [211, 438] on input "Use waiver contacts for surveys" at bounding box center [205, 438] width 17 height 17
click at [205, 435] on input "Use waiver contacts for surveys" at bounding box center [205, 438] width 17 height 17
checkbox input "false"
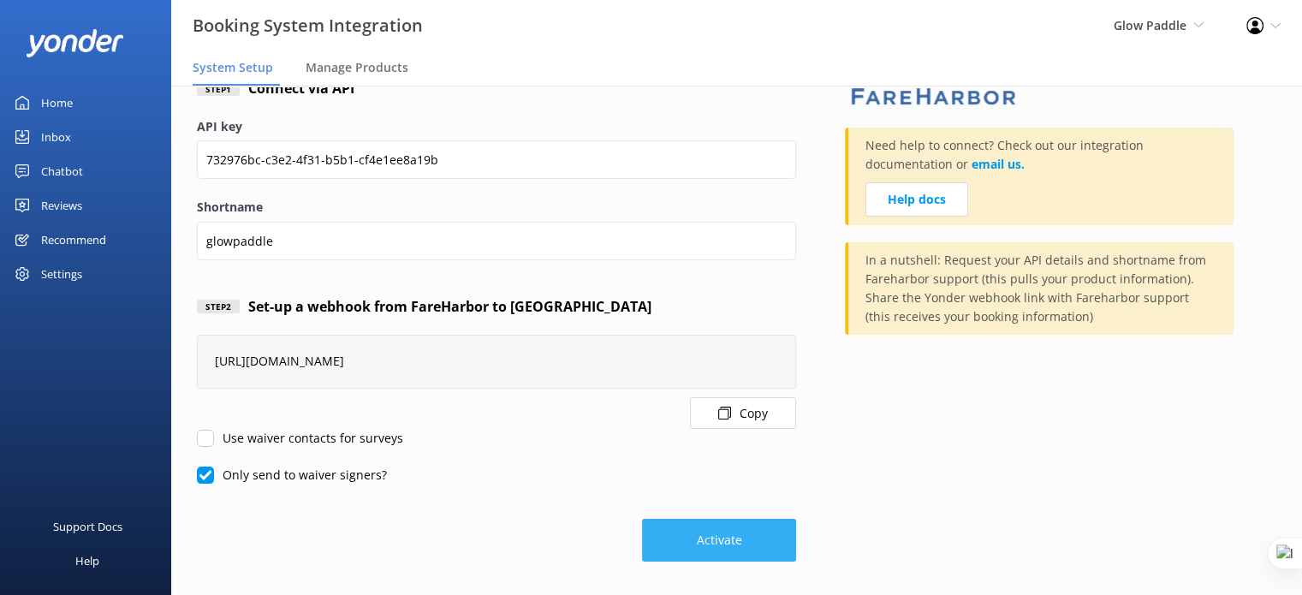
click at [729, 538] on button "Activate" at bounding box center [719, 540] width 154 height 43
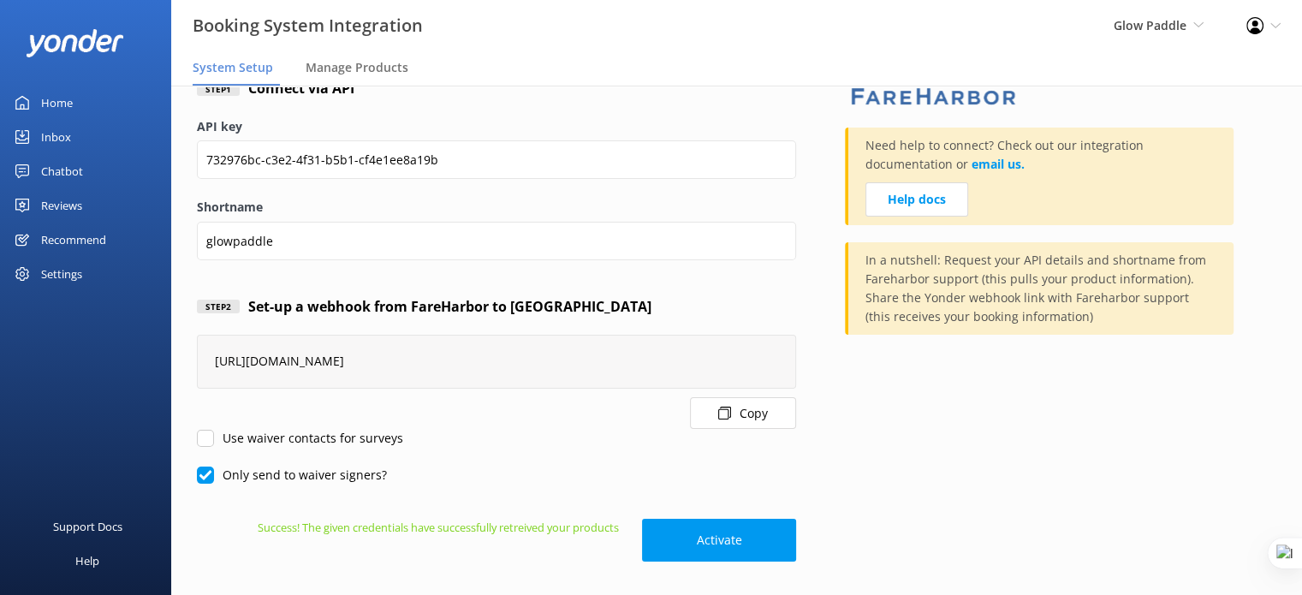
click at [45, 109] on div "Home" at bounding box center [57, 103] width 32 height 34
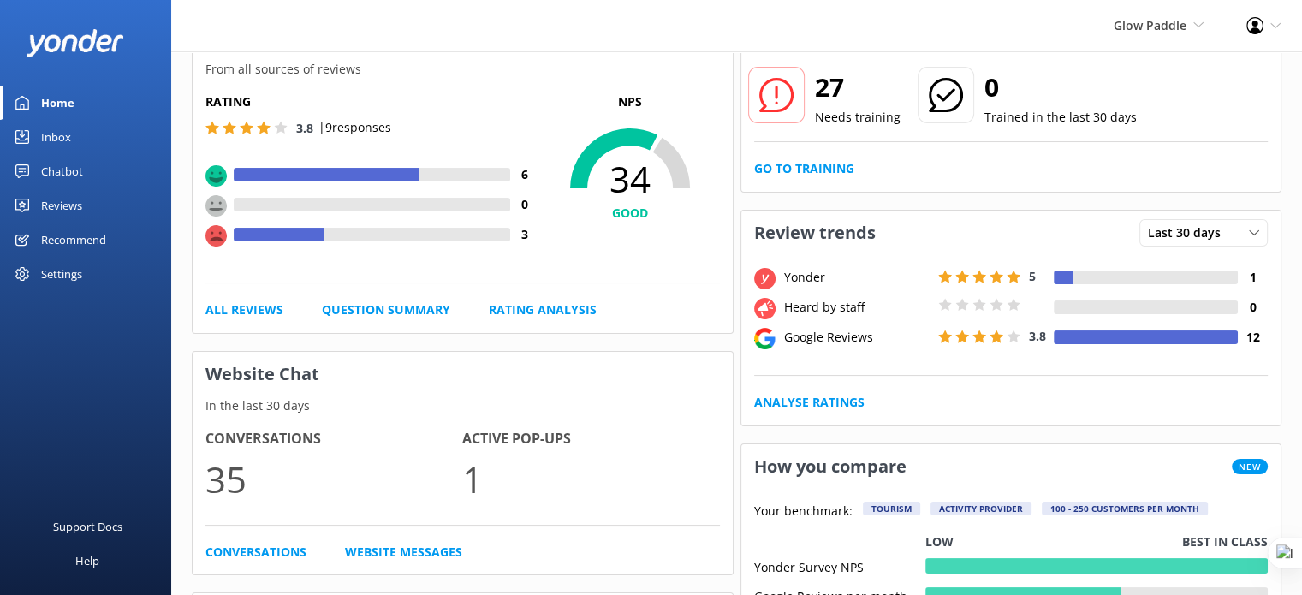
click at [92, 276] on div "Settings" at bounding box center [85, 274] width 171 height 34
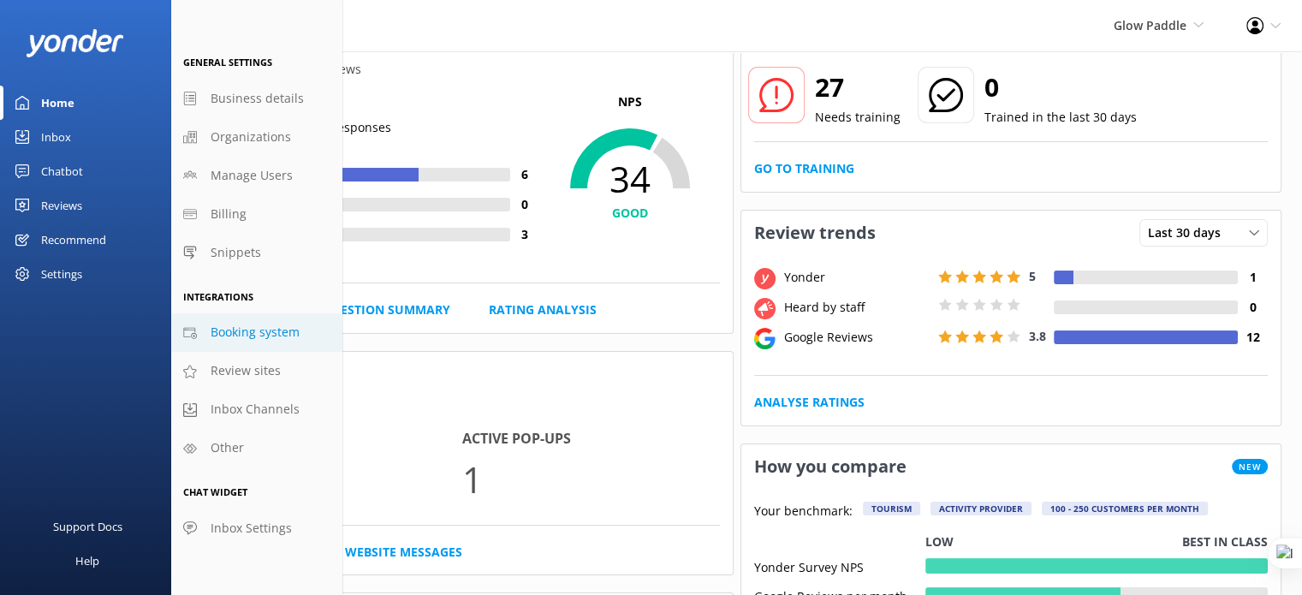
click at [253, 332] on span "Booking system" at bounding box center [255, 332] width 89 height 19
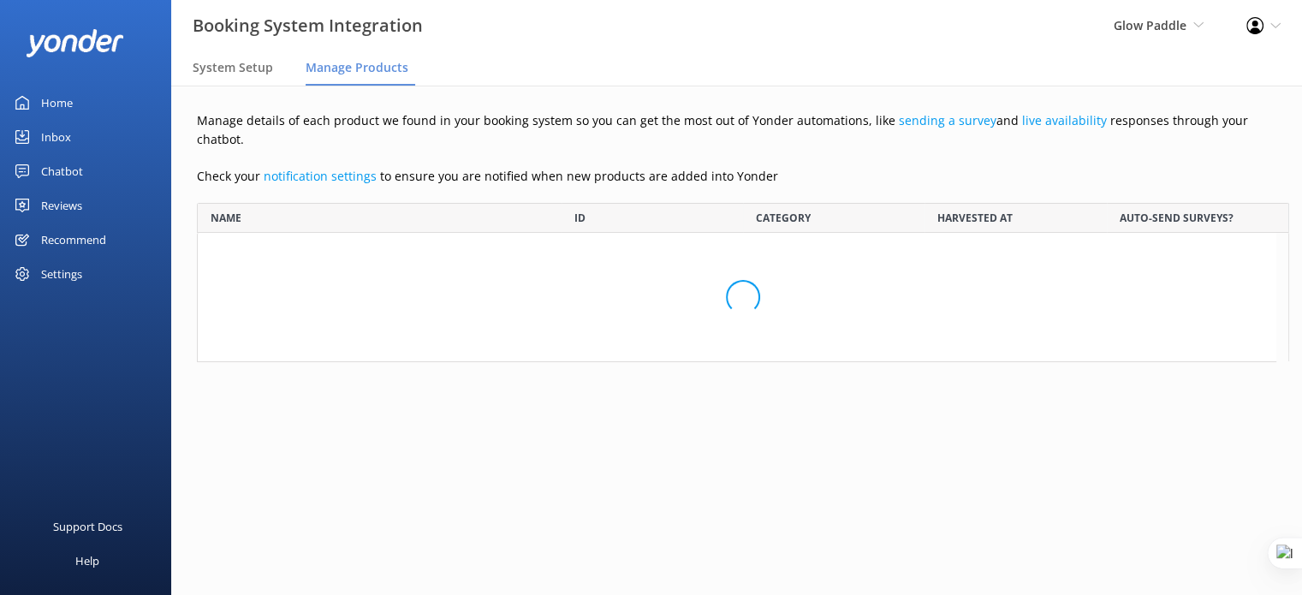
scroll to position [445, 1066]
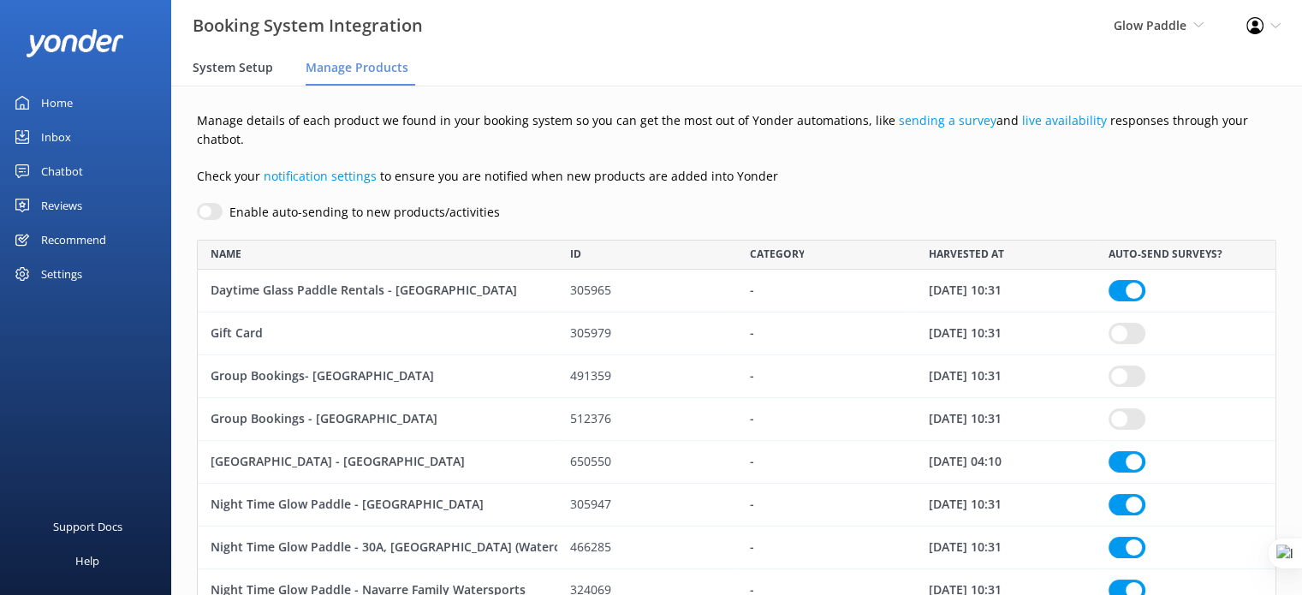
click at [250, 62] on span "System Setup" at bounding box center [233, 67] width 80 height 17
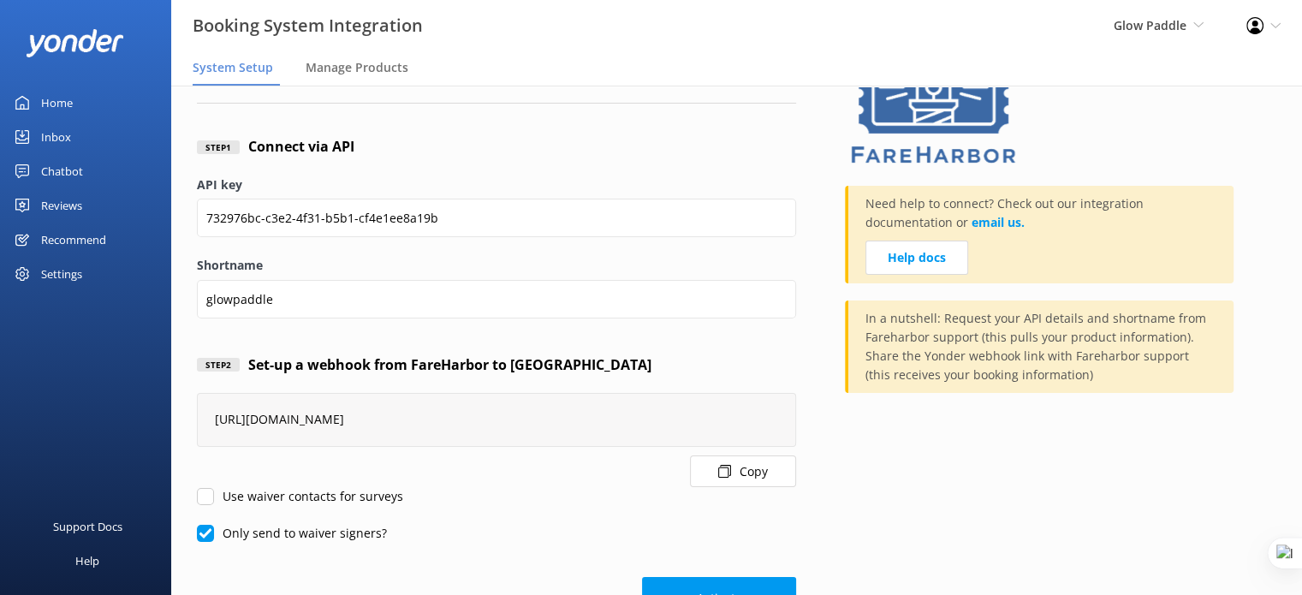
scroll to position [121, 0]
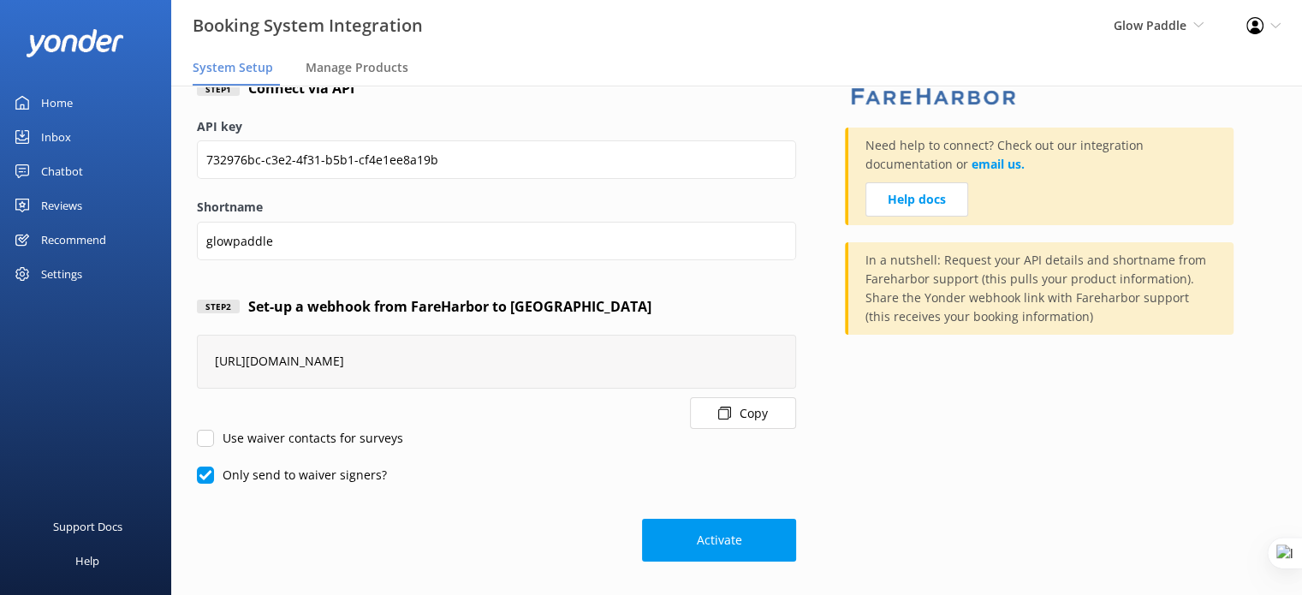
click at [208, 472] on input "Only send to waiver signers?" at bounding box center [205, 475] width 17 height 17
checkbox input "false"
click at [206, 437] on input "Use waiver contacts for surveys" at bounding box center [205, 438] width 17 height 17
checkbox input "true"
click at [711, 539] on button "Activate" at bounding box center [719, 540] width 154 height 43
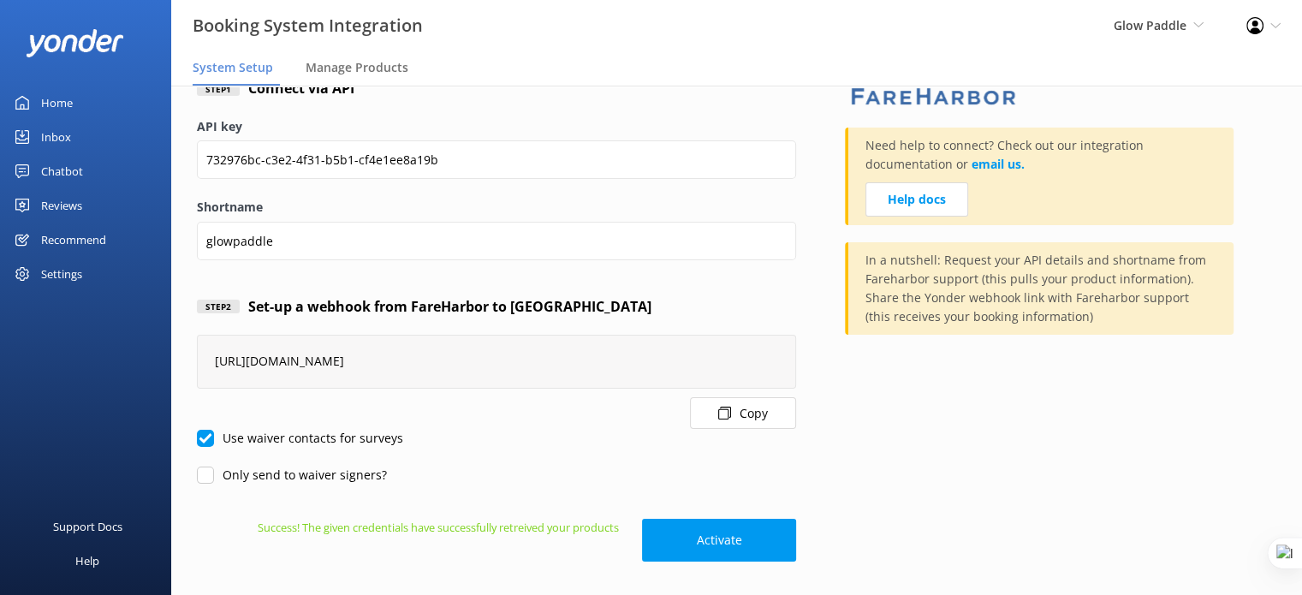
click at [62, 98] on div "Home" at bounding box center [57, 103] width 32 height 34
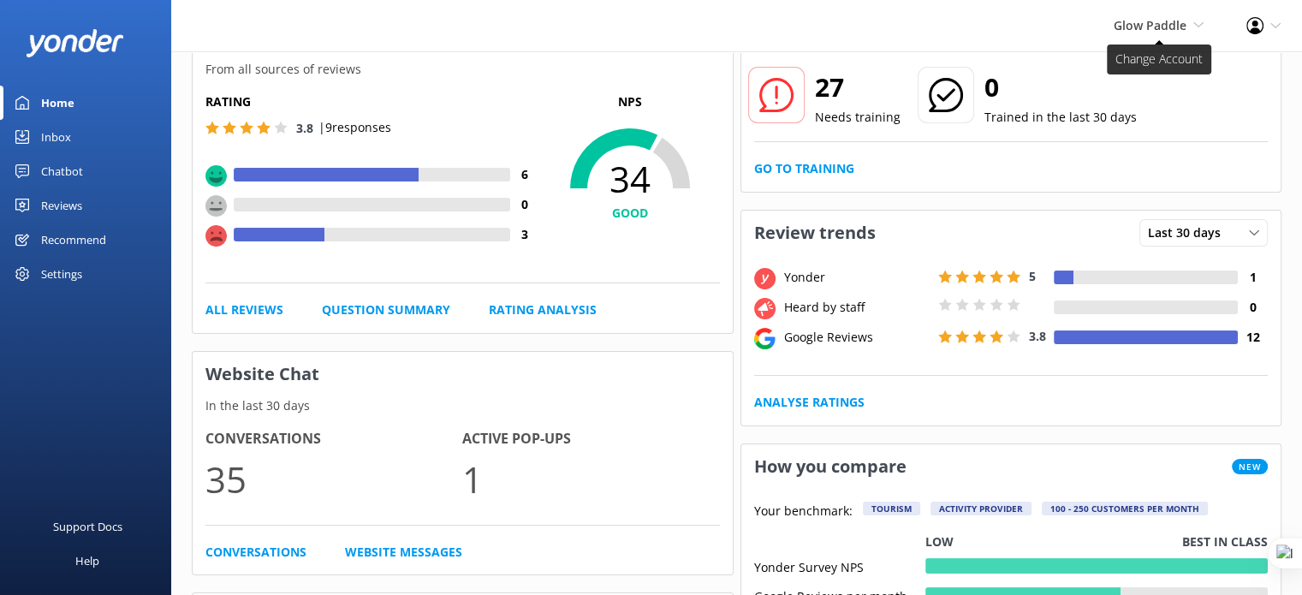
click at [1155, 27] on span "Glow Paddle" at bounding box center [1150, 25] width 73 height 16
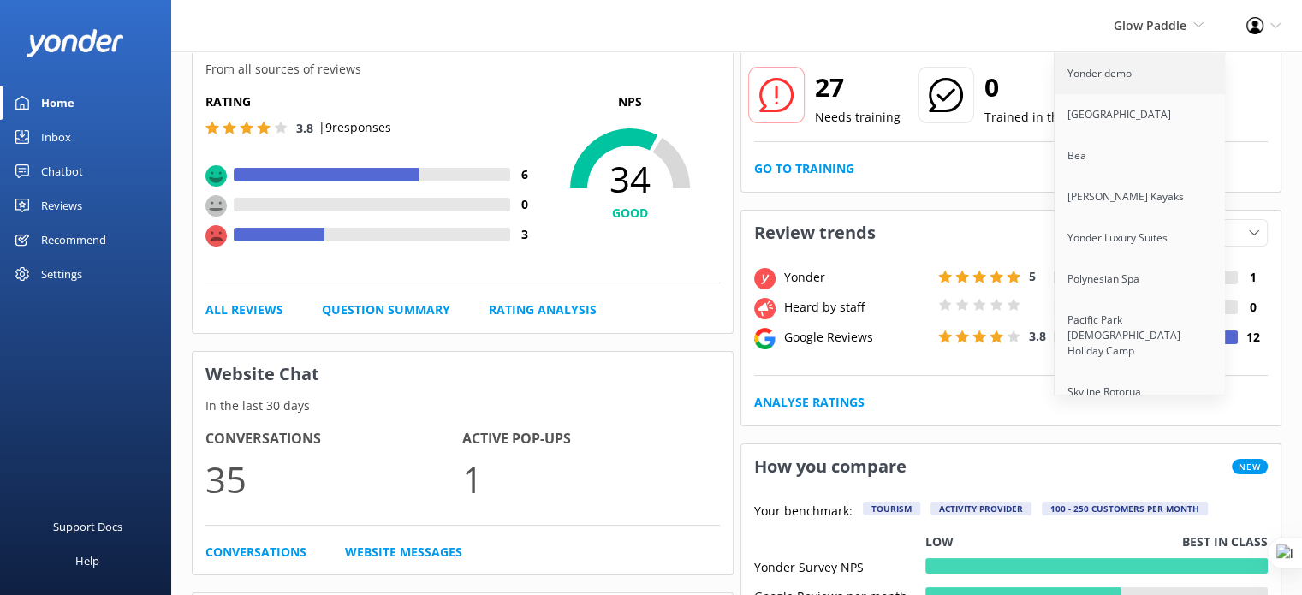
click at [1130, 80] on link "Yonder demo" at bounding box center [1140, 73] width 171 height 41
